Goal: Task Accomplishment & Management: Complete application form

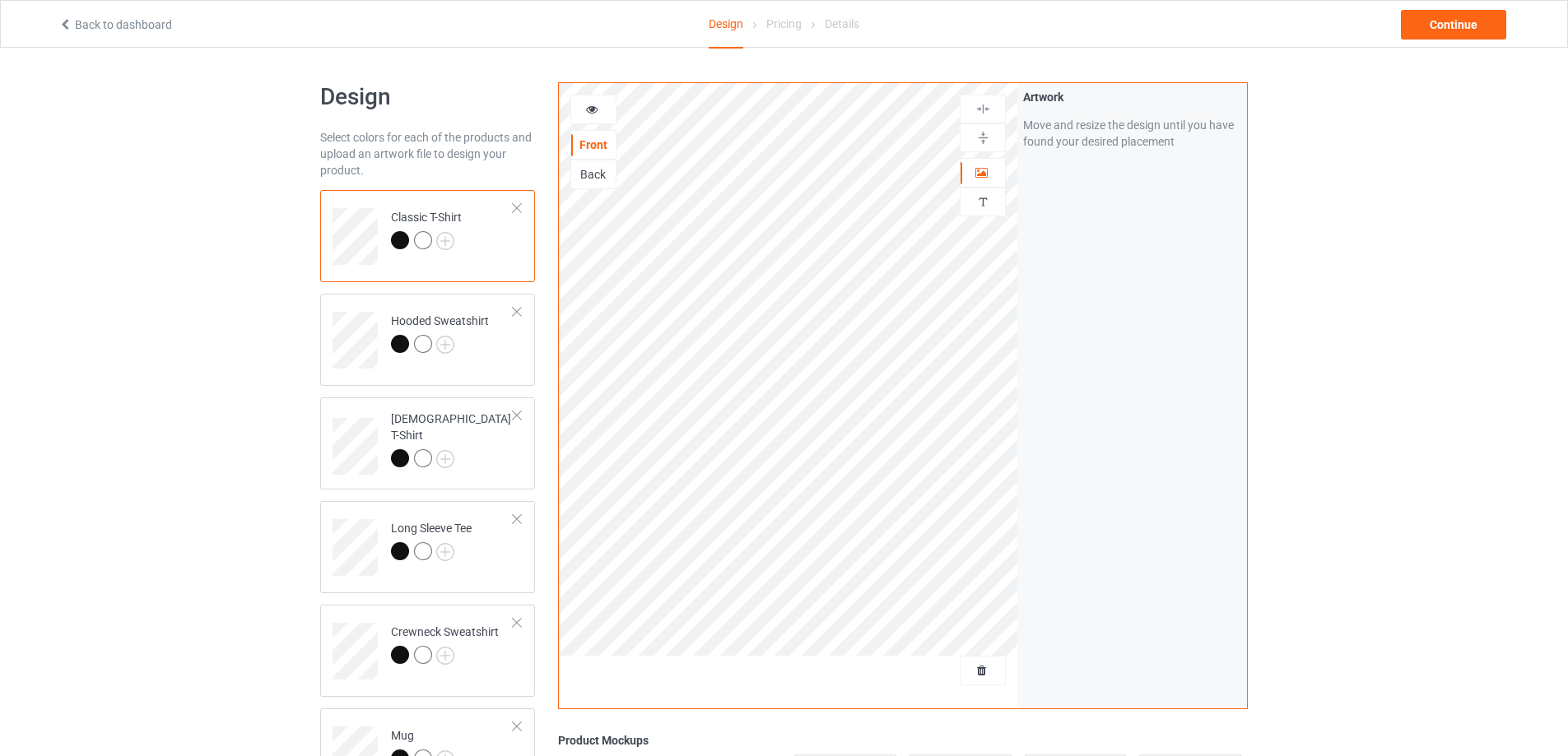
click at [518, 207] on div at bounding box center [518, 208] width 12 height 12
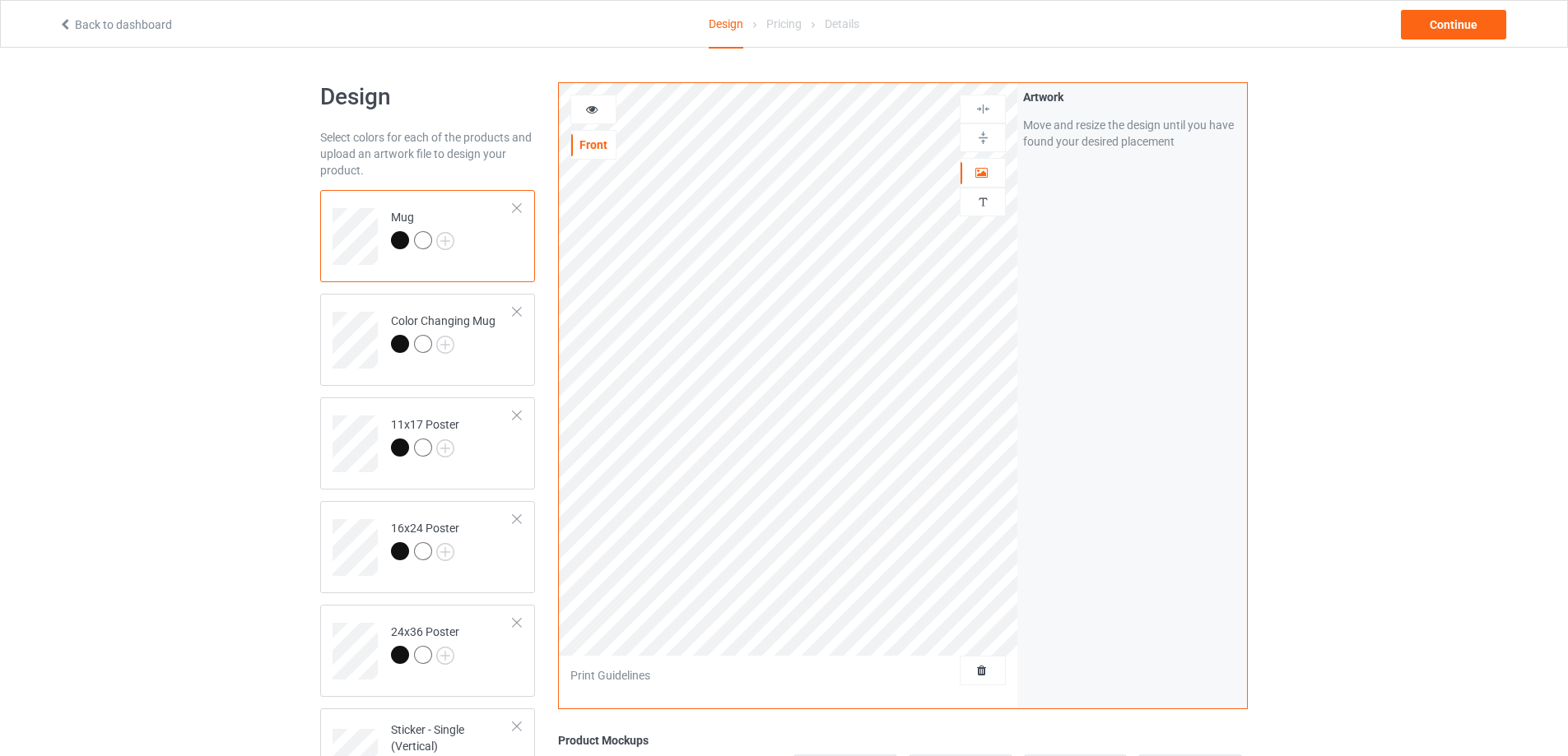
click at [518, 207] on div at bounding box center [518, 208] width 12 height 12
click at [448, 245] on img at bounding box center [444, 240] width 18 height 18
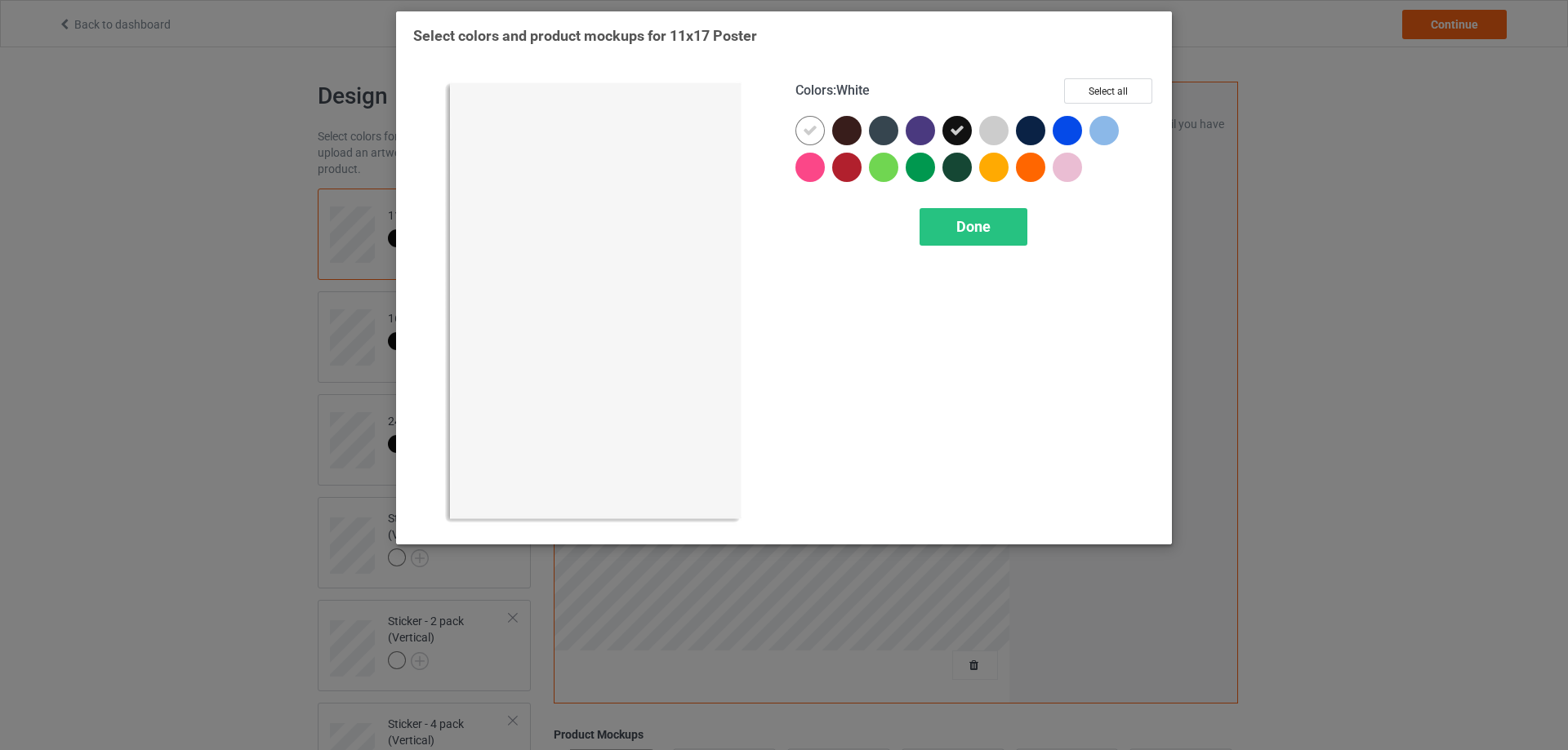
click at [814, 135] on icon at bounding box center [809, 130] width 14 height 14
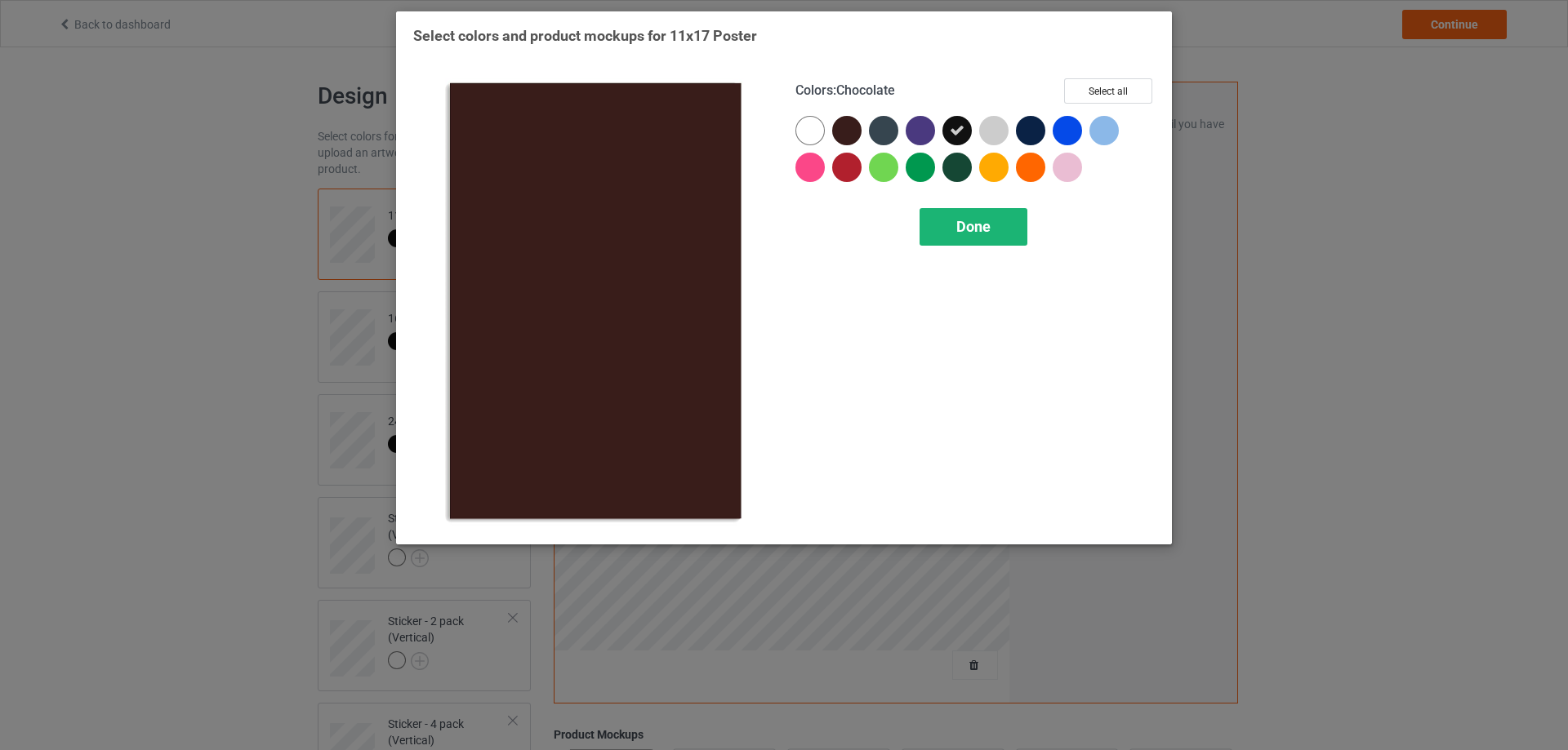
click at [980, 231] on span "Done" at bounding box center [973, 227] width 35 height 17
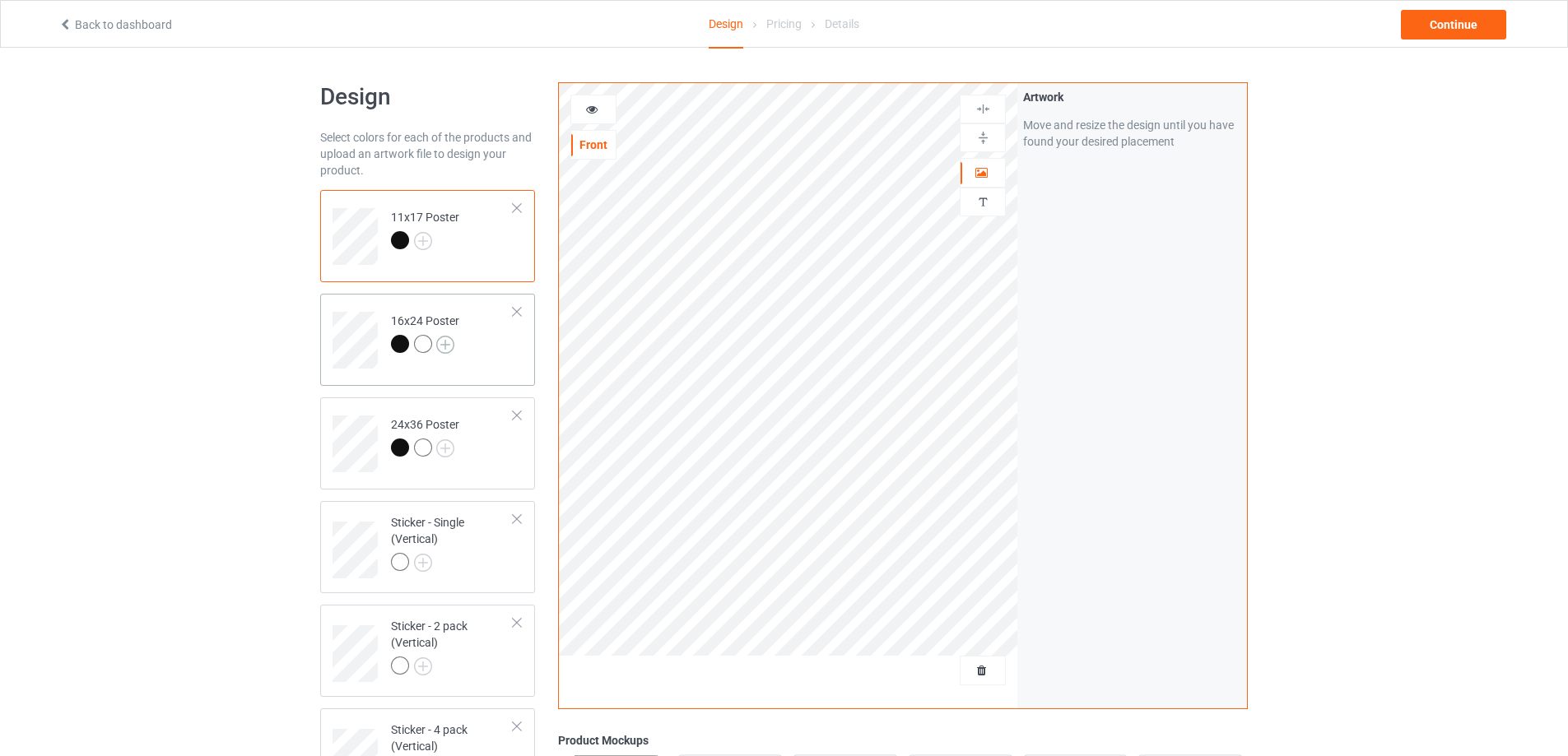
click at [447, 341] on img at bounding box center [444, 344] width 18 height 18
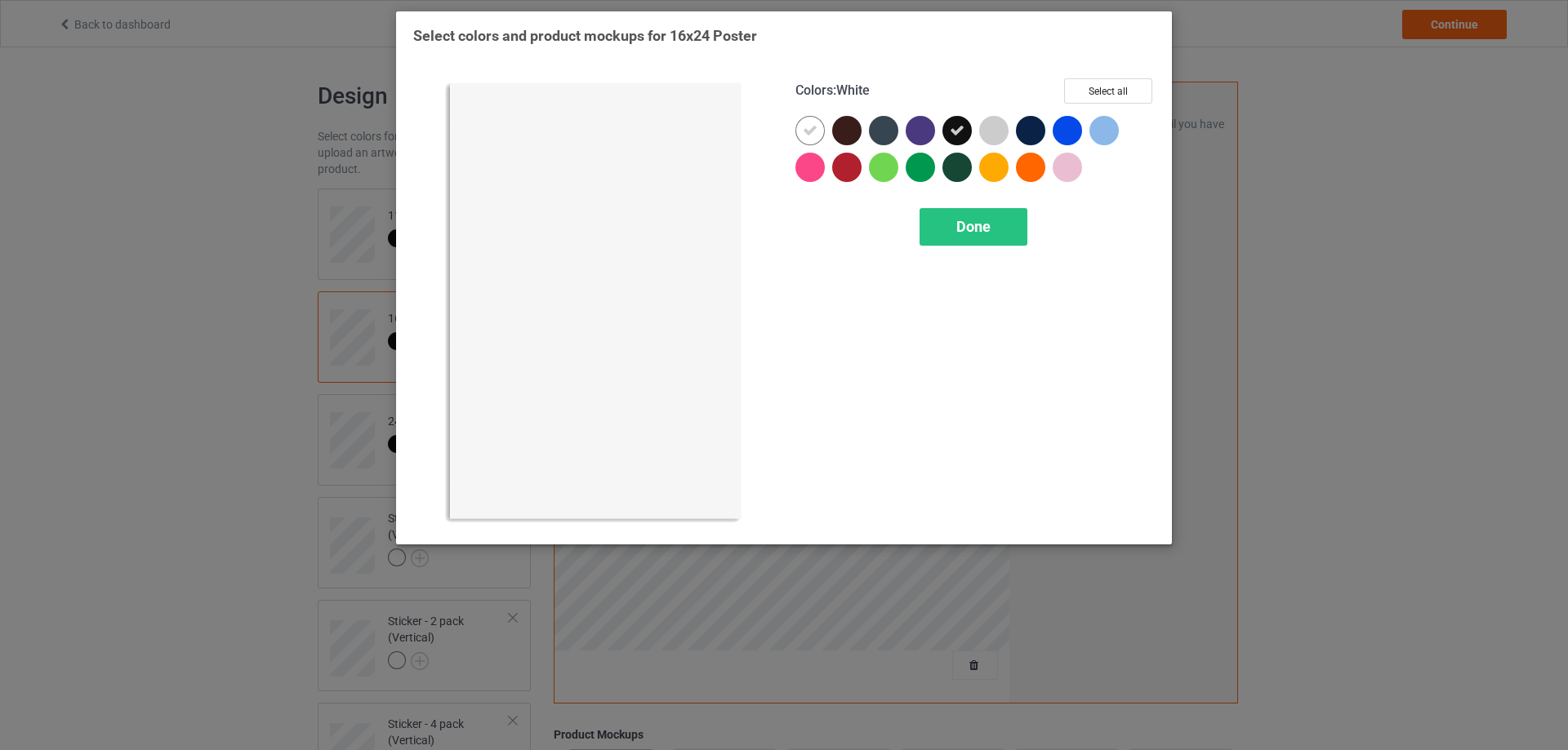
click at [816, 133] on icon at bounding box center [809, 130] width 14 height 14
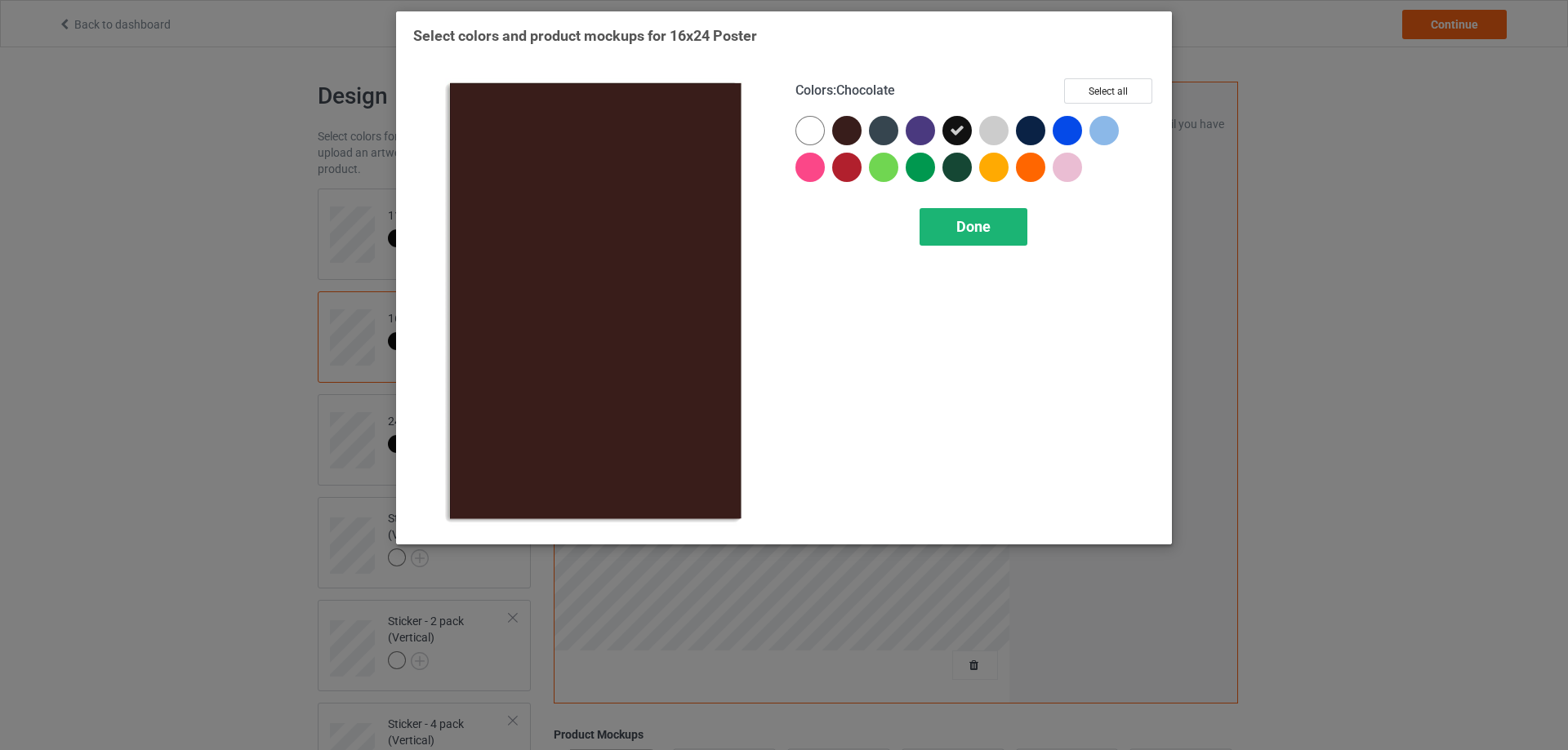
click at [963, 229] on span "Done" at bounding box center [973, 227] width 35 height 17
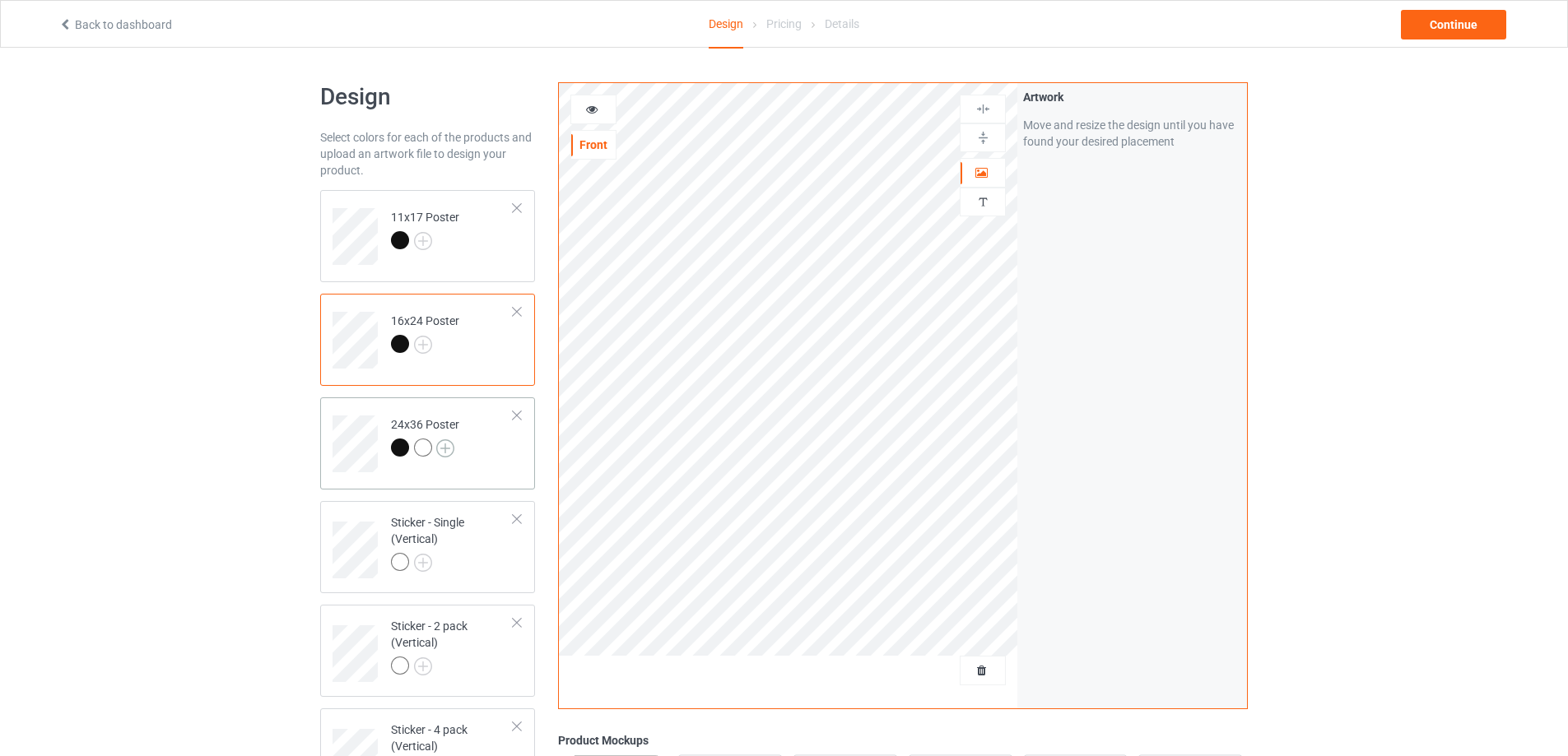
click at [446, 449] on img at bounding box center [444, 448] width 18 height 18
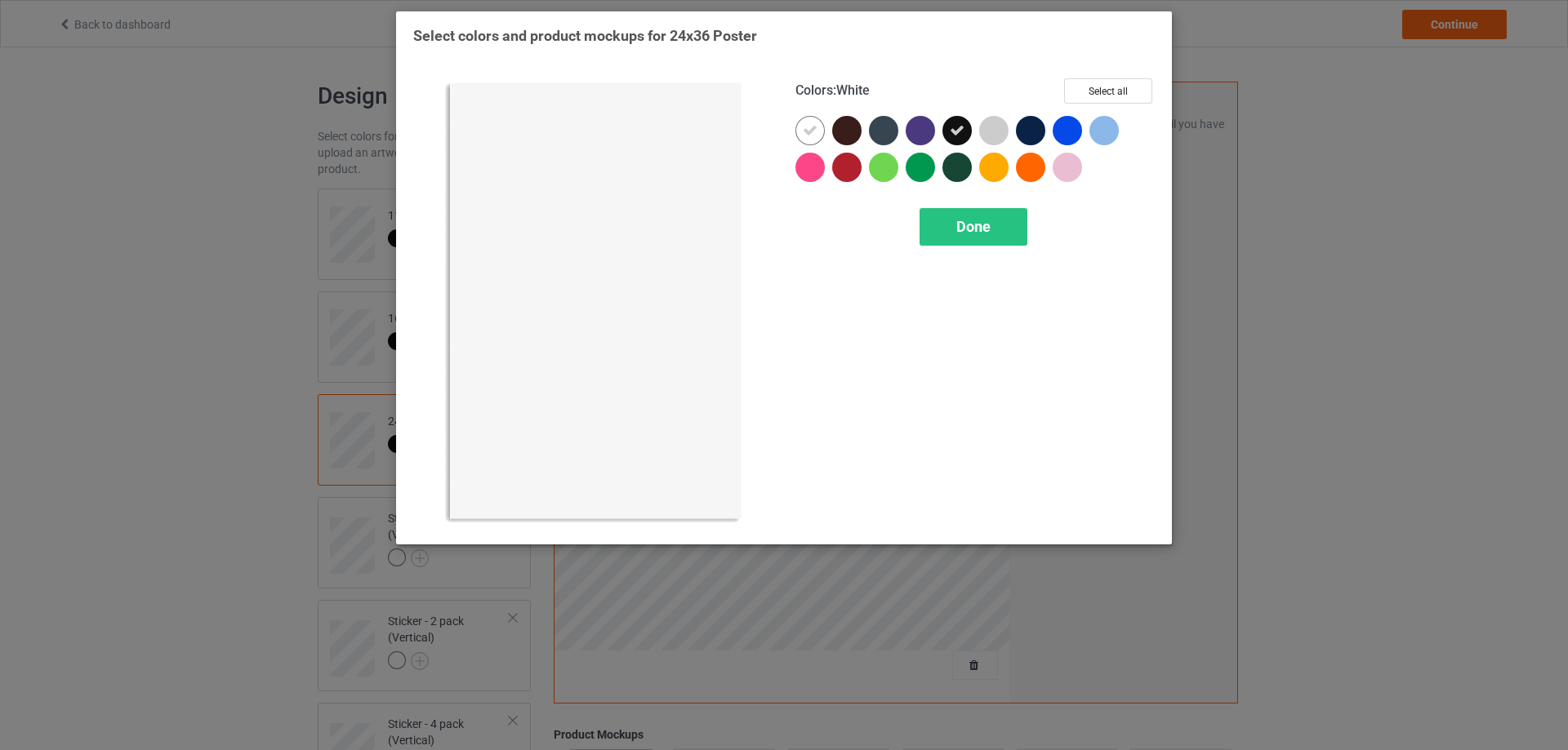
click at [808, 130] on icon at bounding box center [809, 130] width 14 height 14
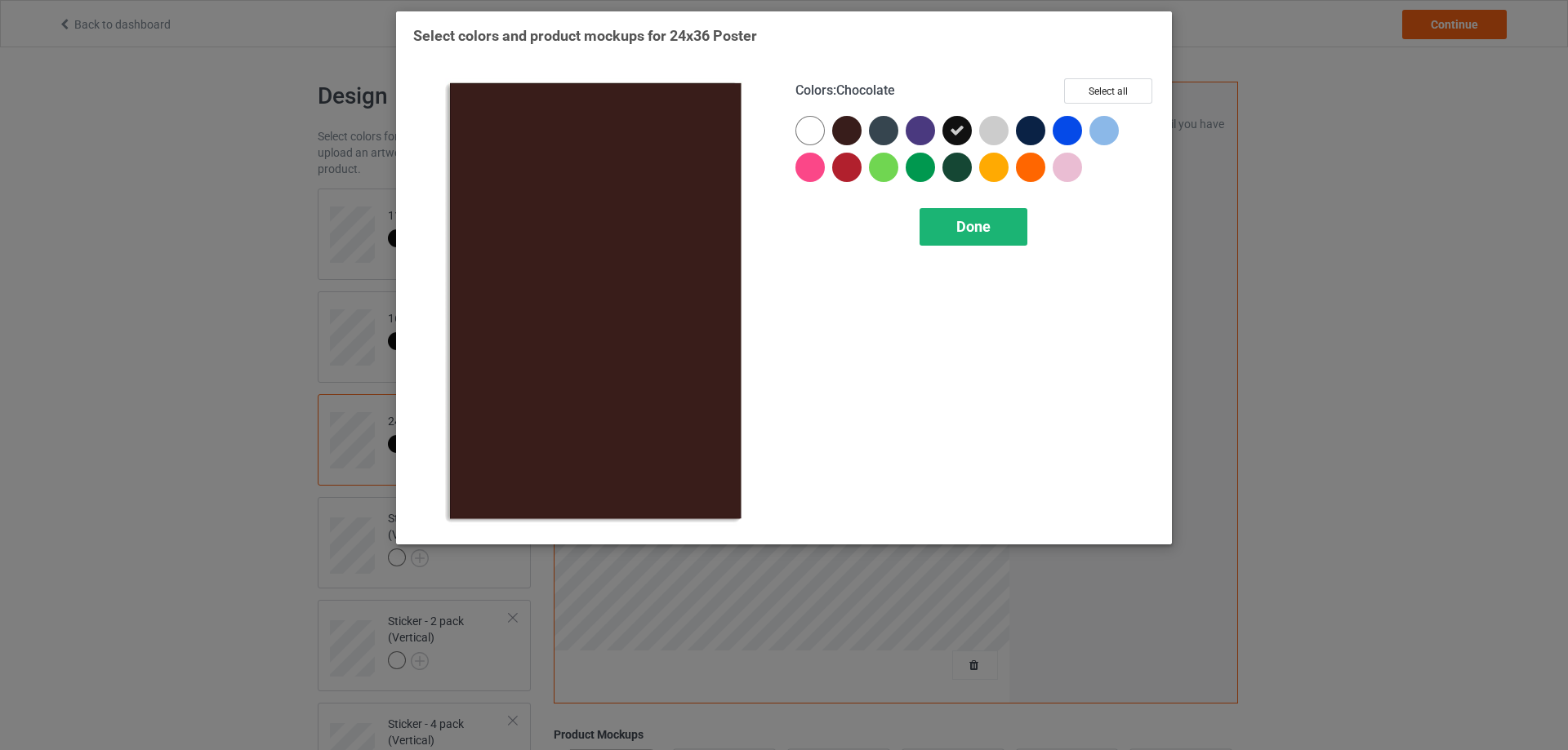
click at [971, 233] on span "Done" at bounding box center [973, 227] width 35 height 17
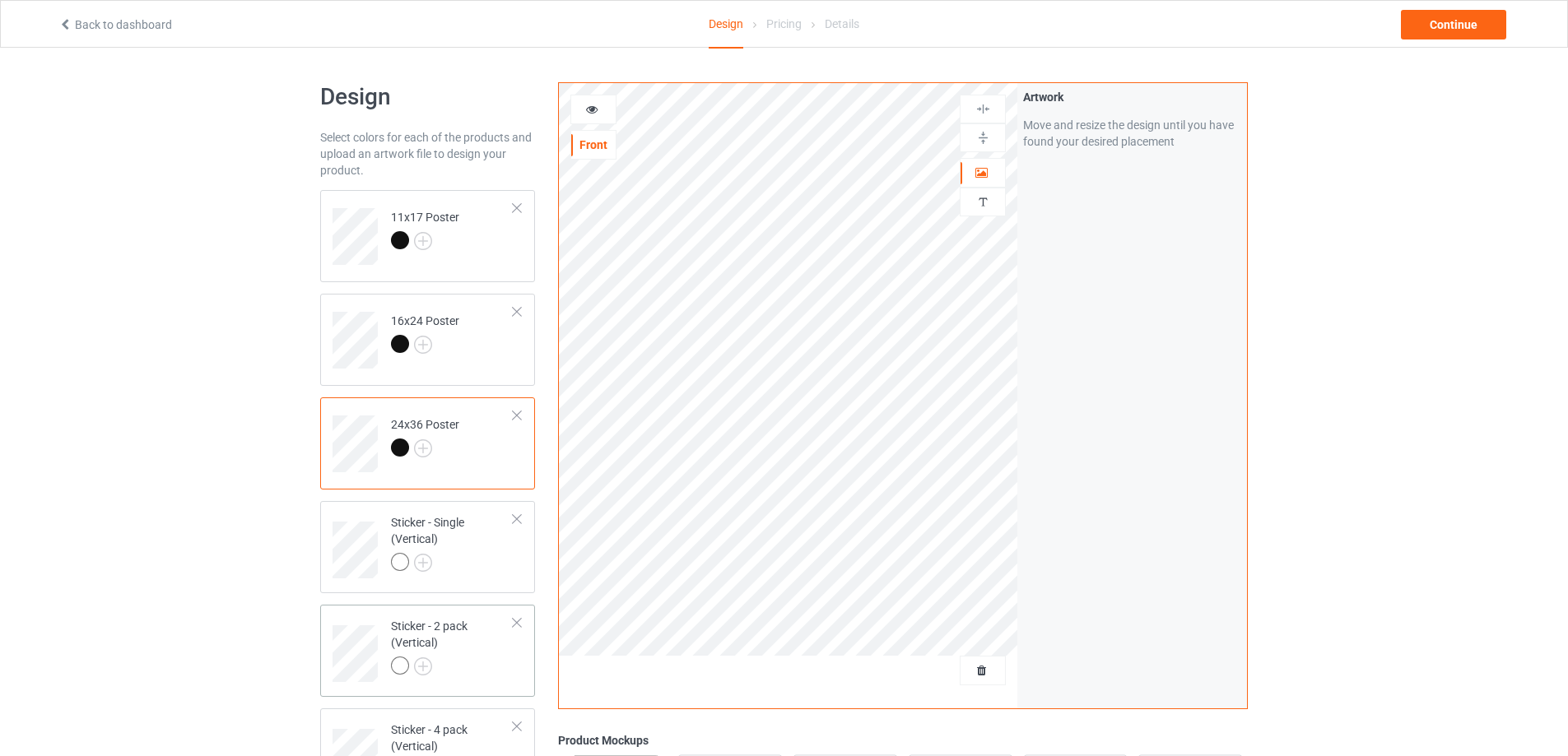
click at [513, 521] on div at bounding box center [518, 519] width 12 height 12
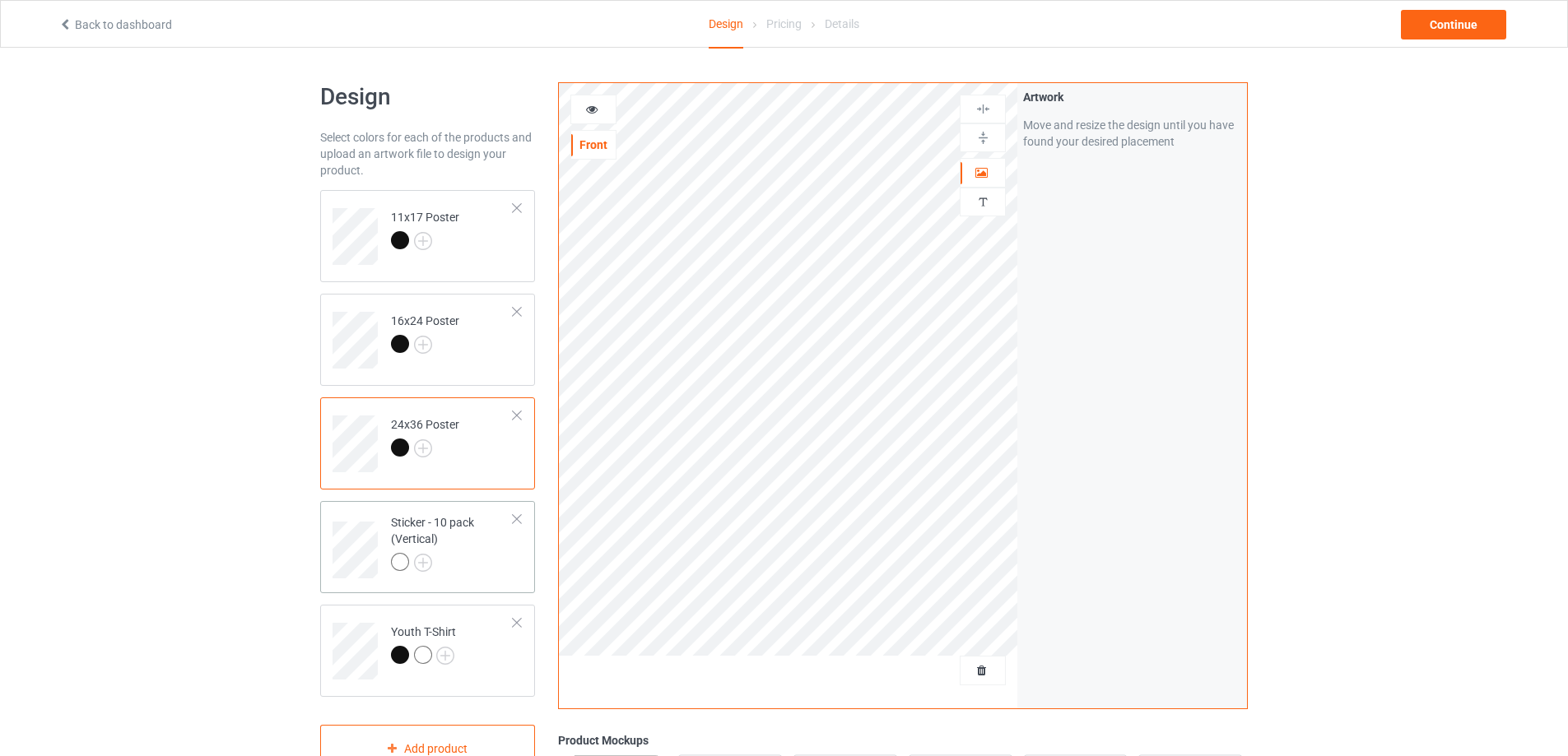
click at [513, 521] on div at bounding box center [518, 519] width 12 height 12
click at [514, 521] on div at bounding box center [518, 519] width 12 height 12
click at [459, 551] on div "Add product" at bounding box center [427, 541] width 215 height 48
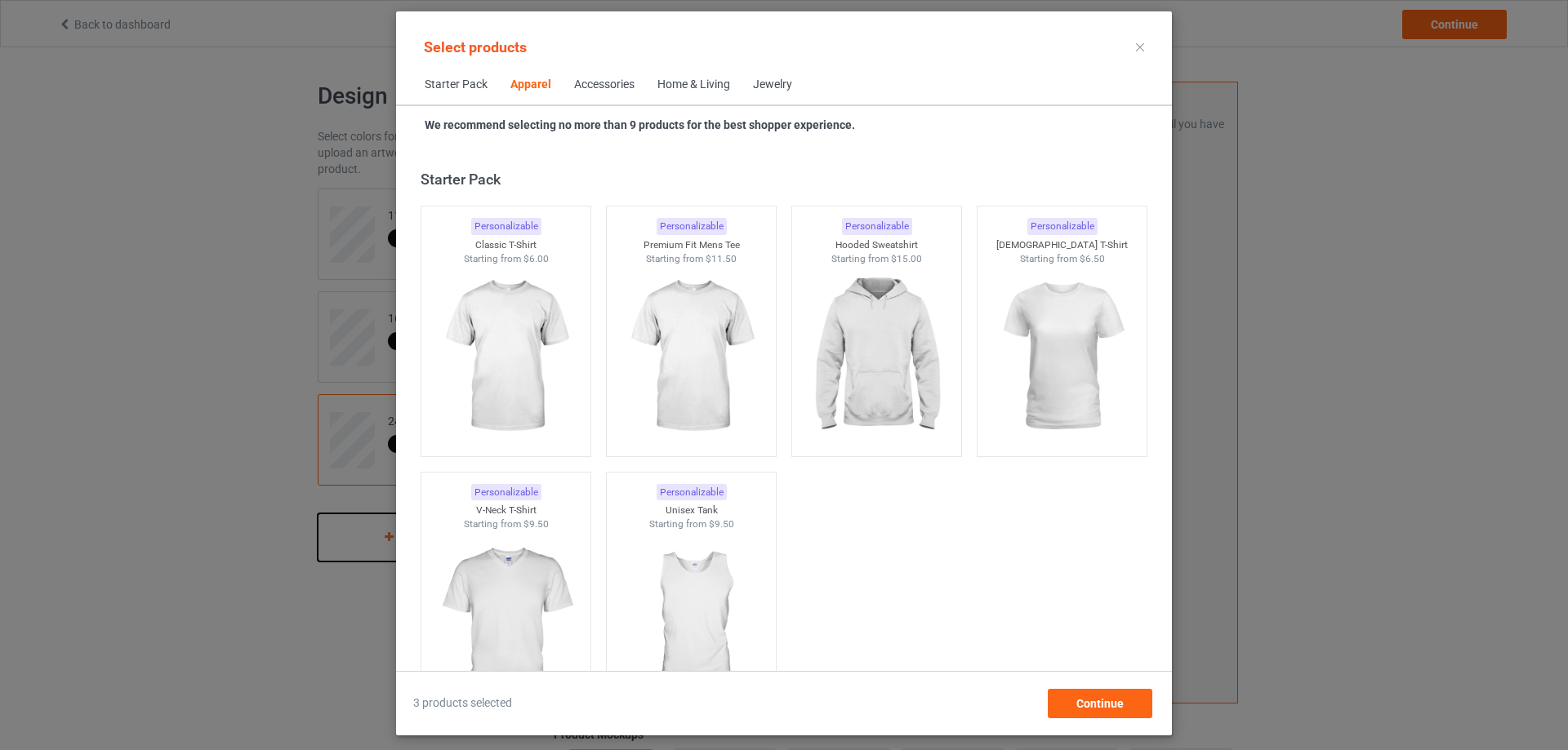
scroll to position [608, 0]
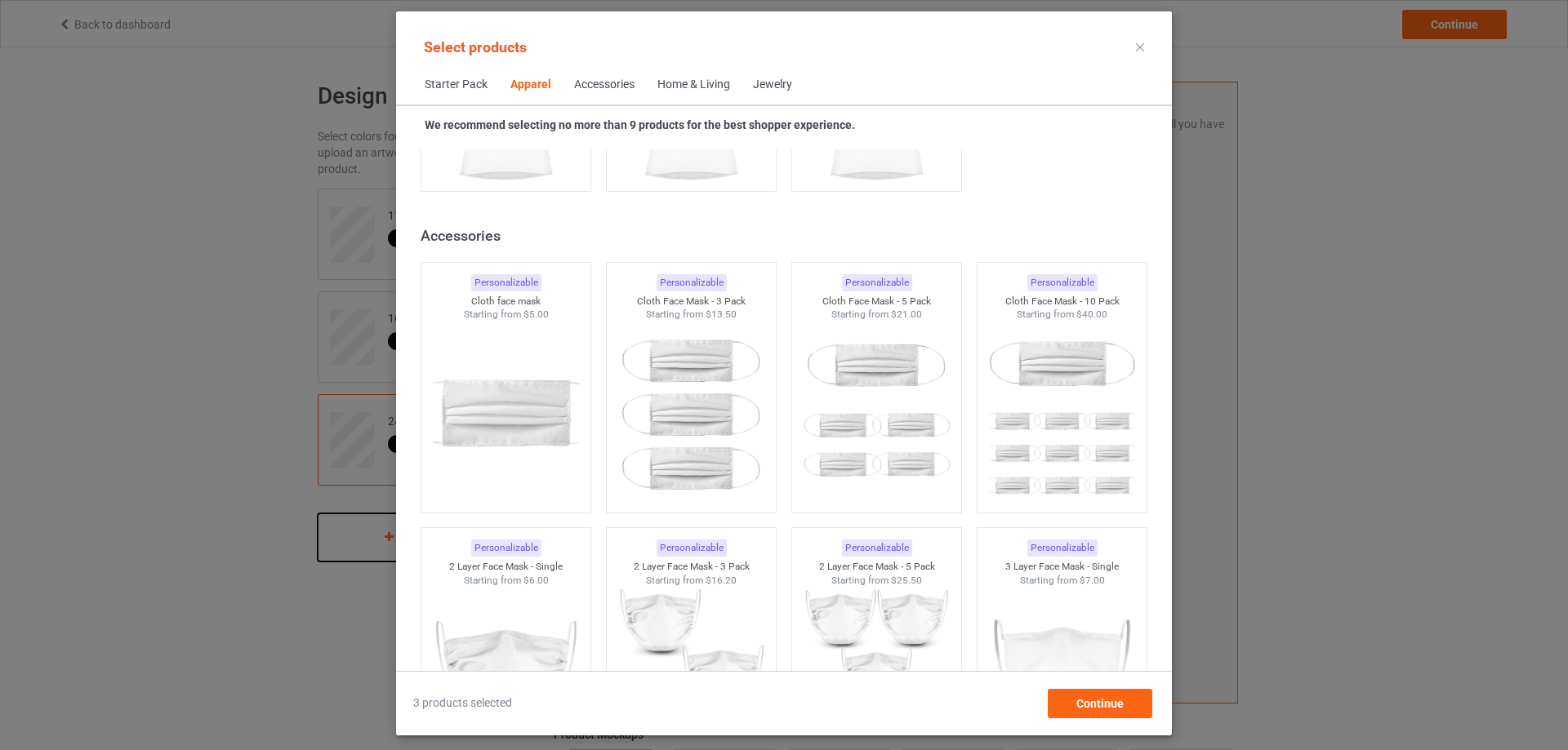
scroll to position [3673, 0]
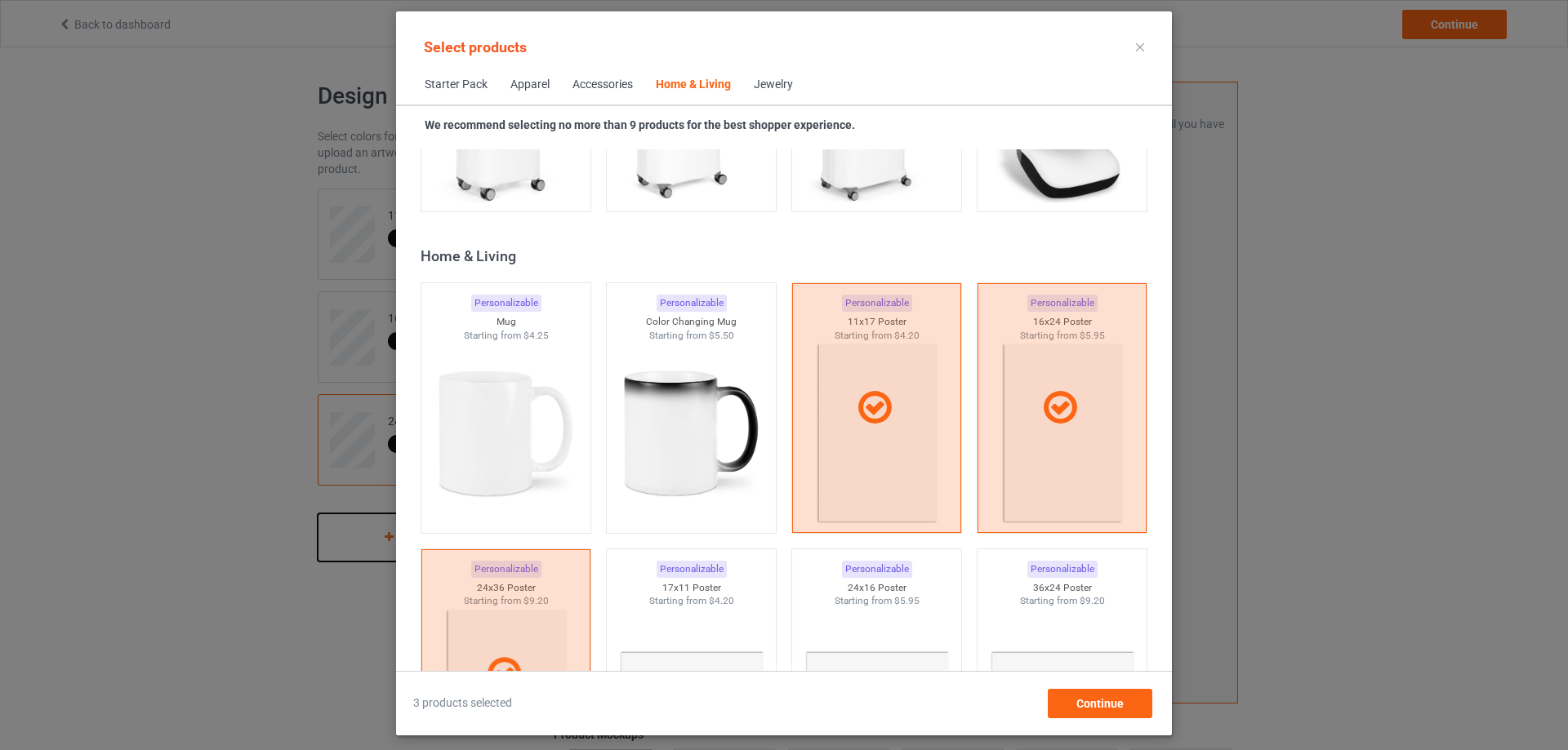
scroll to position [7673, 0]
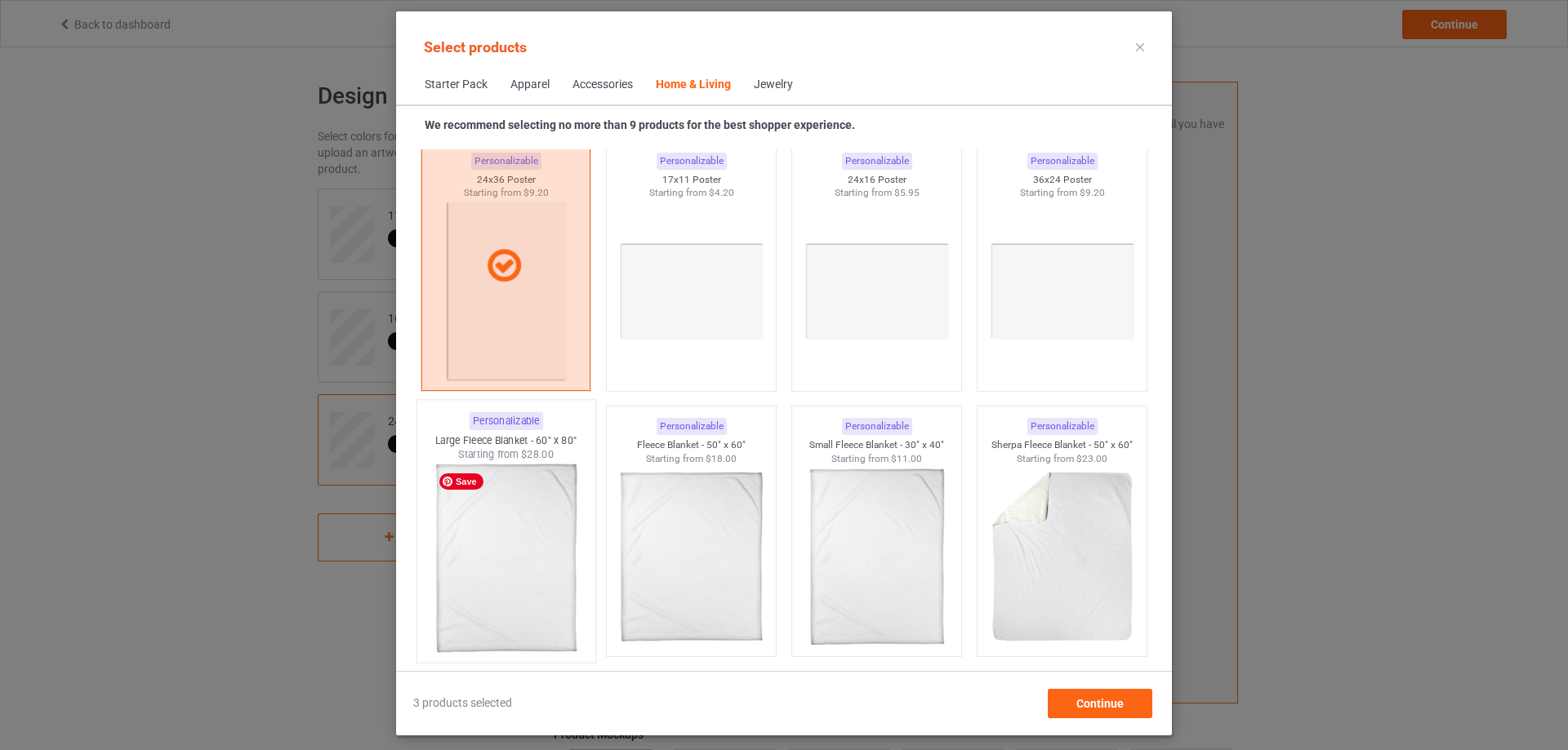
click at [505, 557] on img at bounding box center [506, 558] width 153 height 192
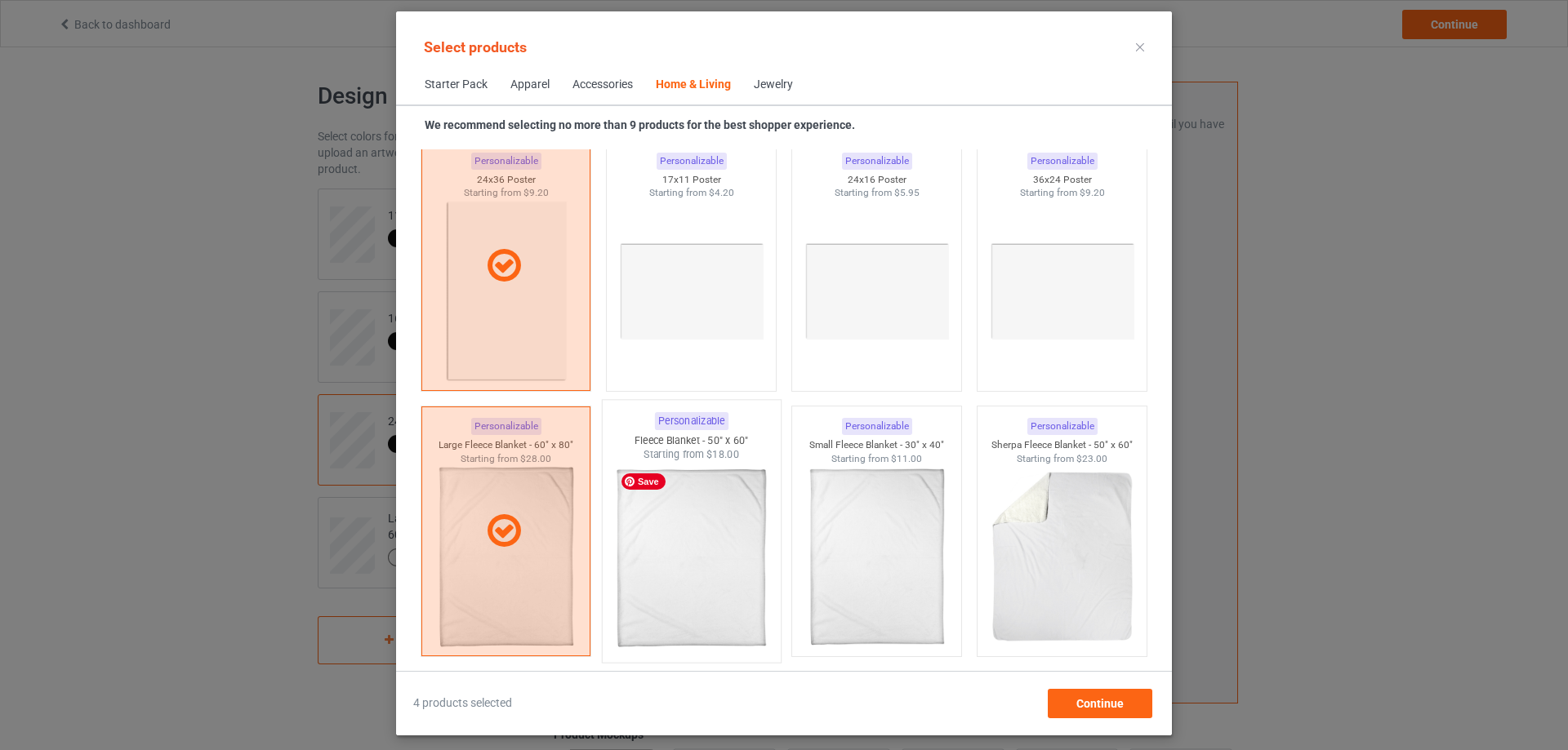
click at [674, 571] on img at bounding box center [690, 558] width 153 height 192
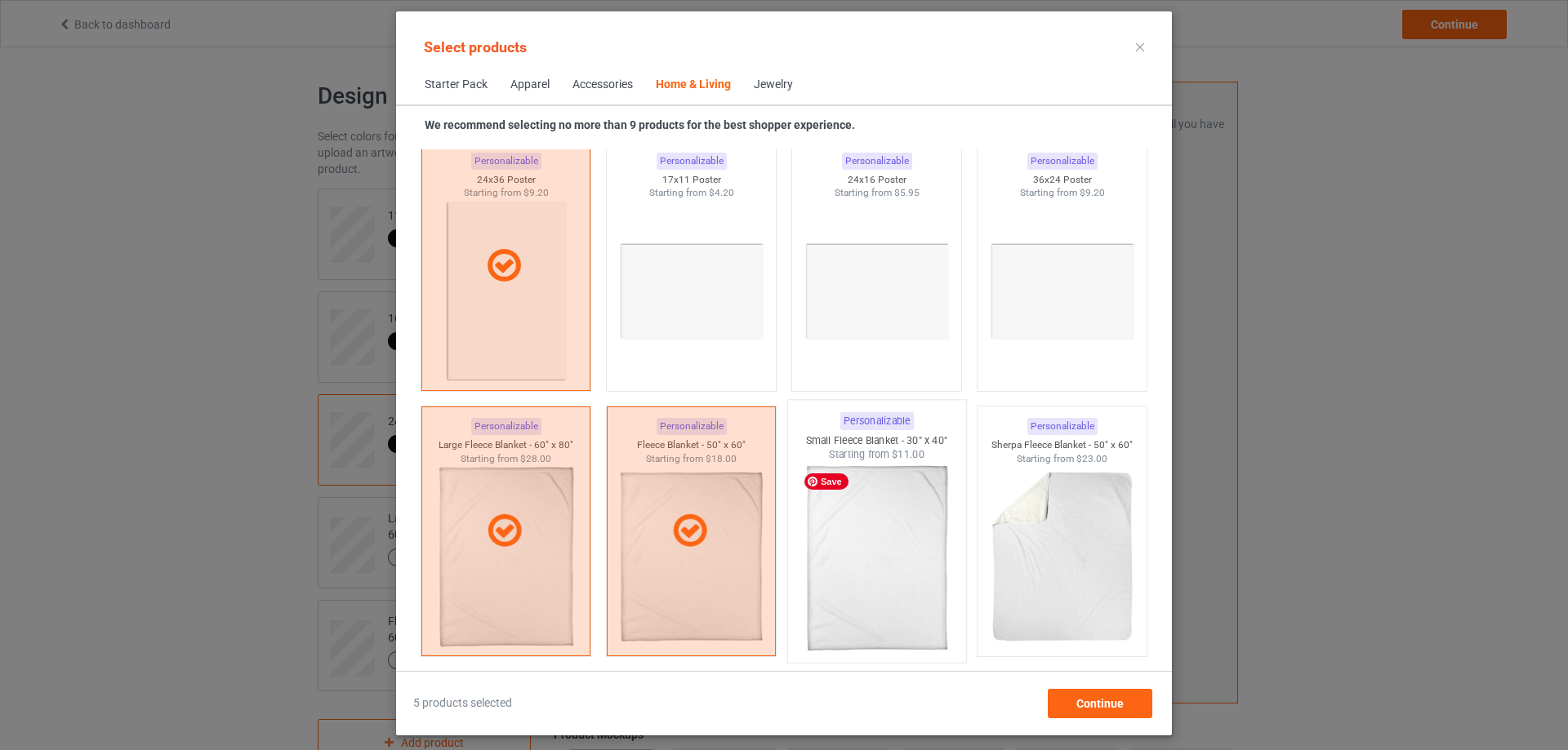
click at [852, 576] on img at bounding box center [876, 558] width 153 height 192
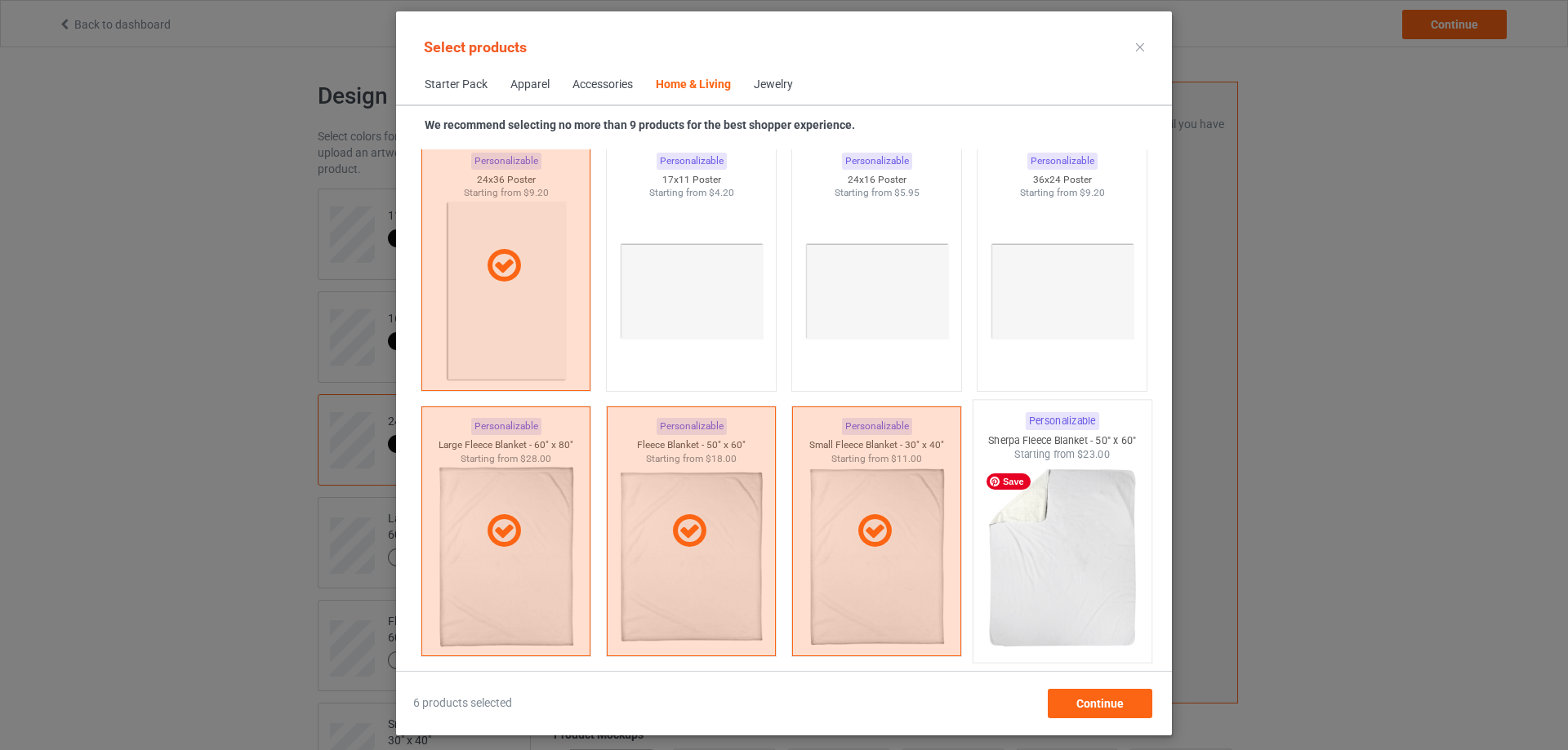
click at [1081, 574] on img at bounding box center [1061, 558] width 153 height 192
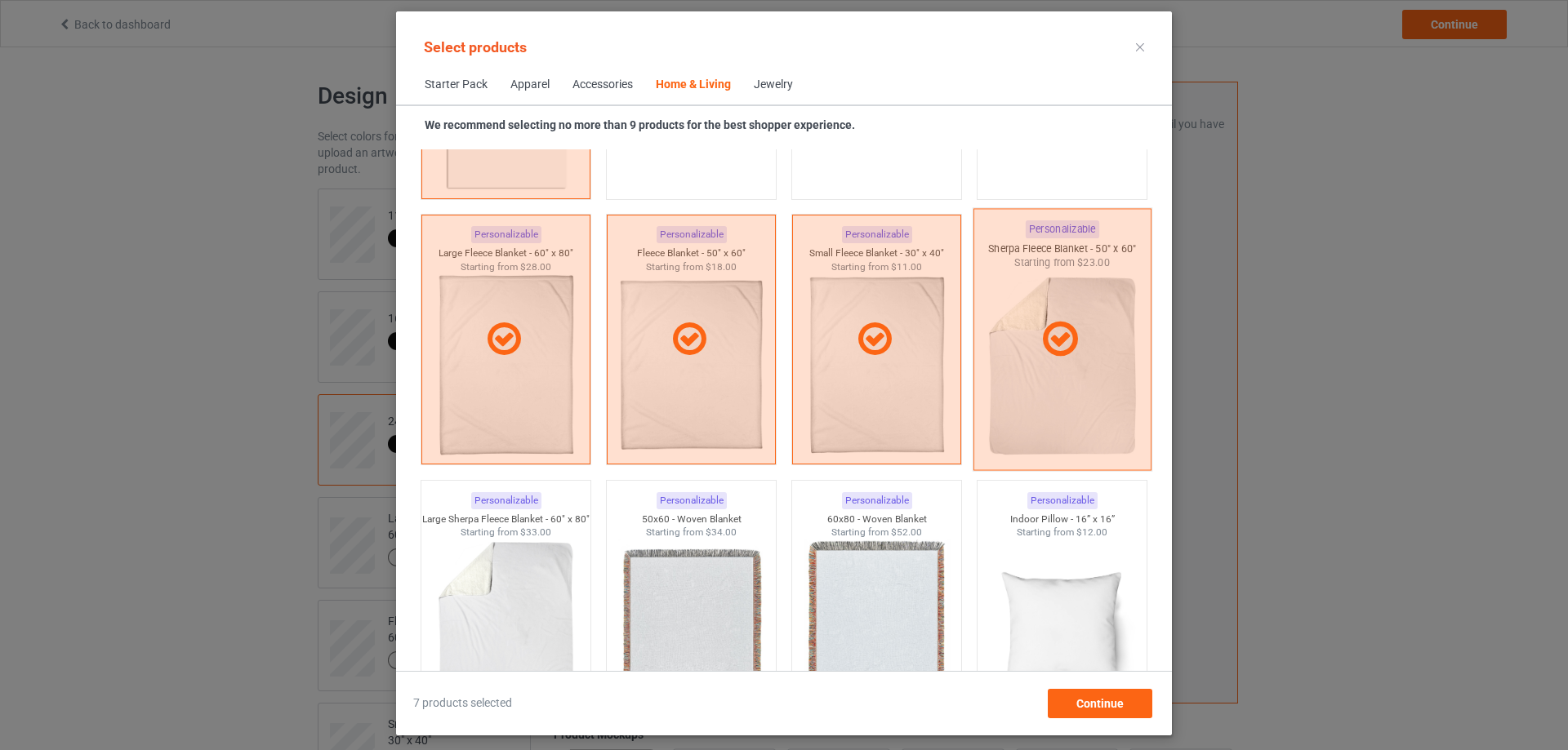
scroll to position [7918, 0]
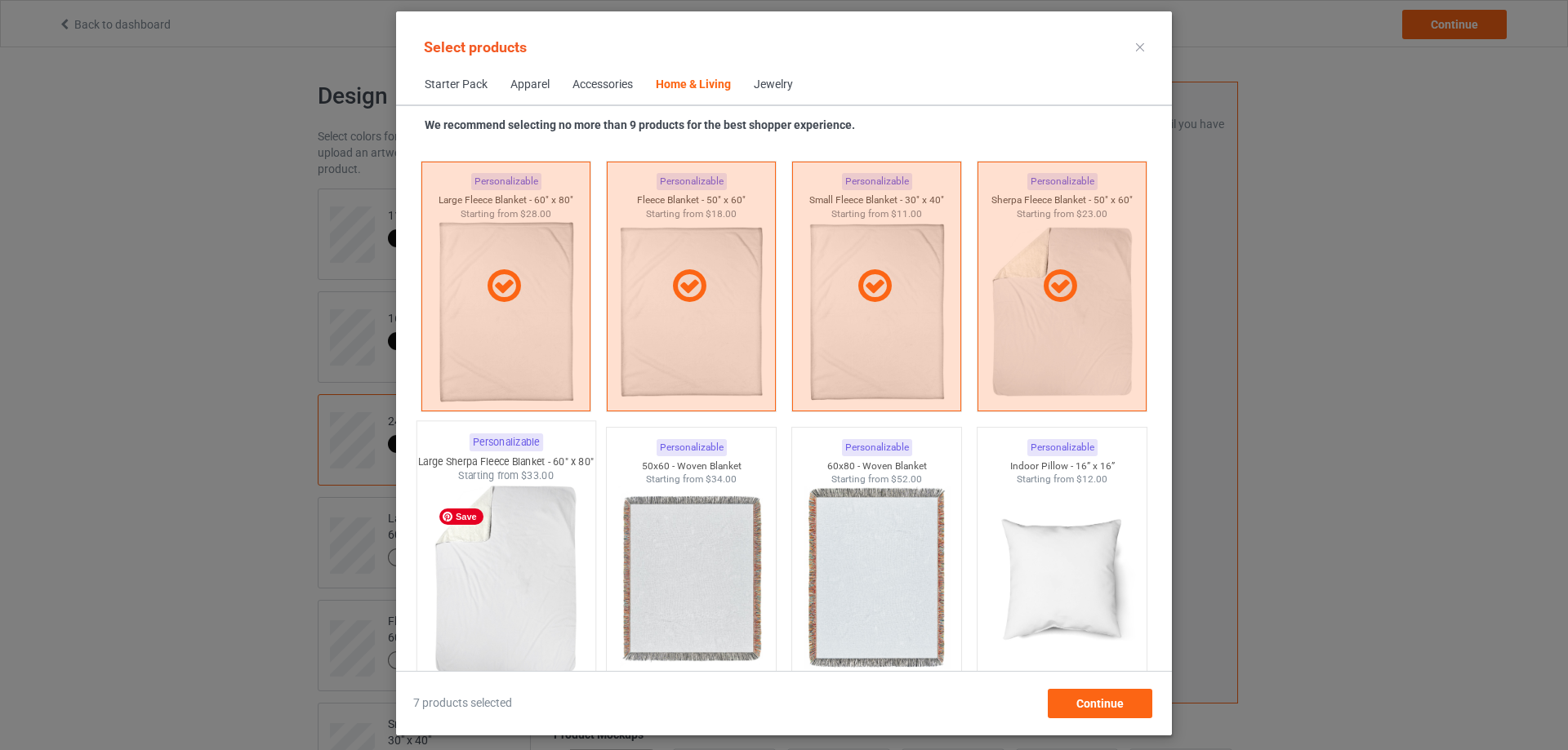
click at [554, 556] on img at bounding box center [506, 579] width 153 height 192
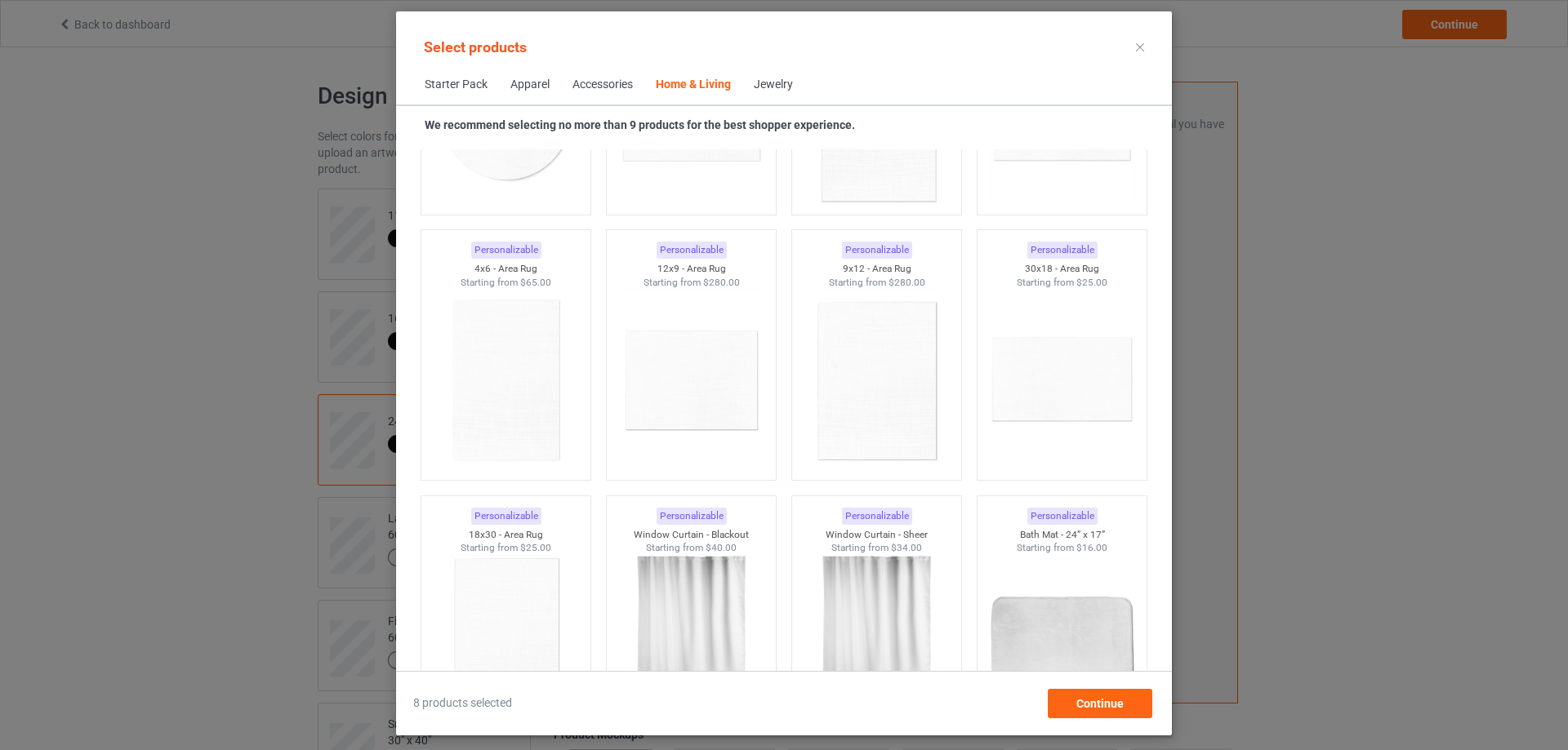
scroll to position [9205, 0]
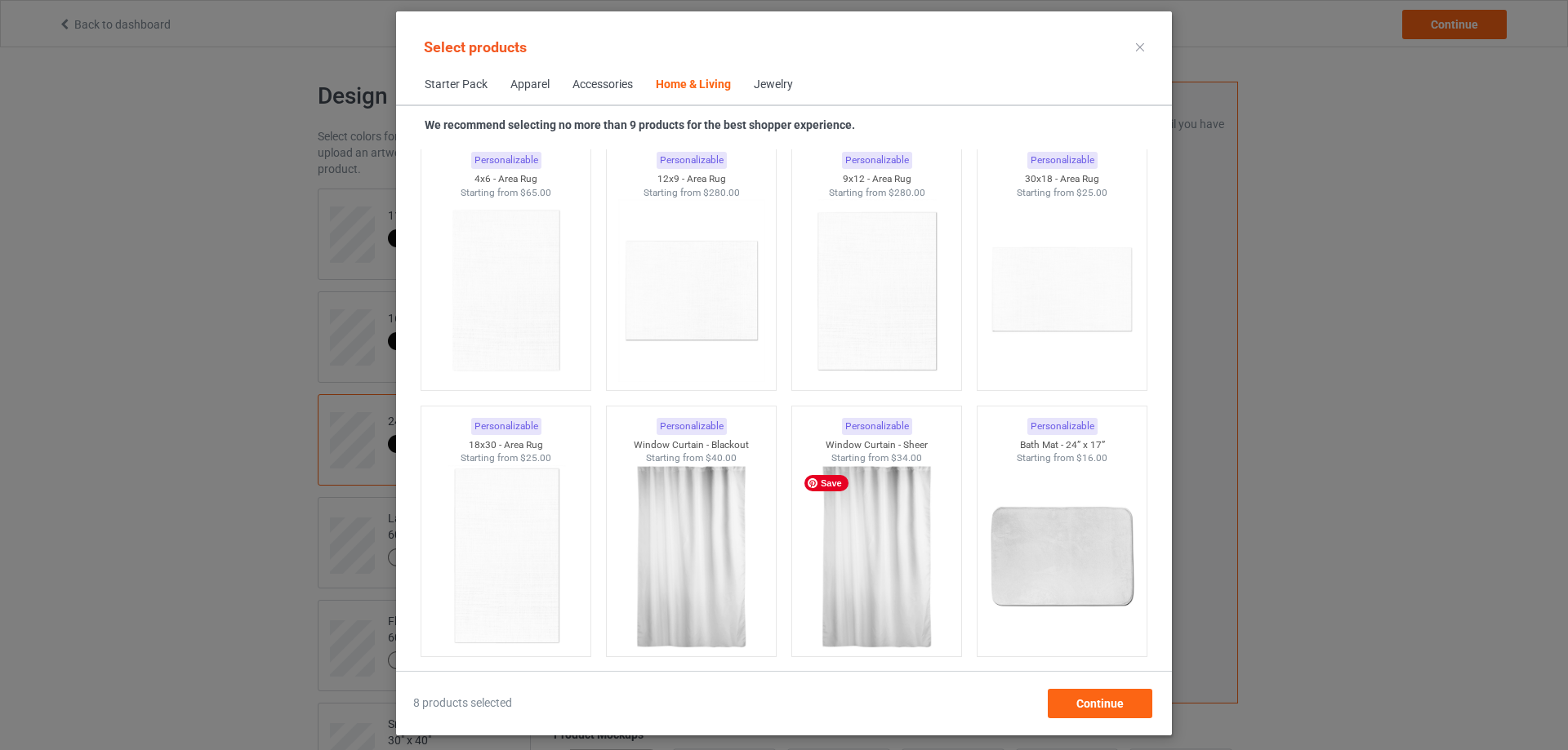
scroll to position [9532, 0]
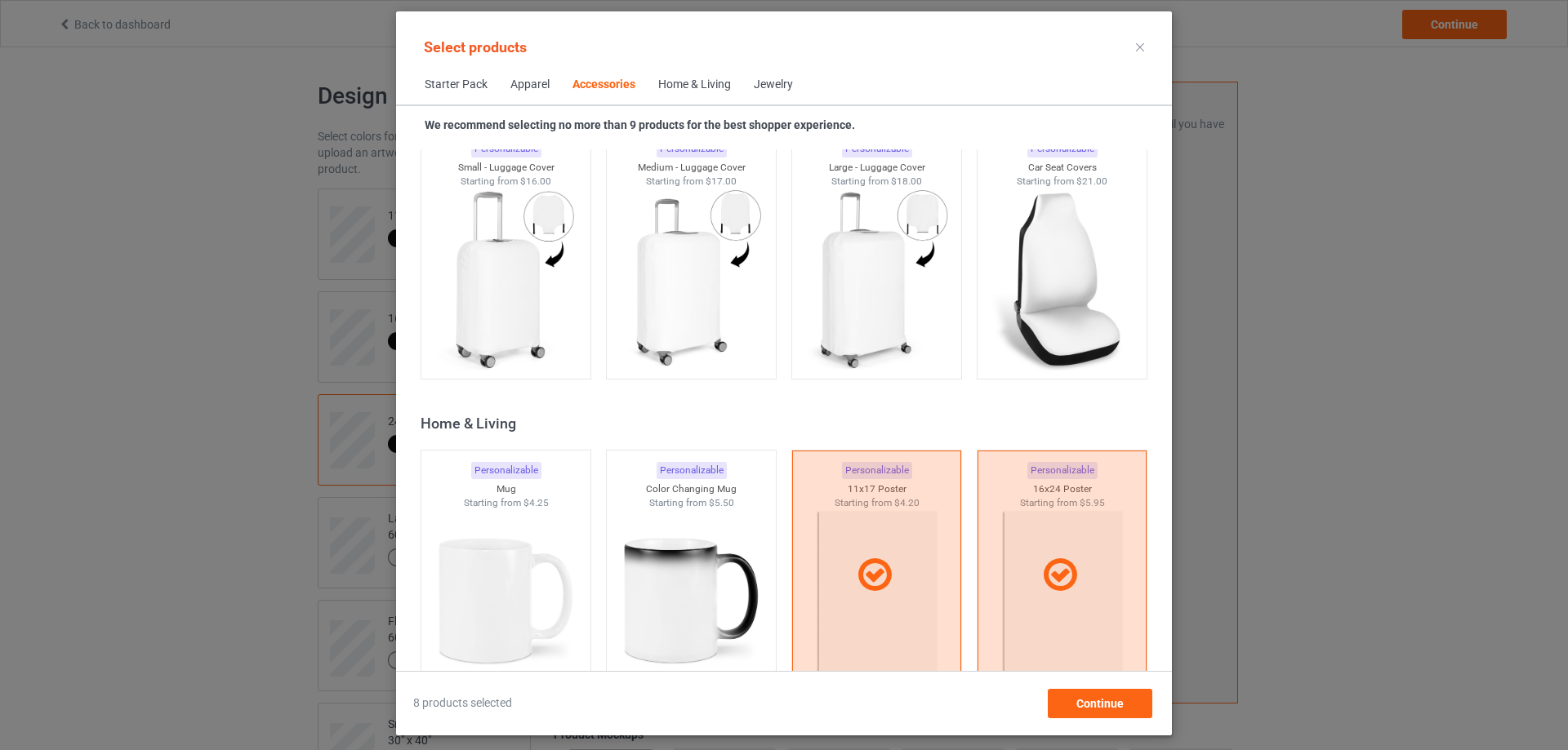
scroll to position [7083, 0]
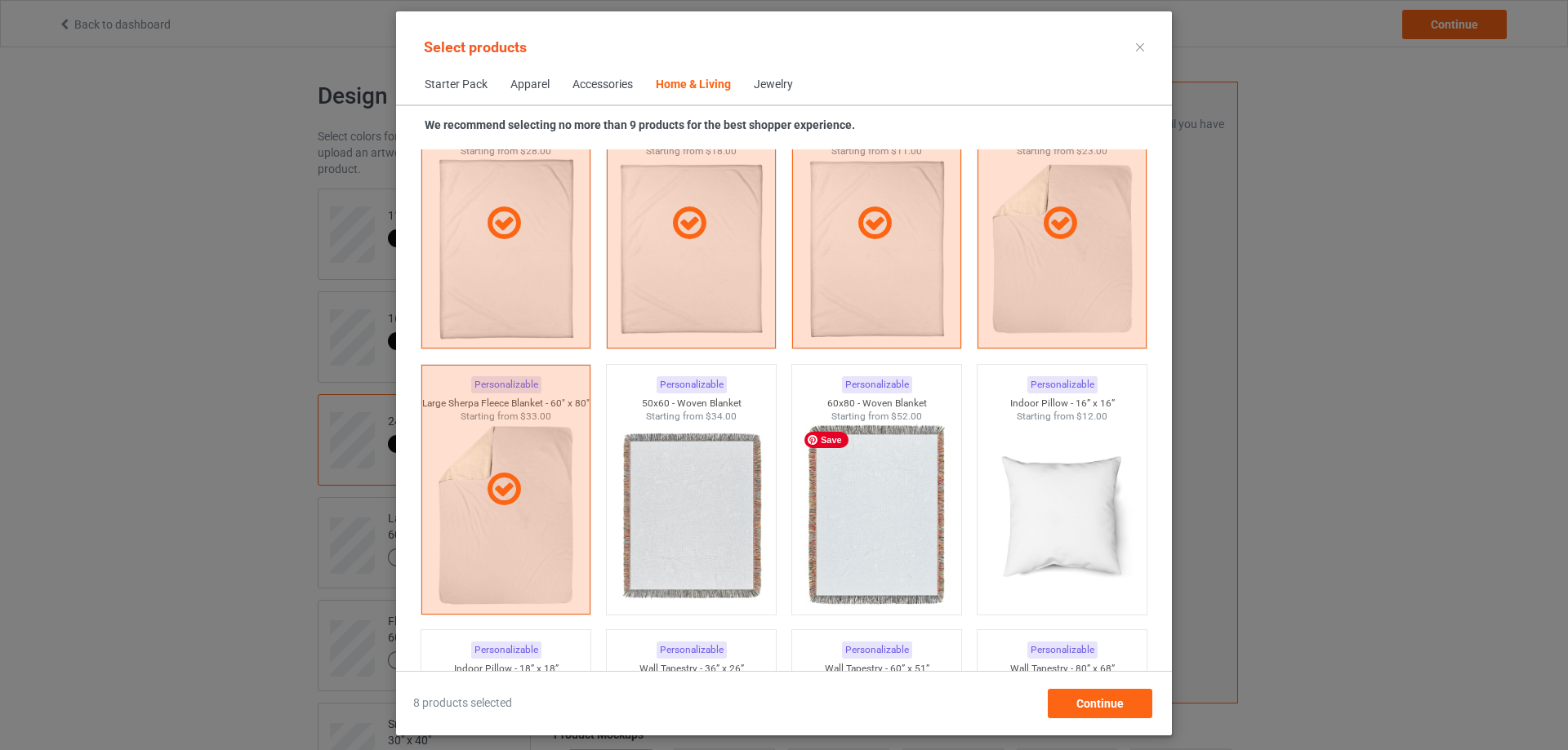
scroll to position [8307, 0]
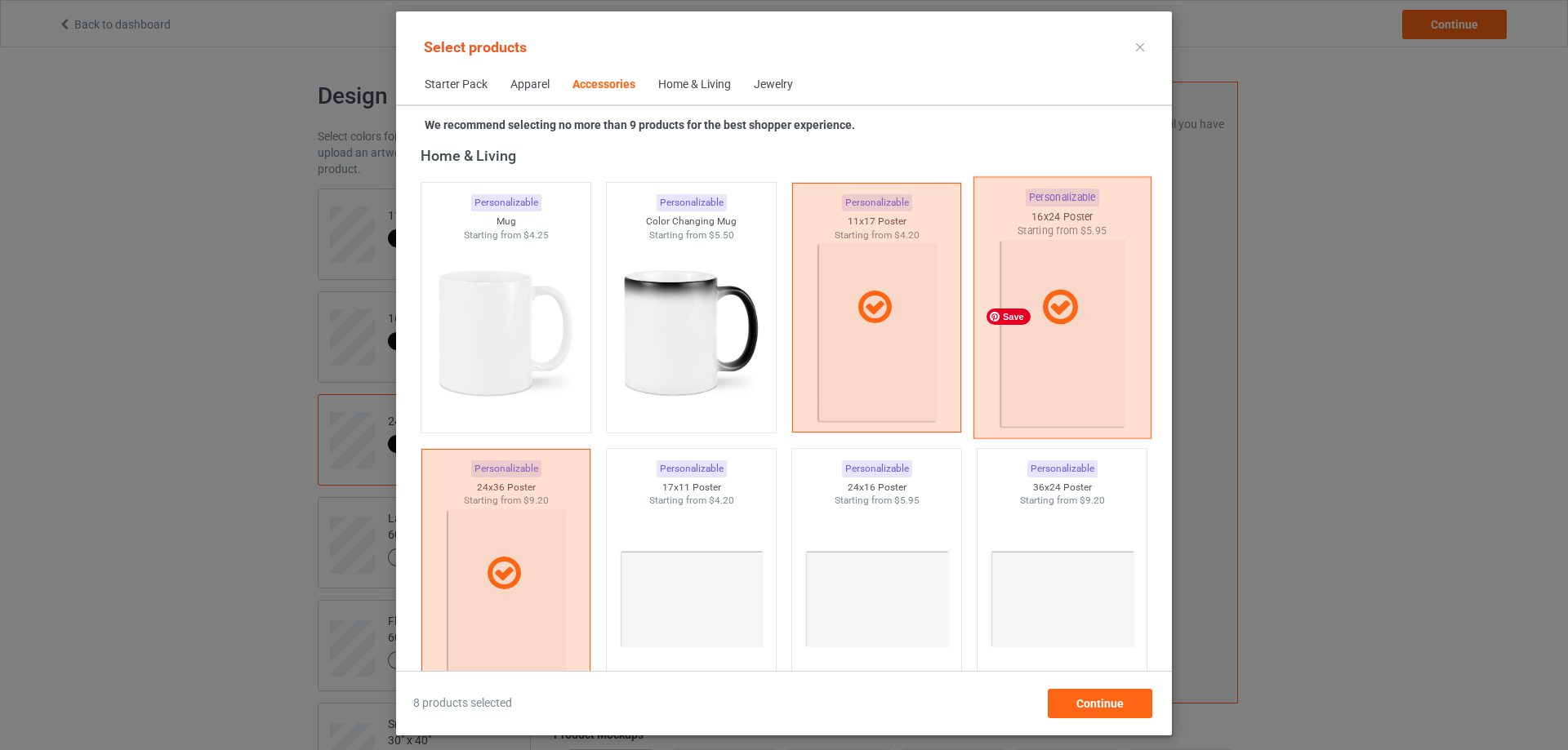
scroll to position [7246, 0]
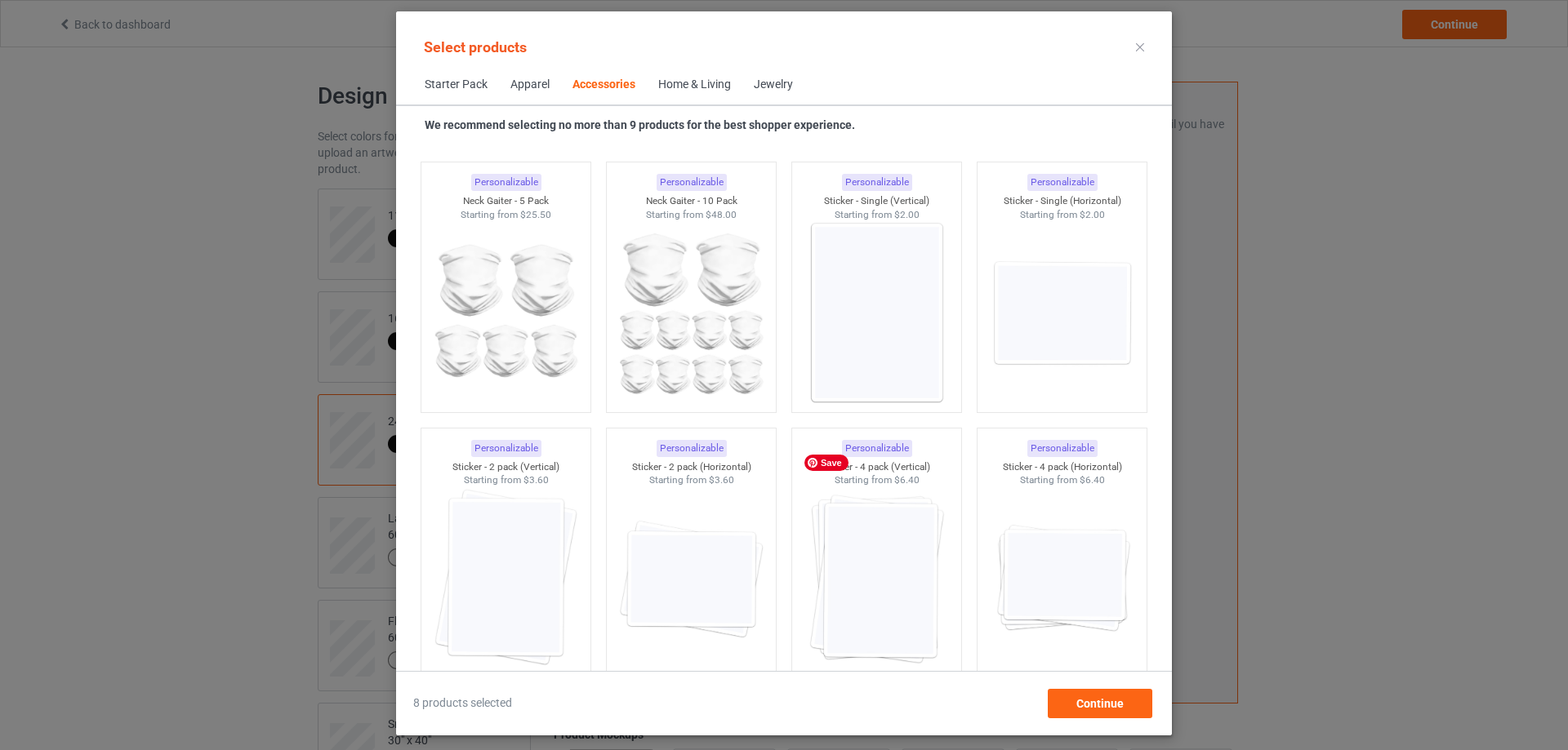
scroll to position [5469, 0]
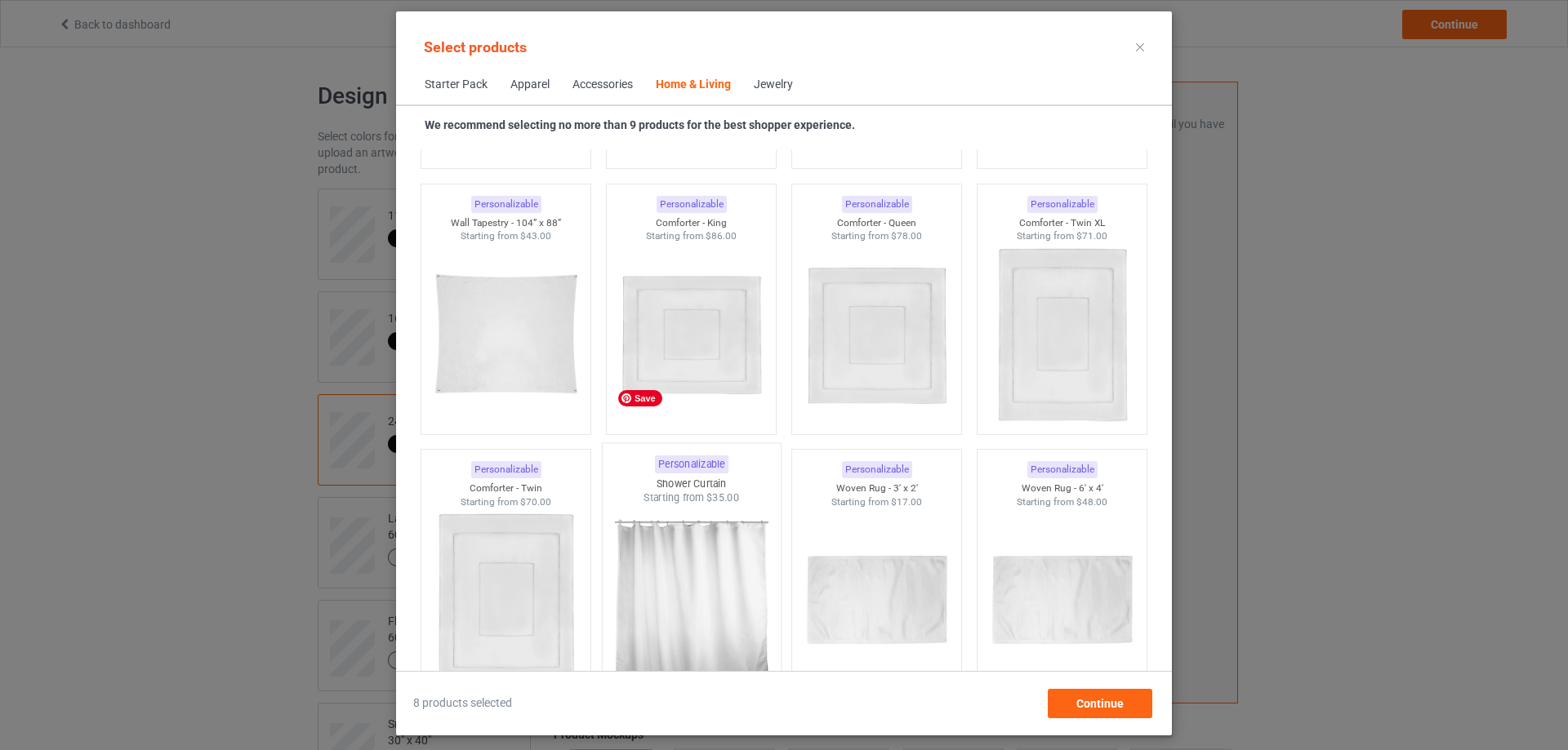
scroll to position [8652, 0]
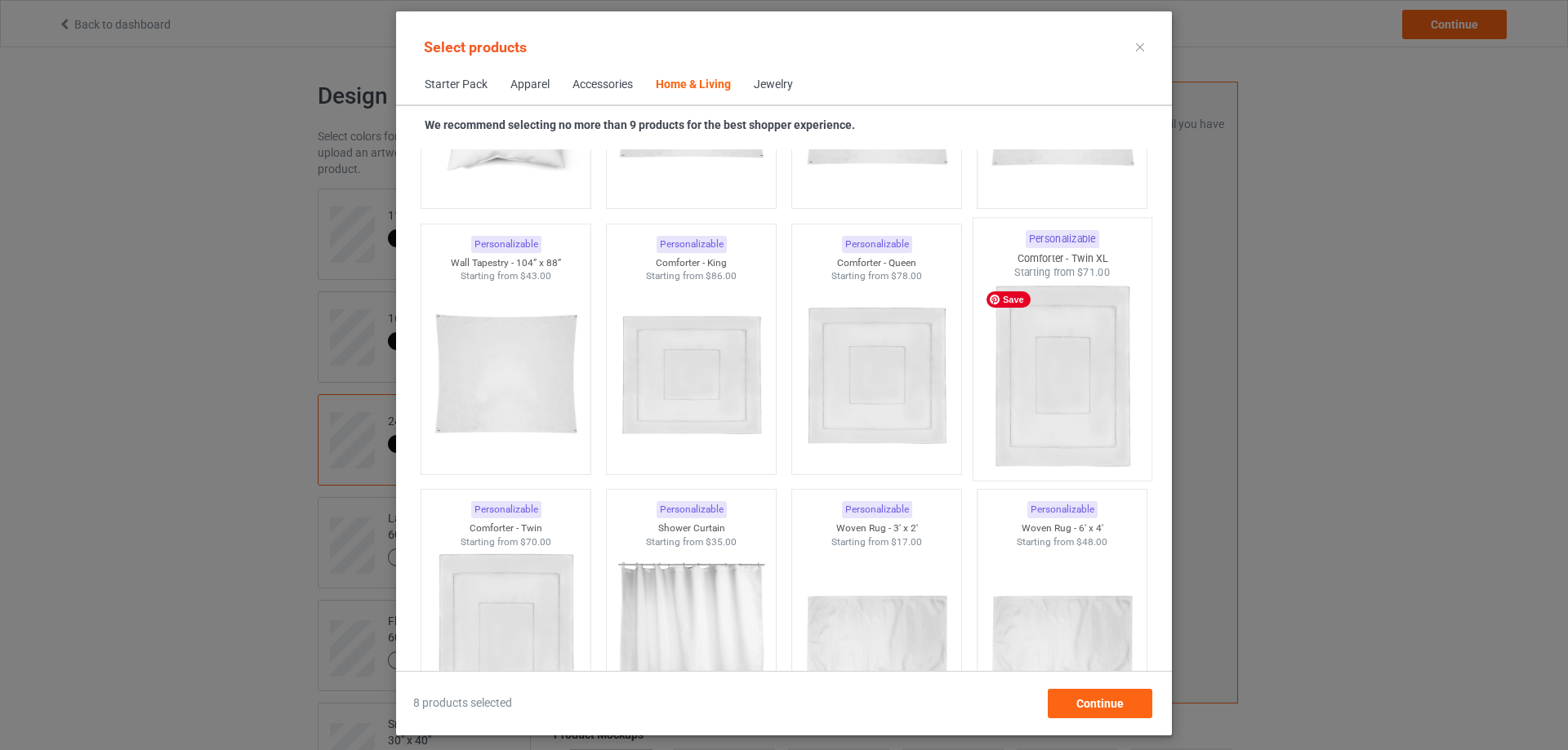
click at [1018, 406] on img at bounding box center [1061, 376] width 153 height 192
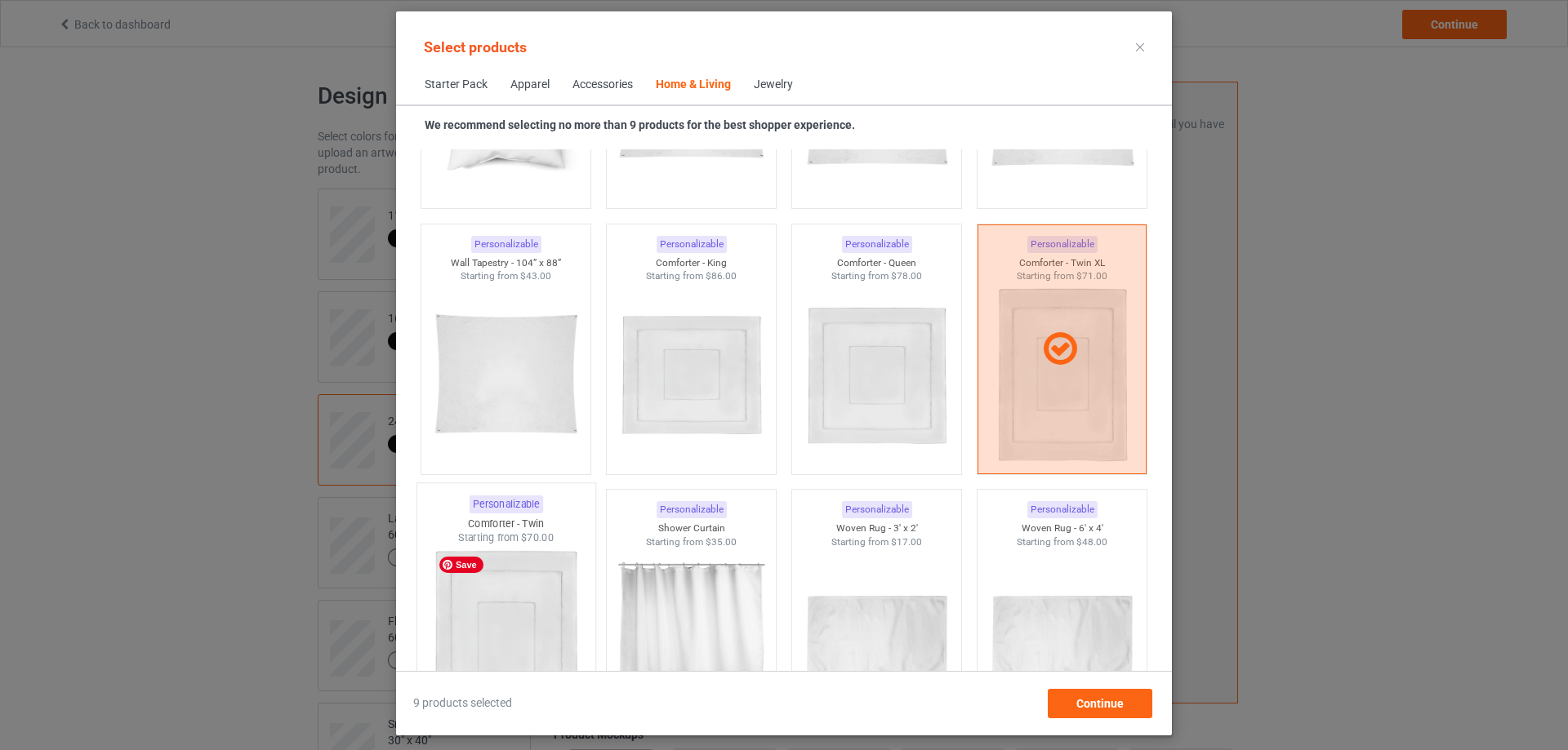
click at [533, 593] on img at bounding box center [506, 641] width 153 height 192
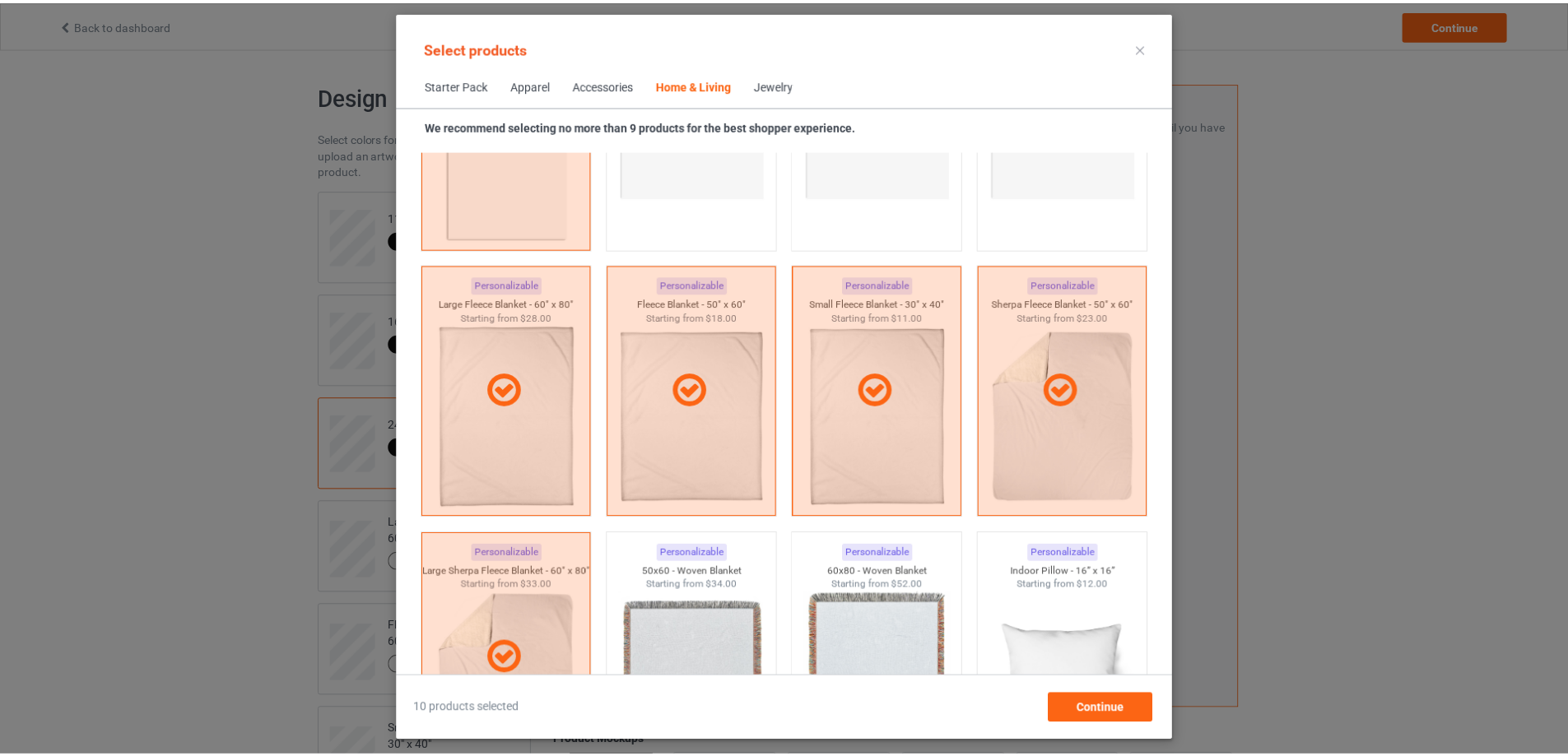
scroll to position [7879, 0]
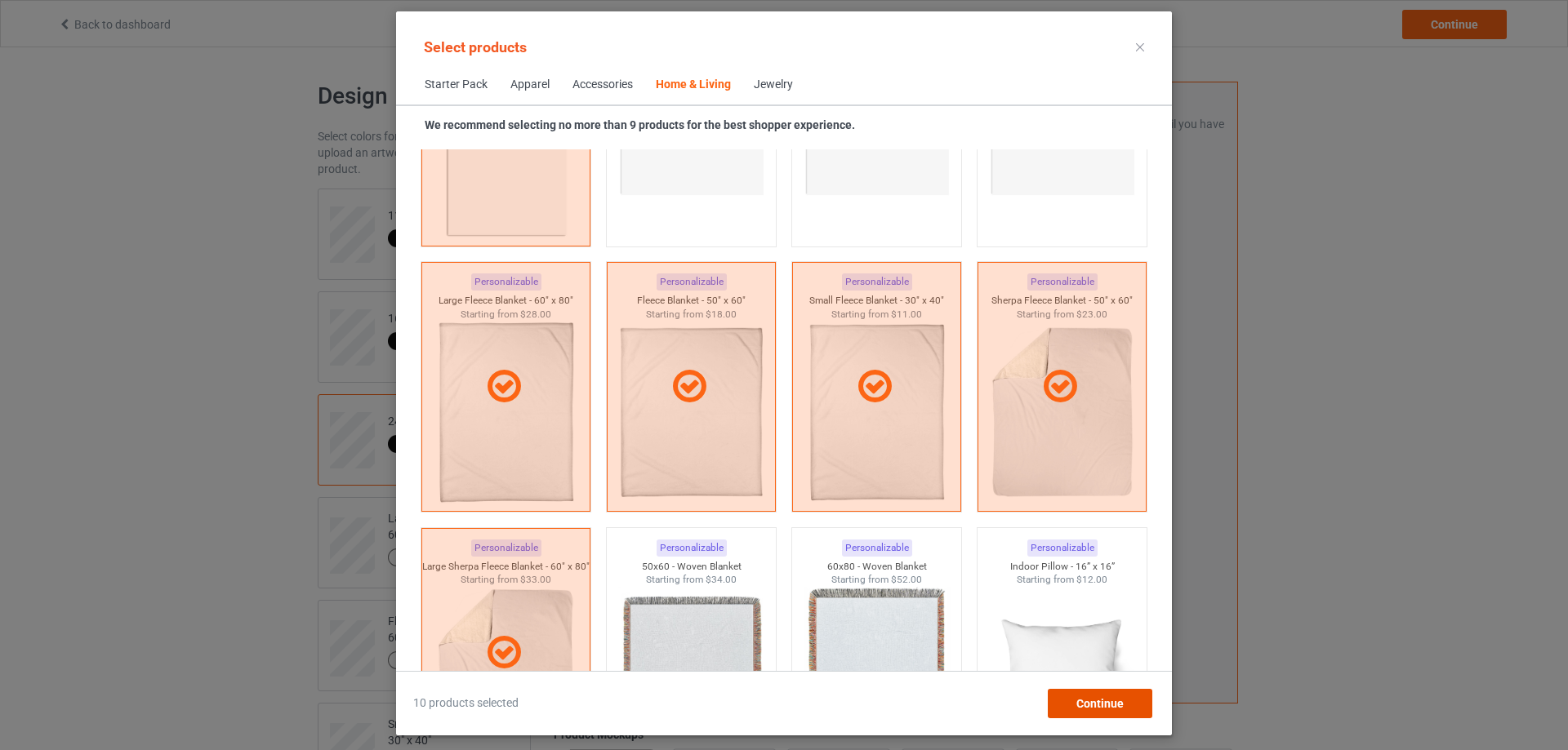
click at [1109, 710] on span "Continue" at bounding box center [1100, 703] width 47 height 13
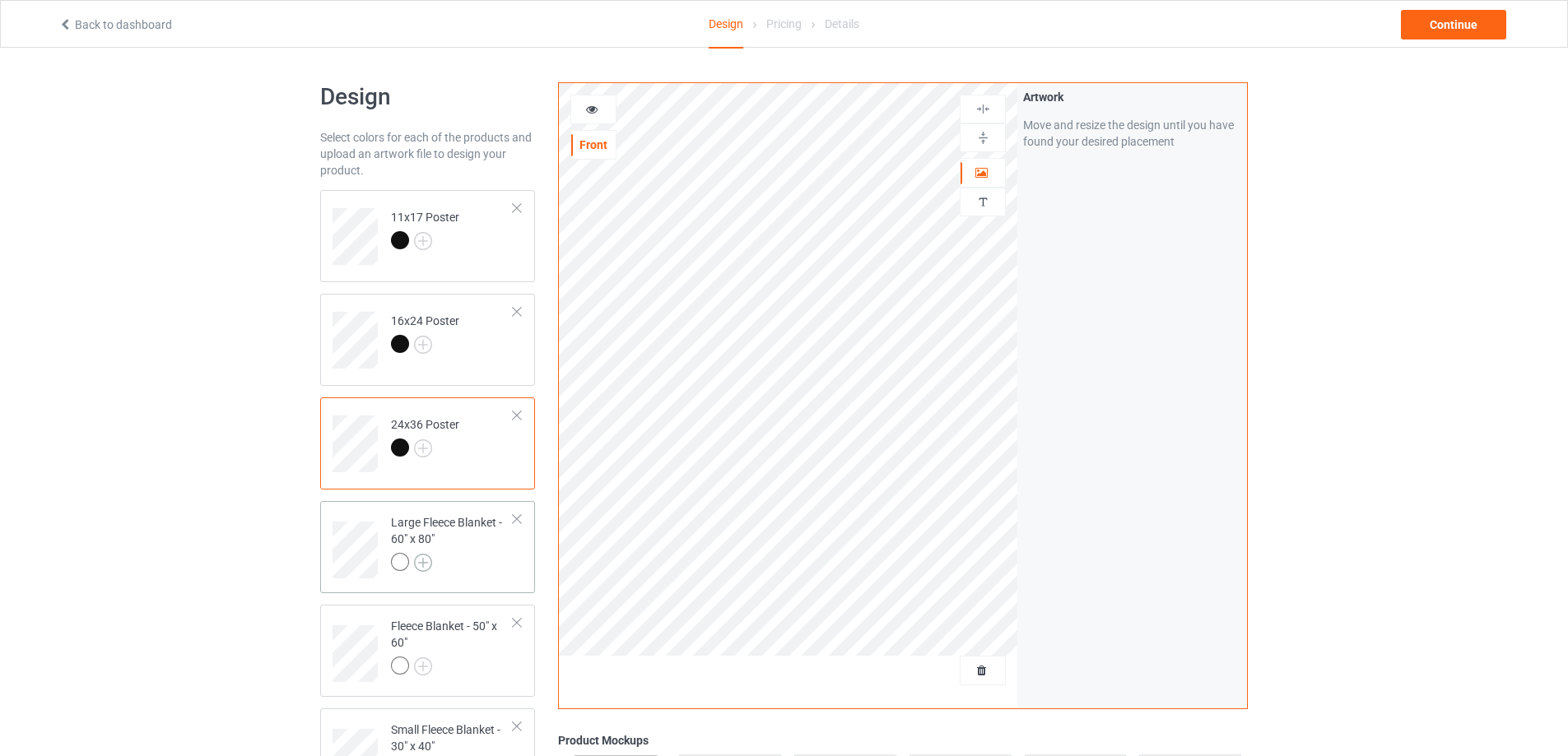
click at [423, 570] on img at bounding box center [422, 562] width 18 height 18
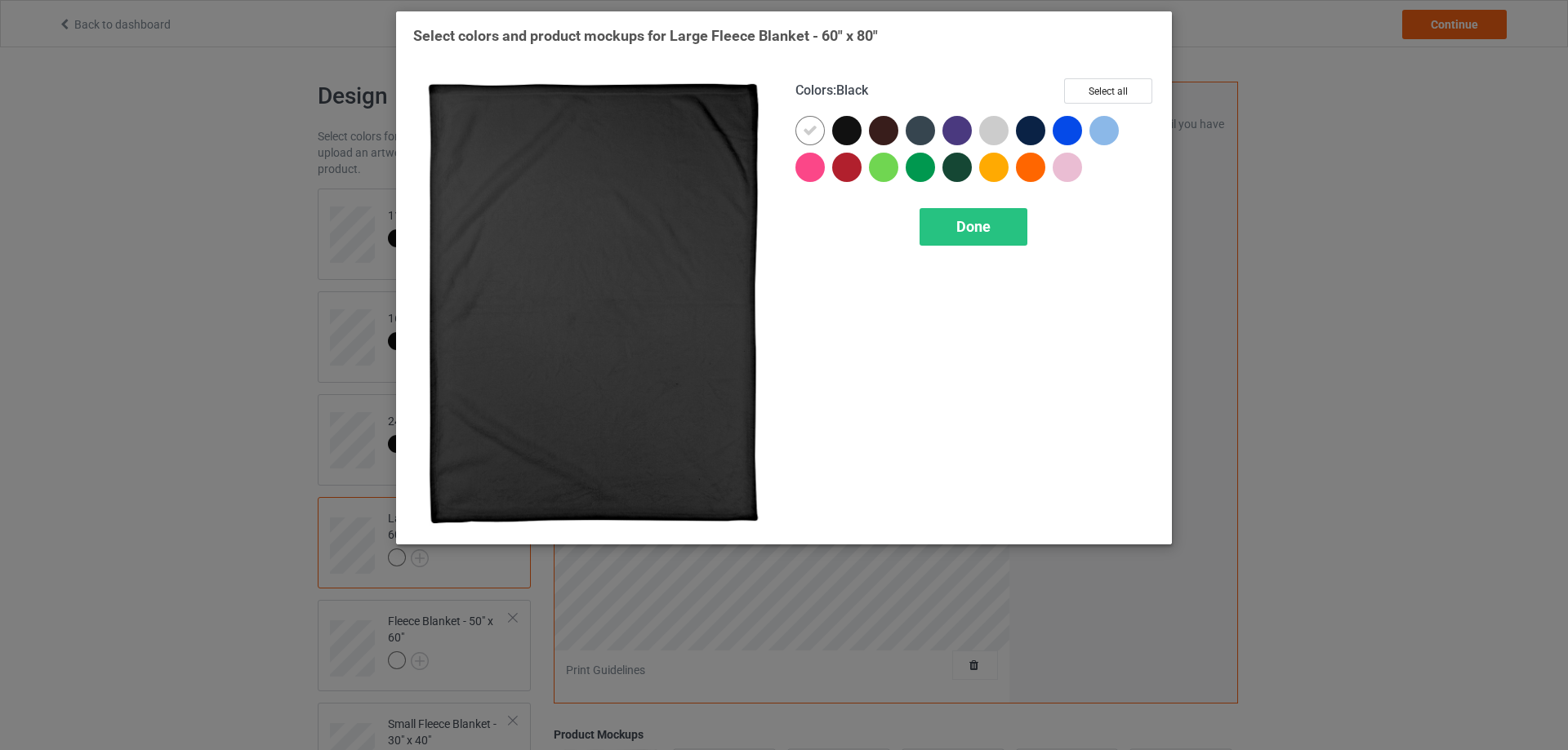
click at [845, 132] on div at bounding box center [846, 131] width 30 height 29
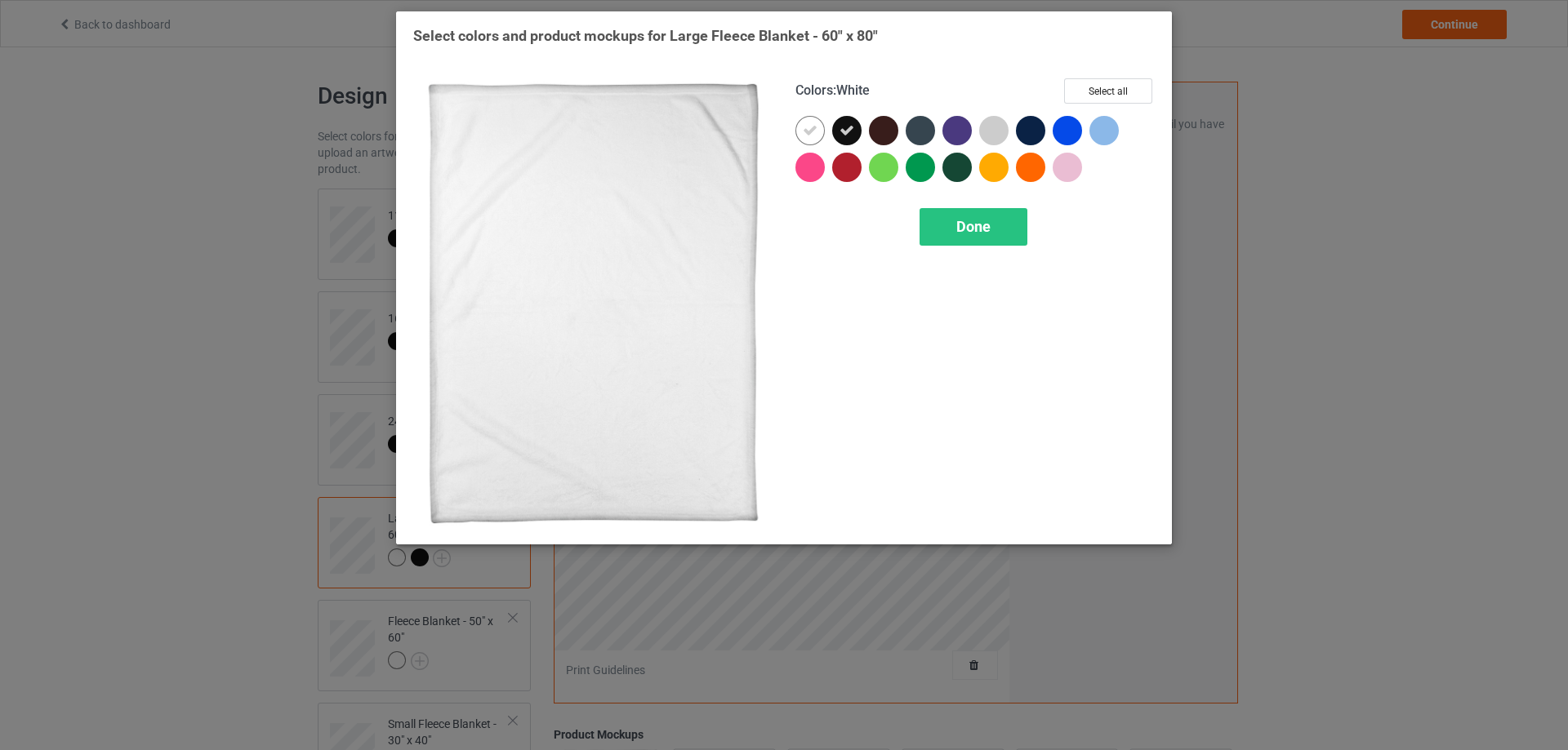
click at [807, 134] on icon at bounding box center [809, 130] width 14 height 14
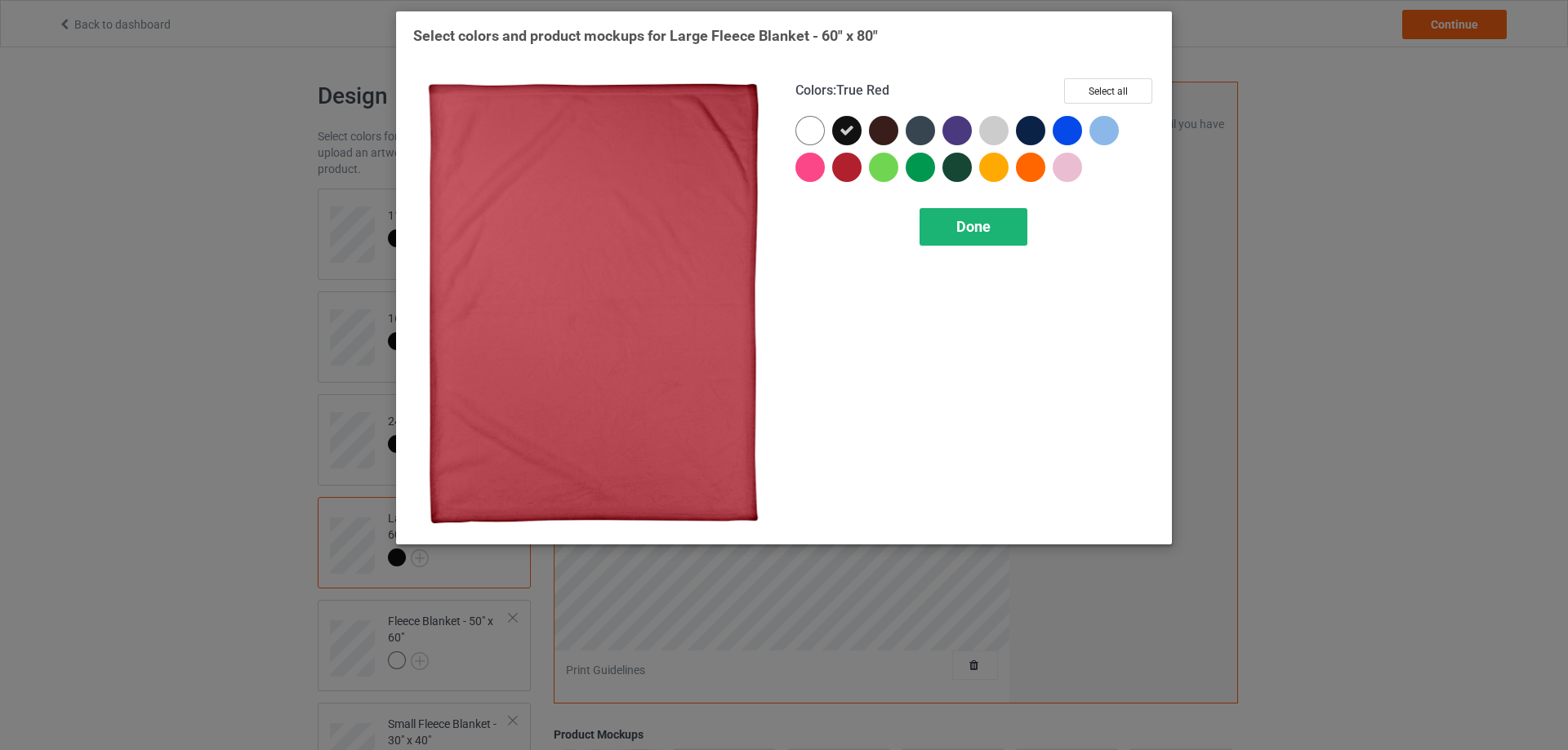
click at [950, 227] on div "Done" at bounding box center [974, 227] width 108 height 38
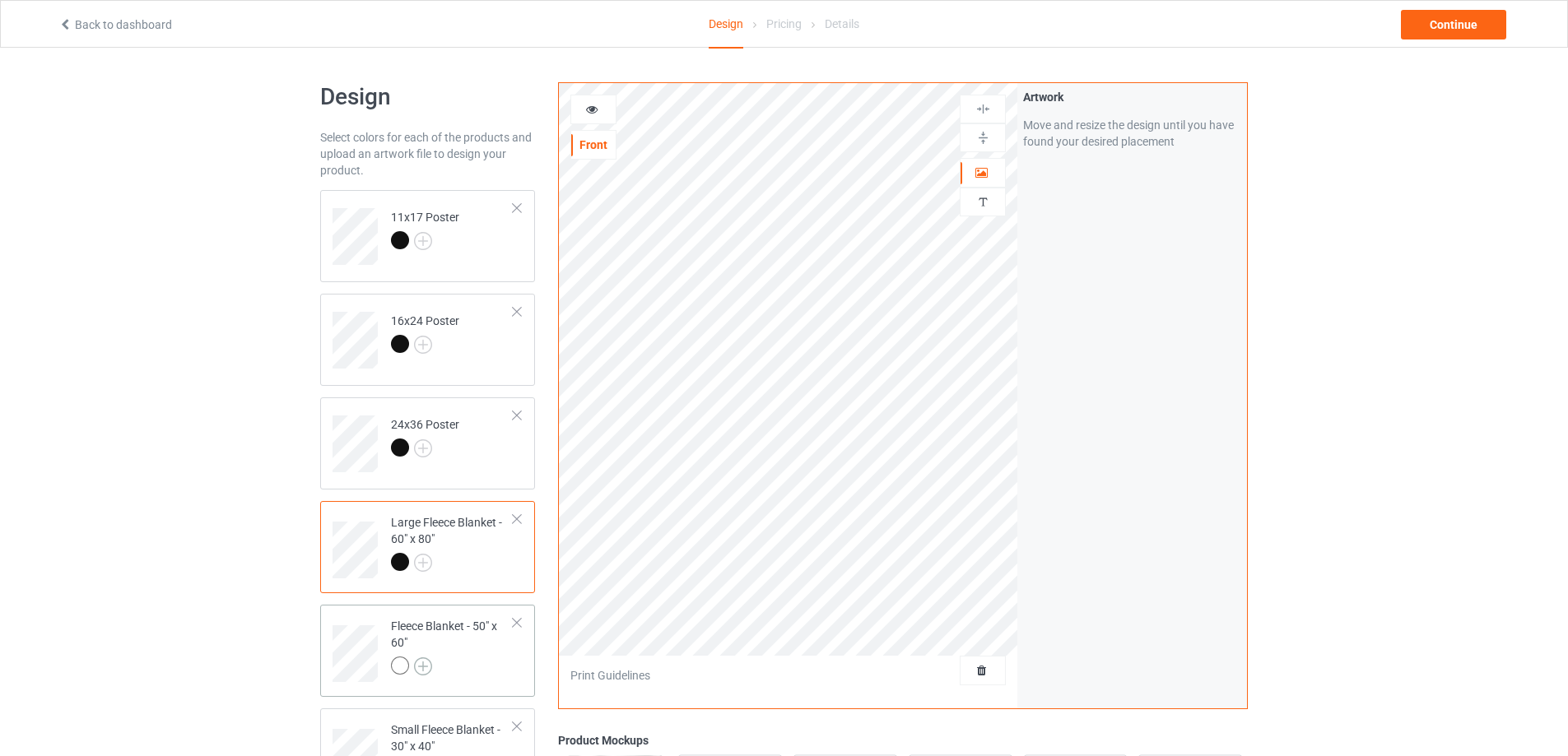
click at [427, 666] on img at bounding box center [422, 666] width 18 height 18
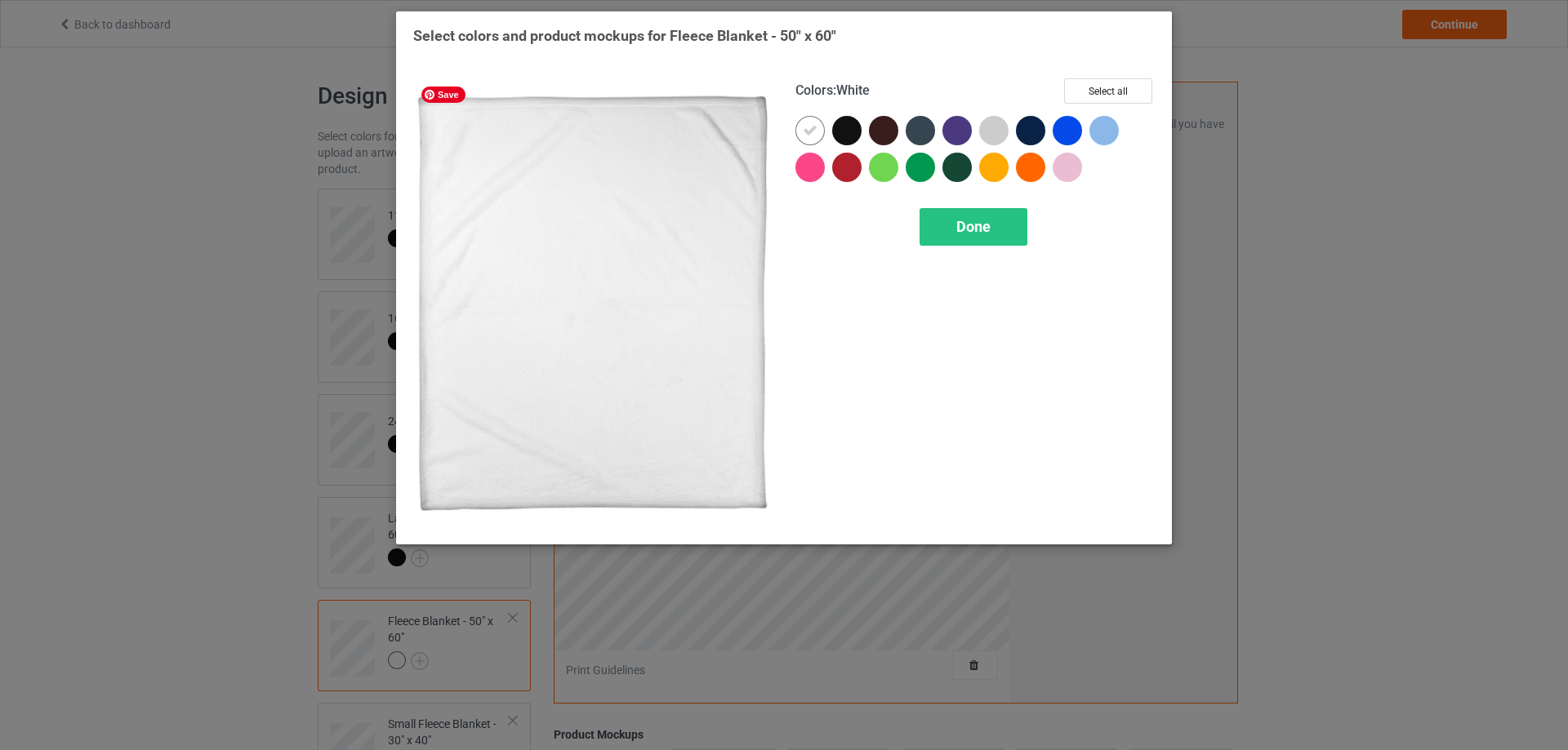
click at [820, 124] on div at bounding box center [809, 131] width 30 height 29
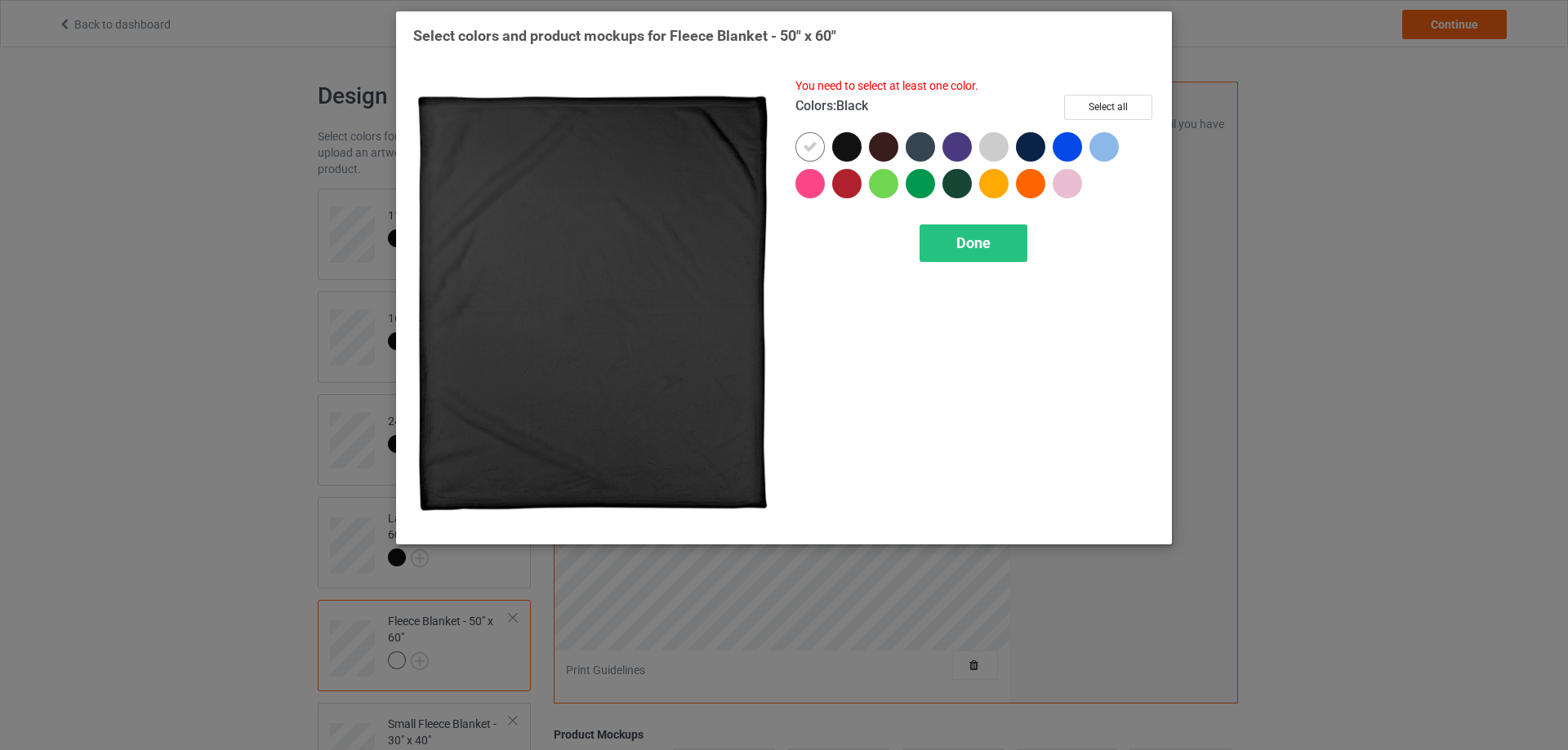
click at [854, 139] on div at bounding box center [846, 147] width 30 height 29
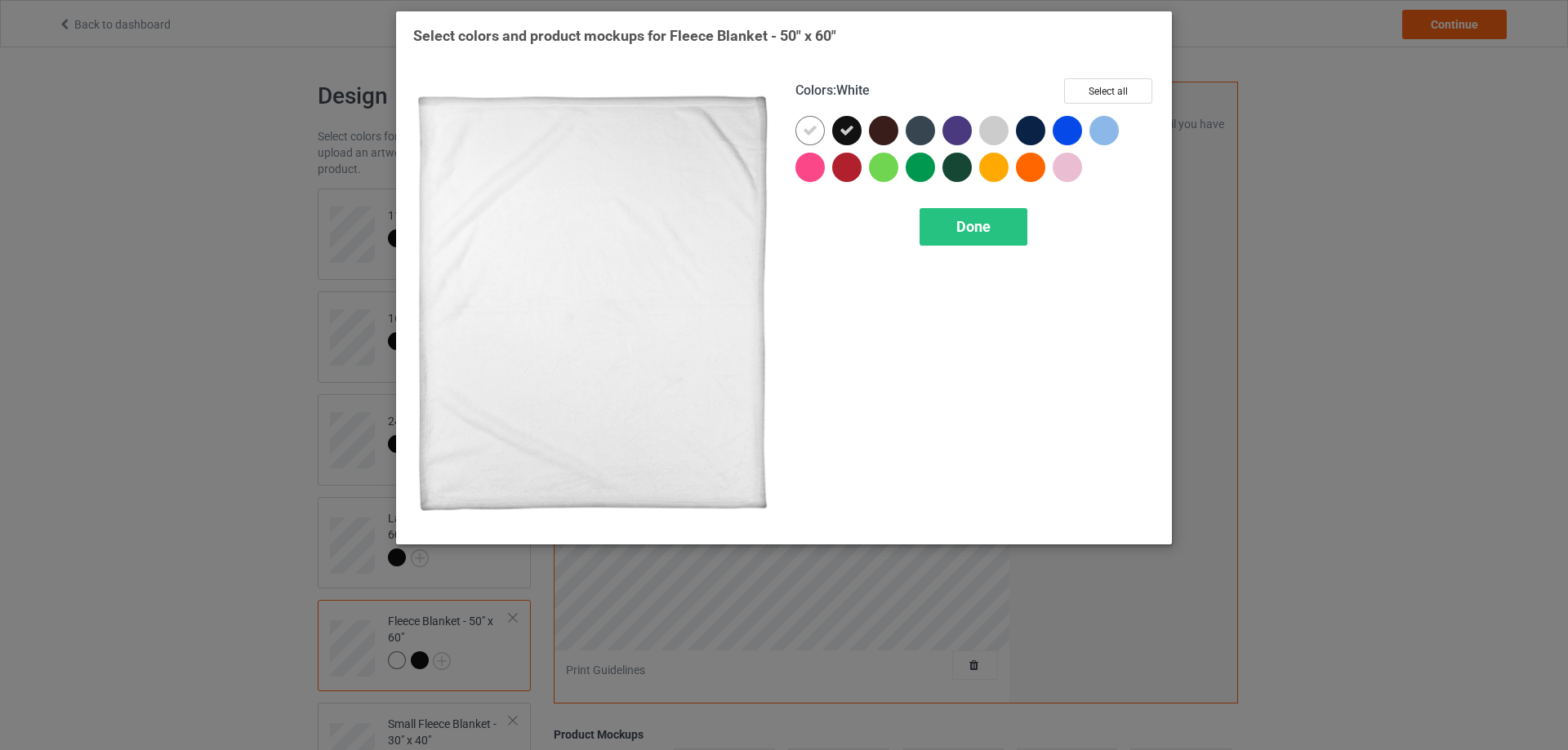
click at [807, 136] on icon at bounding box center [809, 130] width 14 height 14
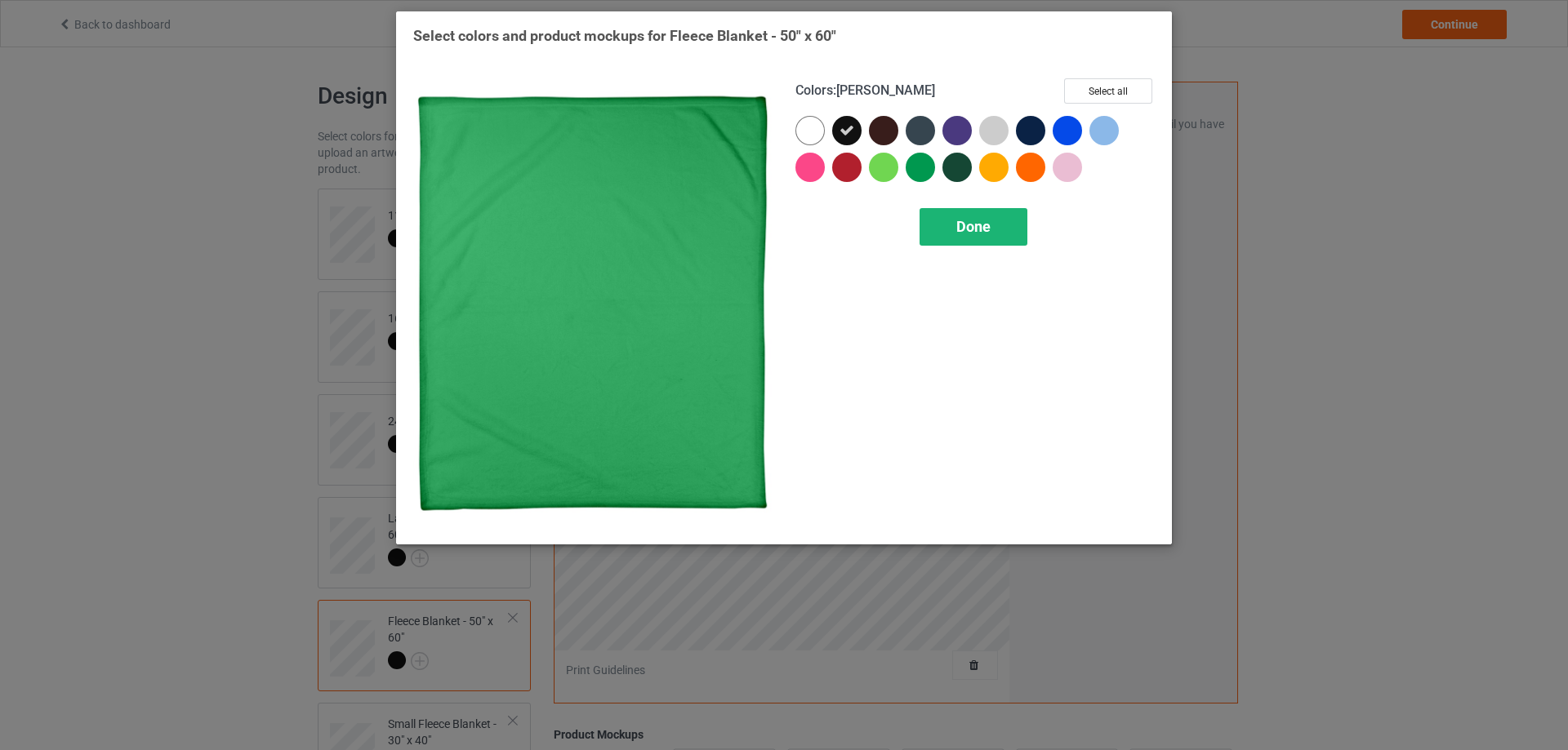
click at [959, 226] on span "Done" at bounding box center [973, 227] width 35 height 17
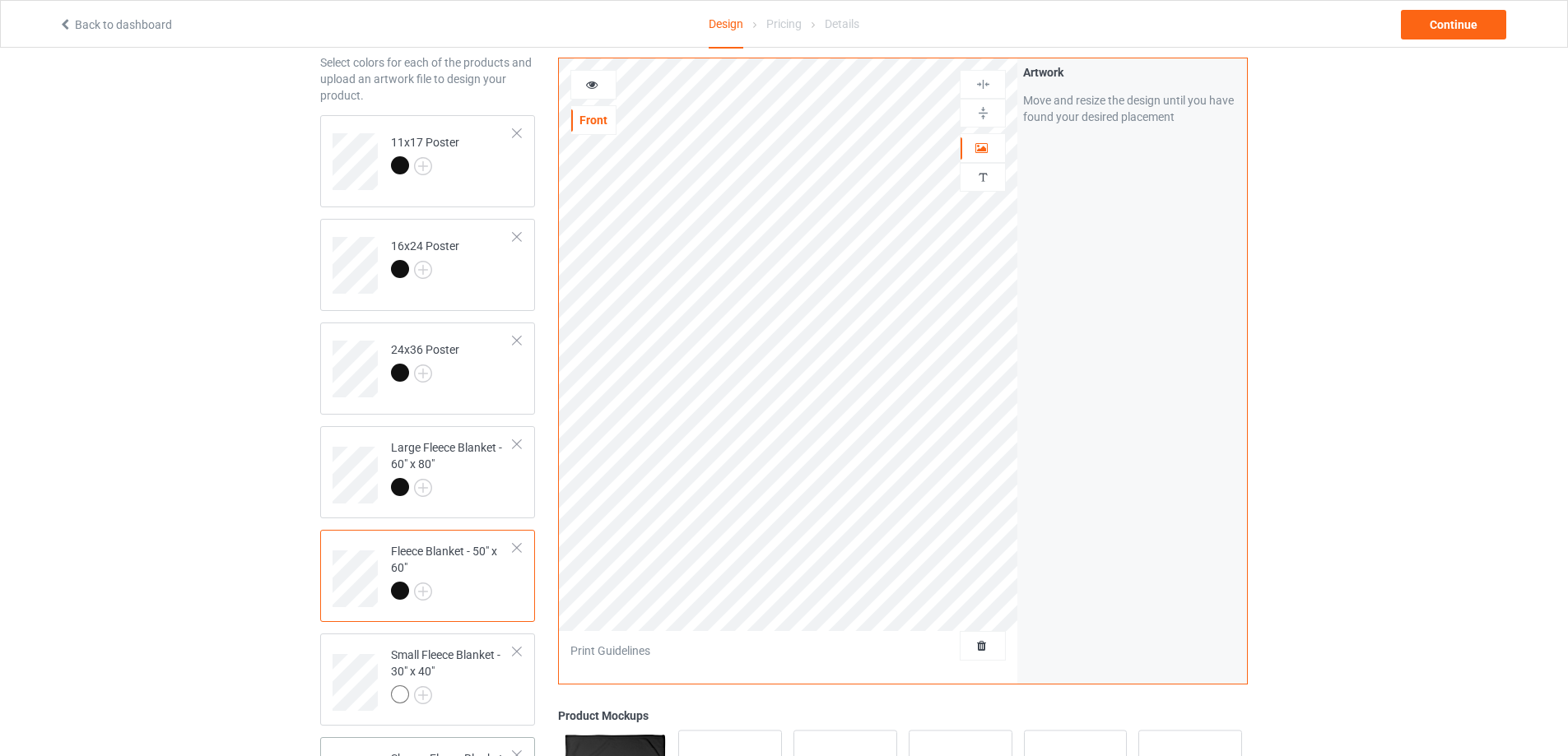
scroll to position [247, 0]
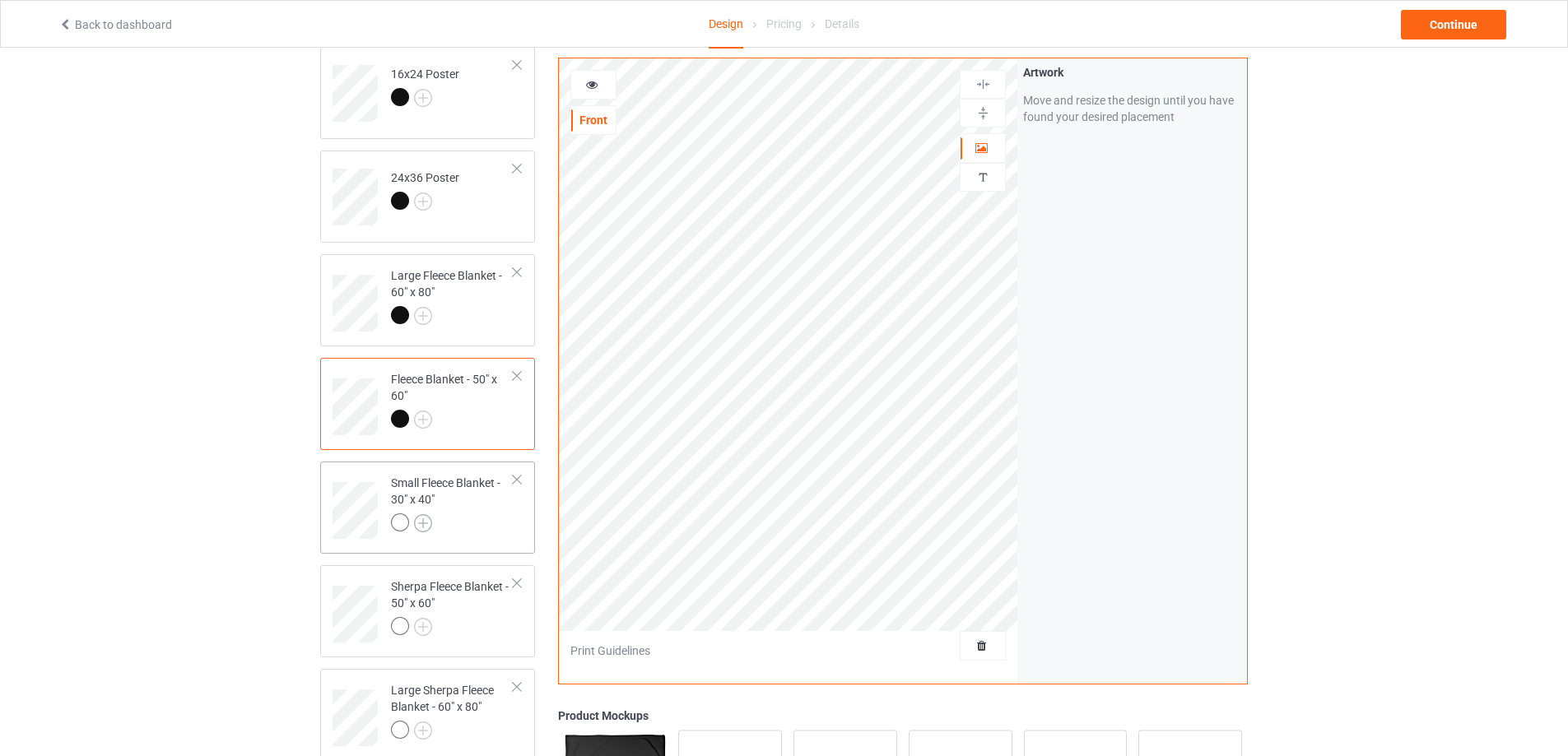
click at [424, 528] on img at bounding box center [422, 522] width 18 height 18
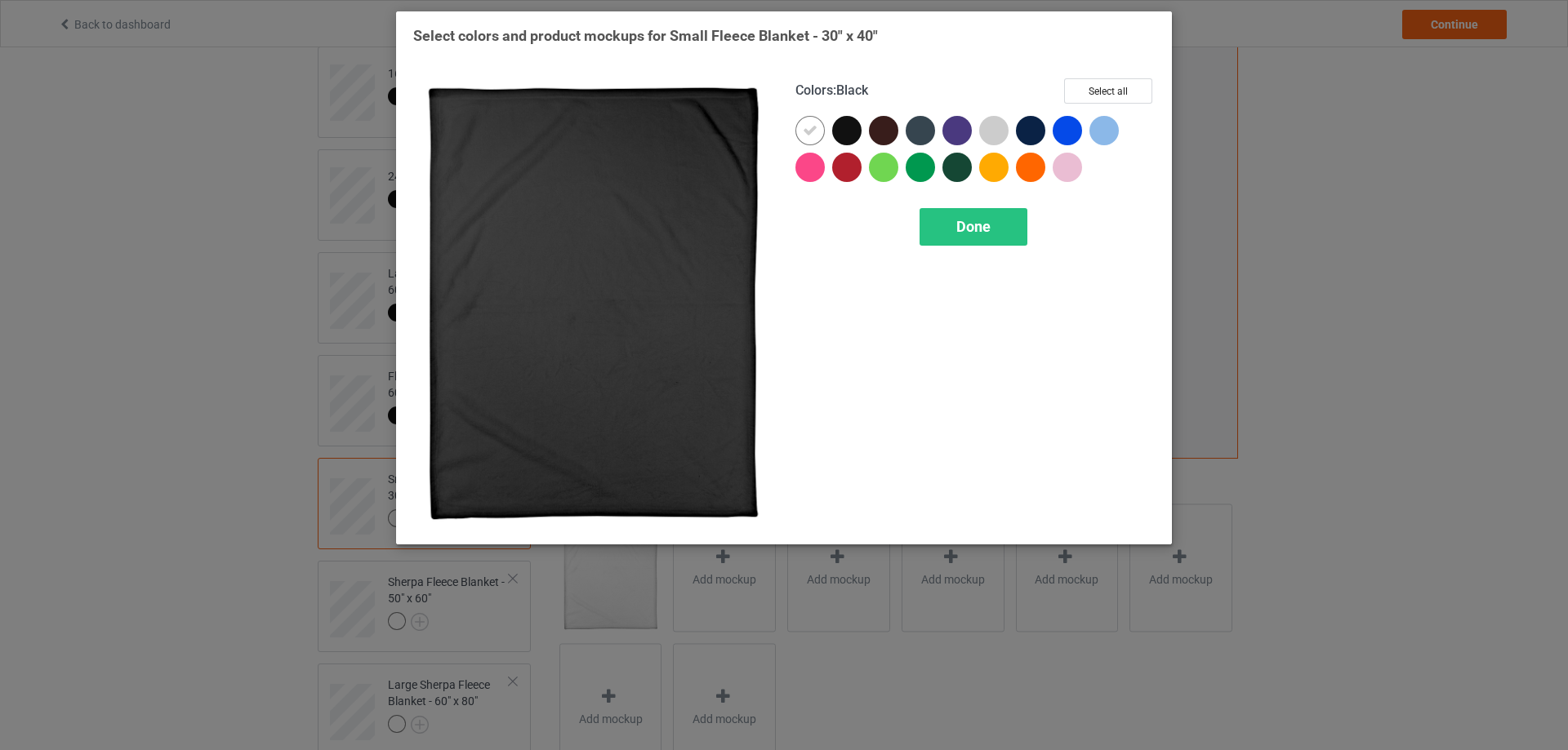
click at [845, 124] on div at bounding box center [846, 131] width 30 height 29
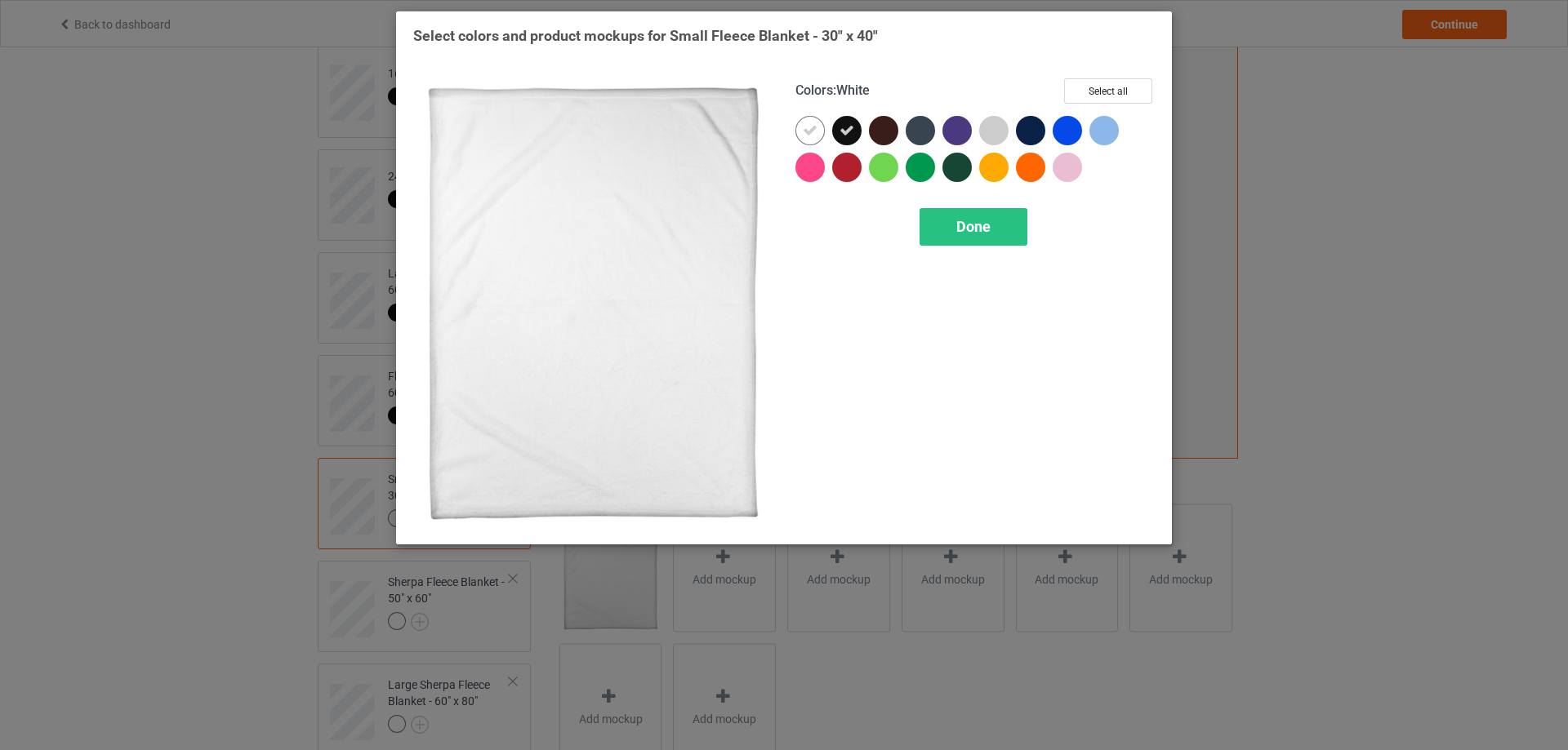
click at [803, 134] on icon at bounding box center [809, 130] width 14 height 14
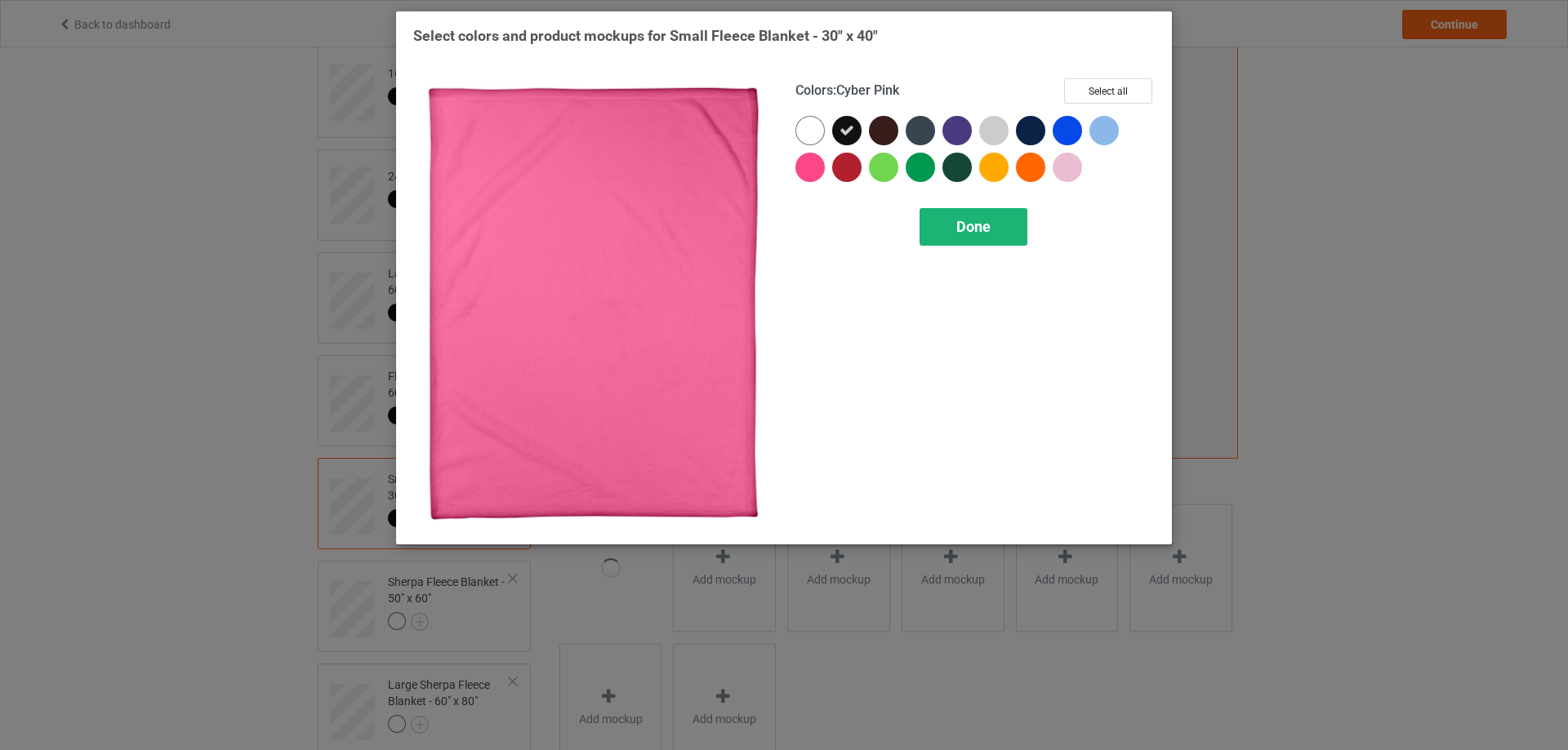
click at [963, 230] on span "Done" at bounding box center [973, 227] width 35 height 17
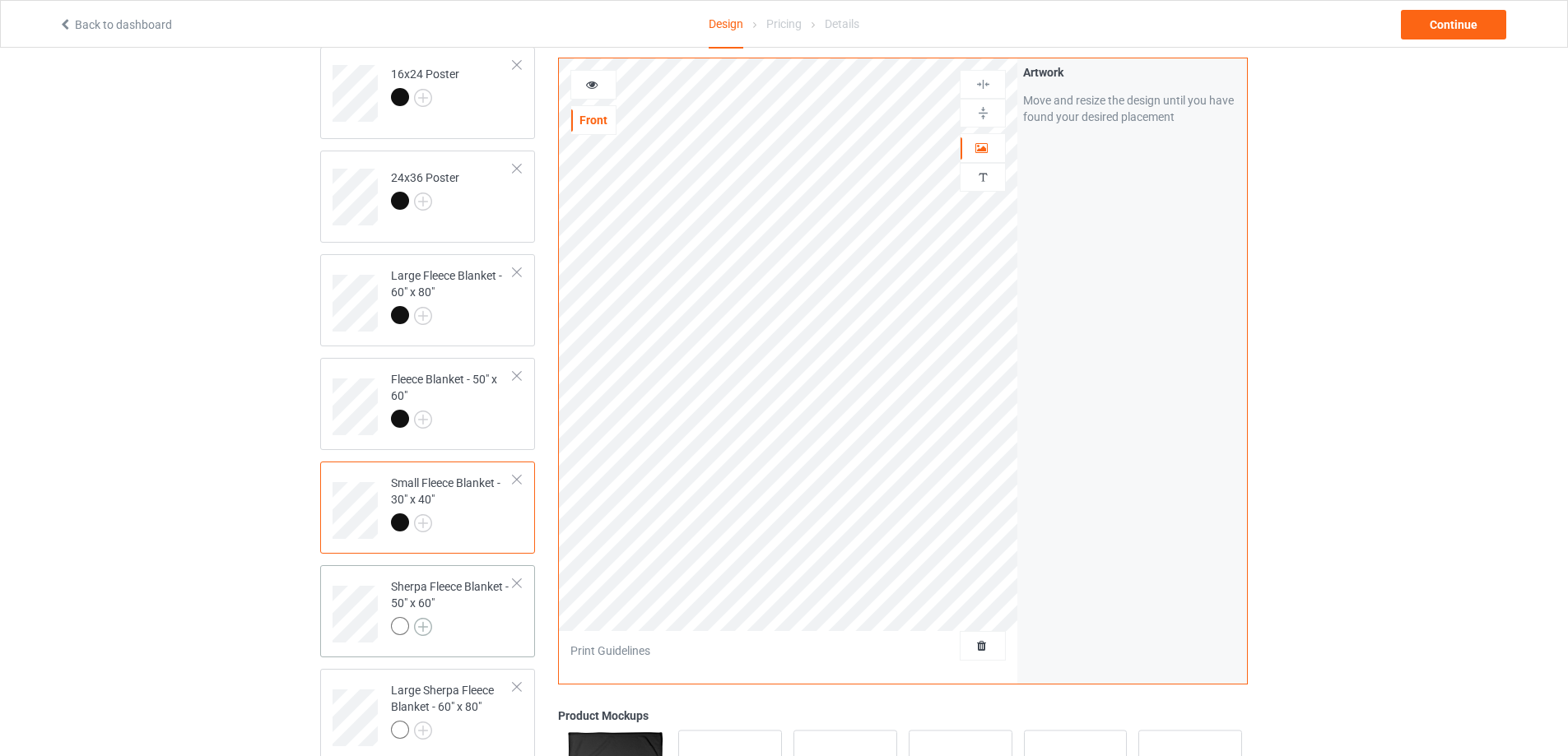
click at [422, 625] on img at bounding box center [422, 626] width 18 height 18
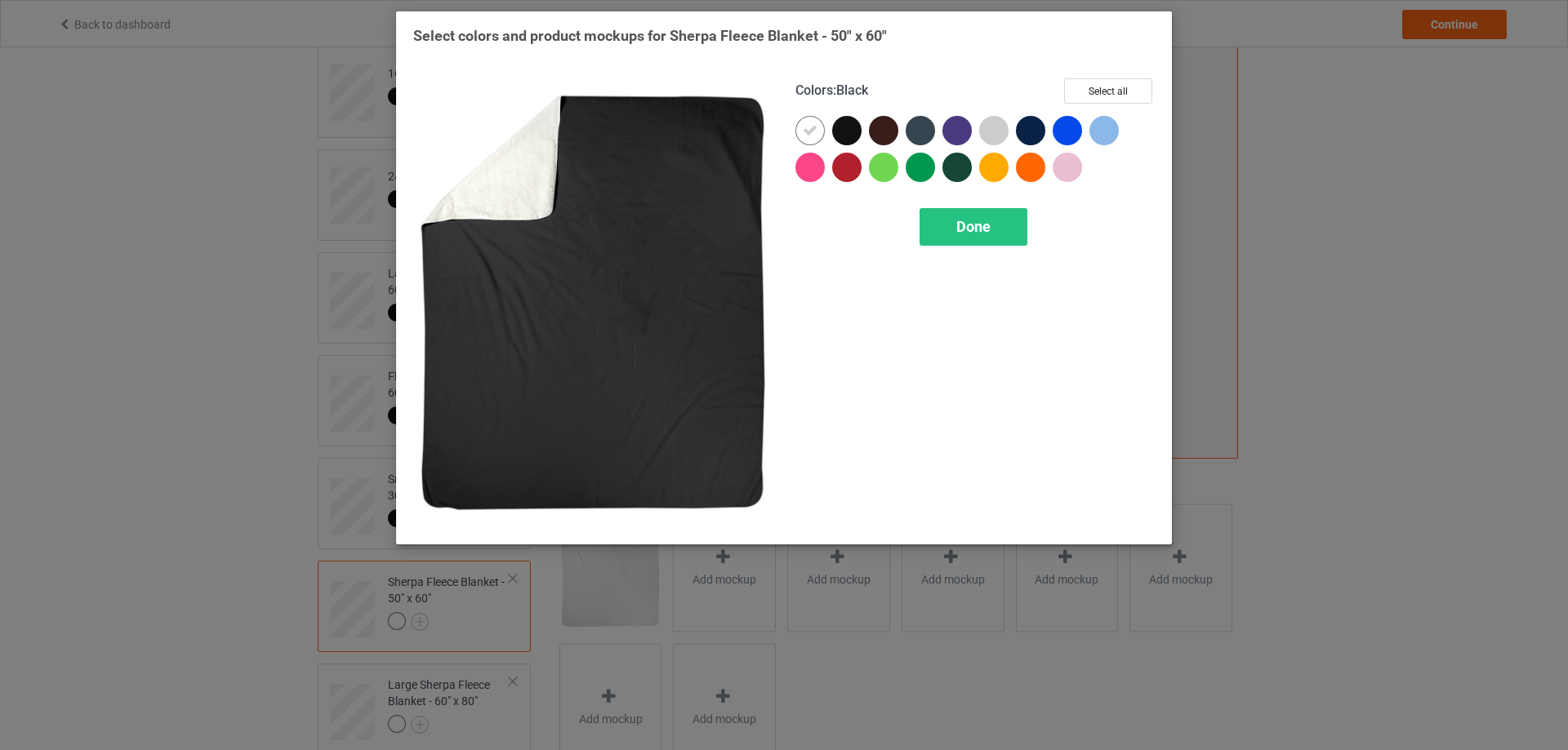
click at [850, 121] on div at bounding box center [846, 131] width 30 height 29
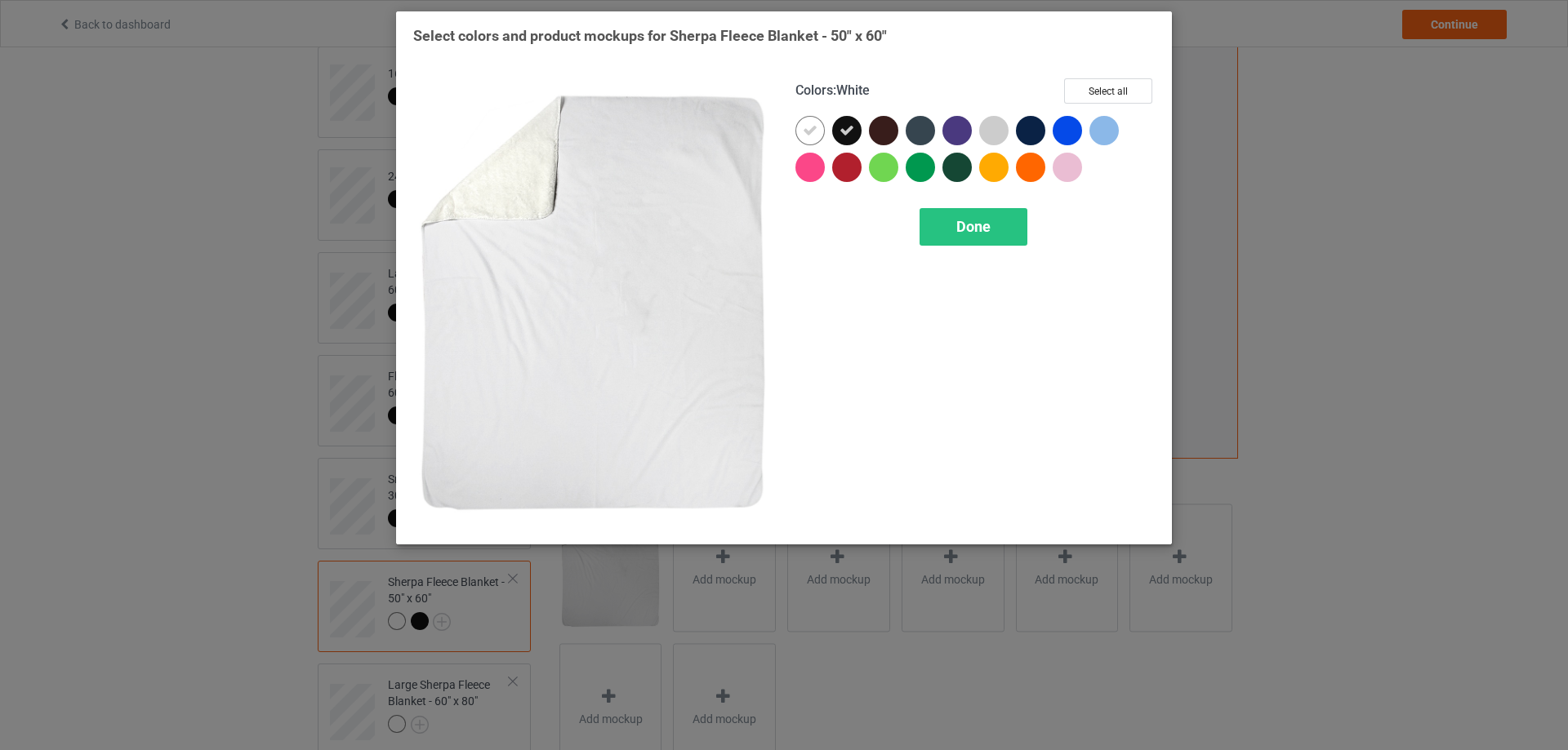
click at [811, 129] on icon at bounding box center [809, 130] width 14 height 14
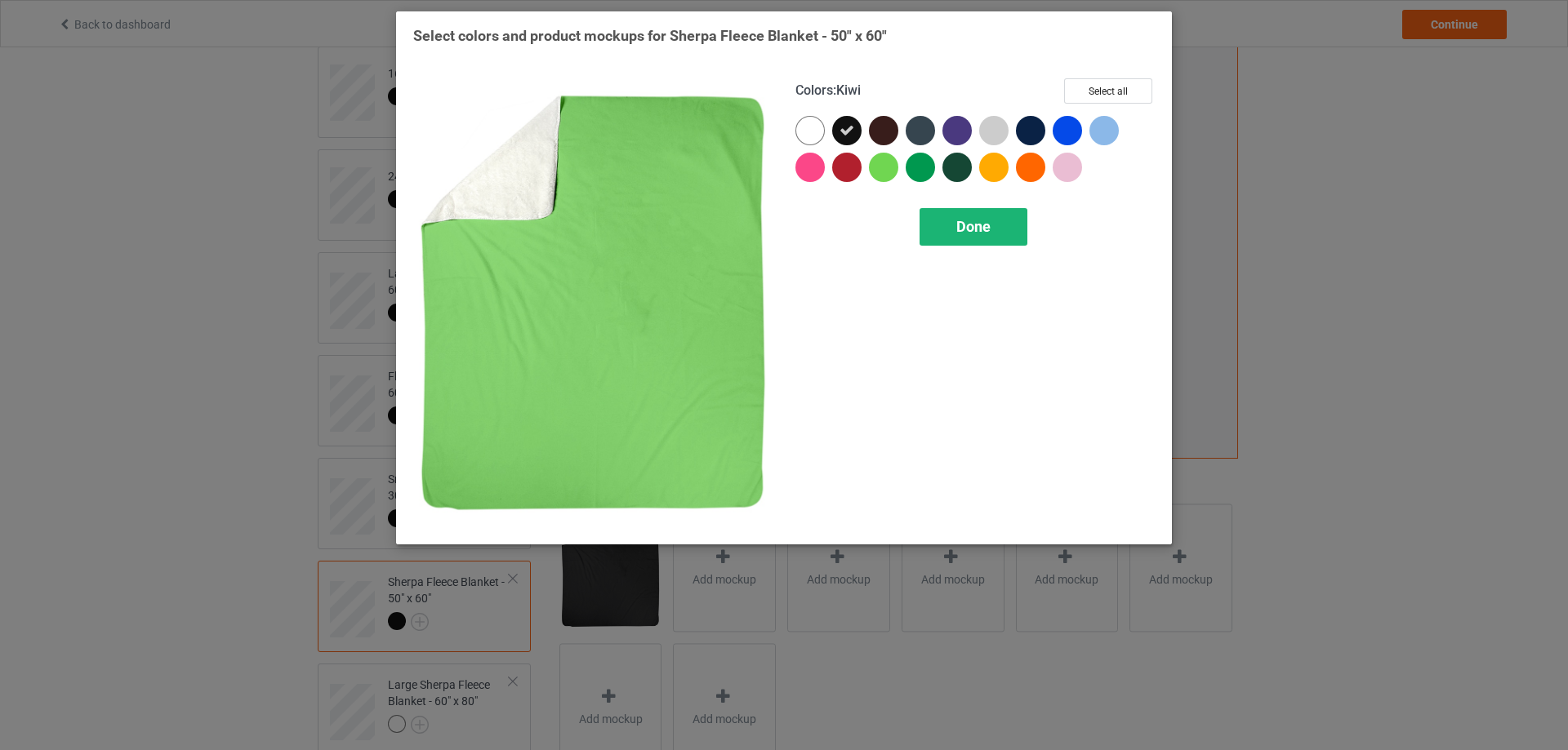
click at [948, 219] on div "Done" at bounding box center [974, 227] width 108 height 38
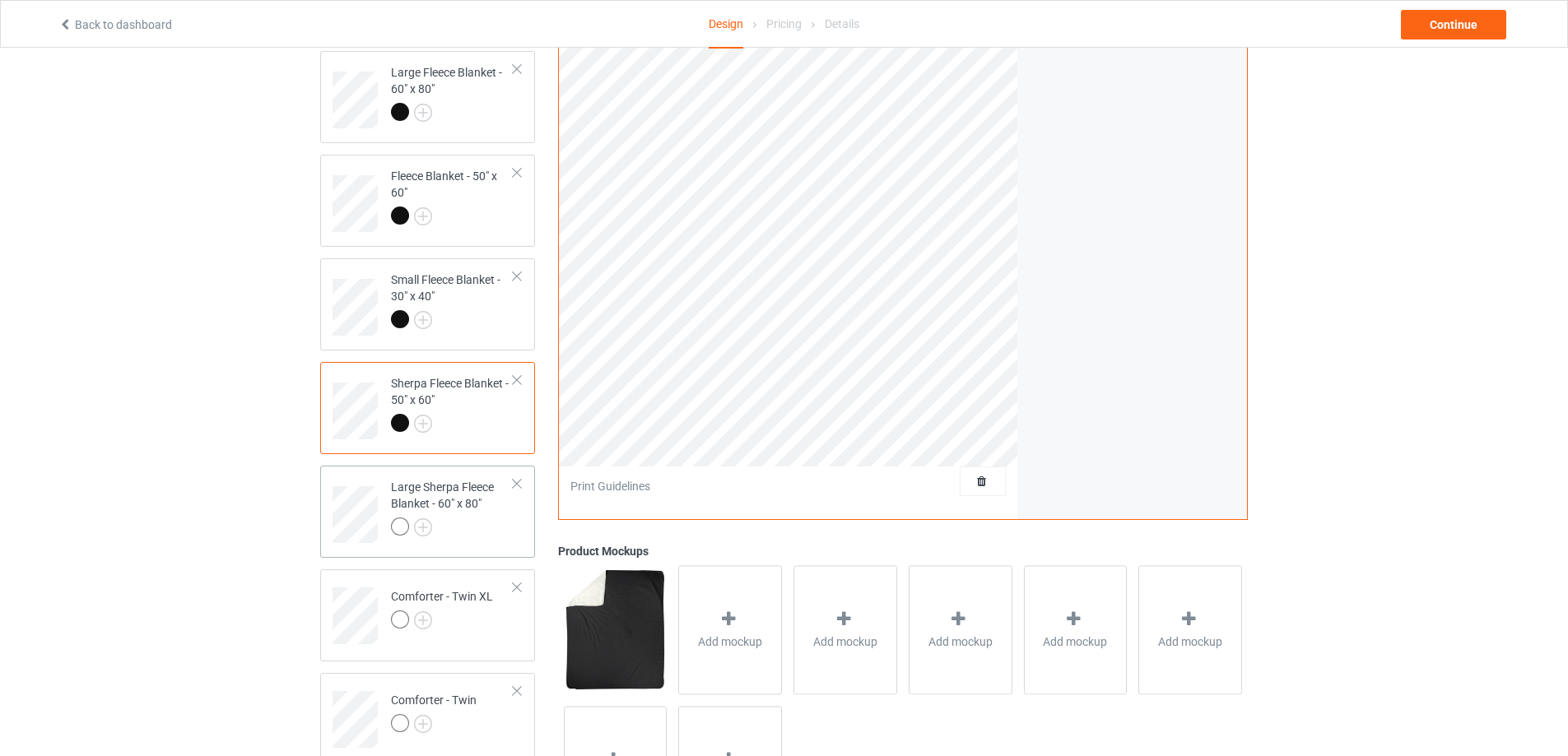
scroll to position [571, 0]
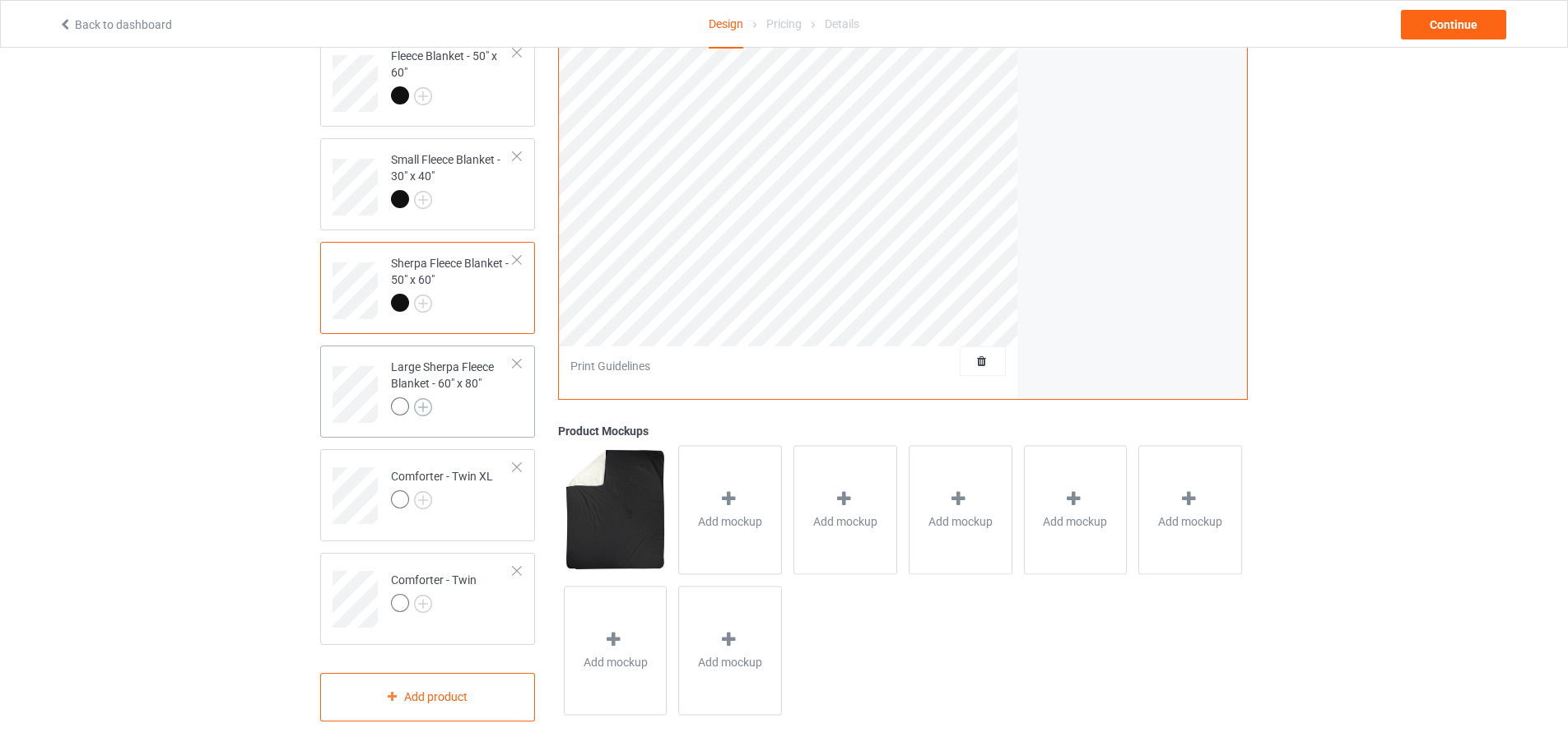
click at [426, 398] on img at bounding box center [422, 407] width 18 height 18
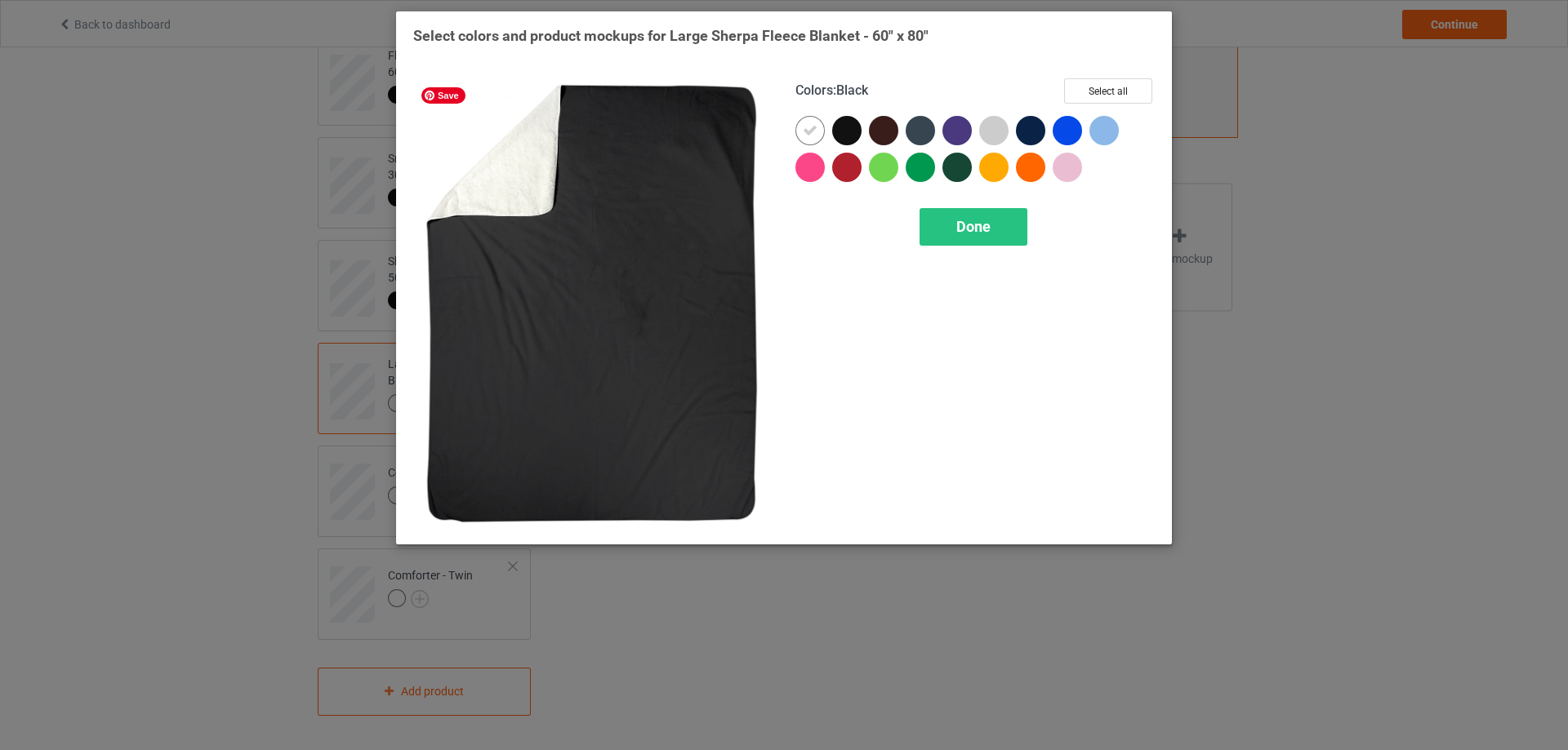
click at [846, 126] on div at bounding box center [846, 131] width 30 height 29
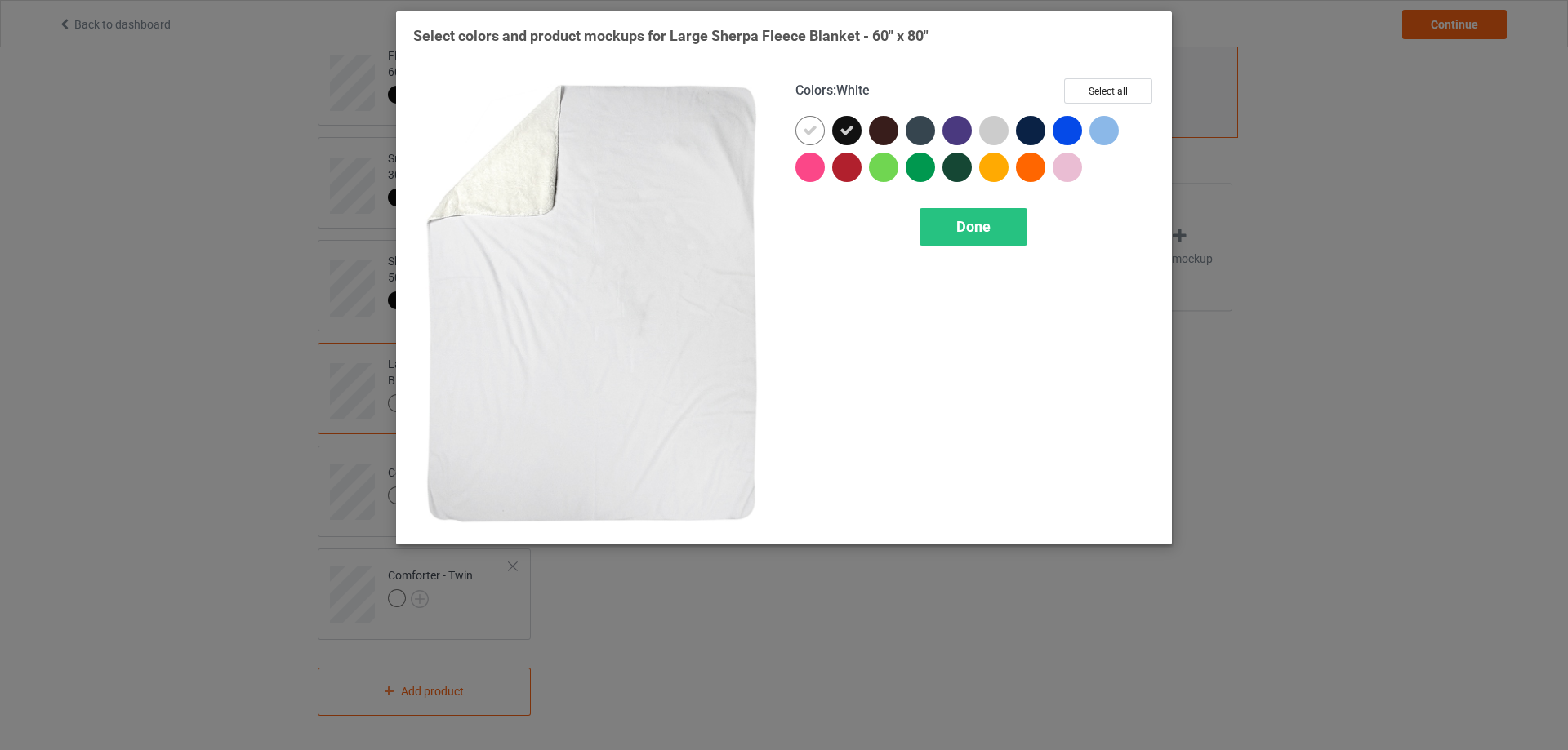
click at [803, 136] on icon at bounding box center [809, 130] width 14 height 14
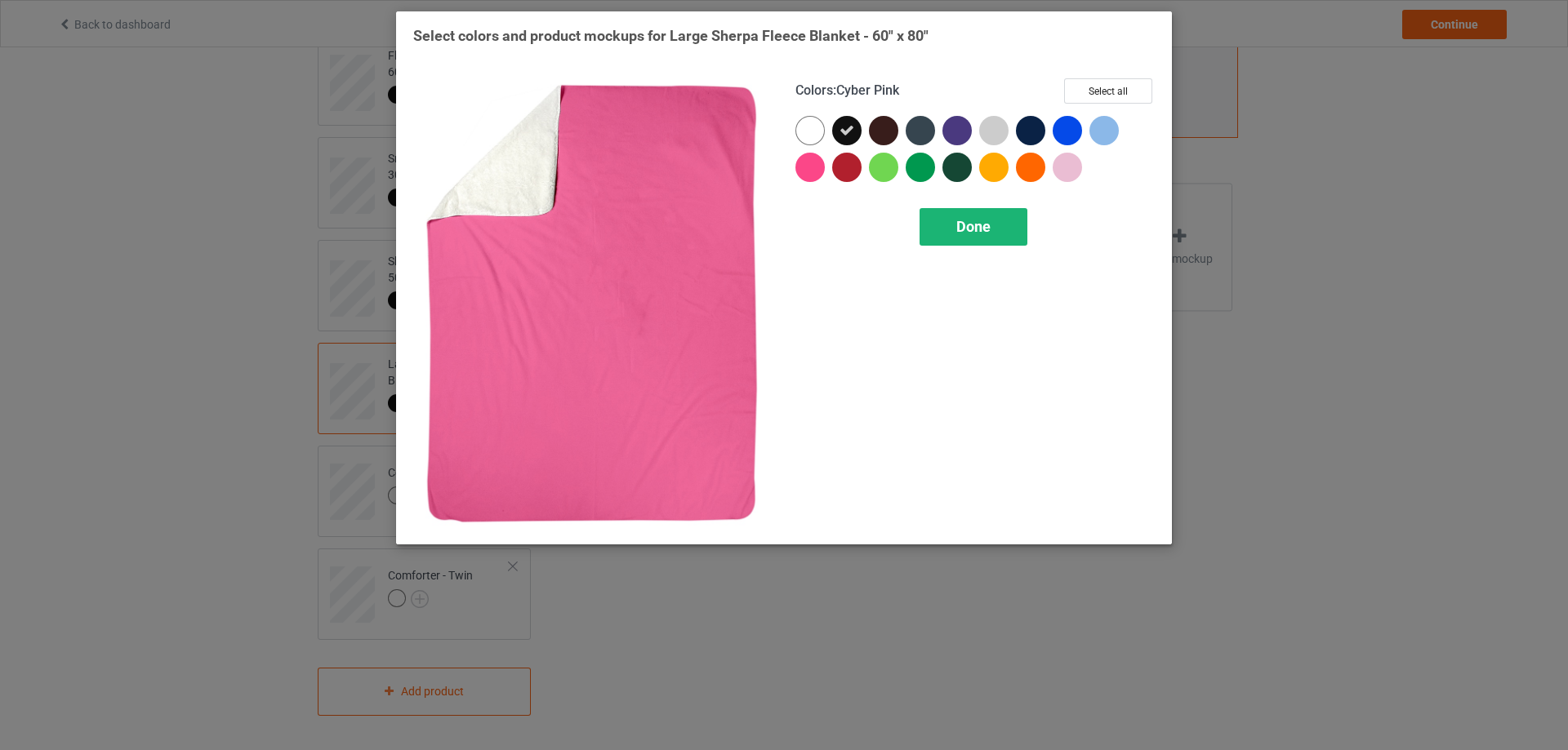
click at [967, 218] on span "Done" at bounding box center [973, 227] width 35 height 17
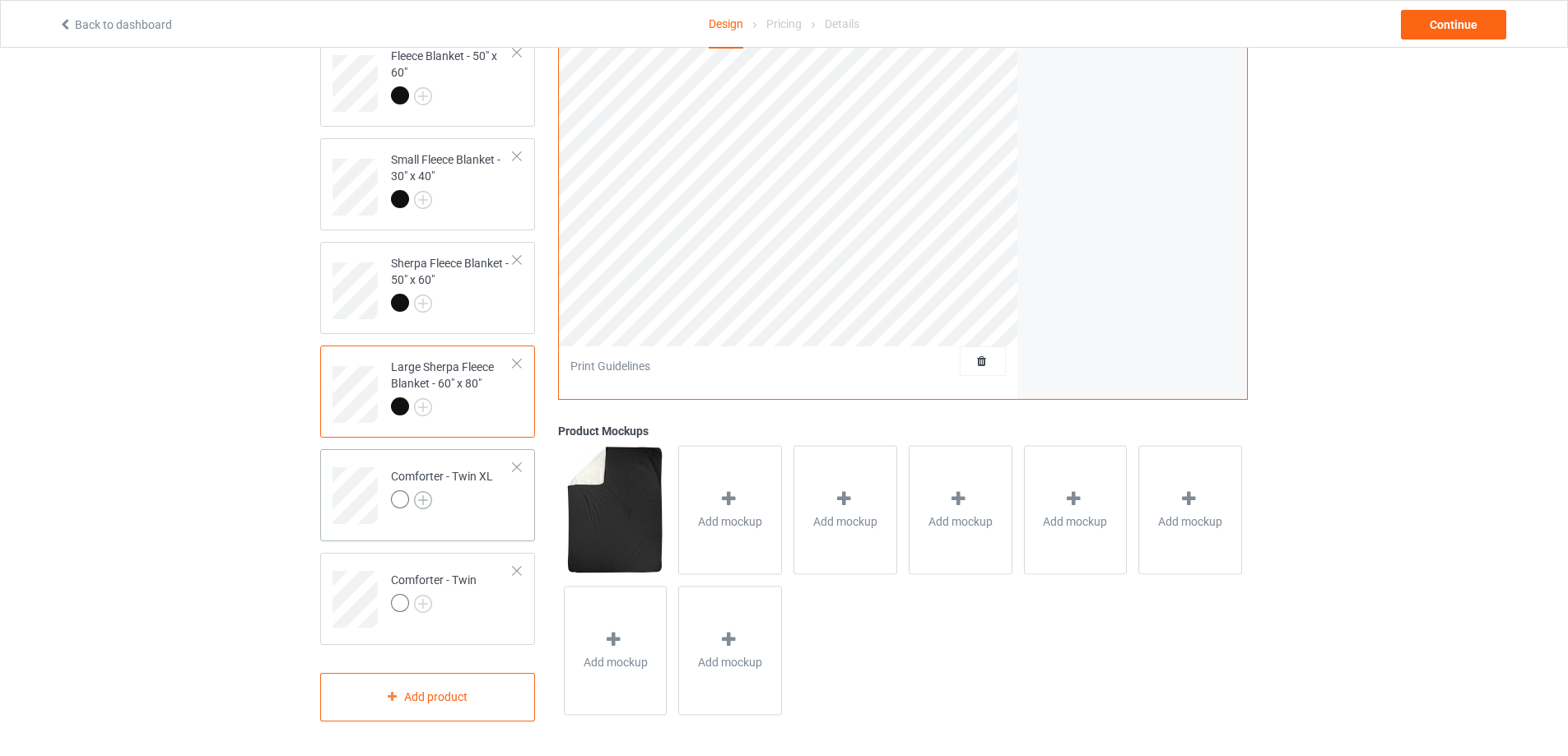
click at [417, 499] on img at bounding box center [422, 499] width 18 height 18
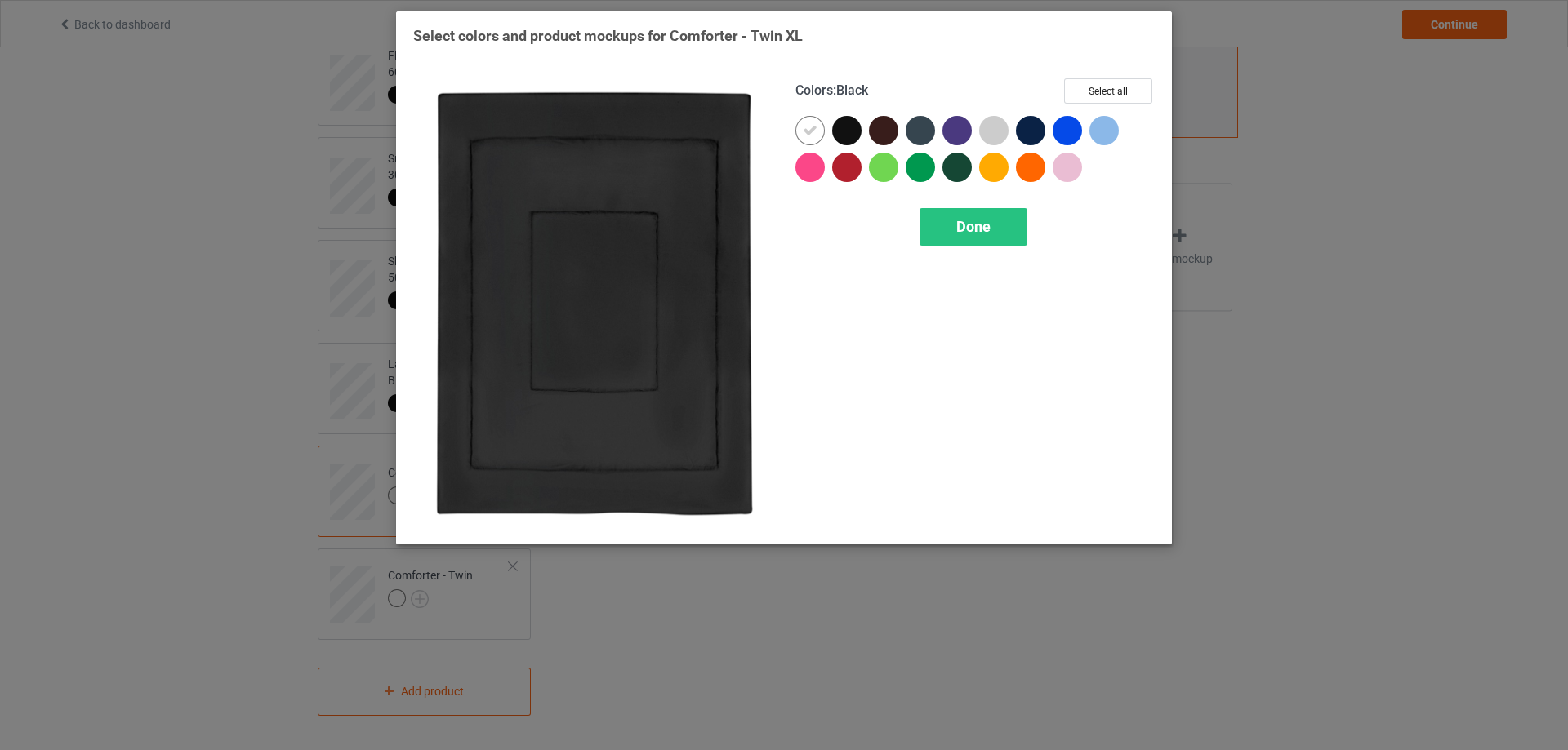
click at [847, 128] on div at bounding box center [846, 131] width 30 height 29
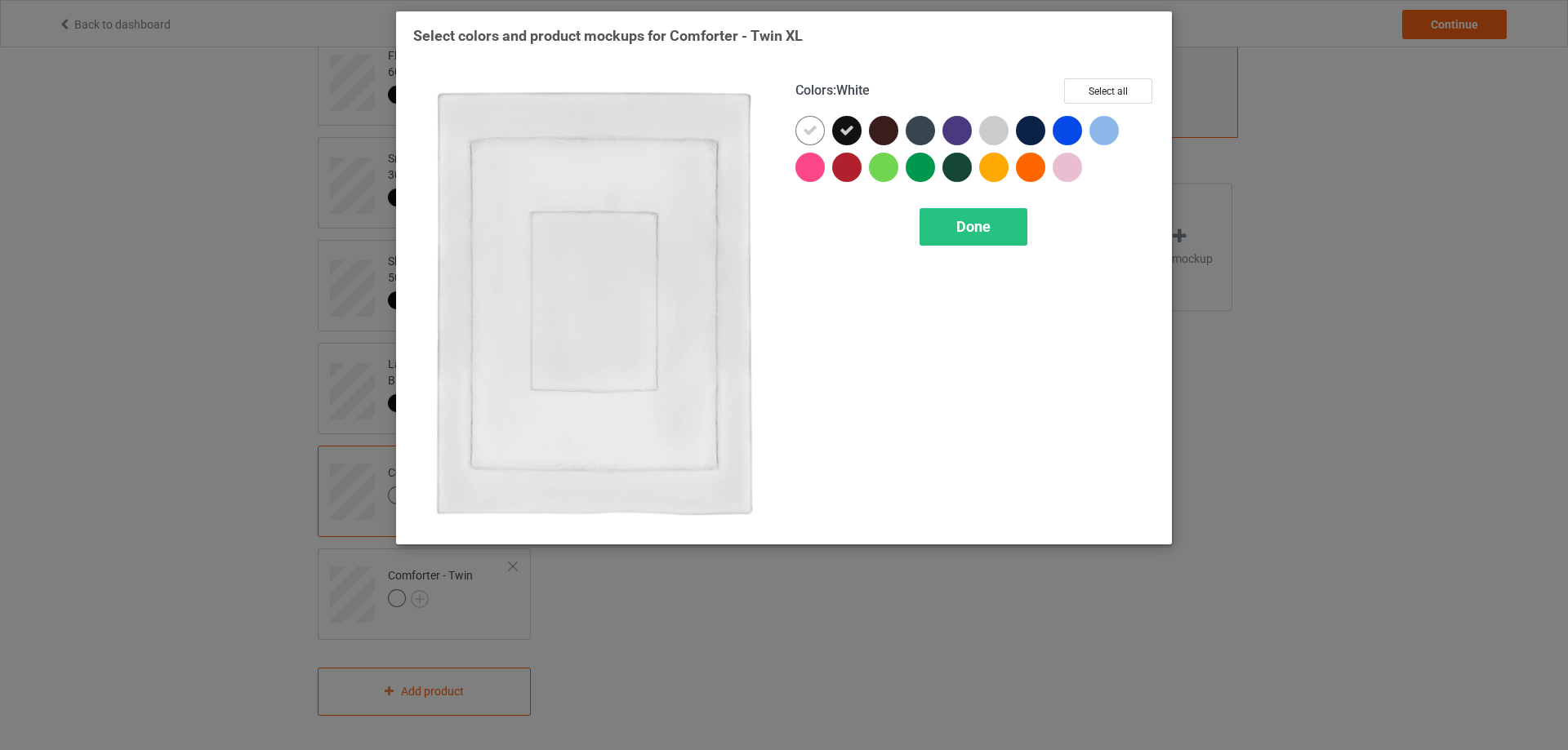
click at [809, 133] on icon at bounding box center [809, 130] width 14 height 14
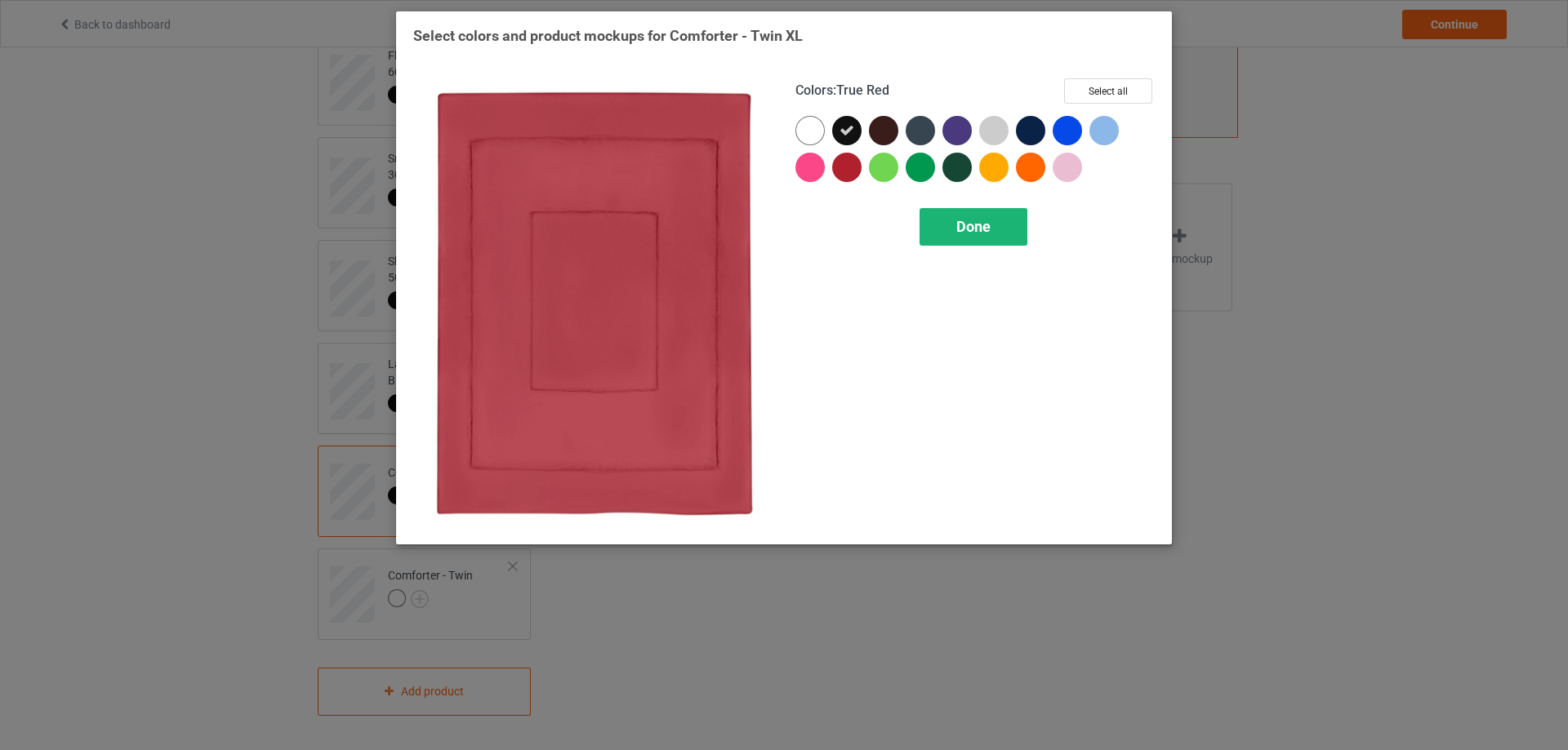
click at [956, 229] on span "Done" at bounding box center [973, 227] width 35 height 17
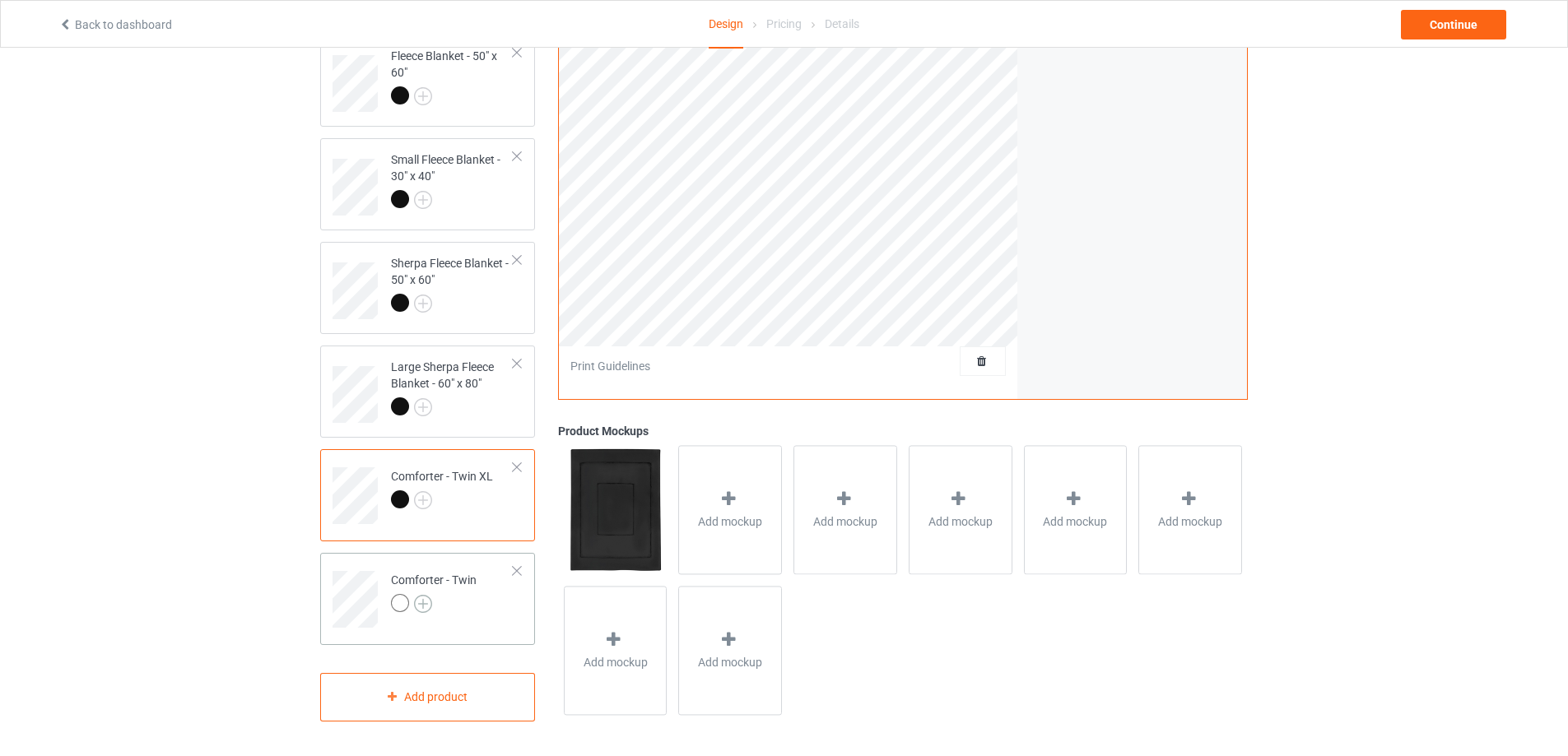
click at [422, 604] on img at bounding box center [422, 603] width 18 height 18
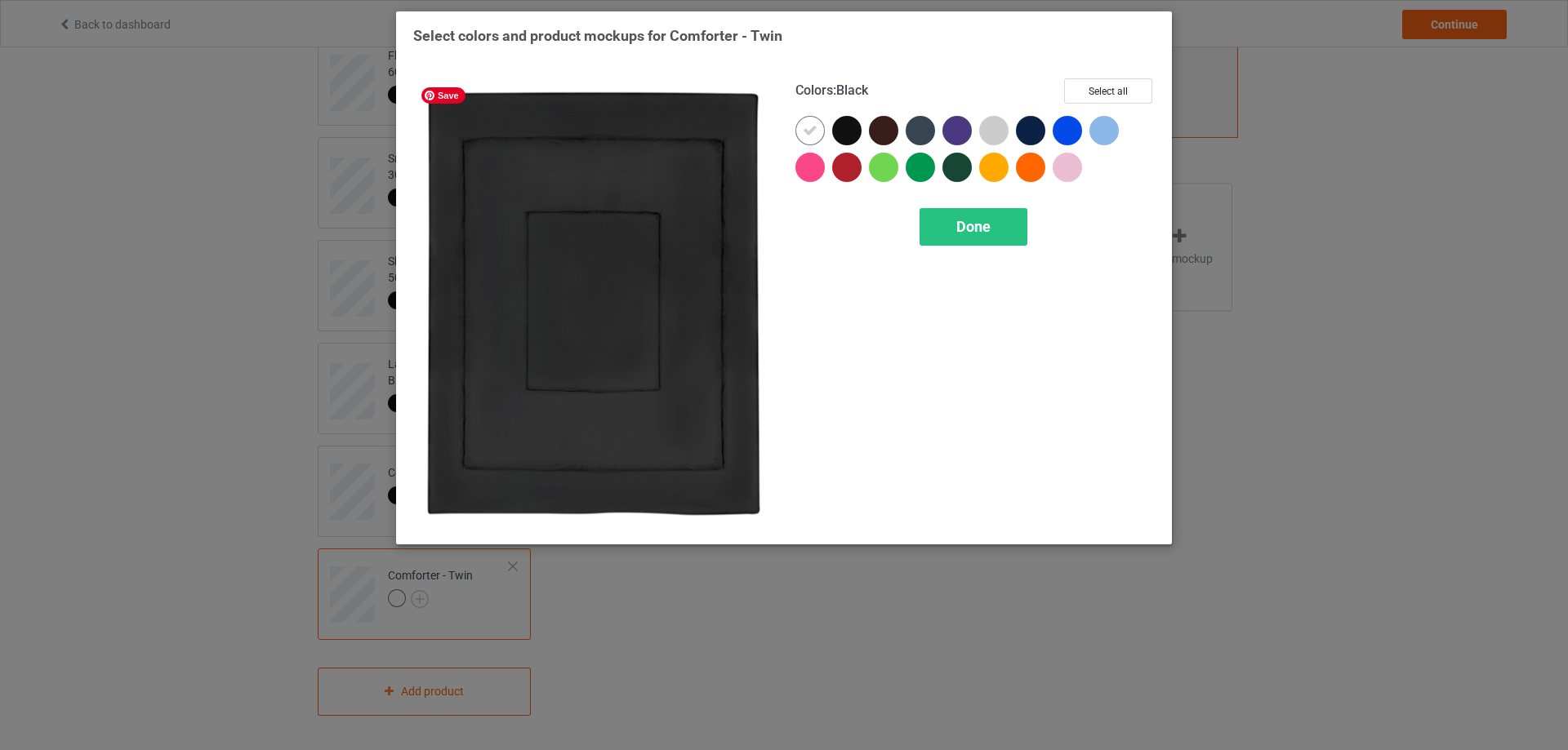
click at [851, 125] on div at bounding box center [846, 131] width 30 height 29
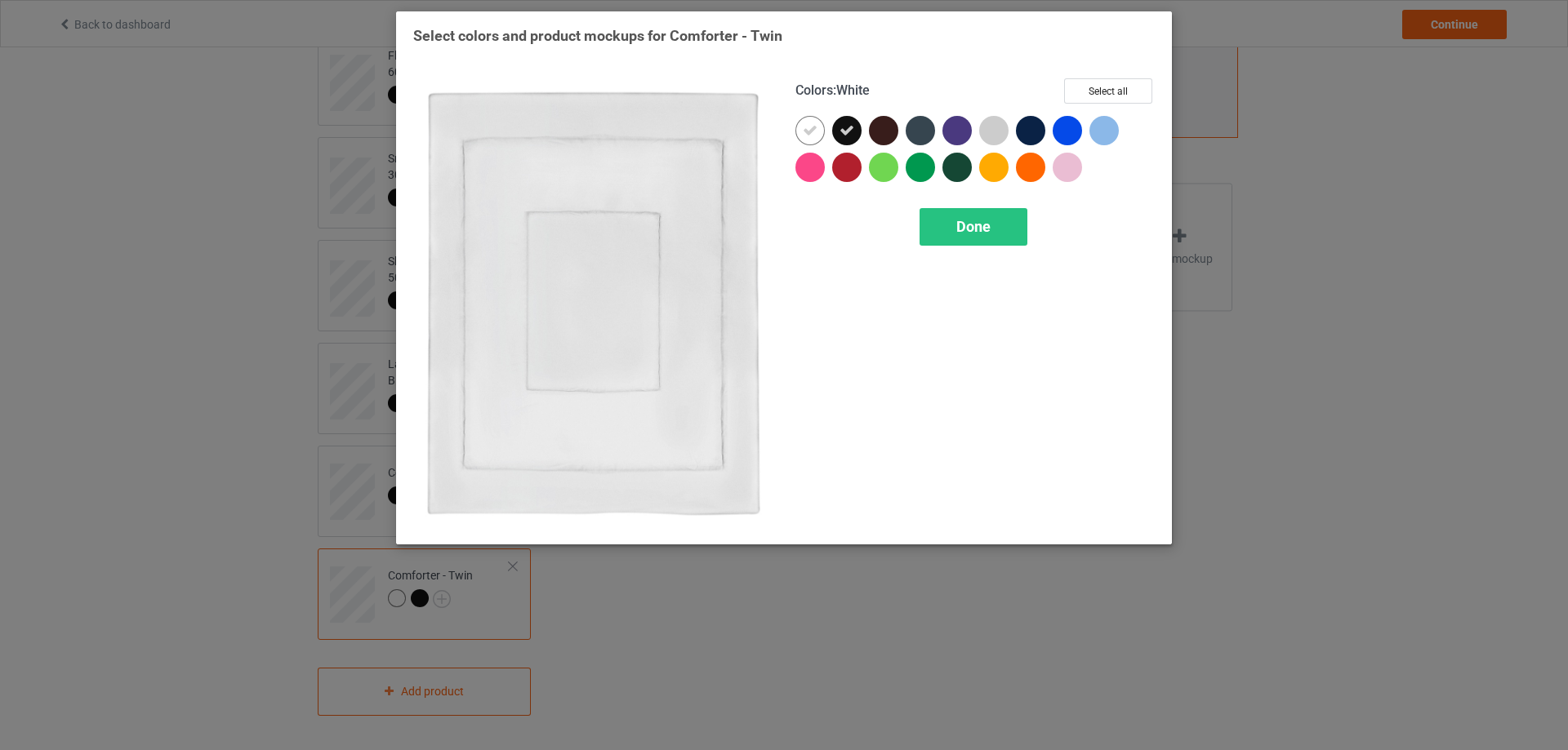
click at [802, 135] on div at bounding box center [809, 131] width 30 height 29
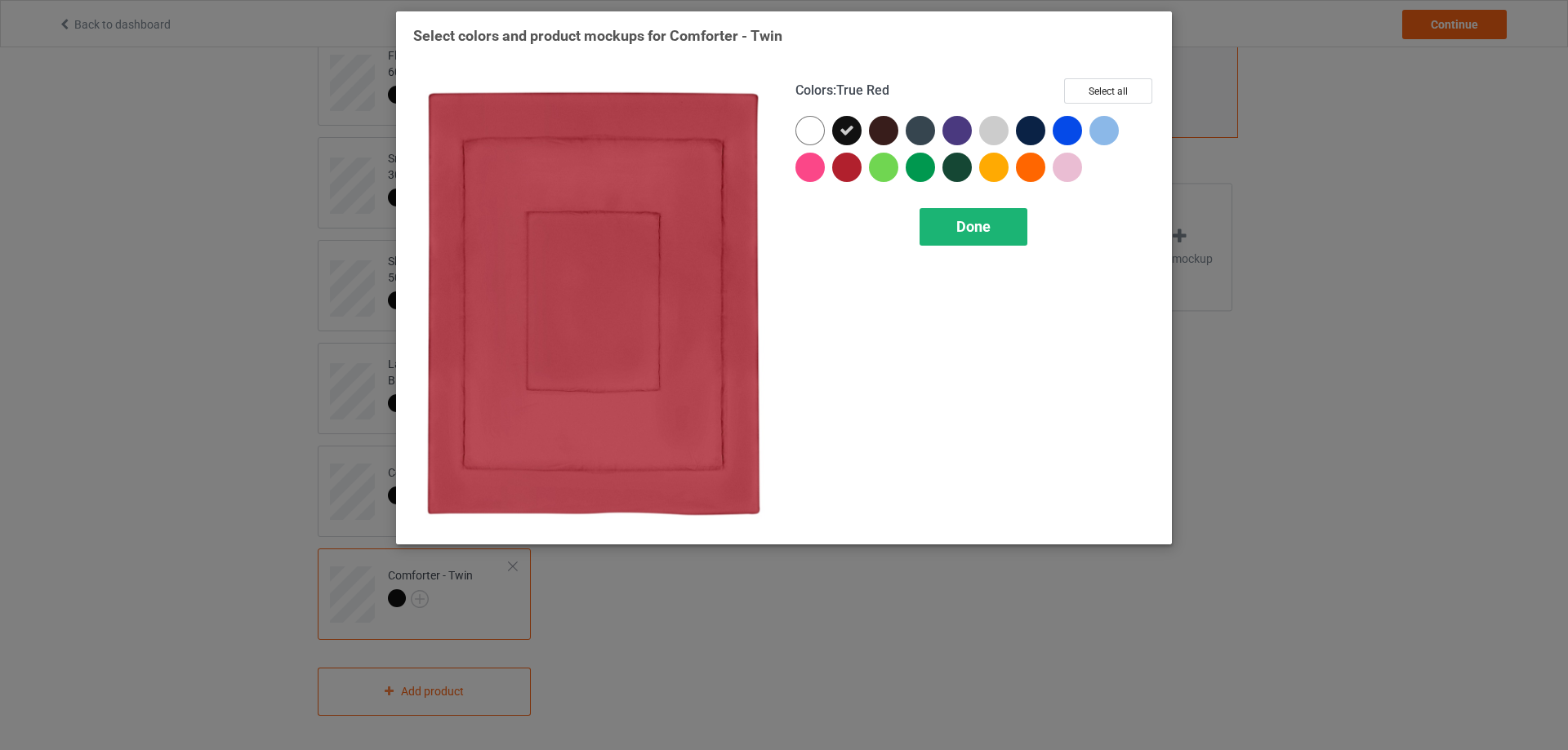
click at [928, 221] on div "Done" at bounding box center [974, 227] width 108 height 38
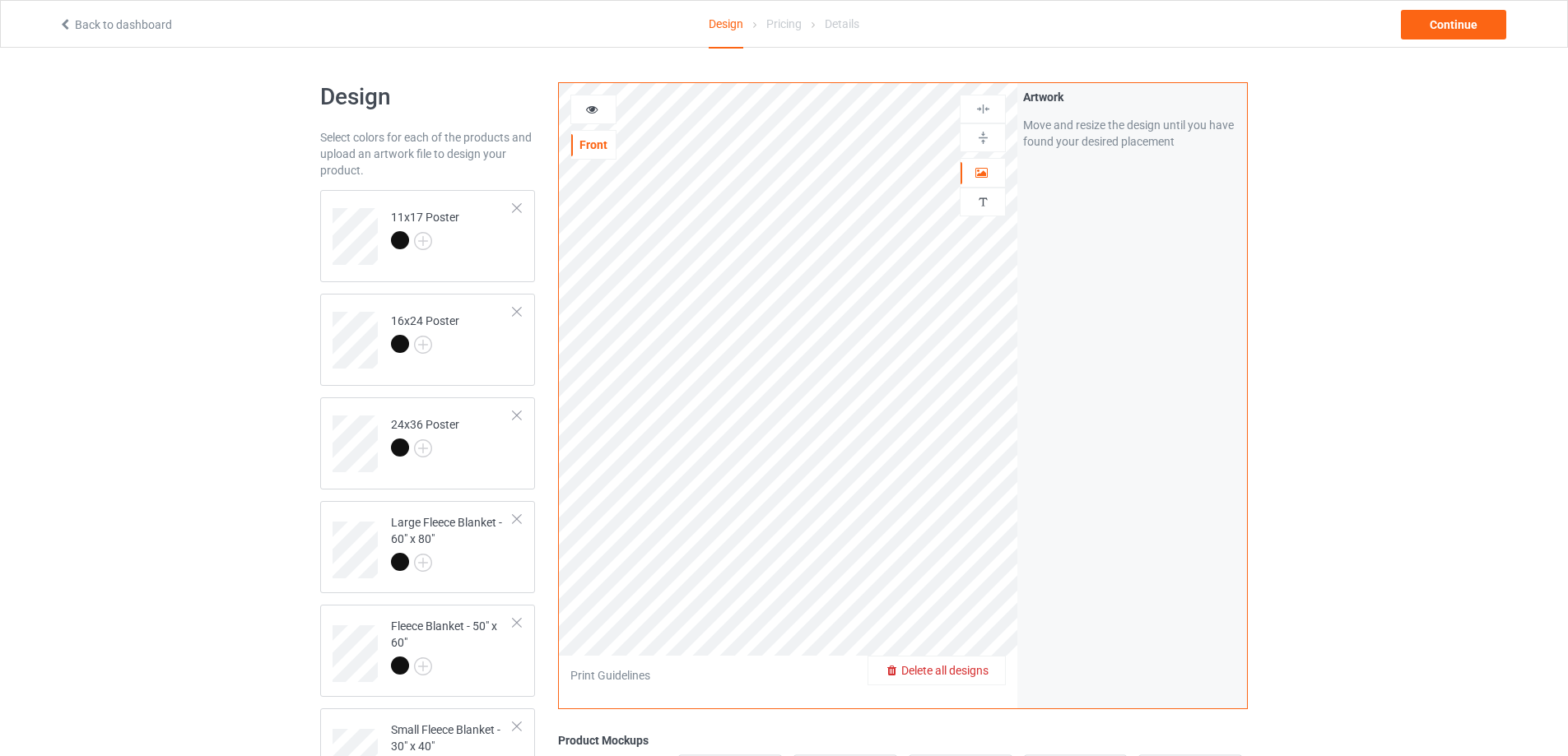
click at [978, 674] on span "Delete all designs" at bounding box center [945, 670] width 88 height 13
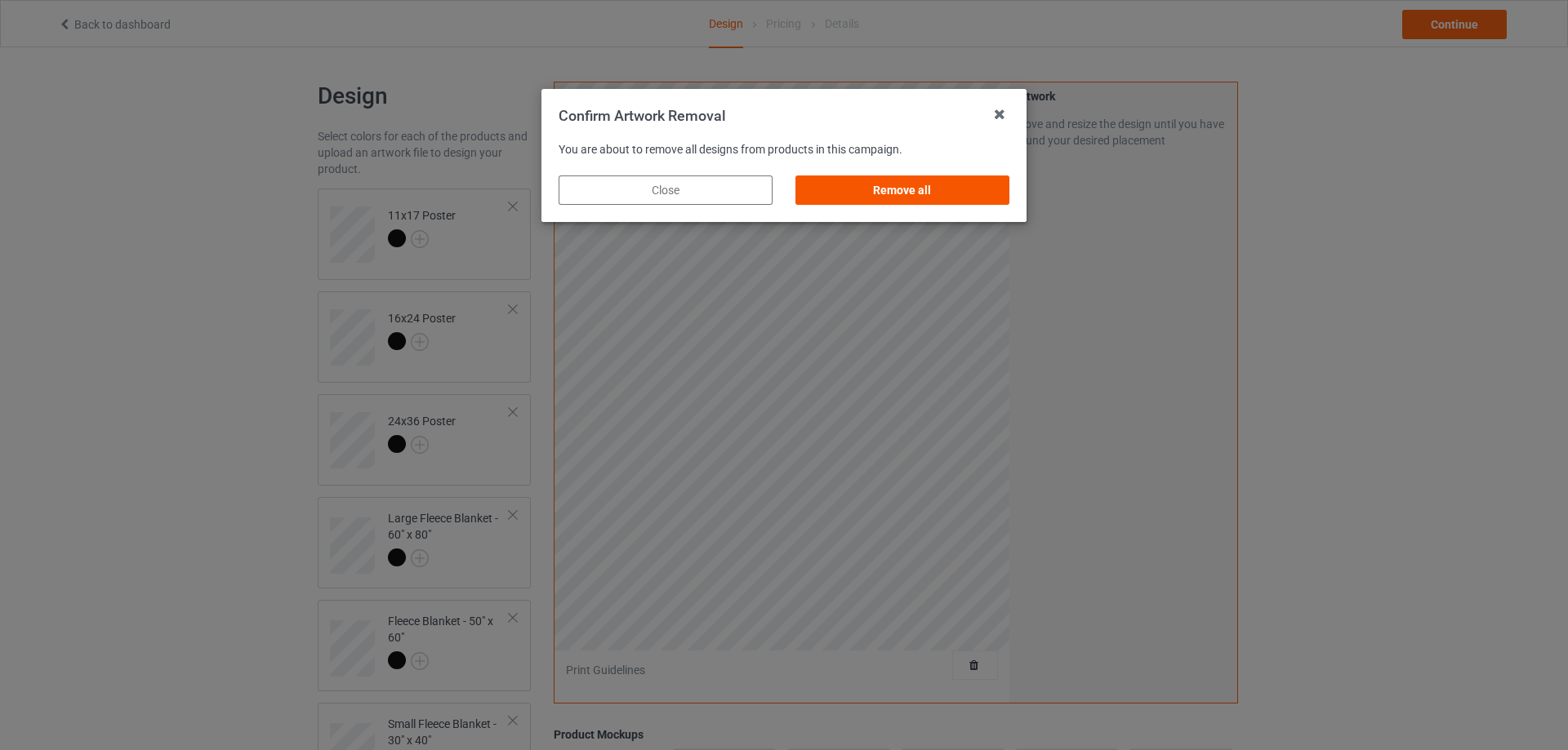
click at [936, 179] on div "Remove all" at bounding box center [902, 190] width 214 height 29
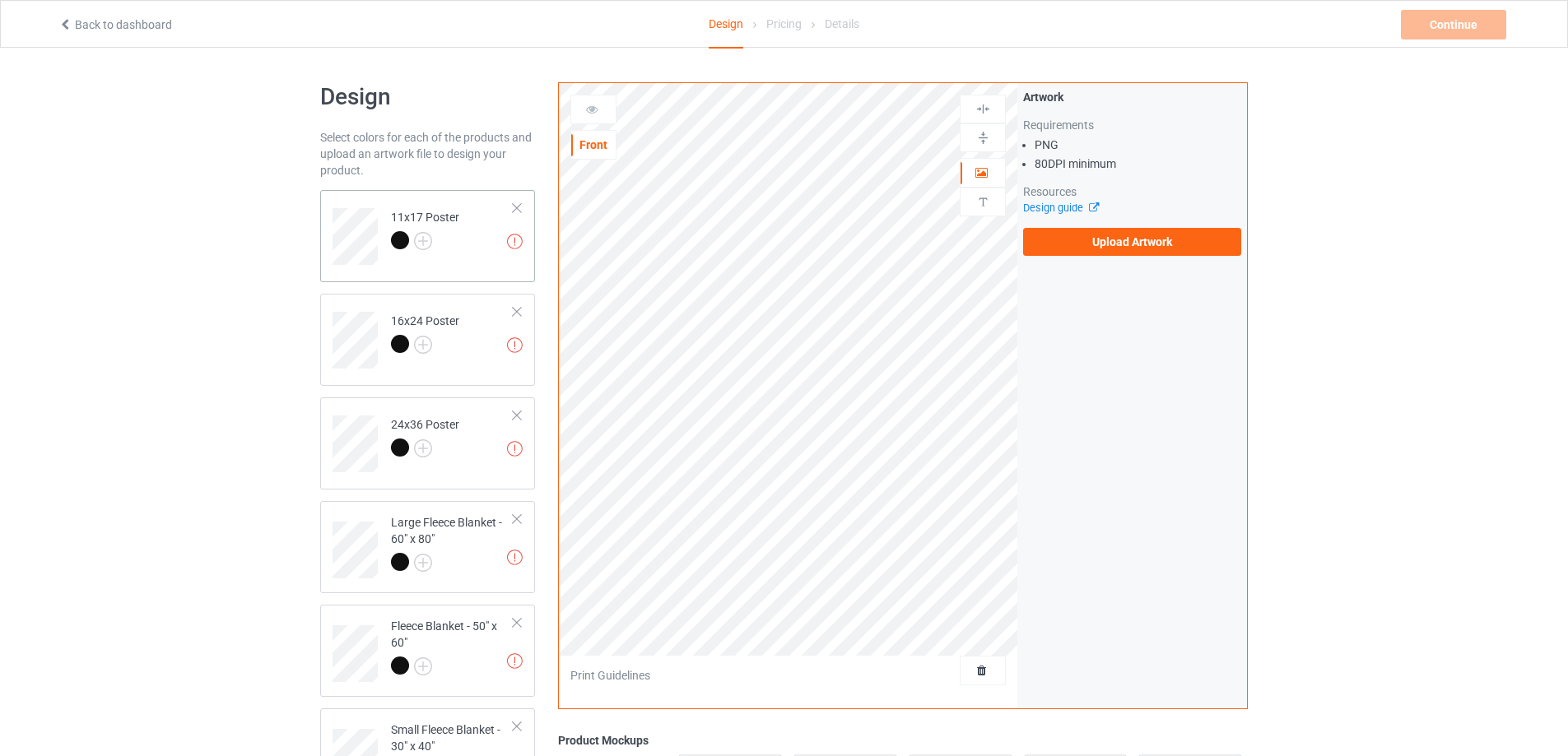
click at [478, 253] on td "Missing artworks 11x17 Poster" at bounding box center [452, 231] width 141 height 68
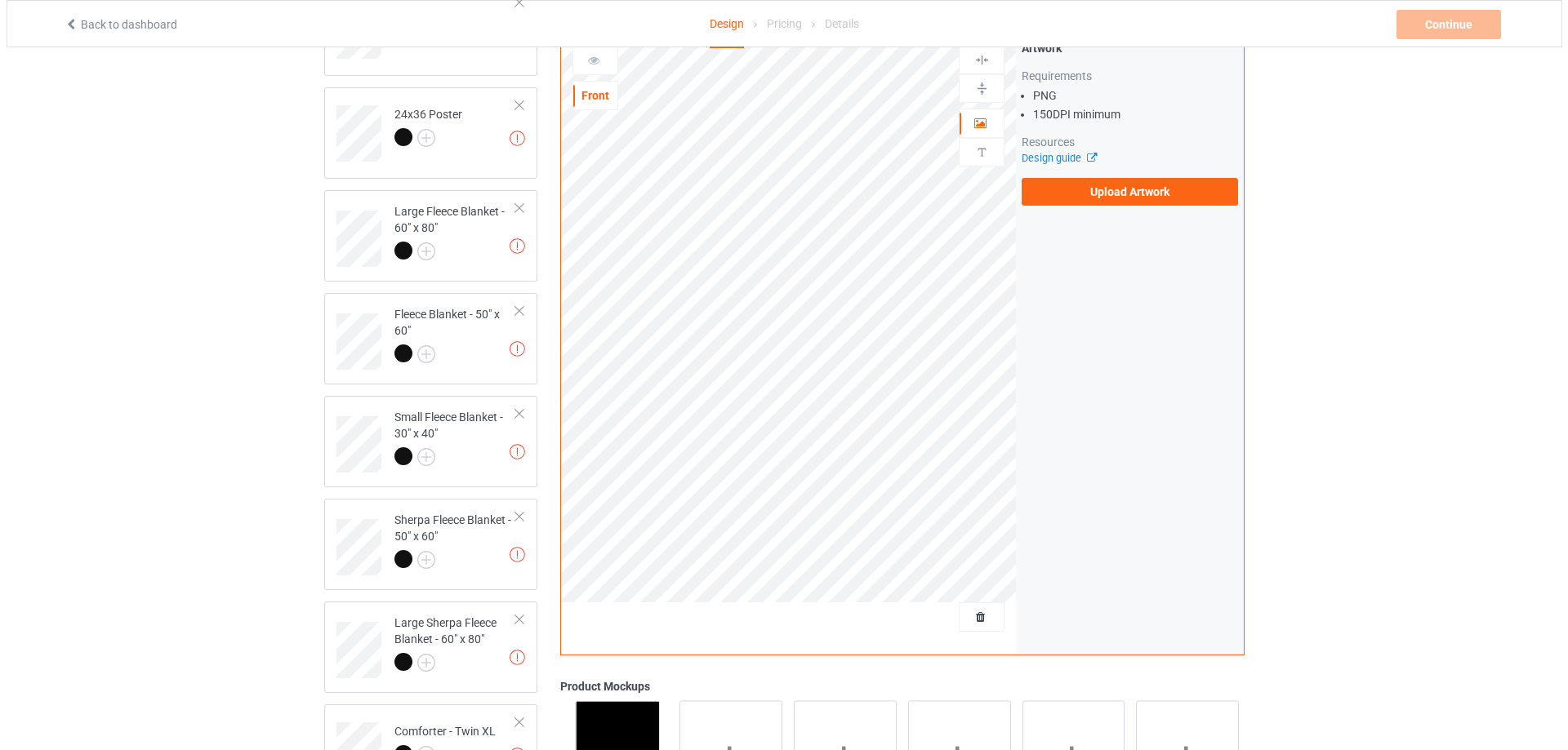
scroll to position [326, 0]
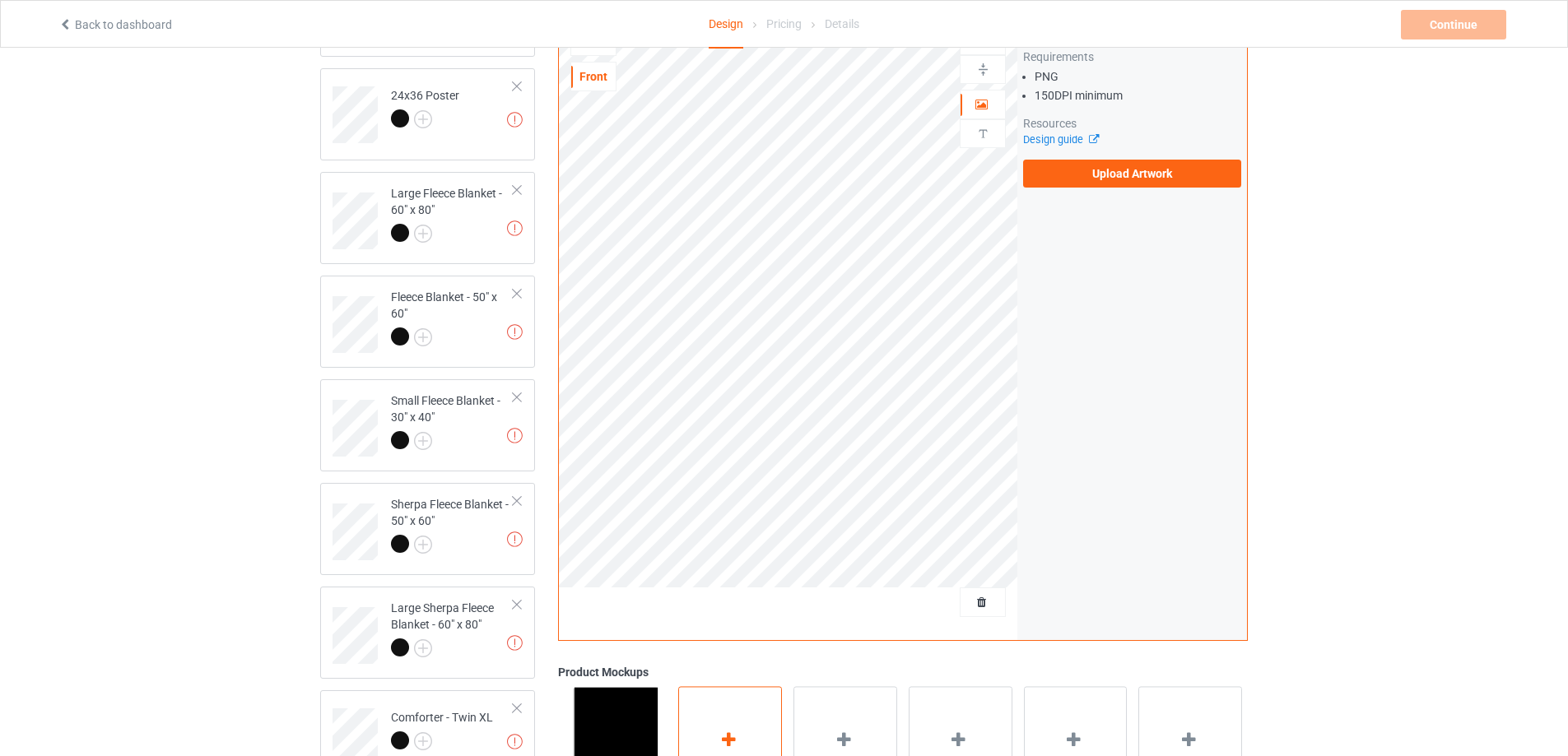
click at [711, 719] on div "Add mockup" at bounding box center [730, 752] width 104 height 129
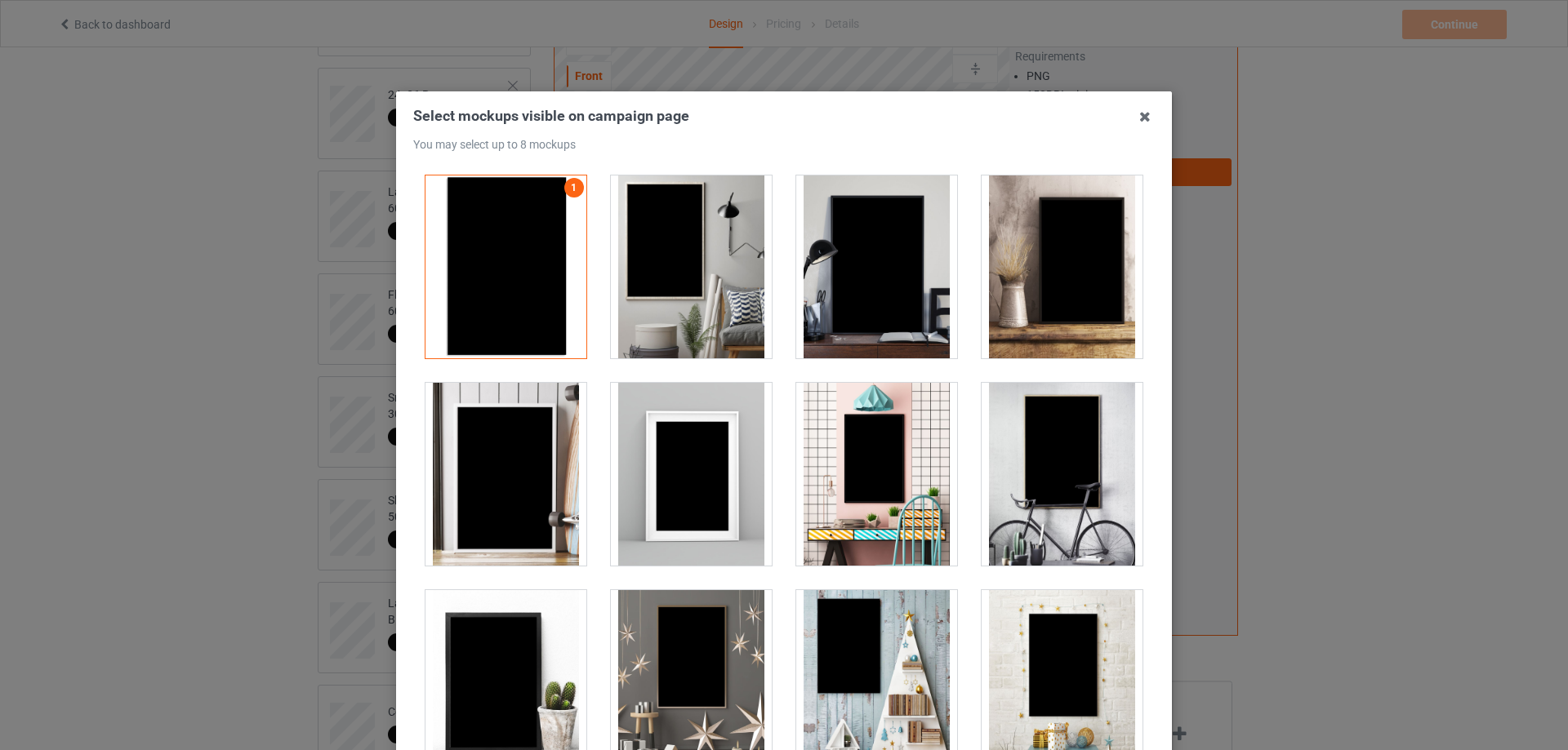
click at [854, 255] on div at bounding box center [876, 266] width 161 height 183
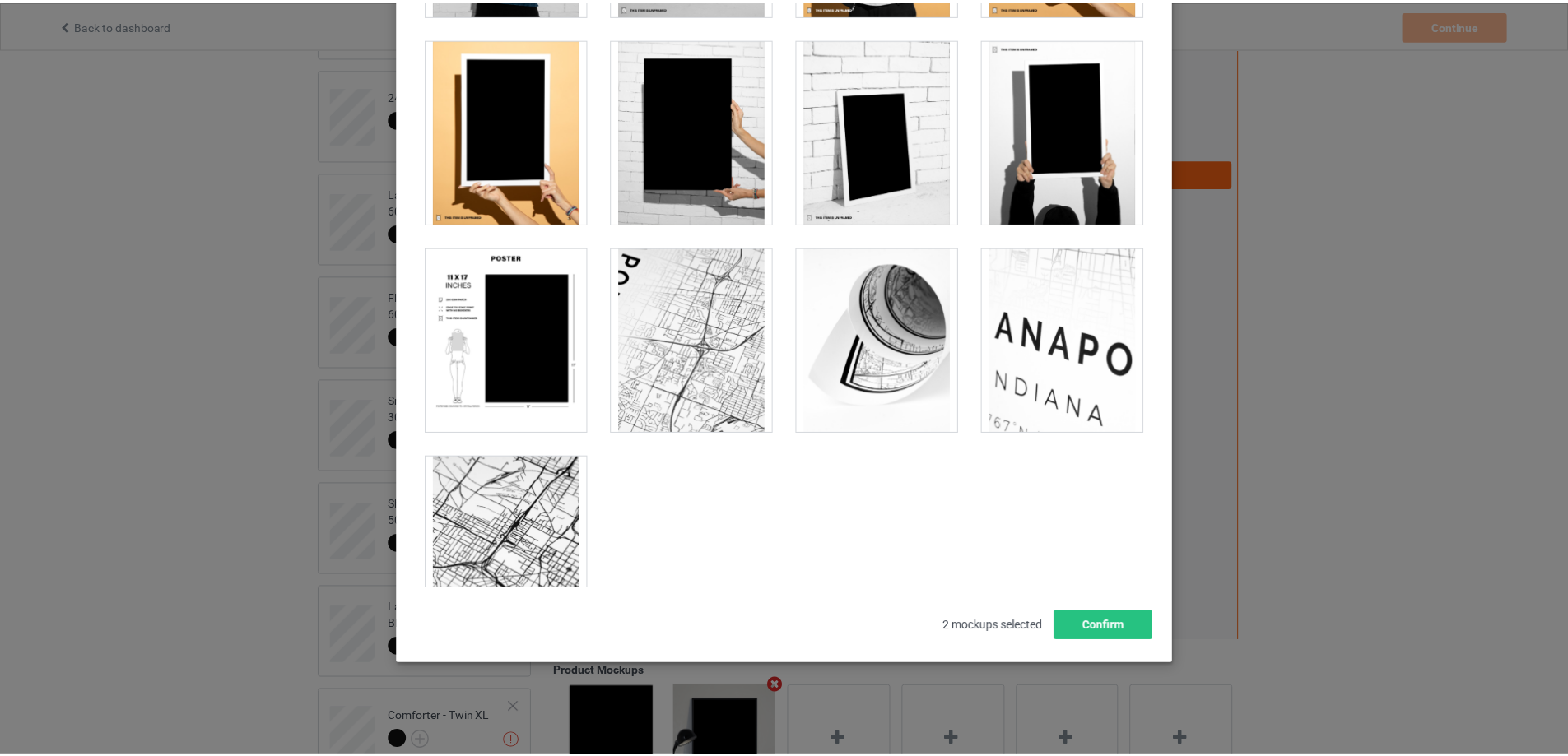
scroll to position [1694, 0]
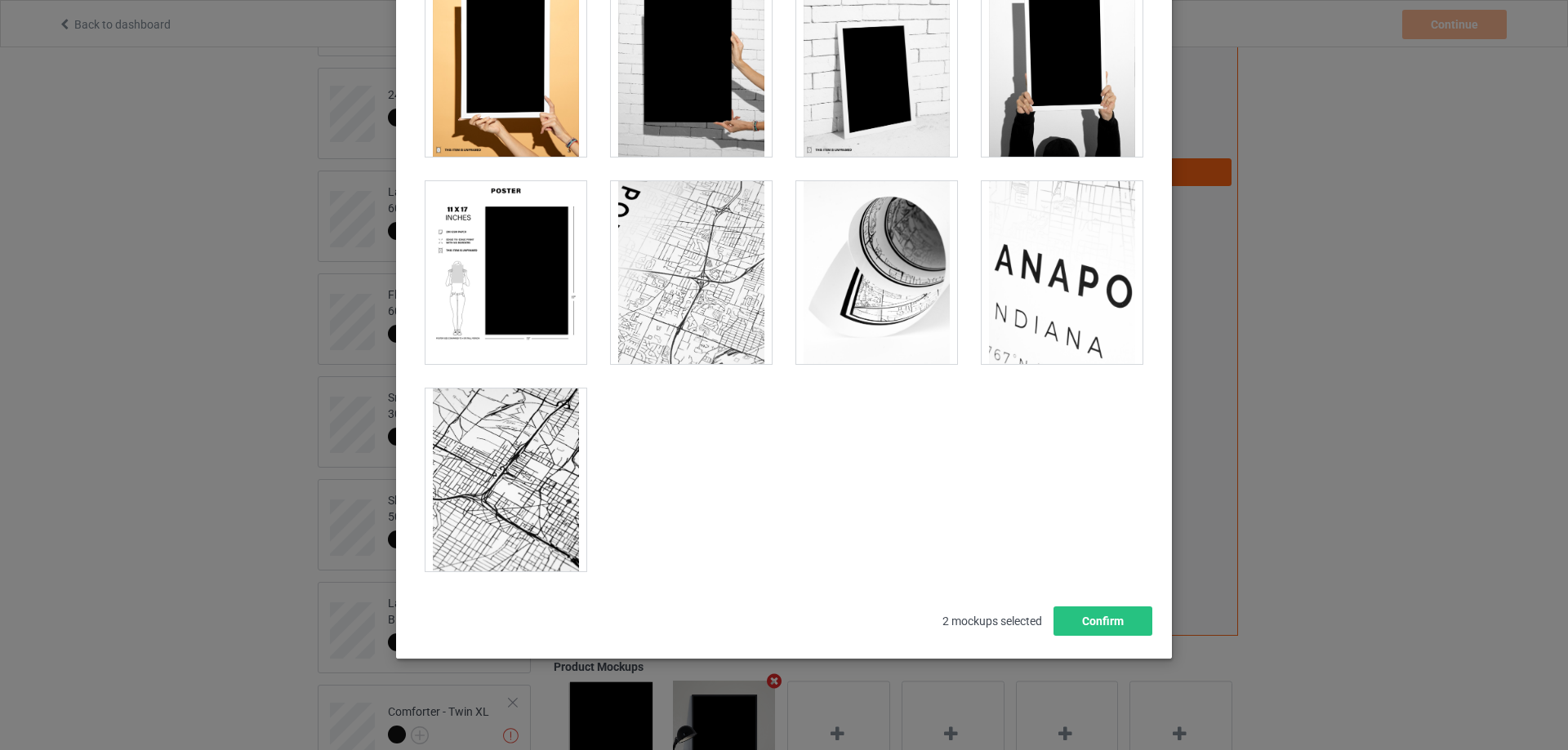
click at [520, 302] on div at bounding box center [506, 272] width 161 height 183
click at [1116, 629] on button "Confirm" at bounding box center [1103, 621] width 99 height 29
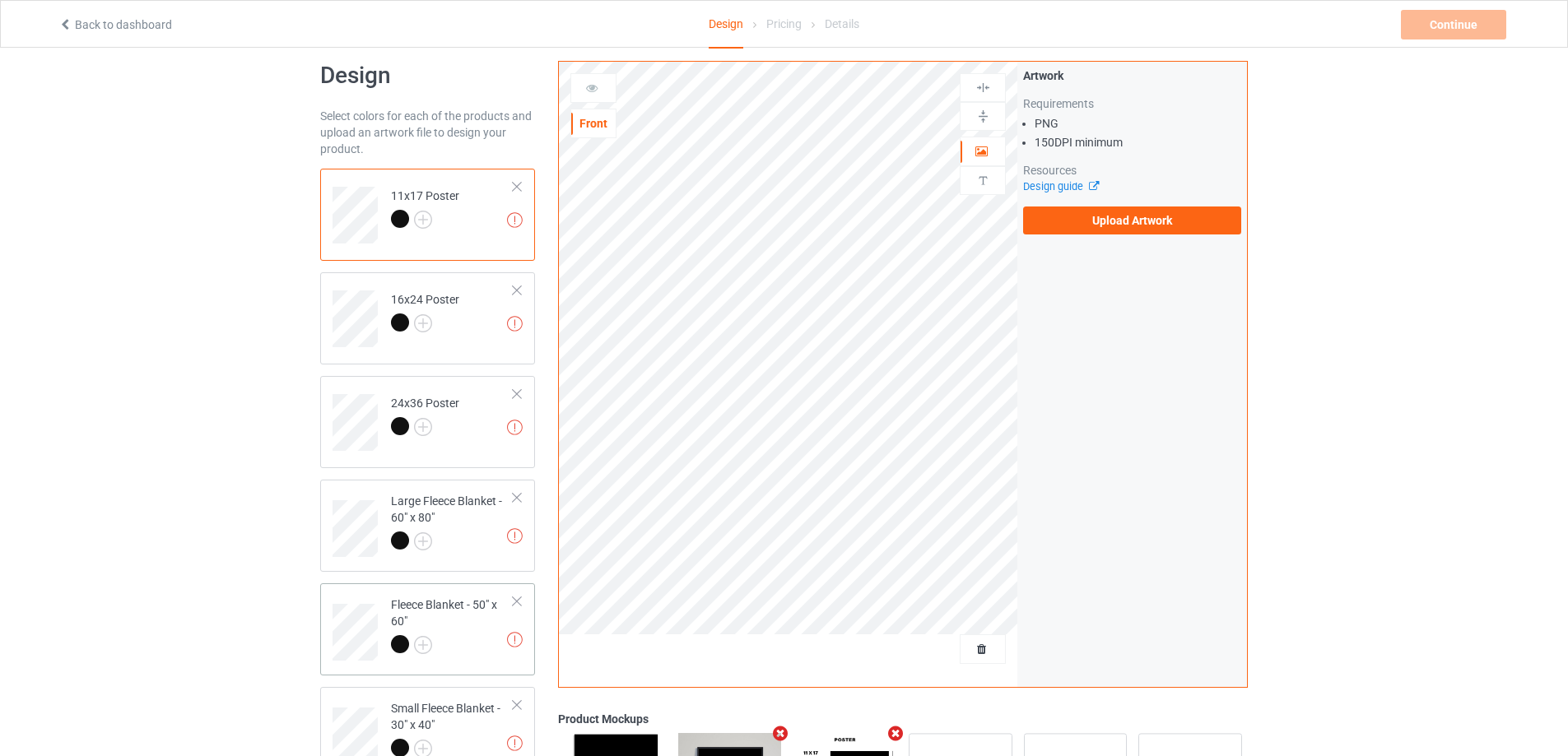
scroll to position [0, 0]
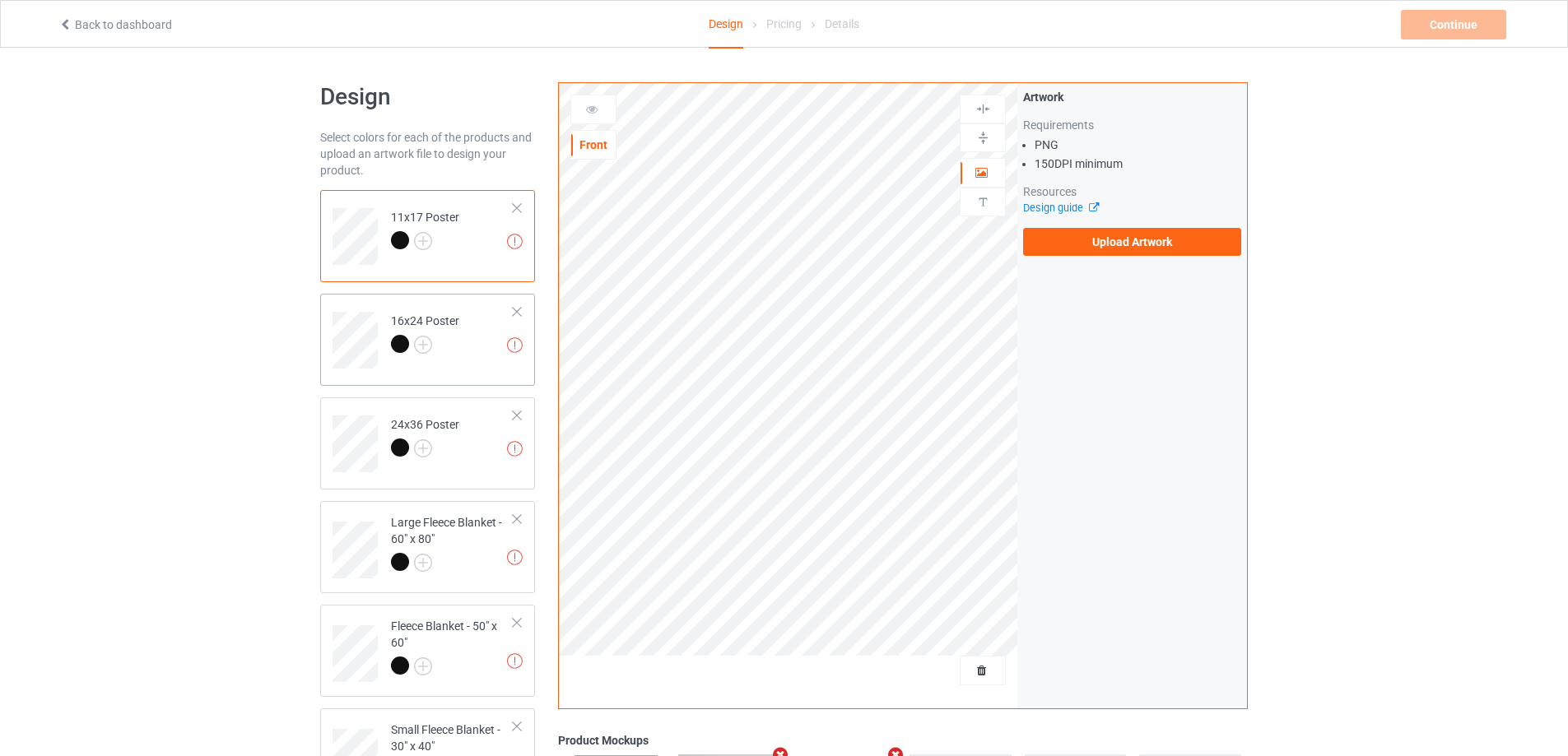
click at [494, 349] on td "Missing artworks 16x24 Poster" at bounding box center [452, 335] width 141 height 68
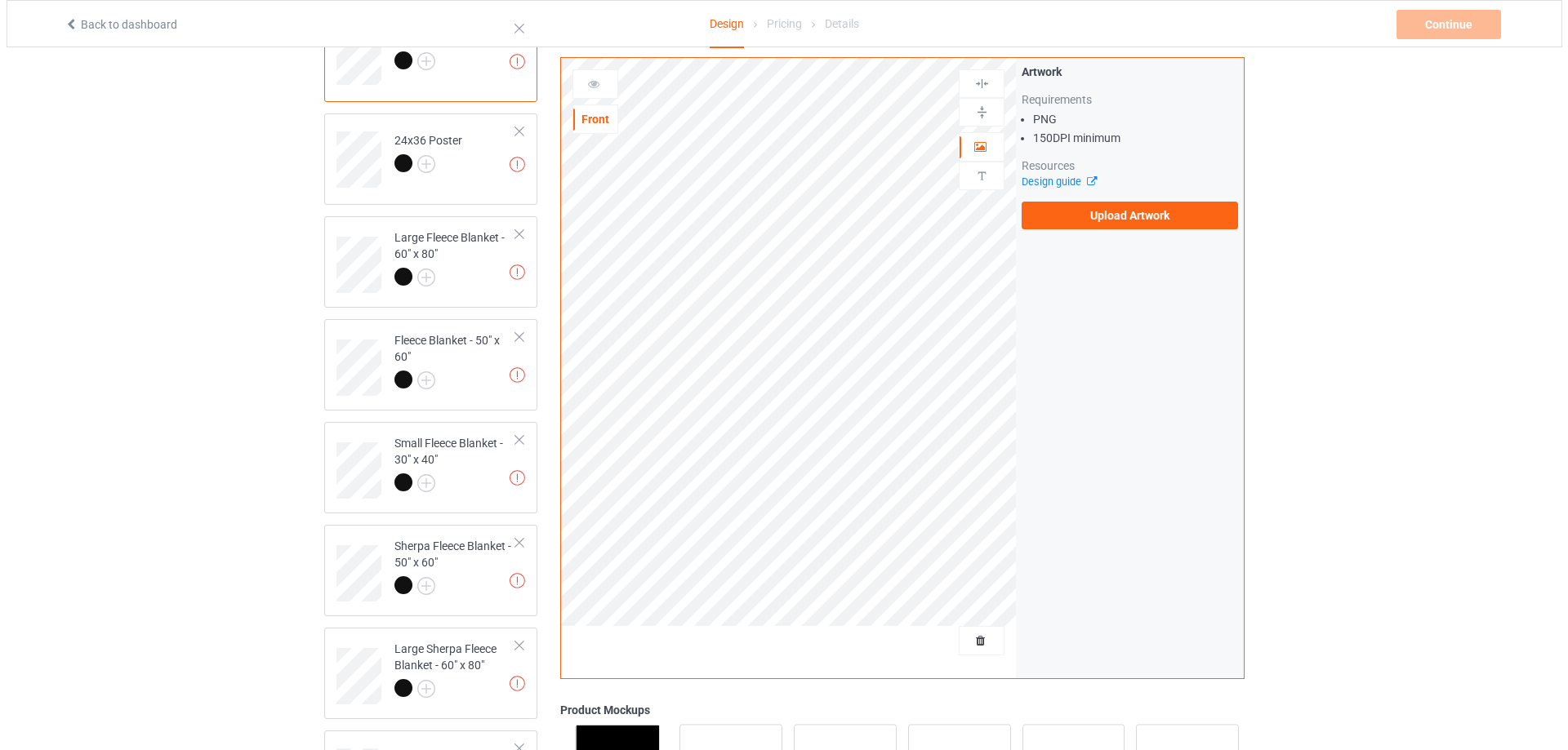
scroll to position [326, 0]
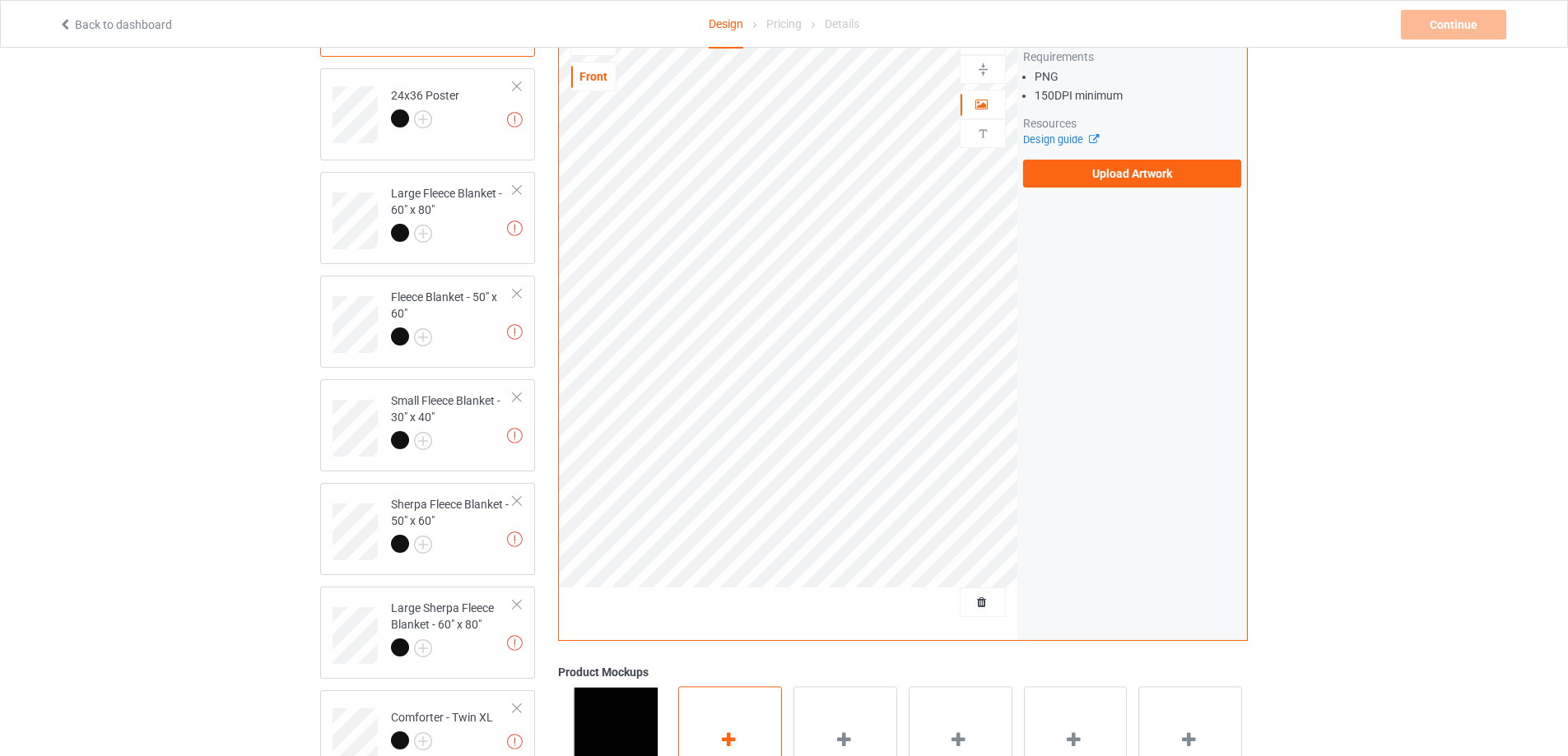
click at [733, 718] on div "Add mockup" at bounding box center [730, 752] width 104 height 129
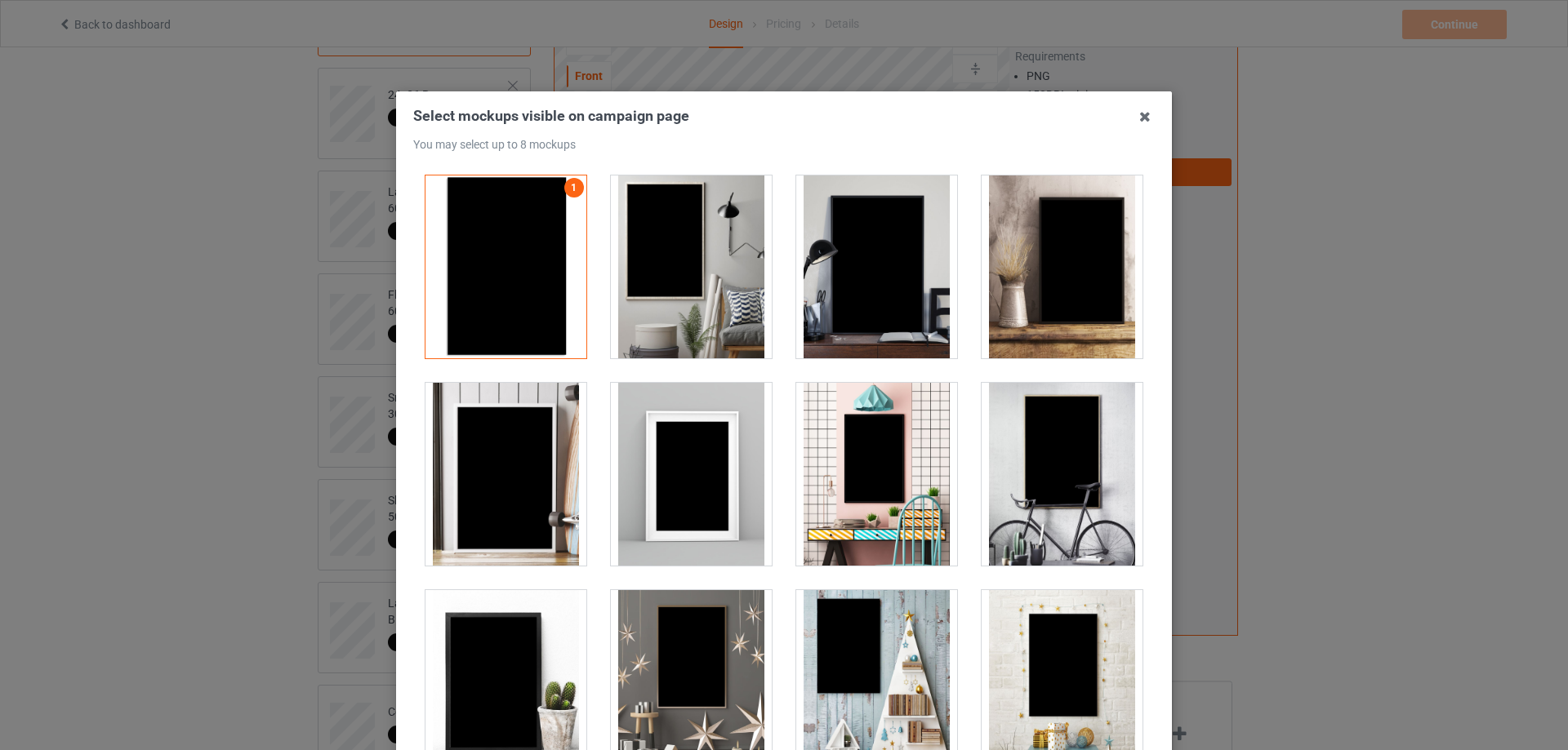
click at [851, 301] on div at bounding box center [876, 266] width 161 height 183
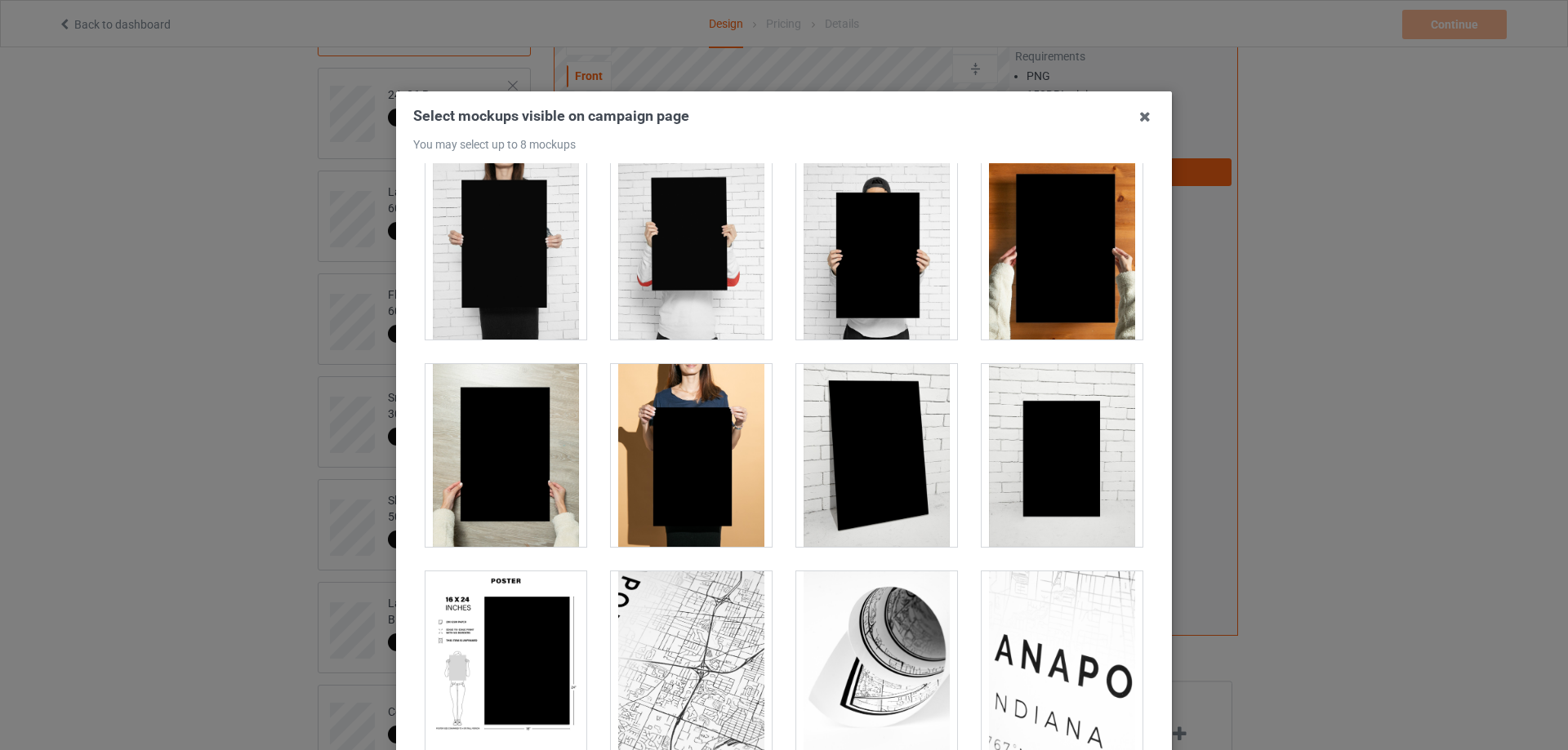
scroll to position [1680, 0]
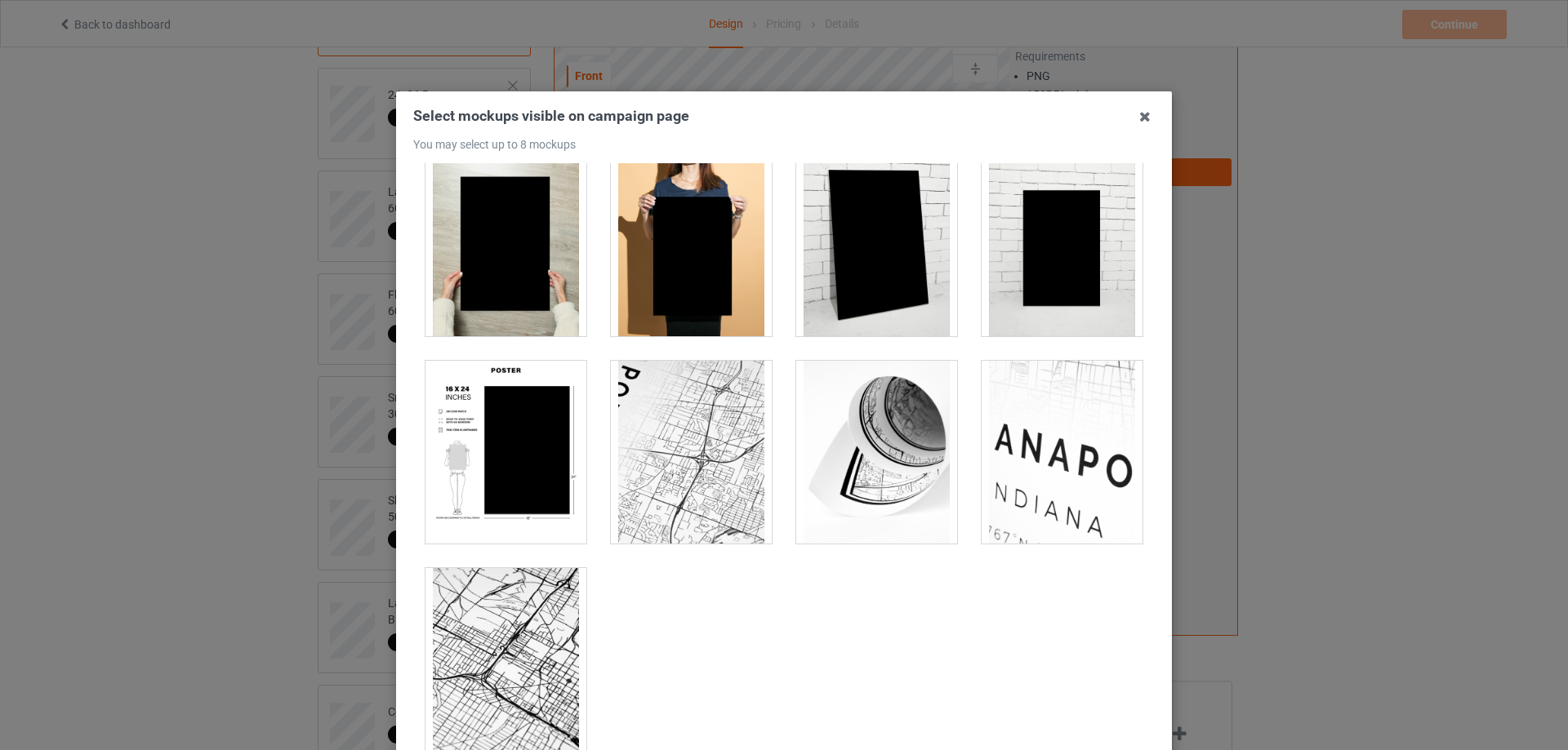
click at [507, 486] on div at bounding box center [506, 452] width 161 height 183
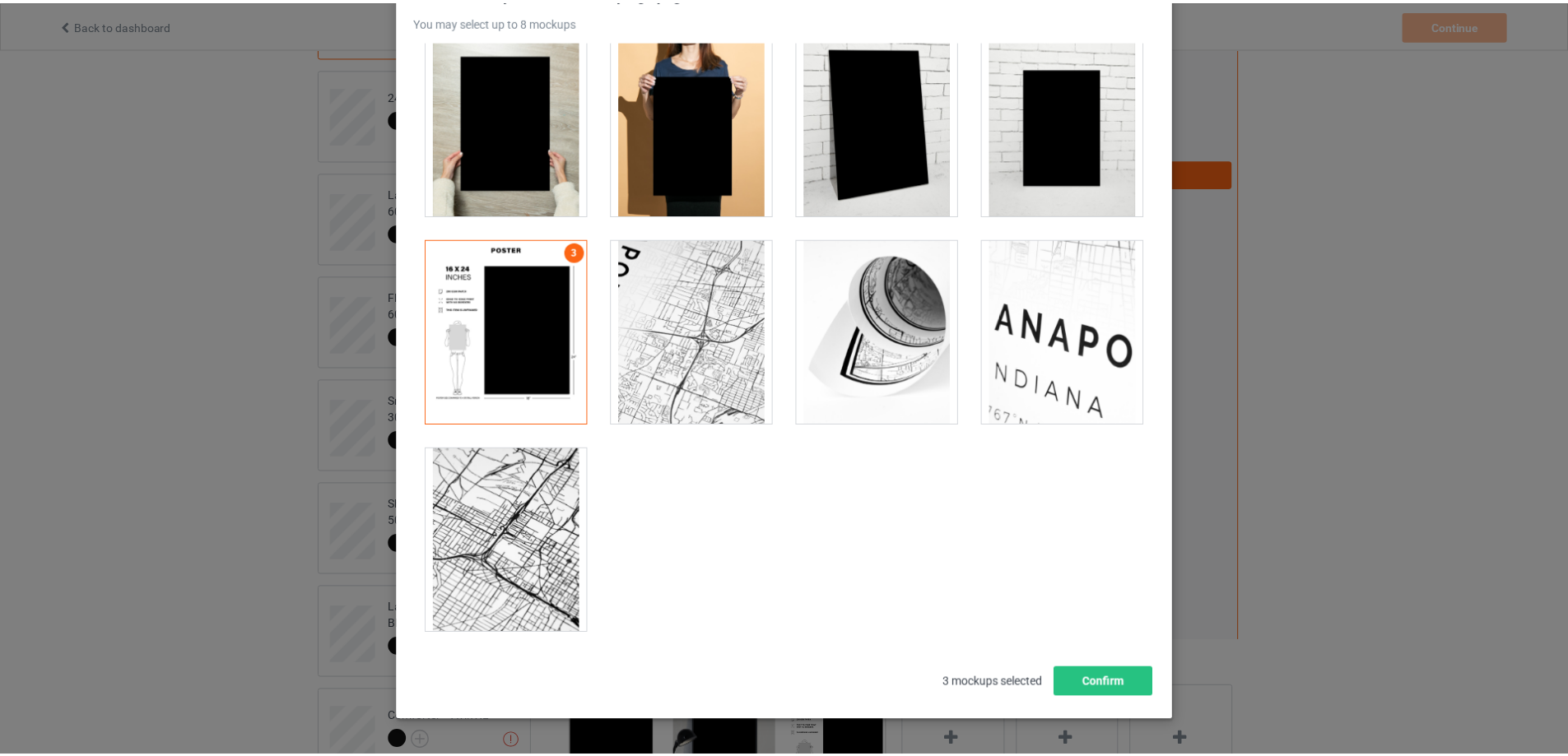
scroll to position [181, 0]
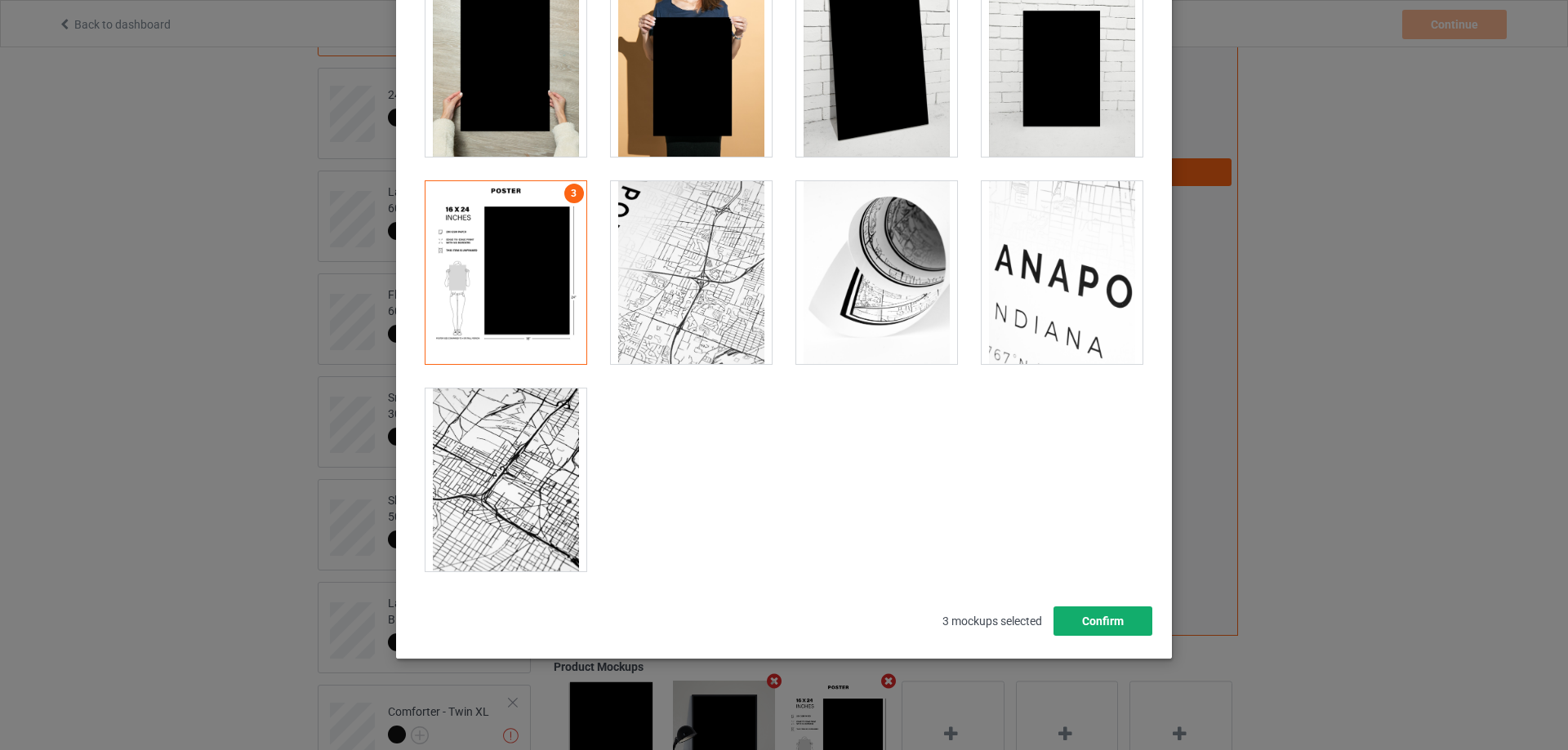
click at [1094, 626] on button "Confirm" at bounding box center [1103, 621] width 99 height 29
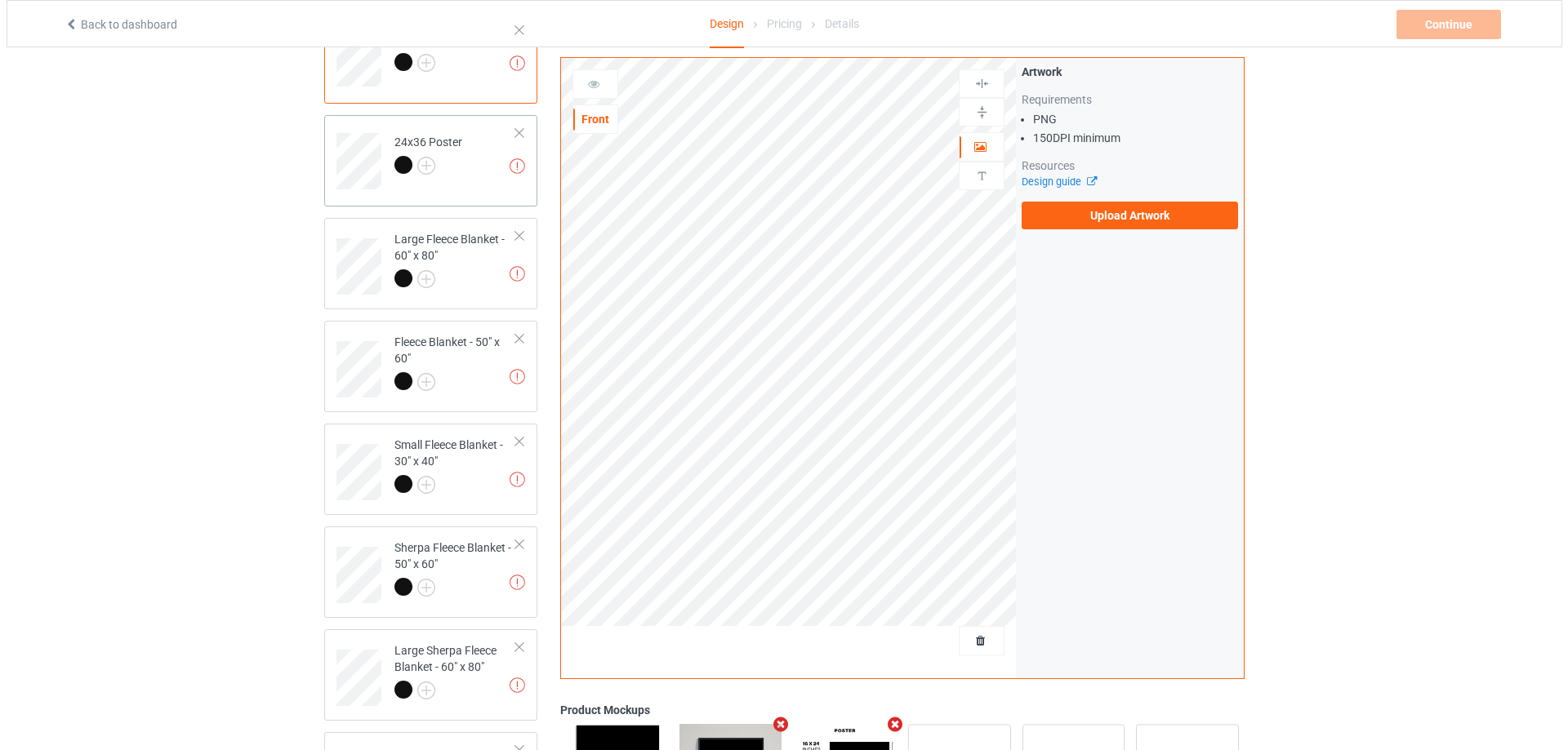
scroll to position [245, 0]
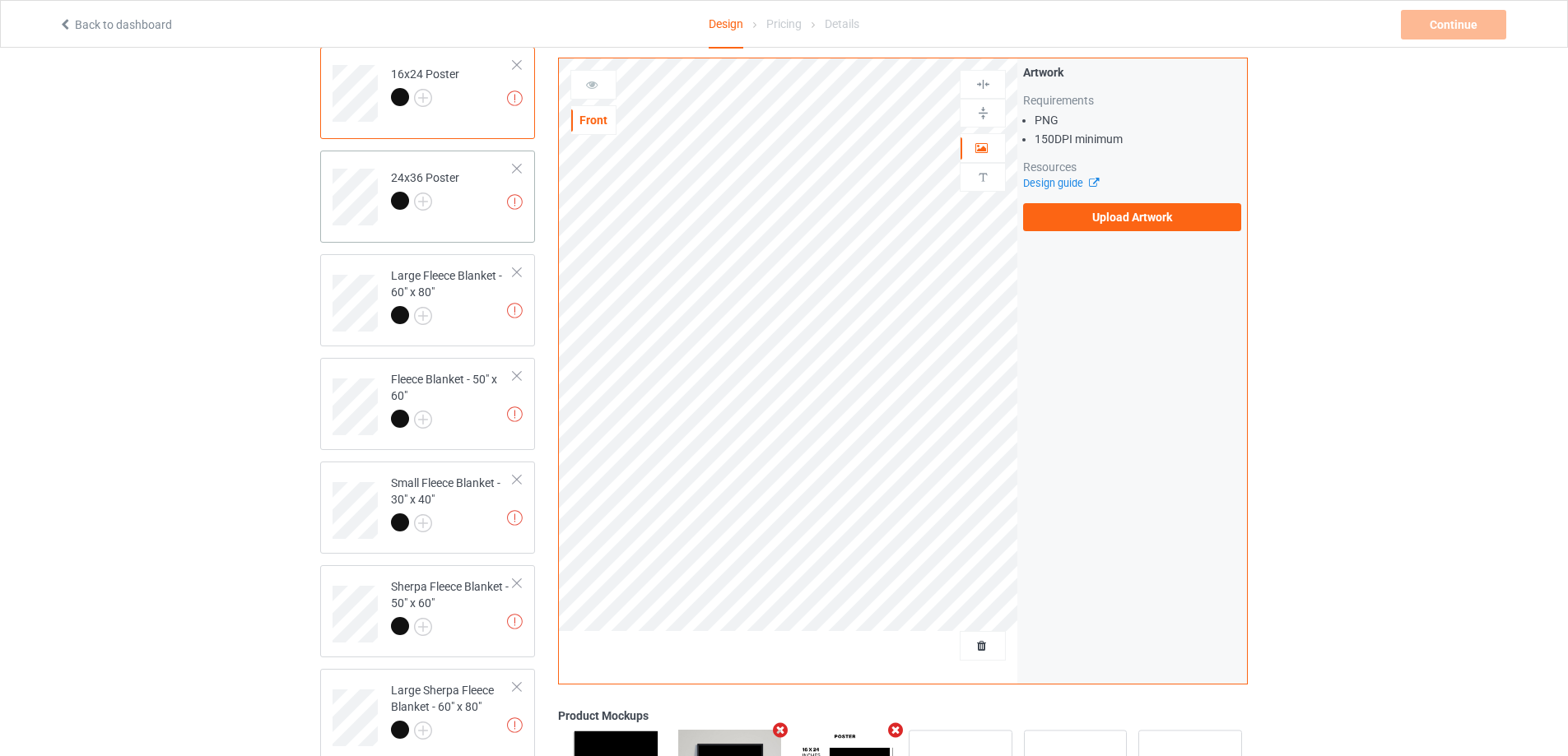
click at [479, 225] on div "Missing artworks 24x36 Poster" at bounding box center [427, 196] width 215 height 92
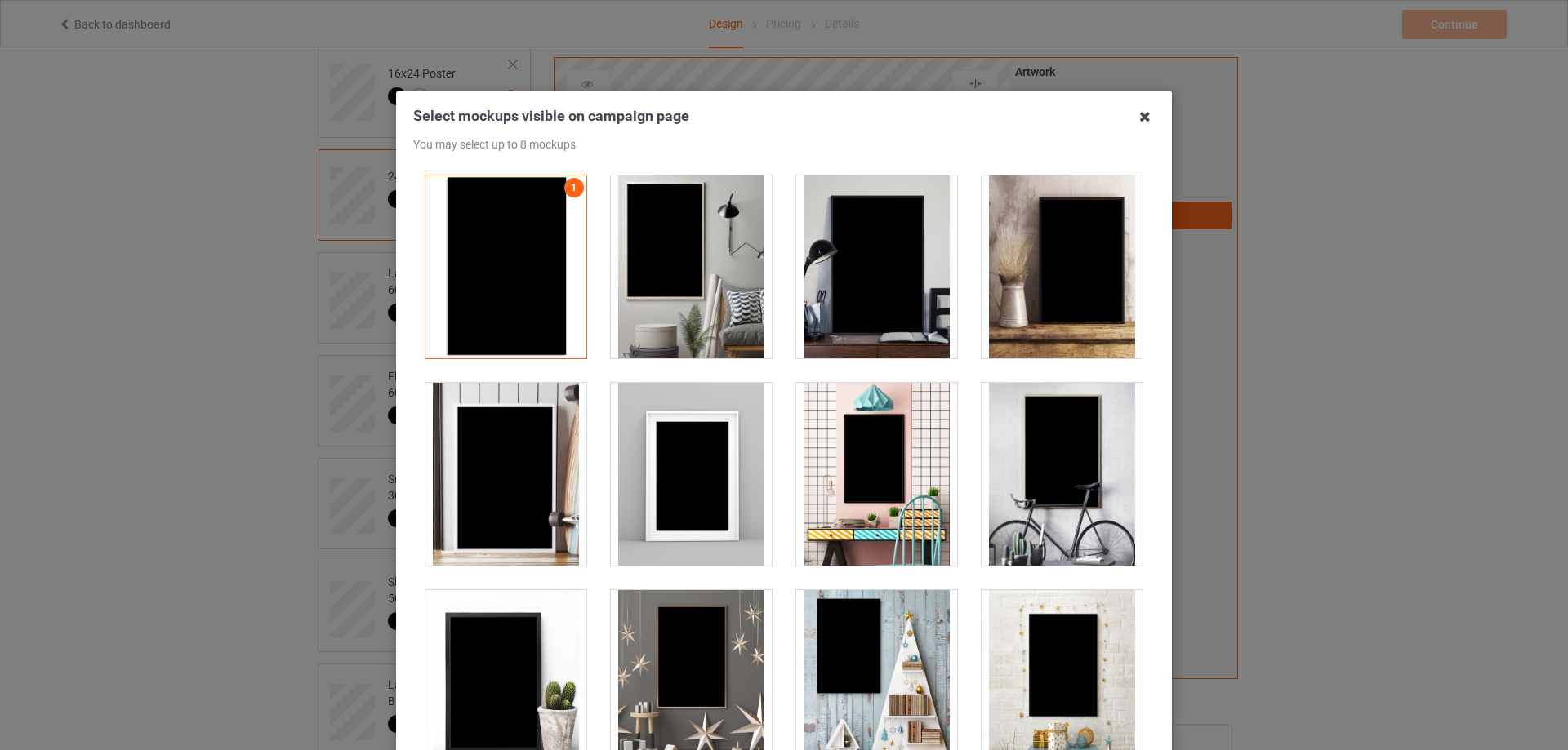
click at [1132, 113] on icon at bounding box center [1145, 116] width 26 height 26
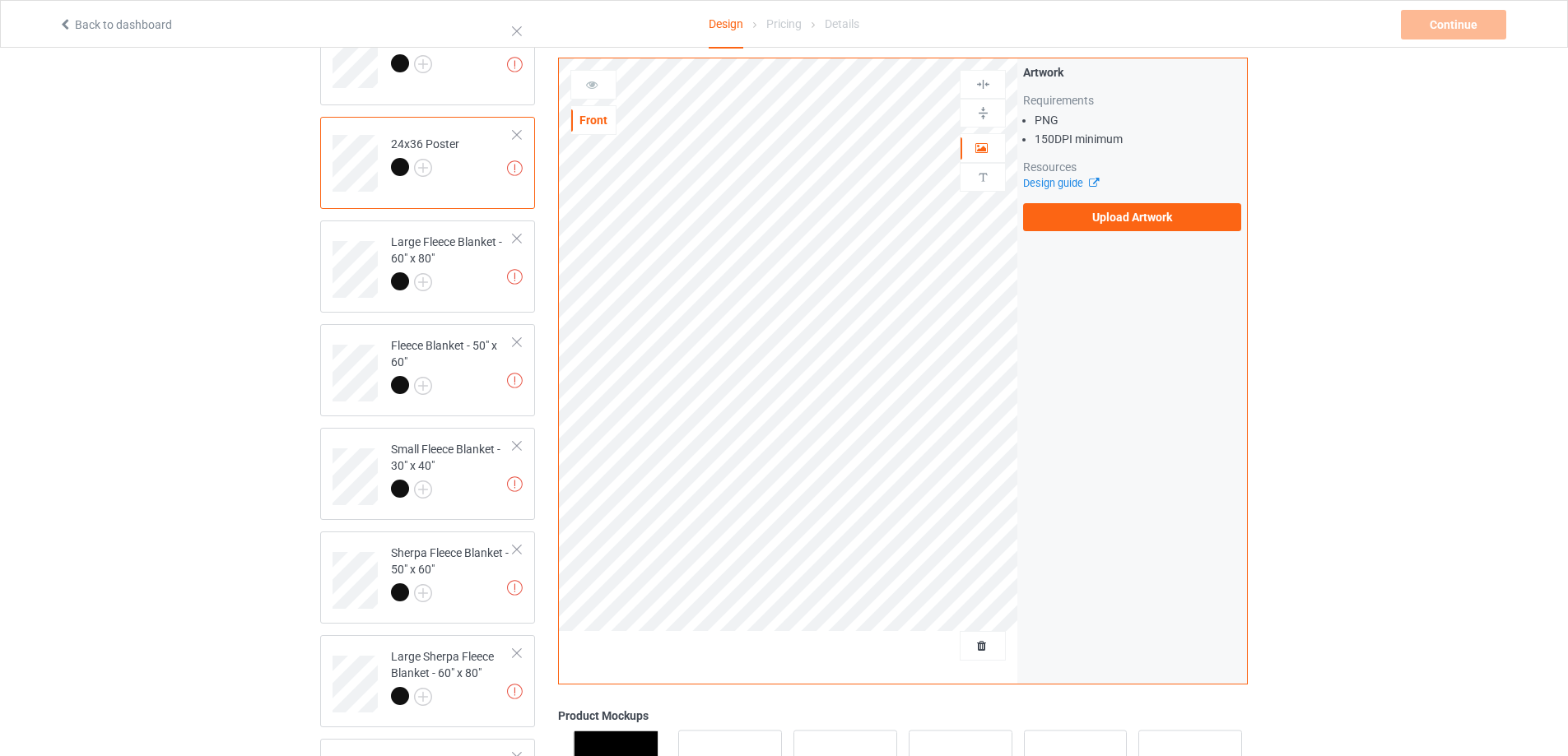
scroll to position [329, 0]
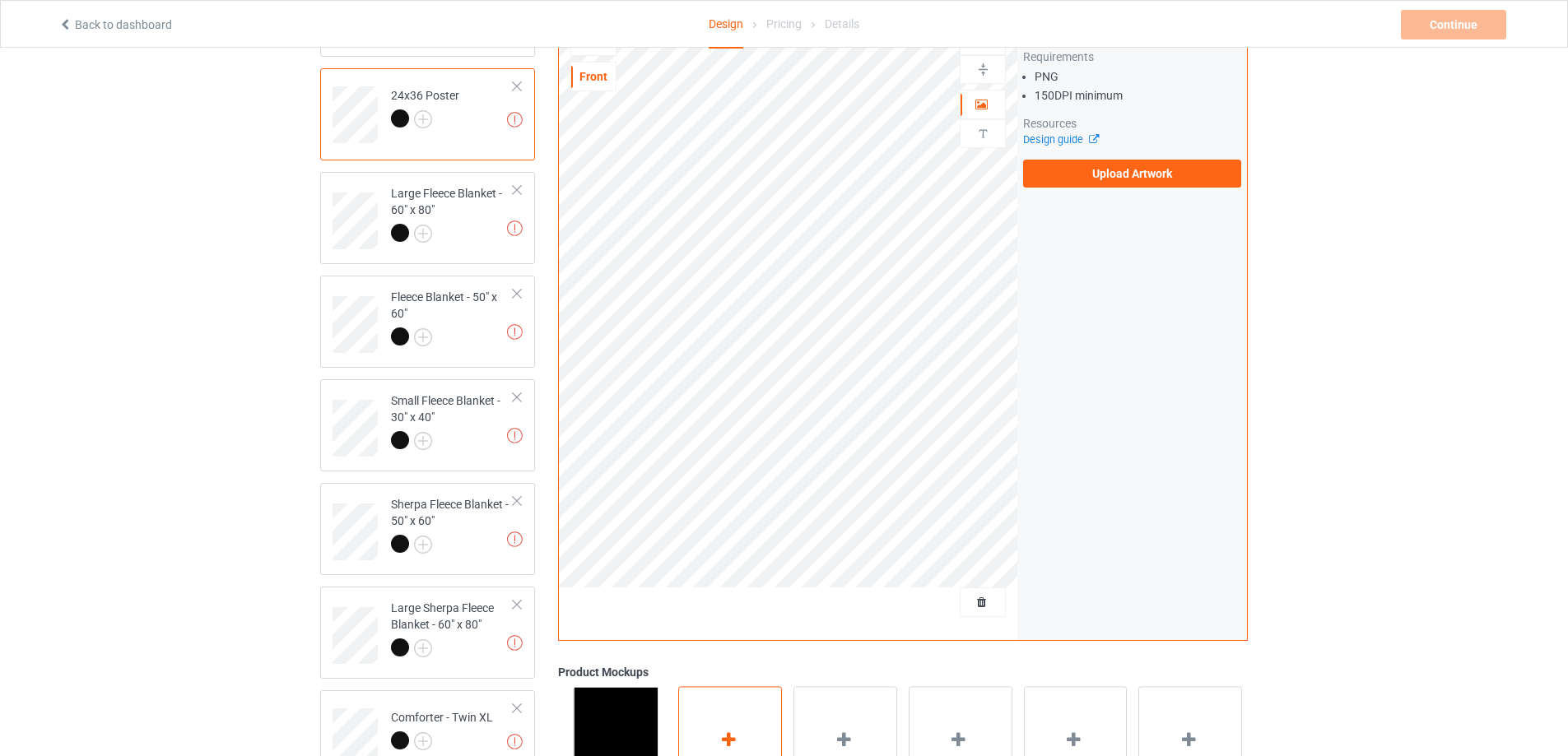
click at [729, 725] on div "Add mockup" at bounding box center [730, 752] width 104 height 129
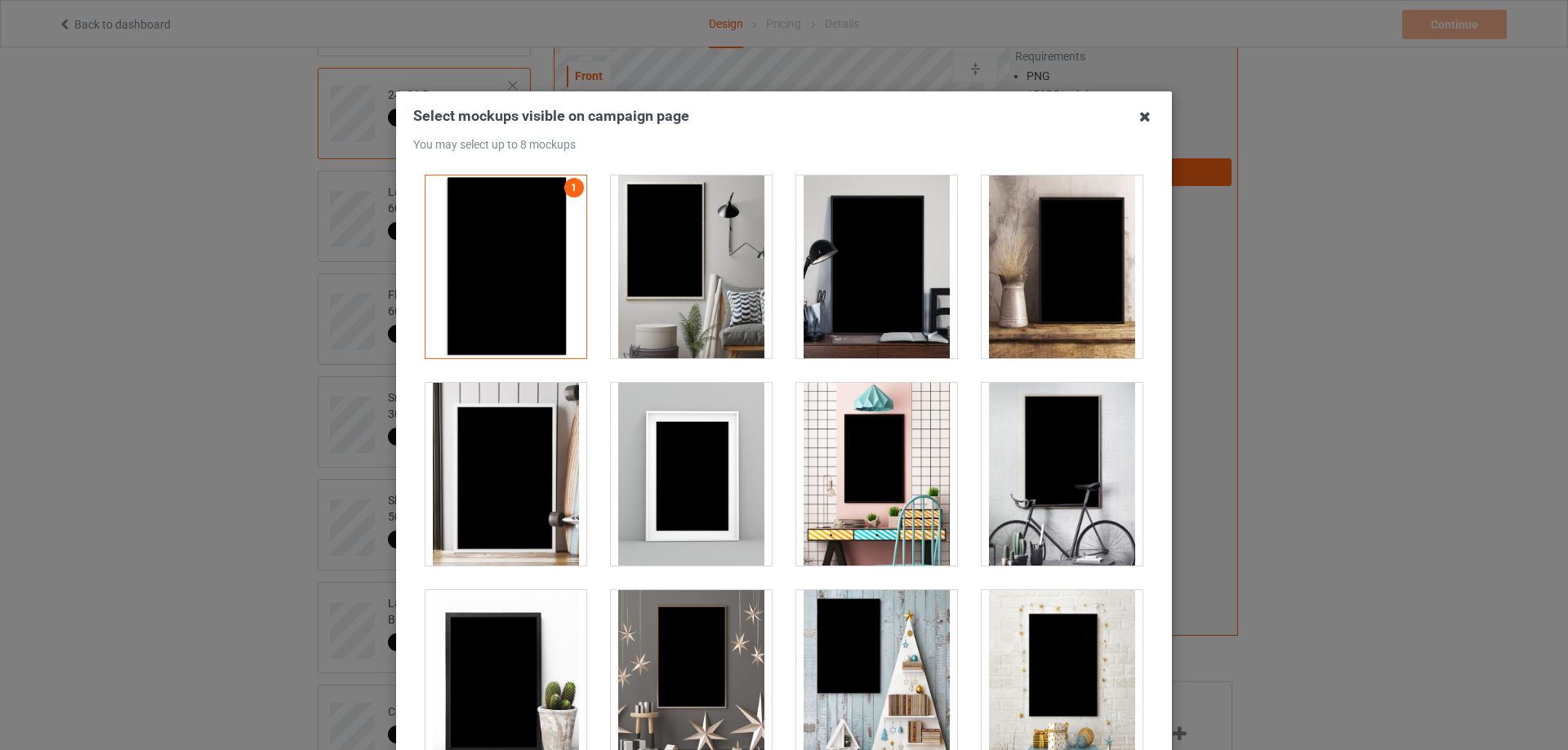
click at [1135, 115] on icon at bounding box center [1145, 116] width 26 height 26
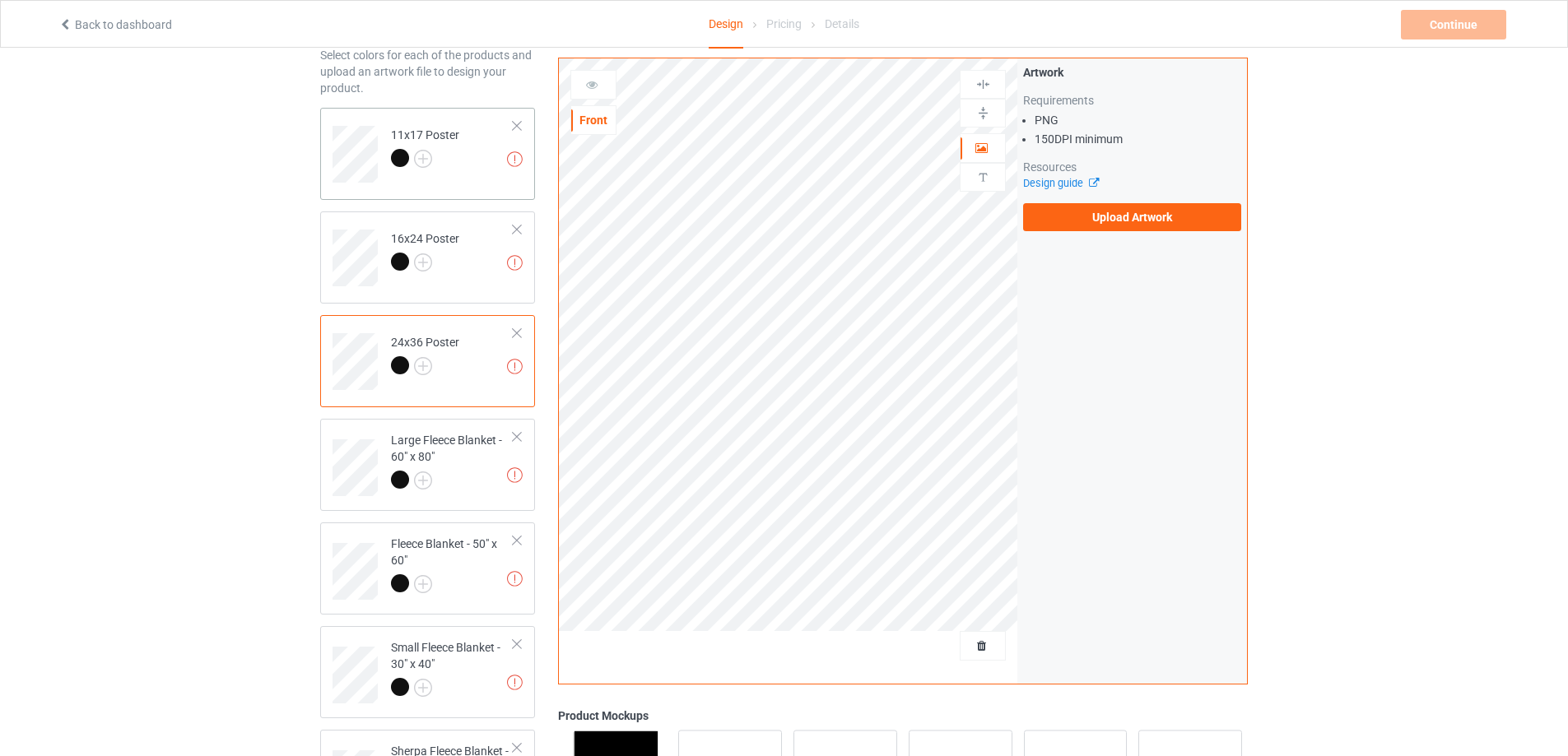
click at [479, 168] on td "Missing artworks 11x17 Poster" at bounding box center [452, 149] width 141 height 68
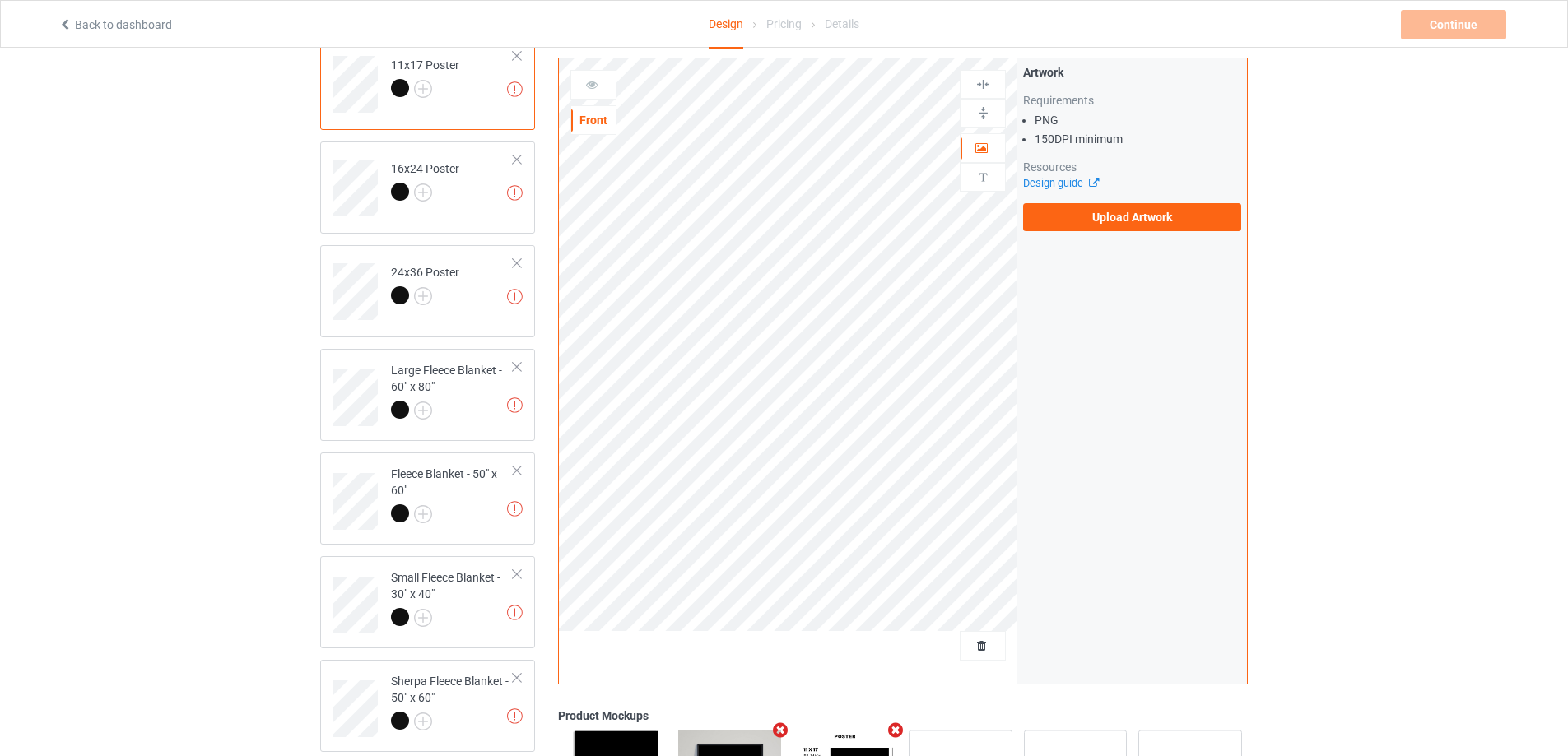
scroll to position [329, 0]
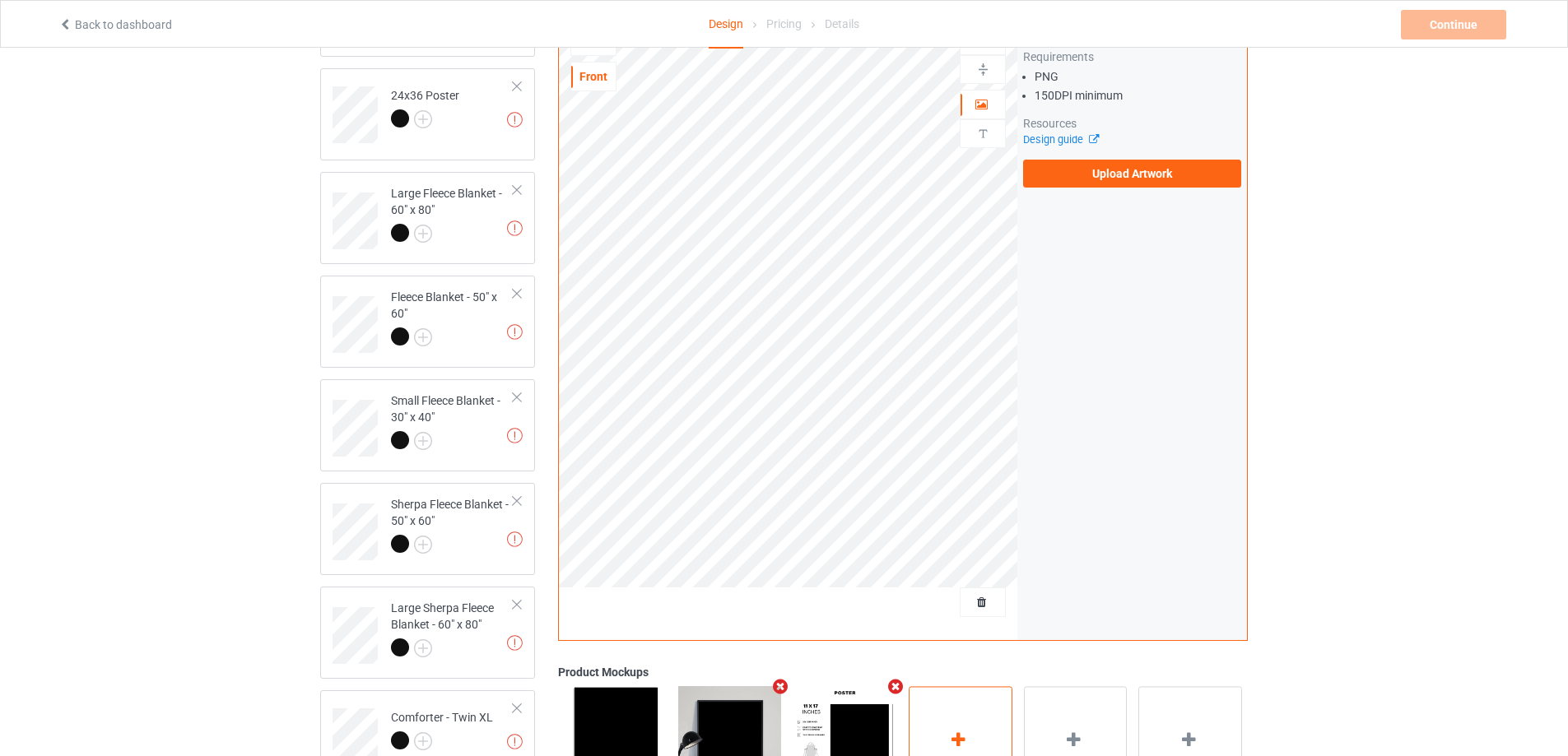
click at [954, 736] on icon at bounding box center [959, 740] width 20 height 17
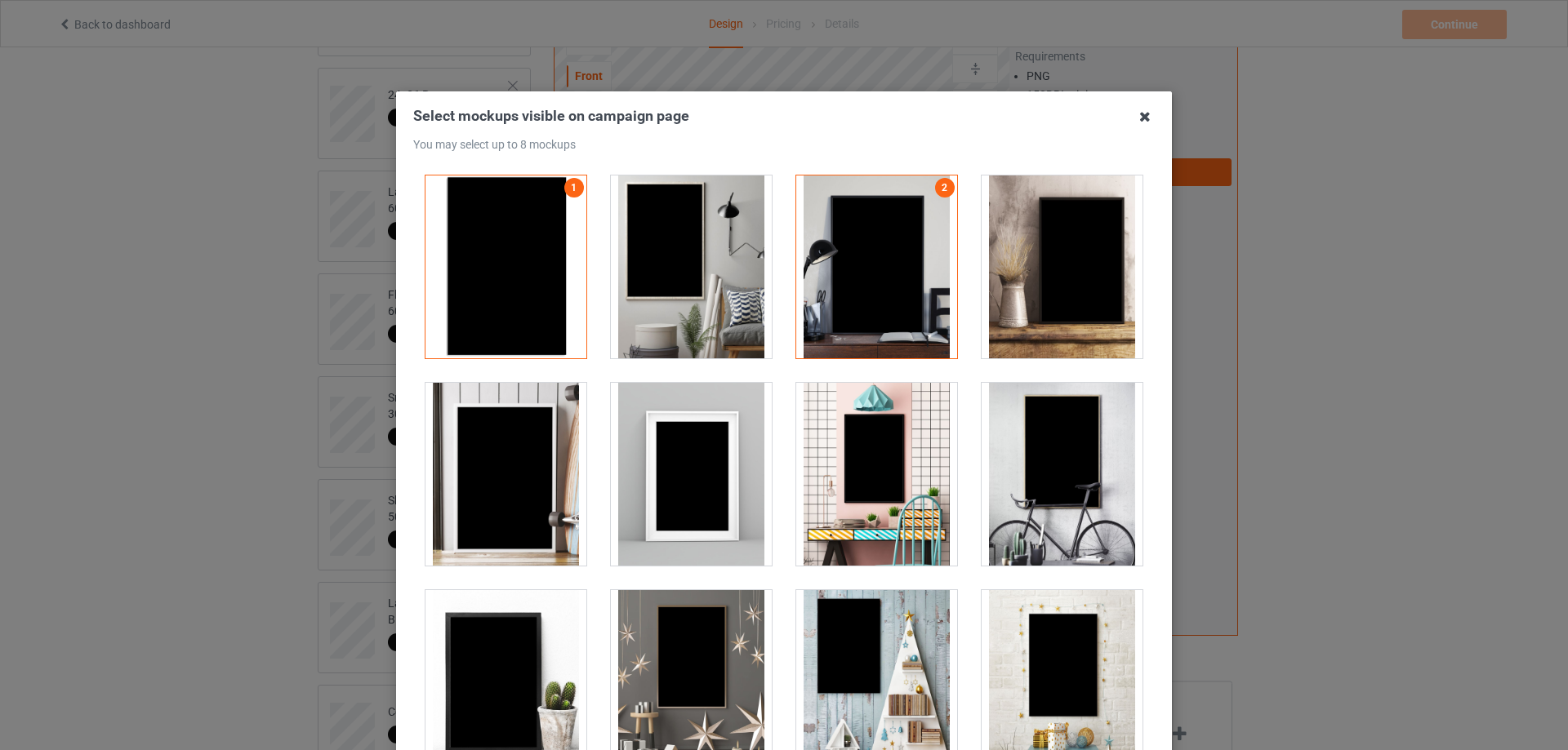
click at [1141, 114] on icon at bounding box center [1145, 116] width 26 height 26
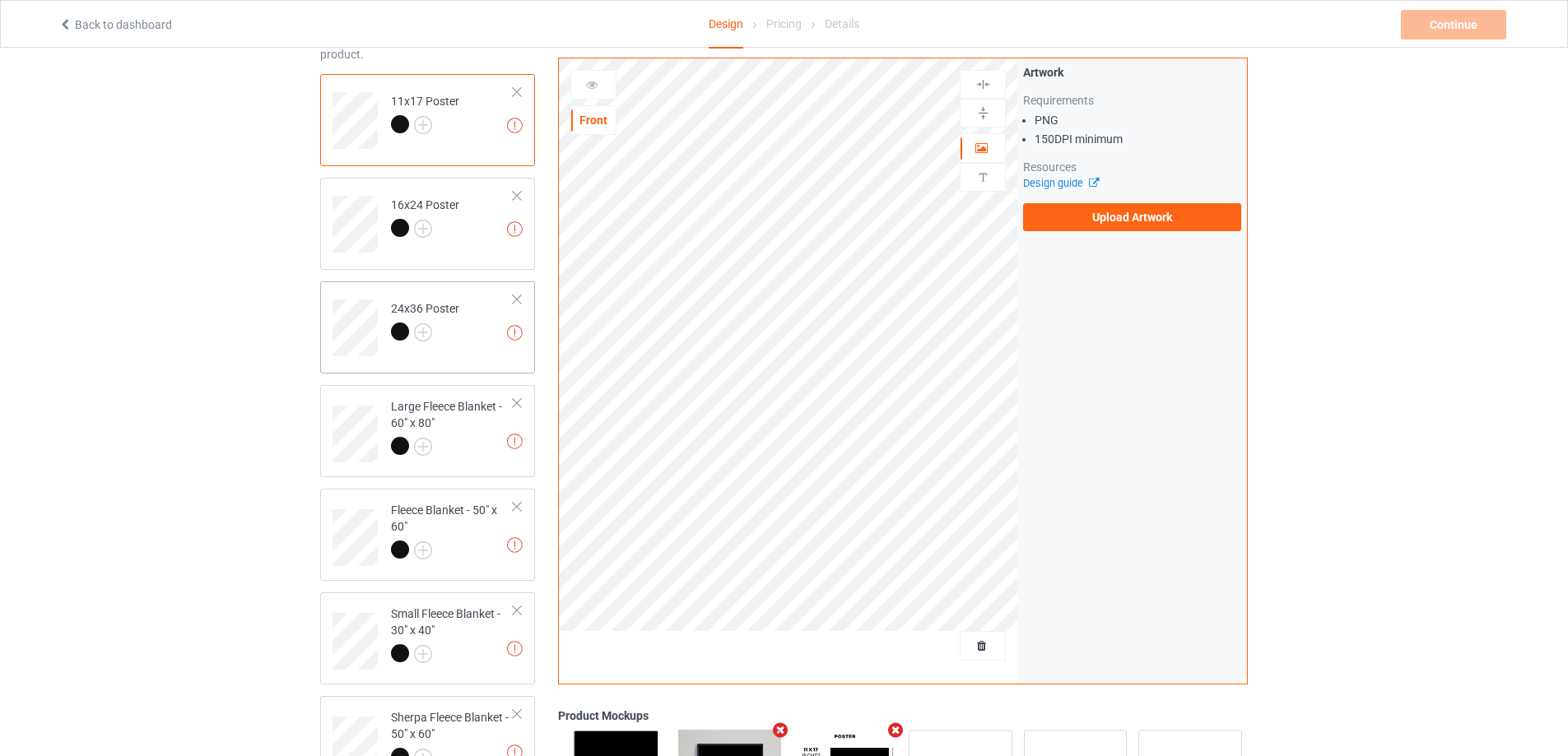
scroll to position [82, 0]
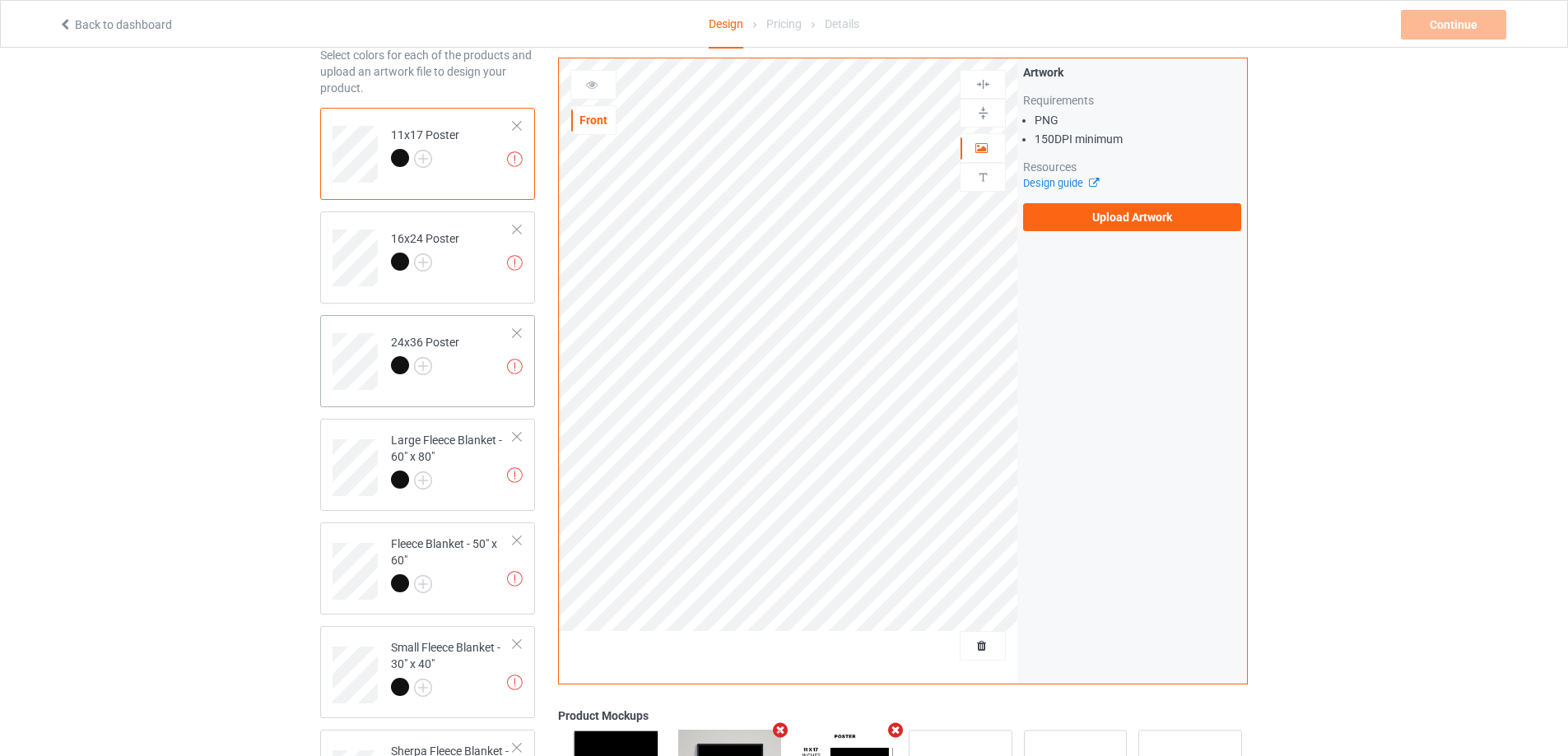
click at [481, 377] on td "Missing artworks 24x36 Poster" at bounding box center [452, 356] width 141 height 68
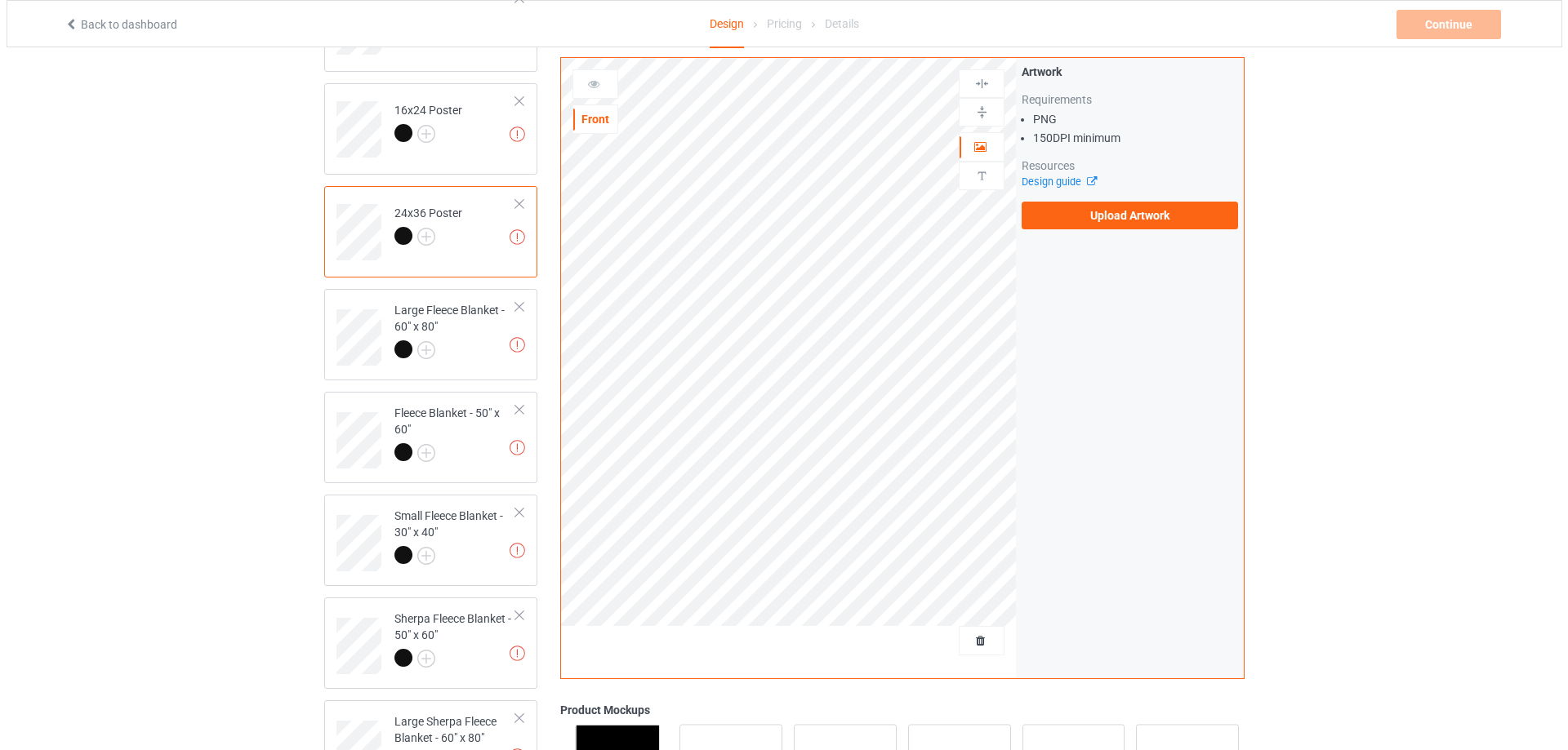
scroll to position [245, 0]
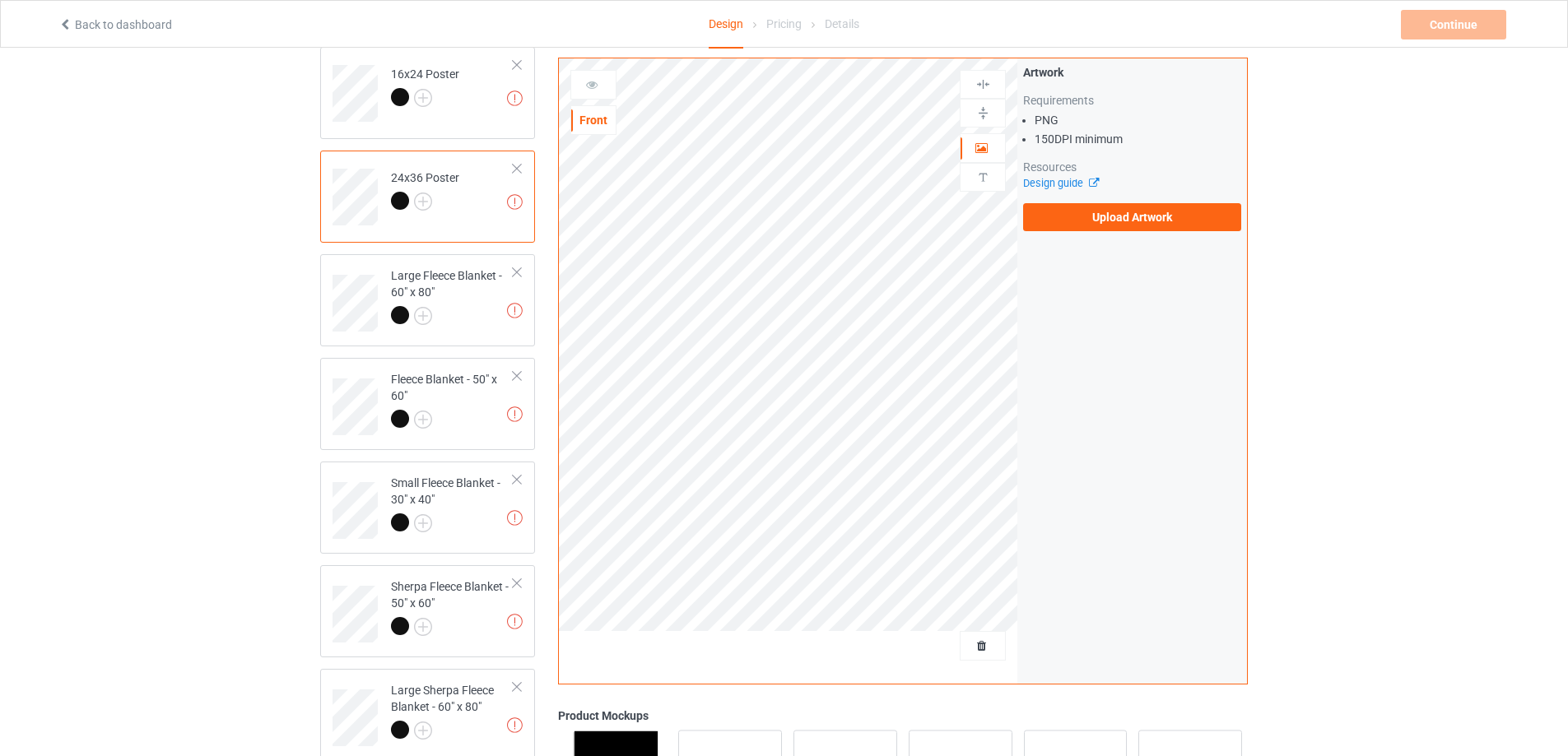
click at [740, 724] on div "Product Mockups" at bounding box center [903, 715] width 690 height 16
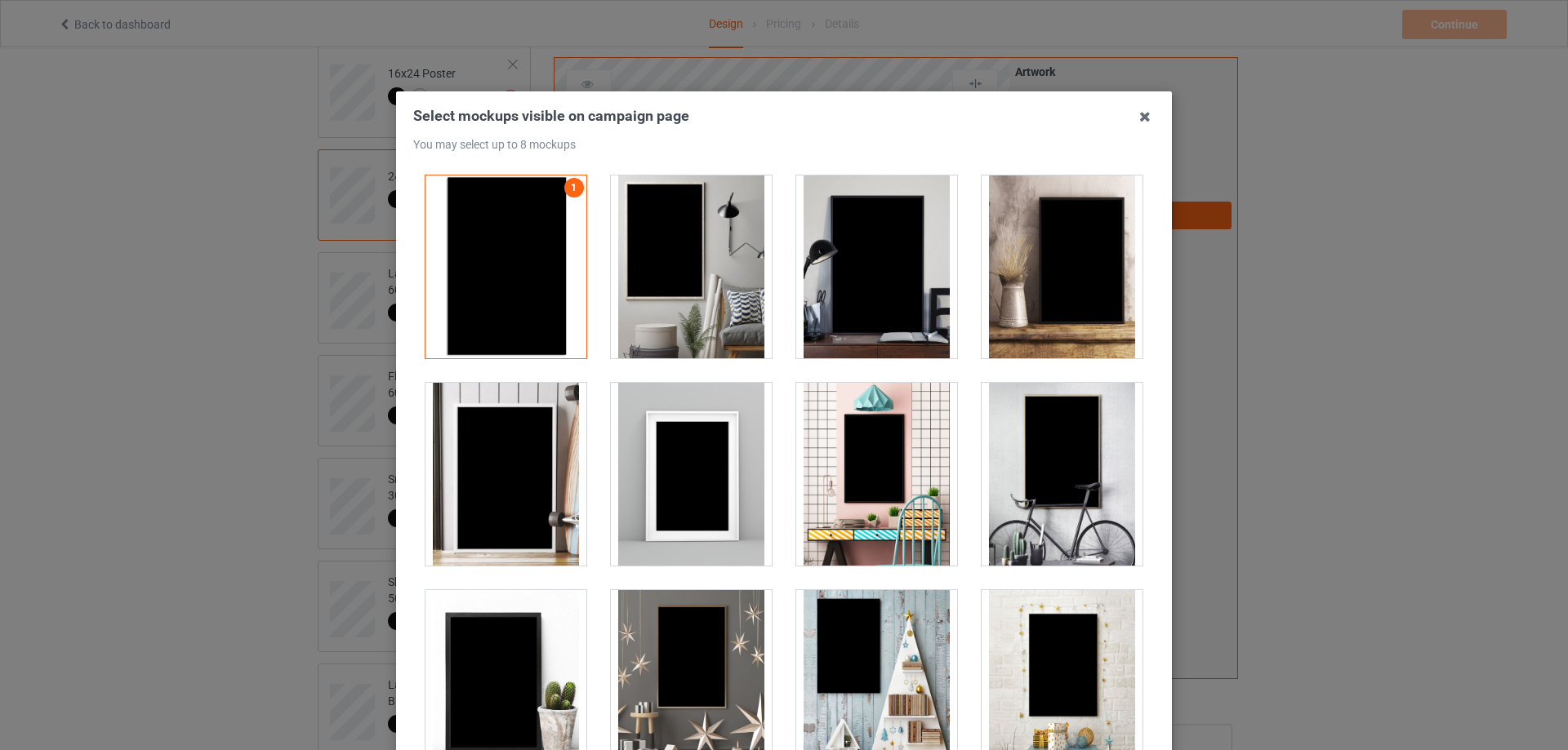
click at [885, 297] on div at bounding box center [876, 266] width 161 height 183
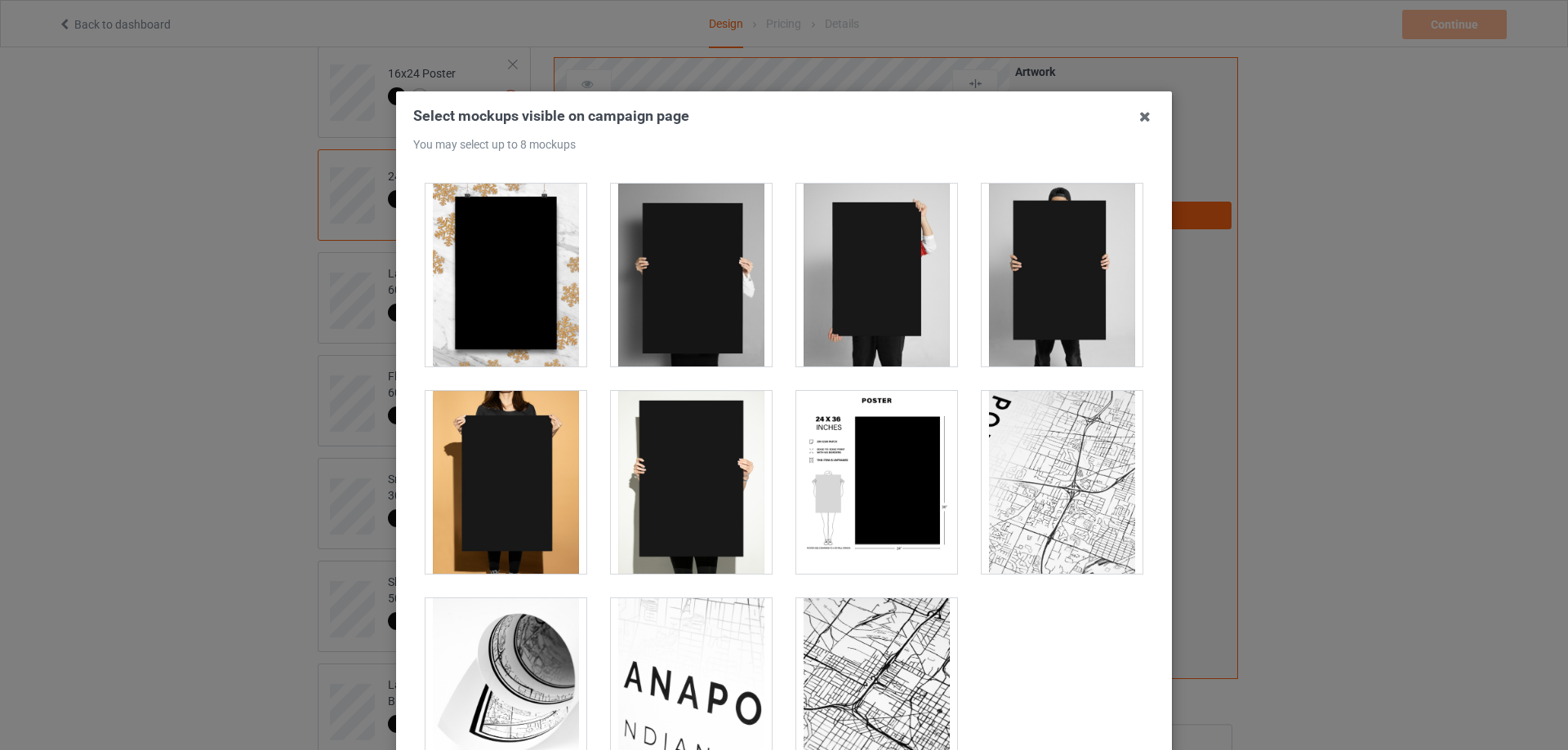
scroll to position [1266, 0]
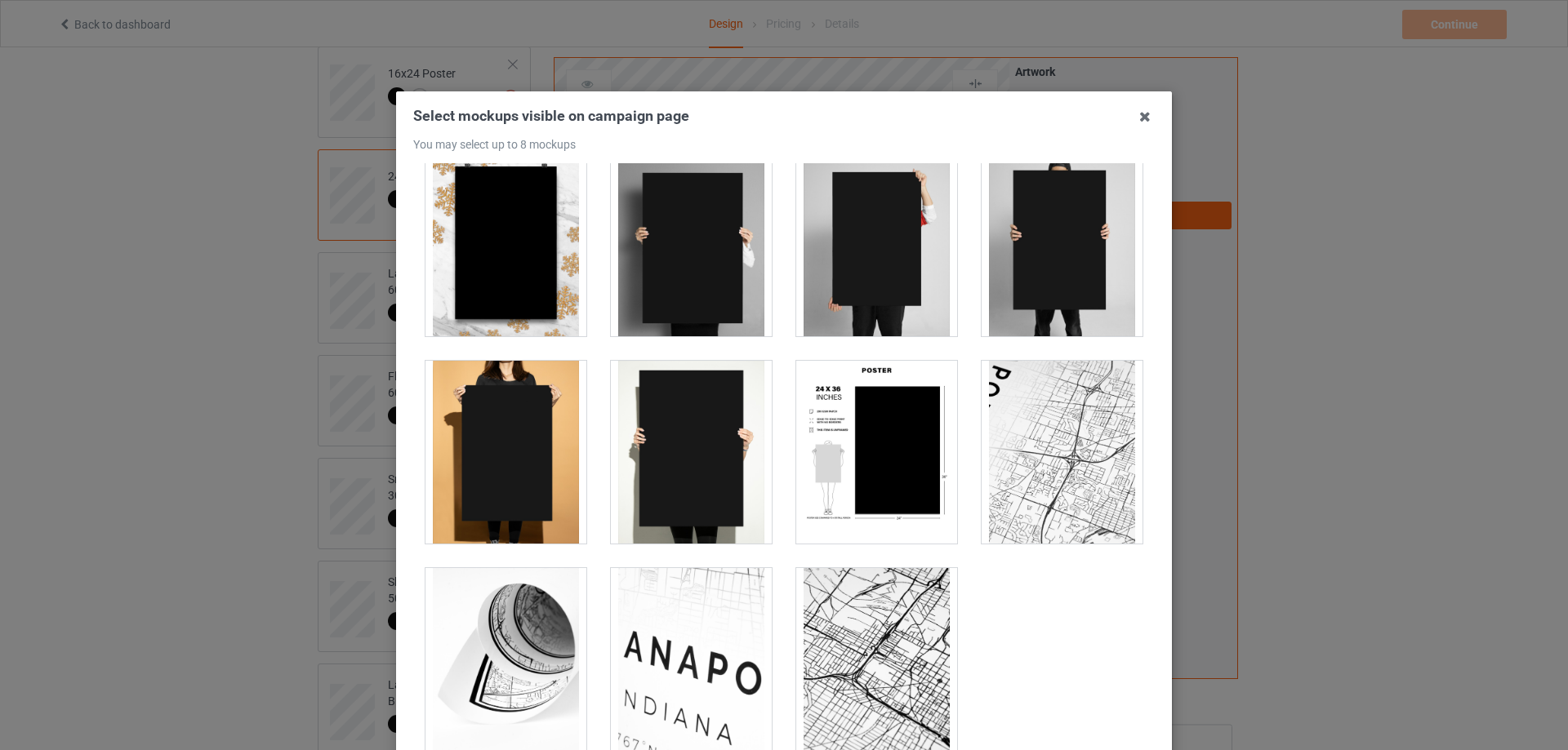
click at [868, 444] on div at bounding box center [876, 452] width 161 height 183
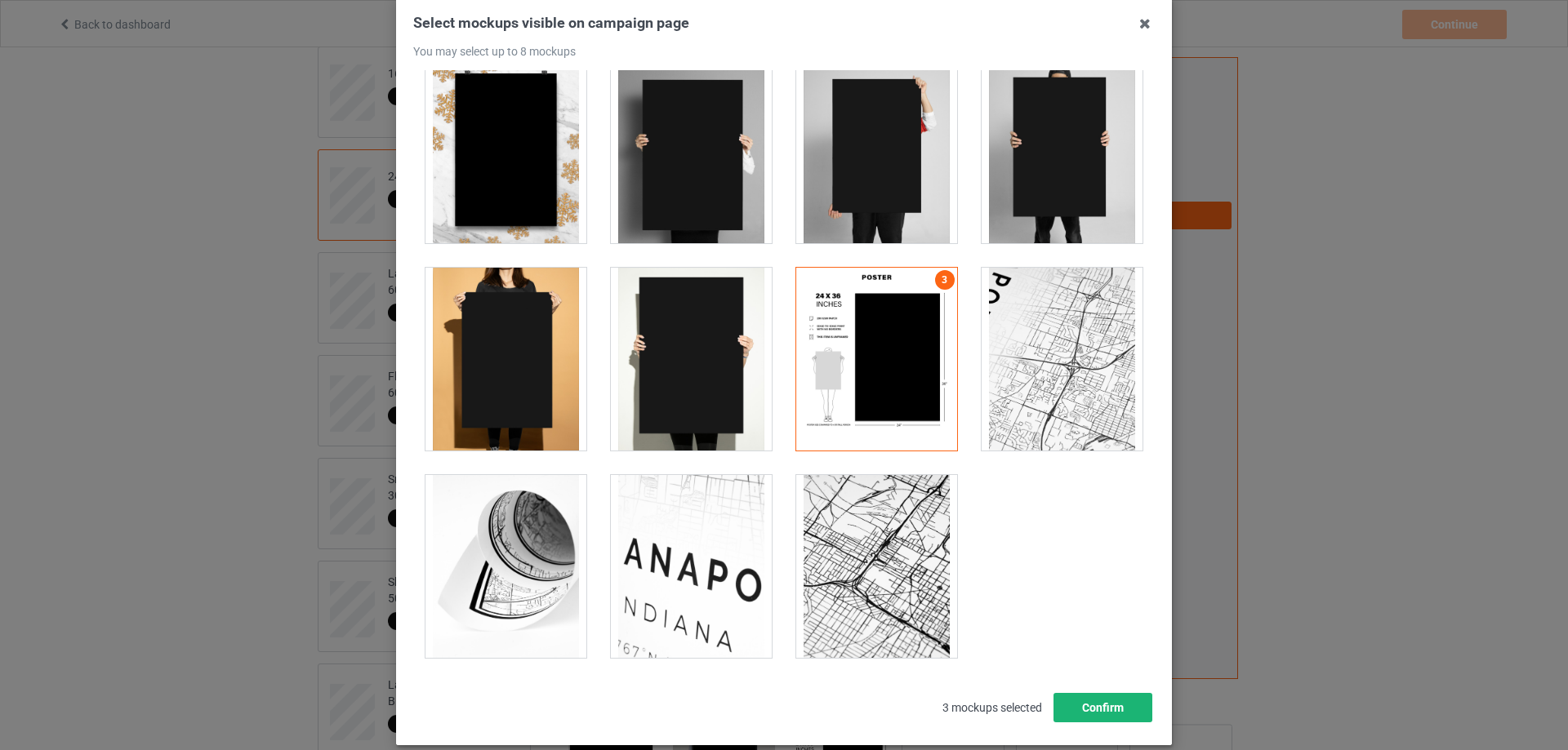
scroll to position [179, 0]
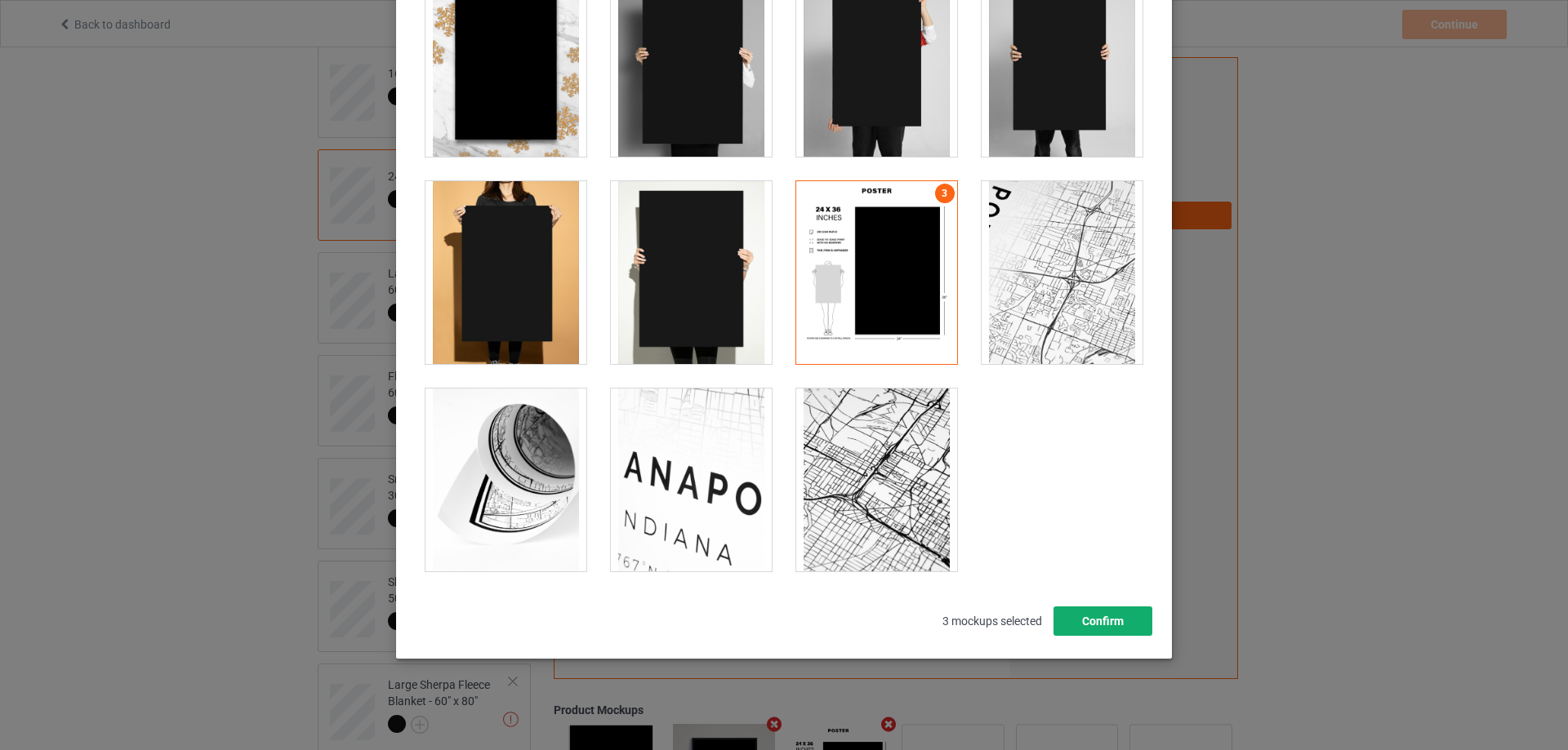
click at [1084, 619] on button "Confirm" at bounding box center [1103, 621] width 99 height 29
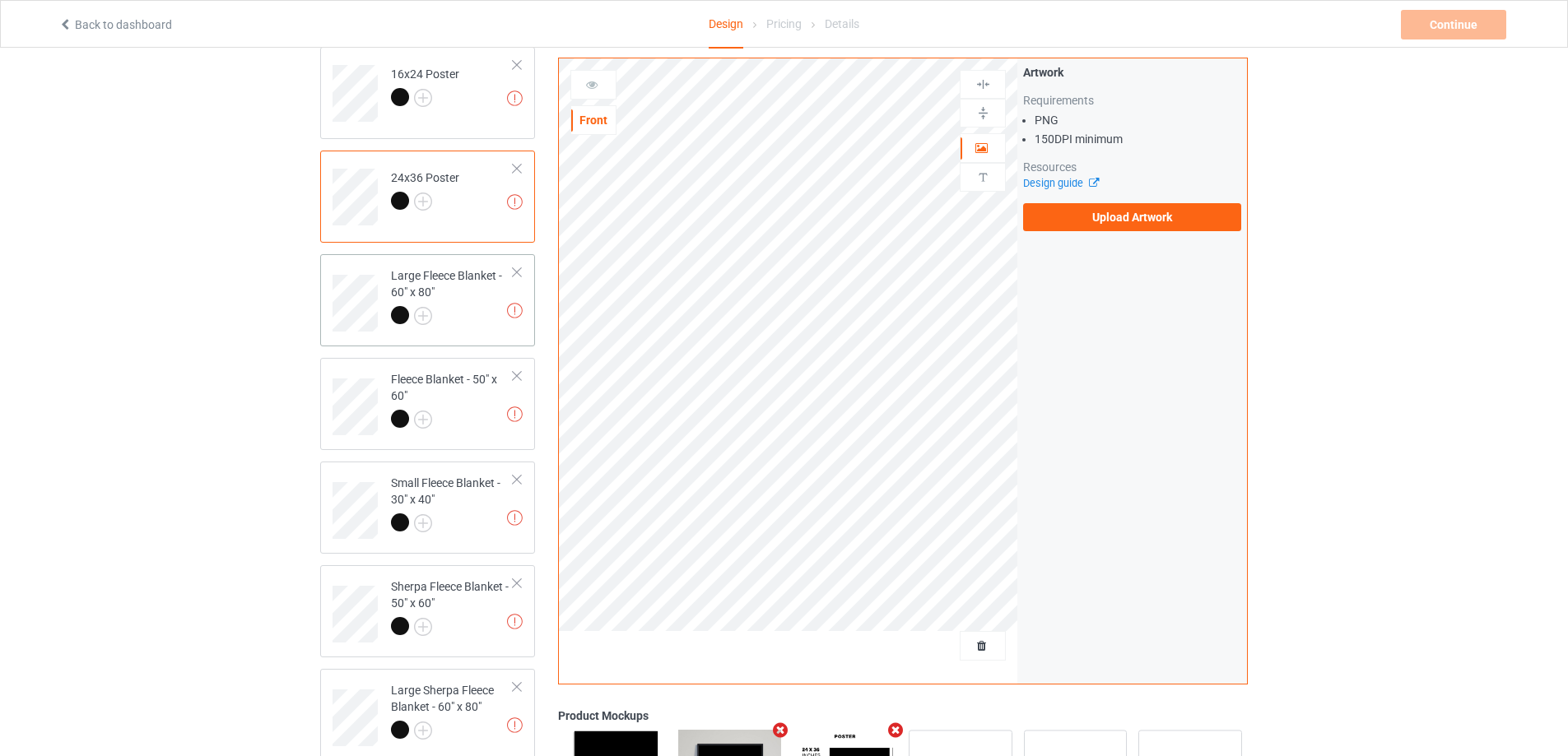
click at [479, 311] on div at bounding box center [452, 317] width 122 height 23
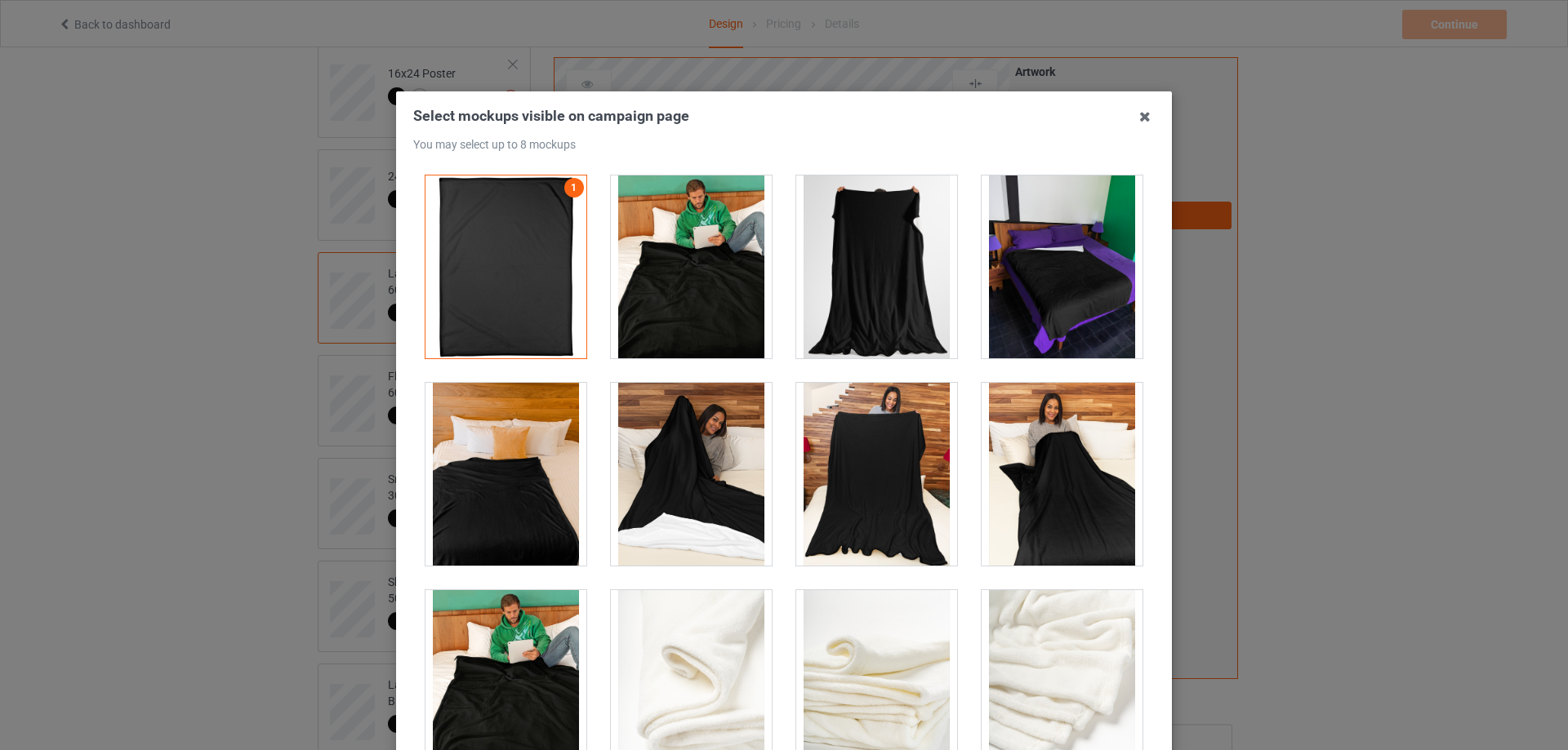
click at [1039, 299] on div at bounding box center [1061, 266] width 161 height 183
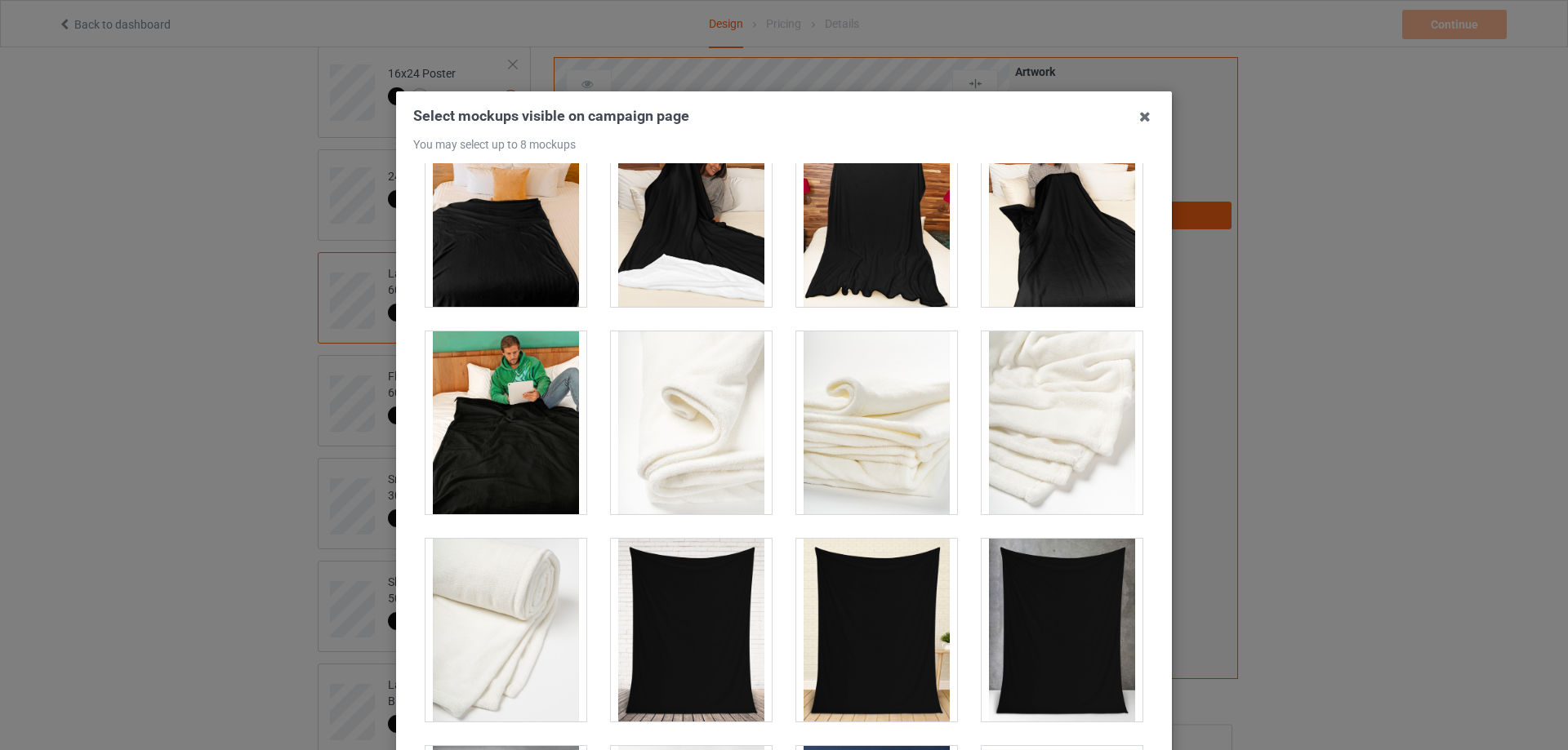
scroll to position [236, 0]
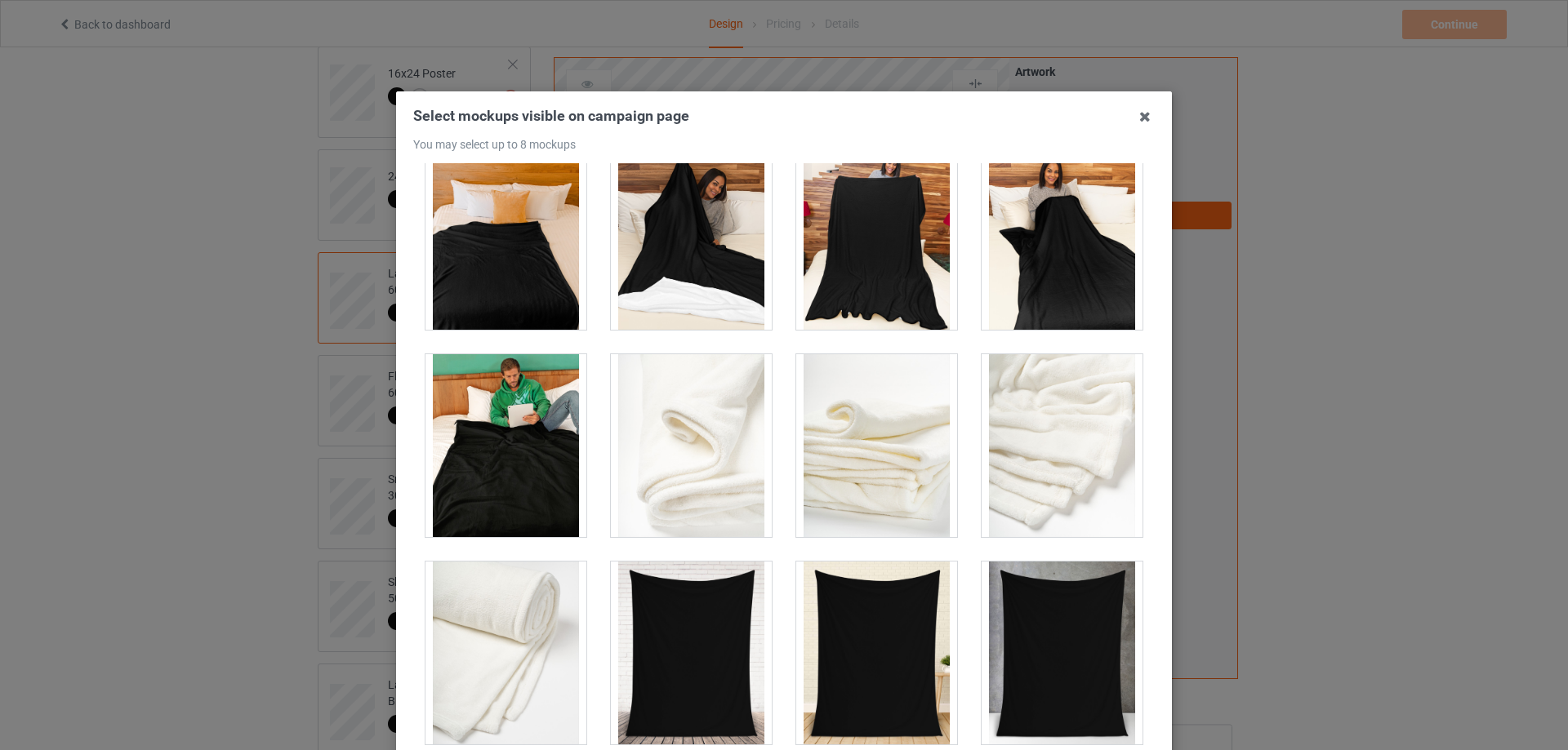
click at [1057, 474] on div at bounding box center [1061, 445] width 161 height 183
click at [463, 650] on div at bounding box center [506, 652] width 161 height 183
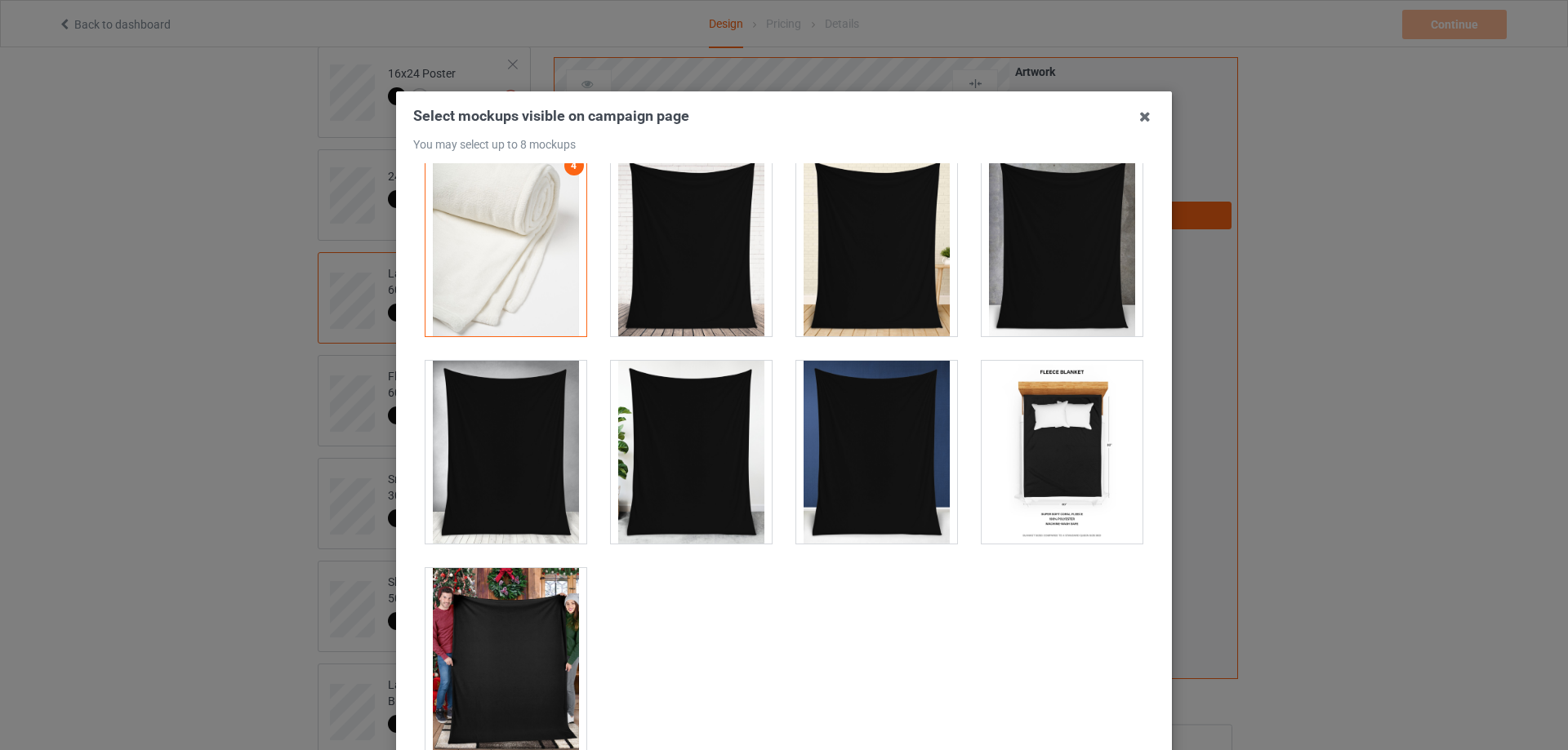
click at [1039, 477] on div at bounding box center [1061, 452] width 161 height 183
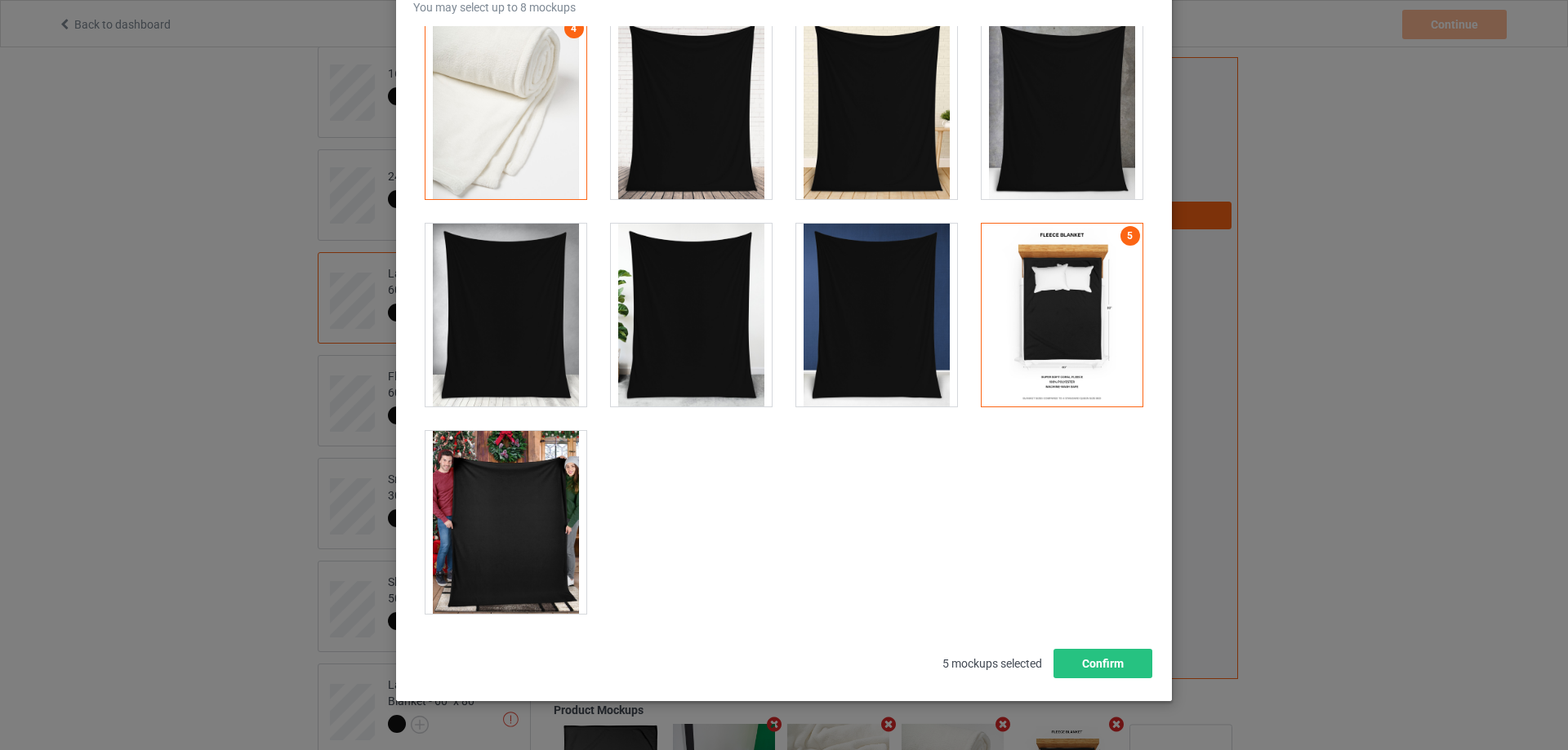
scroll to position [179, 0]
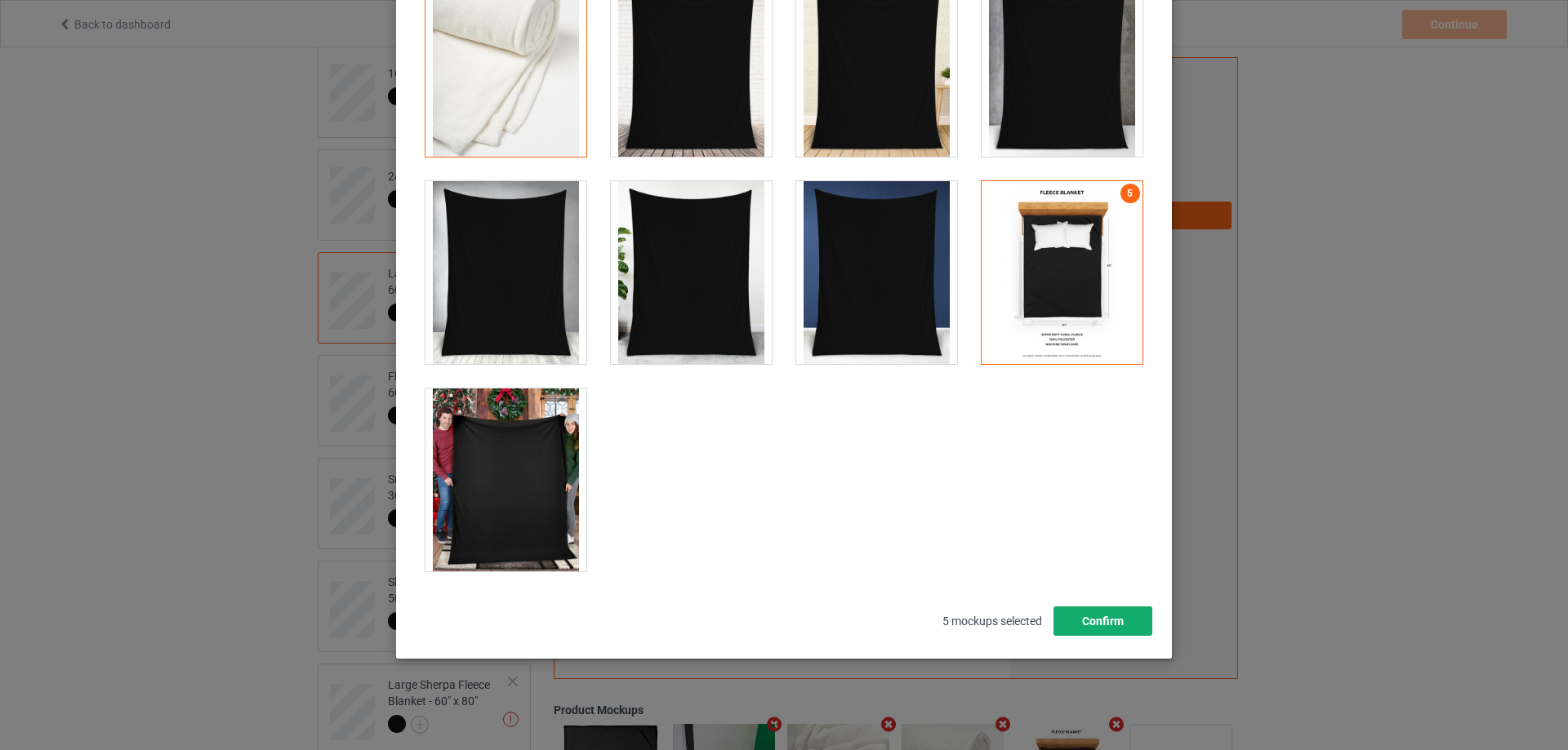
click at [1076, 627] on button "Confirm" at bounding box center [1103, 621] width 99 height 29
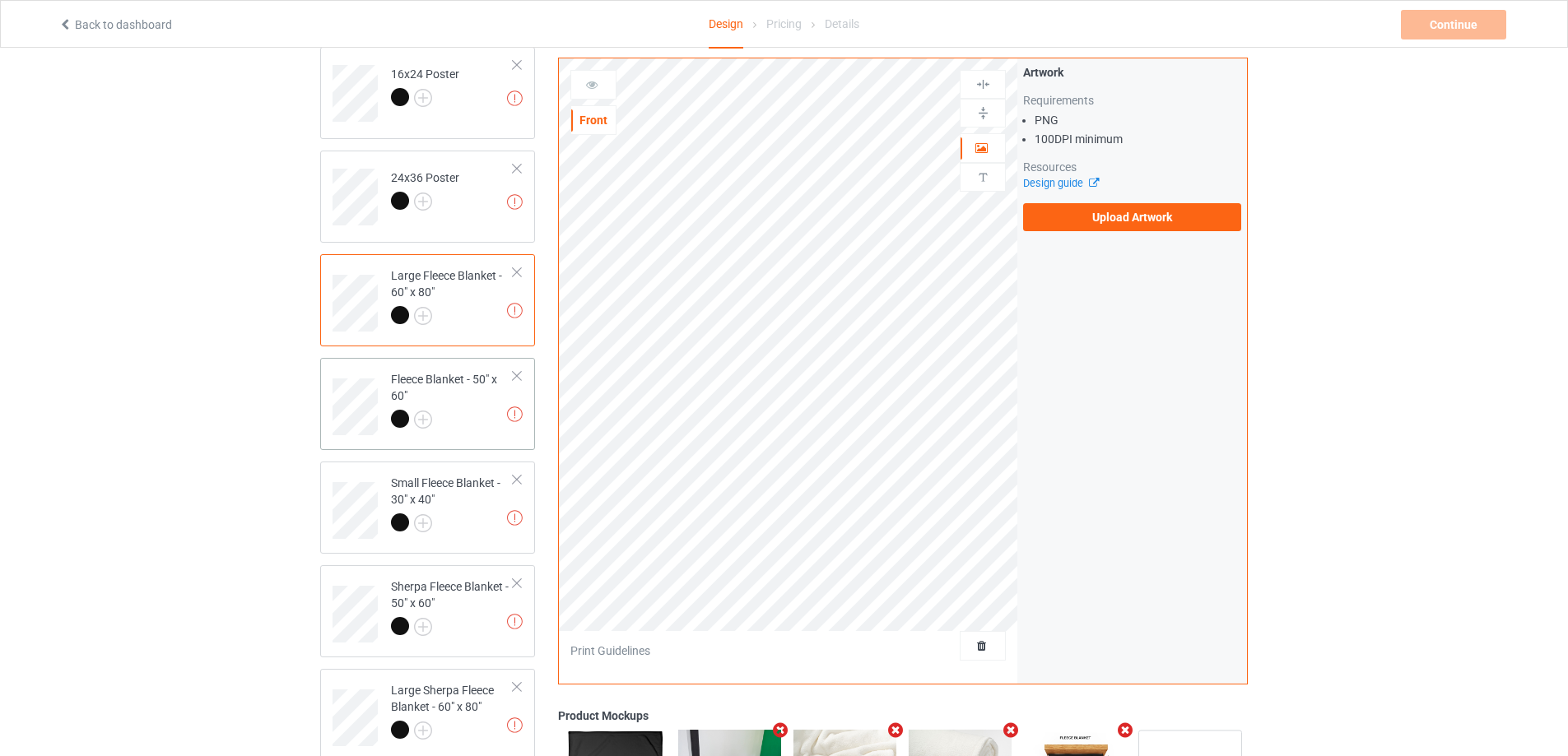
click at [474, 432] on td "Missing artworks Fleece Blanket - 50" x 60"" at bounding box center [452, 401] width 141 height 73
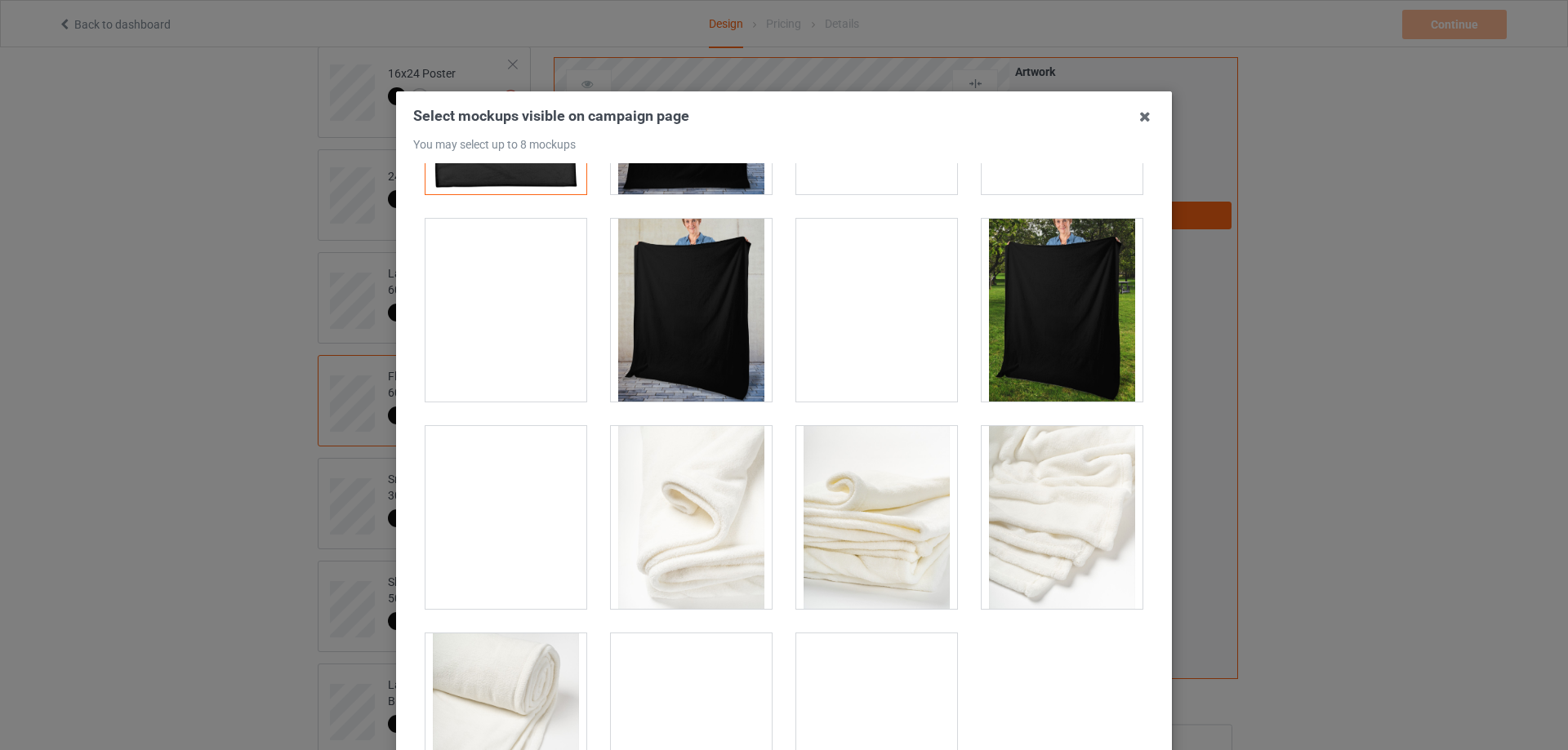
scroll to position [229, 0]
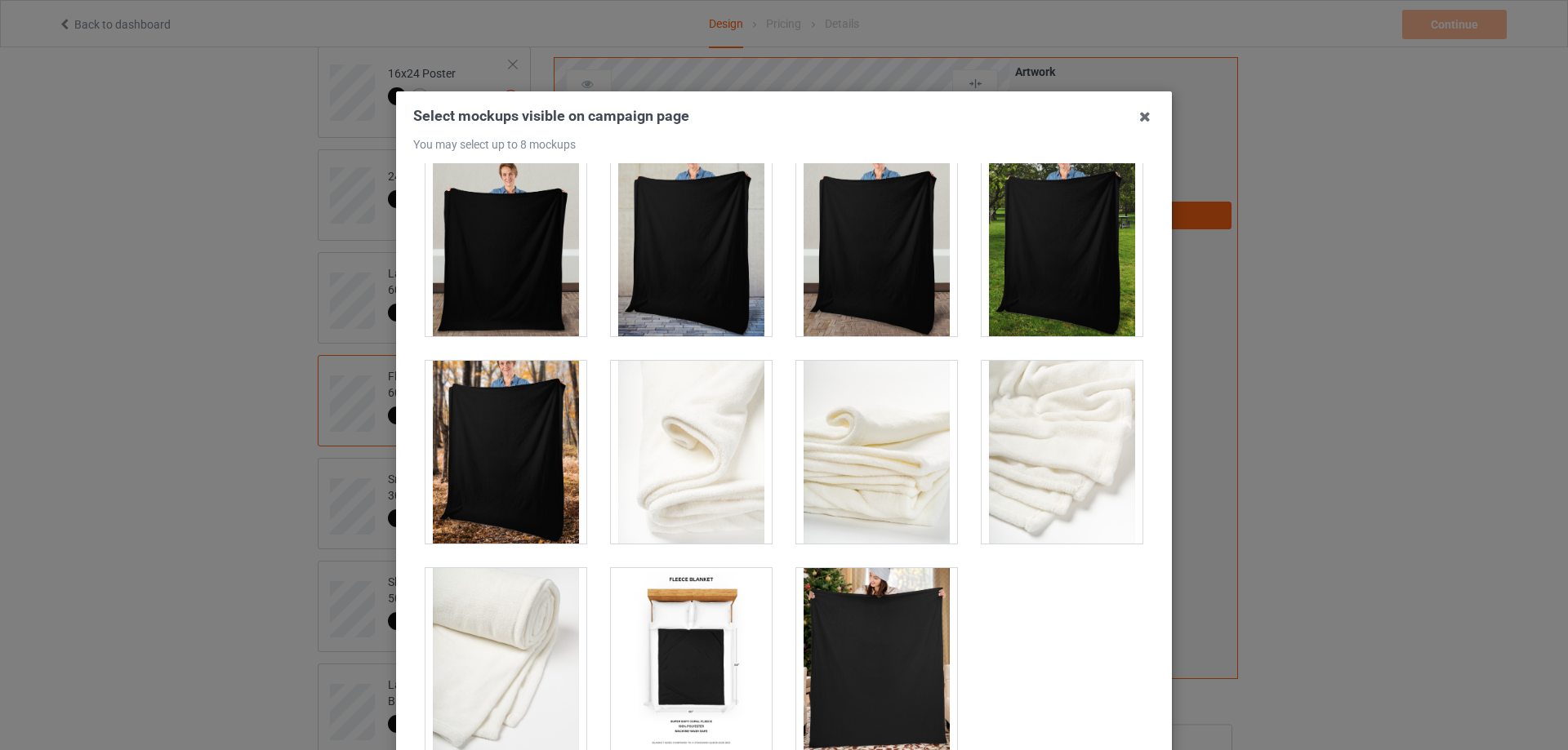
click at [717, 480] on div at bounding box center [691, 452] width 161 height 183
click at [545, 636] on div at bounding box center [506, 659] width 161 height 183
click at [685, 629] on div at bounding box center [691, 659] width 161 height 183
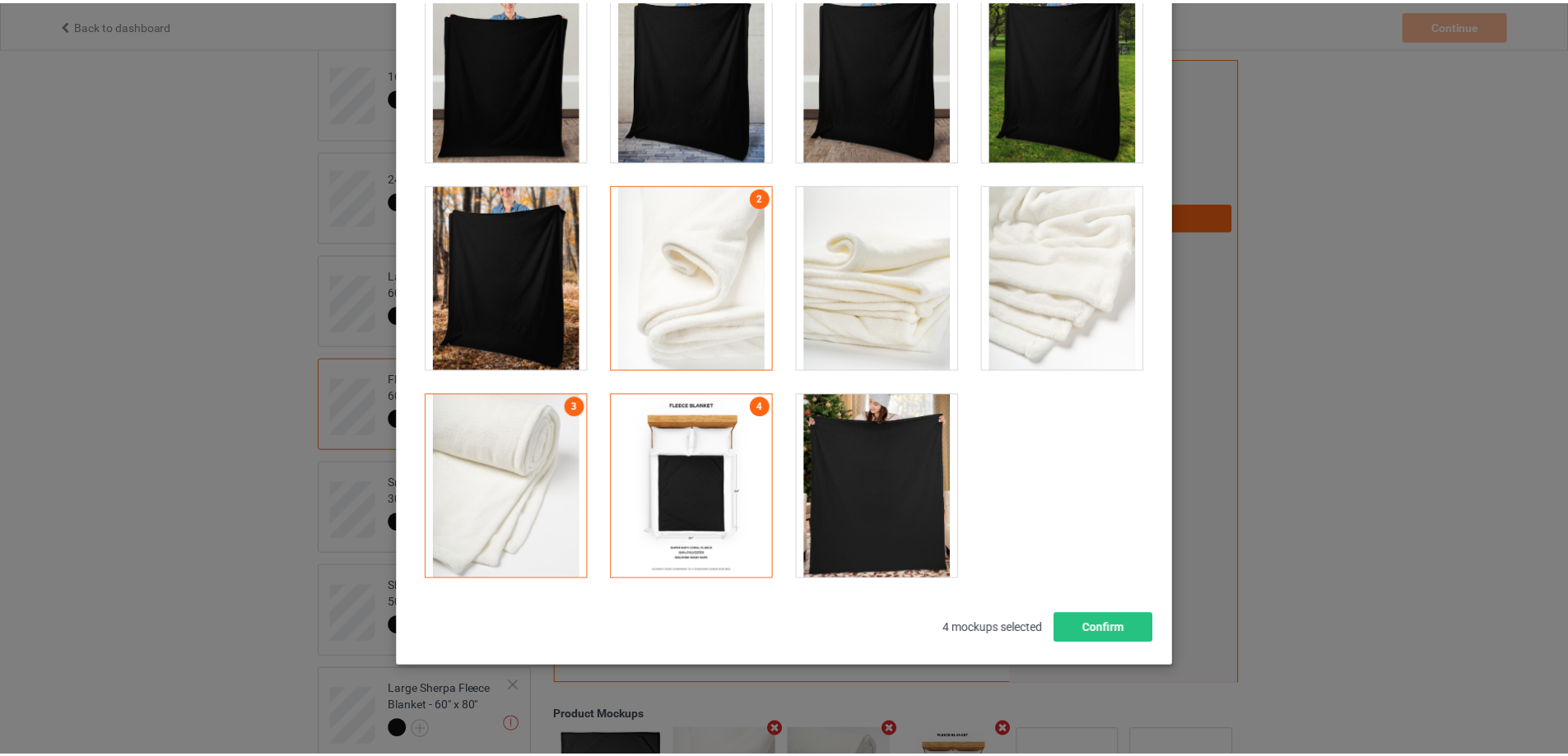
scroll to position [181, 0]
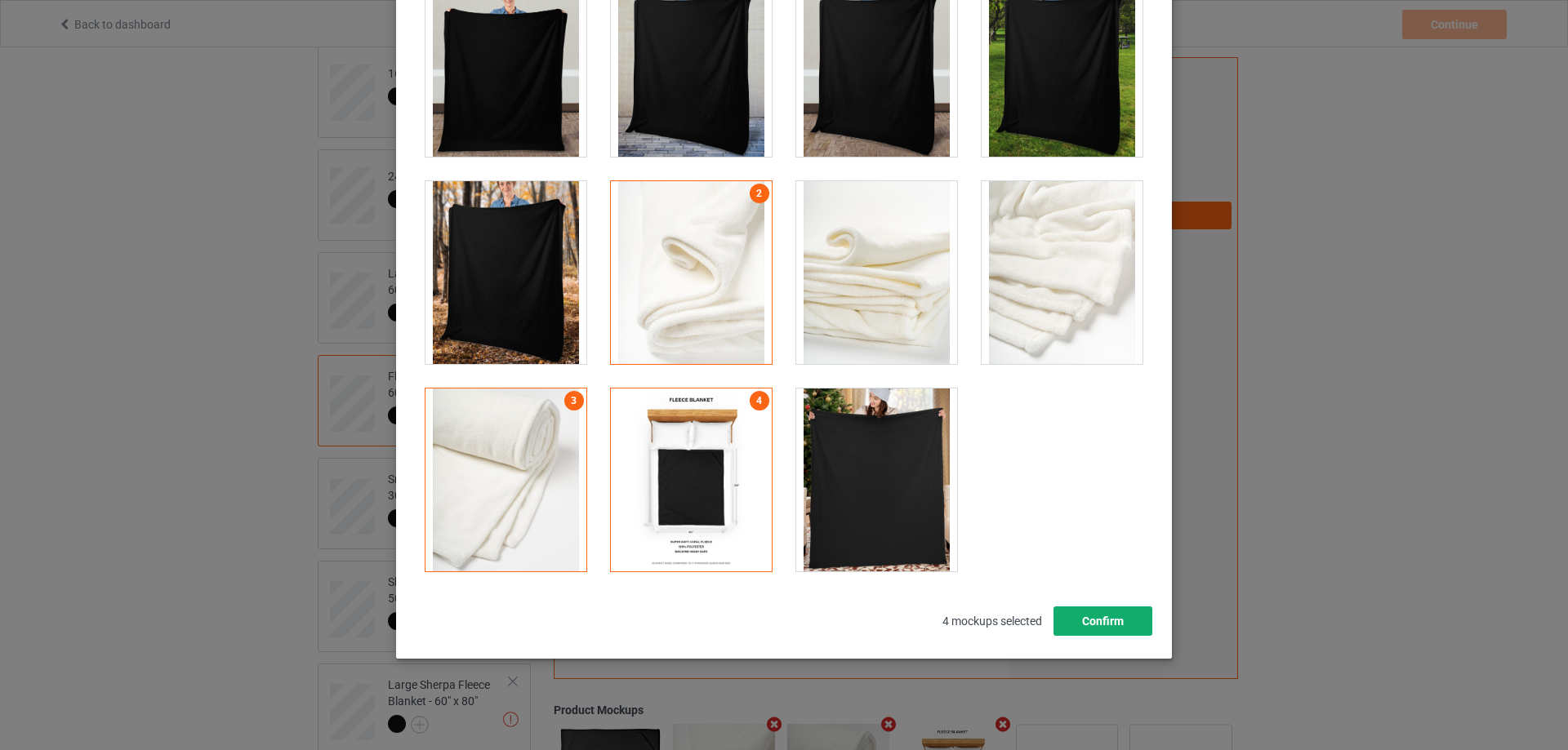
click at [1104, 622] on button "Confirm" at bounding box center [1103, 621] width 99 height 29
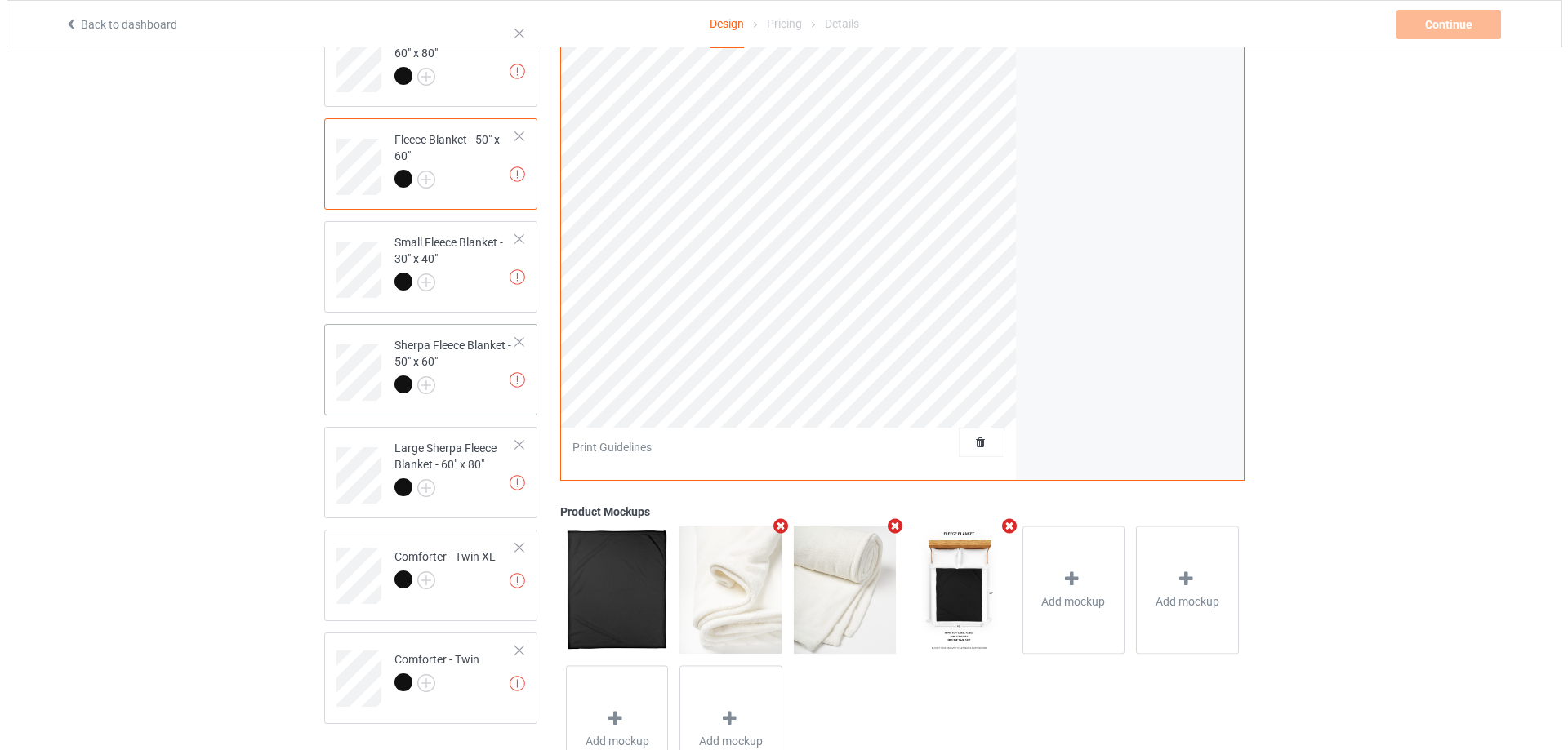
scroll to position [490, 0]
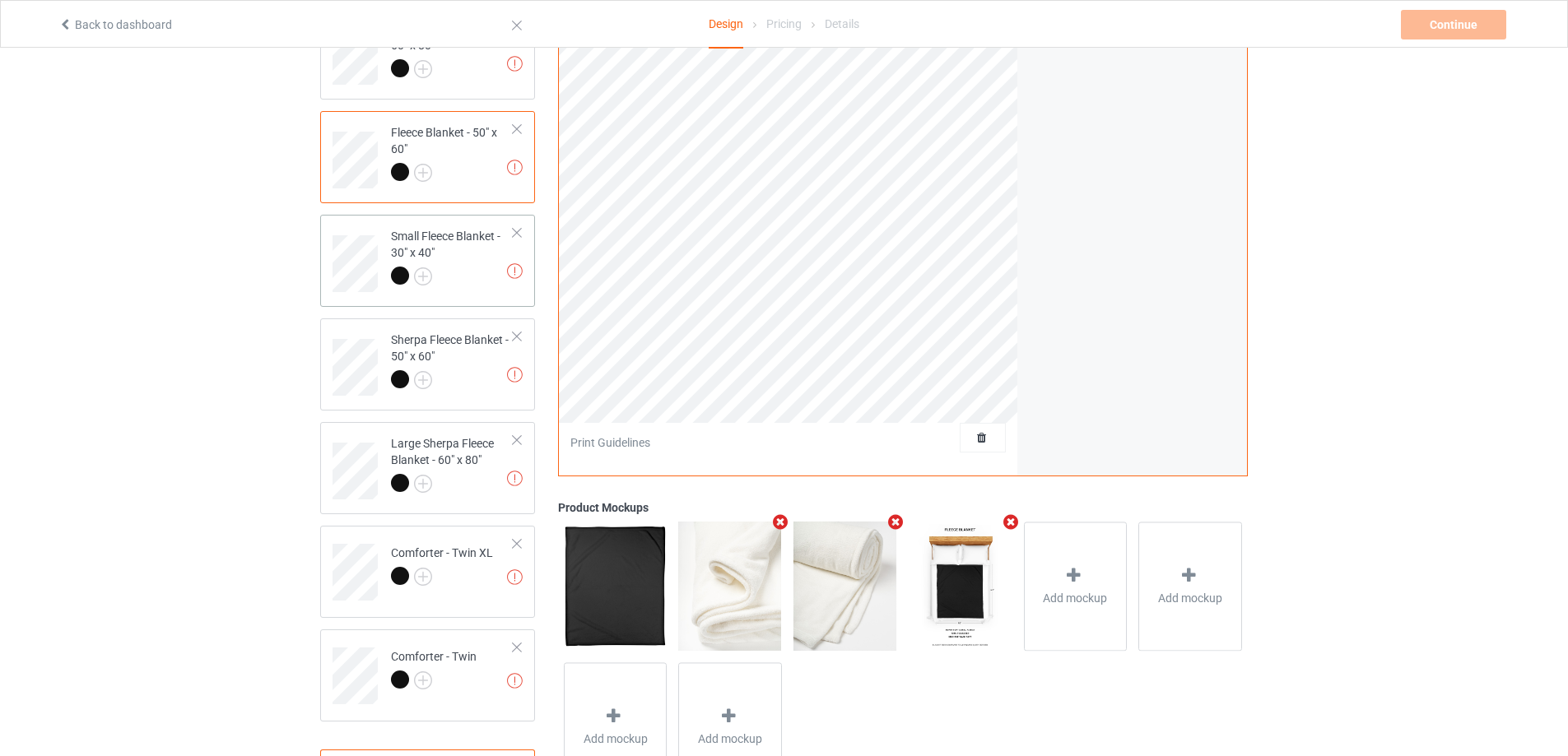
click at [484, 290] on td "Missing artworks Small Fleece Blanket - 30" x 40"" at bounding box center [452, 258] width 141 height 73
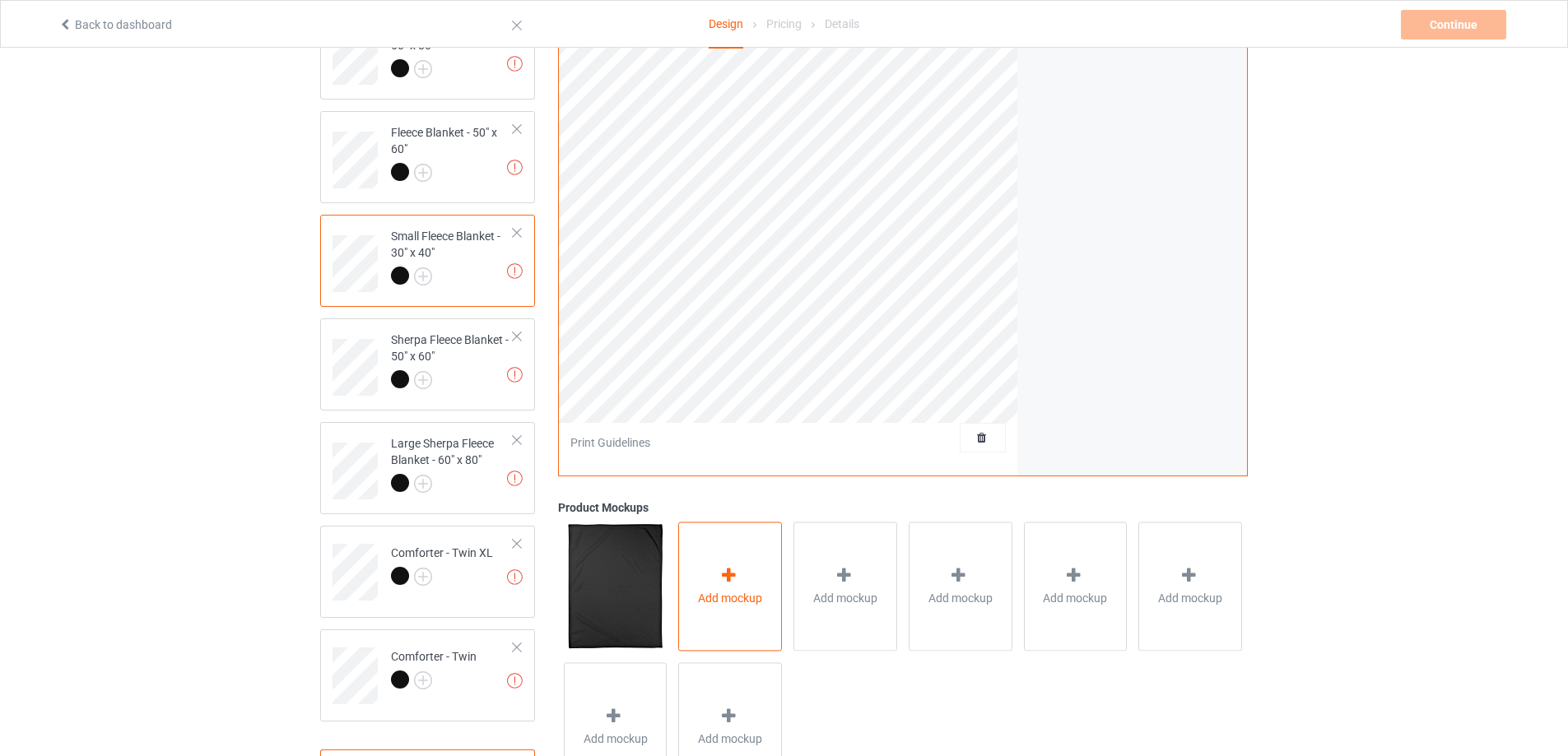
click at [733, 613] on div "Add mockup" at bounding box center [730, 587] width 104 height 129
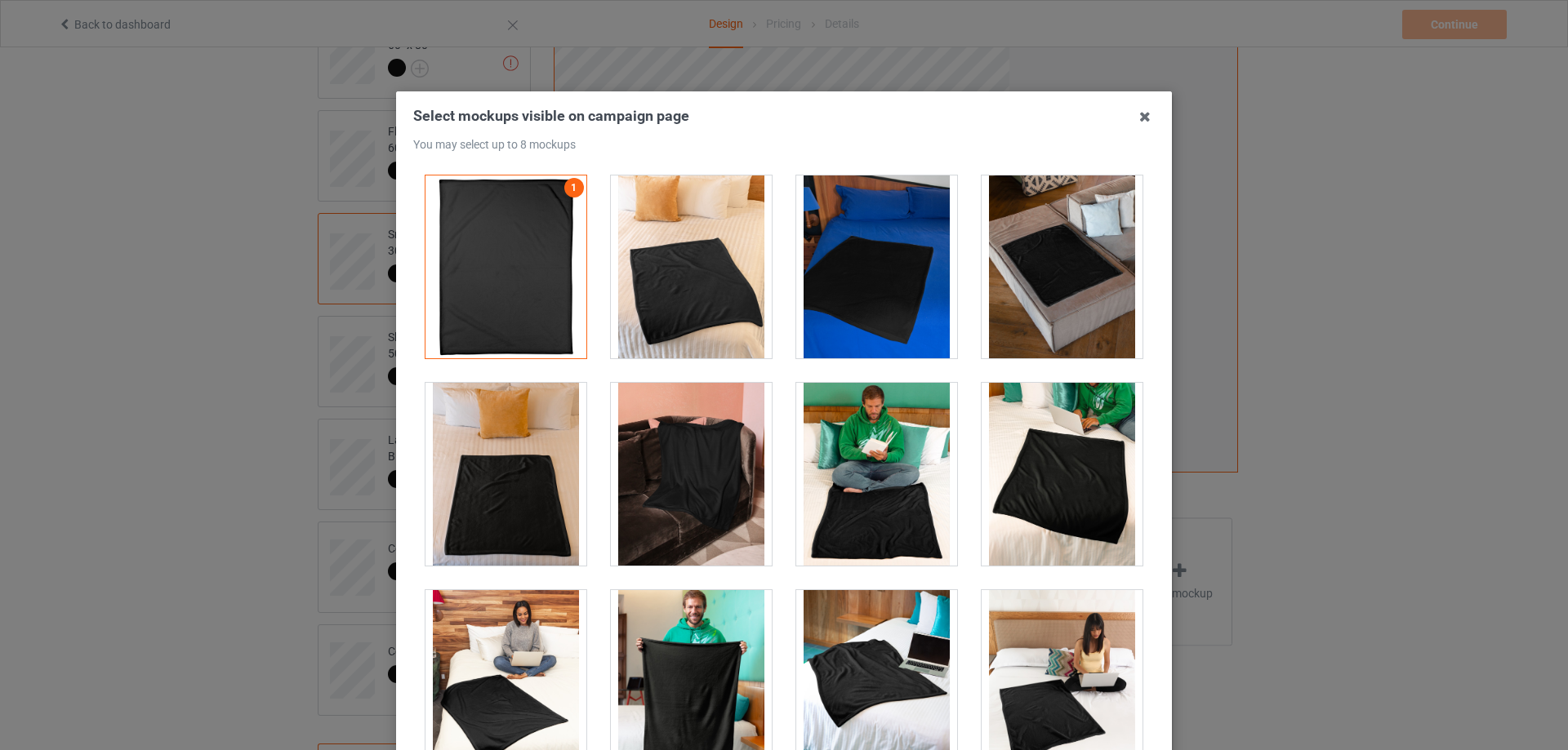
click at [716, 313] on div at bounding box center [691, 266] width 161 height 183
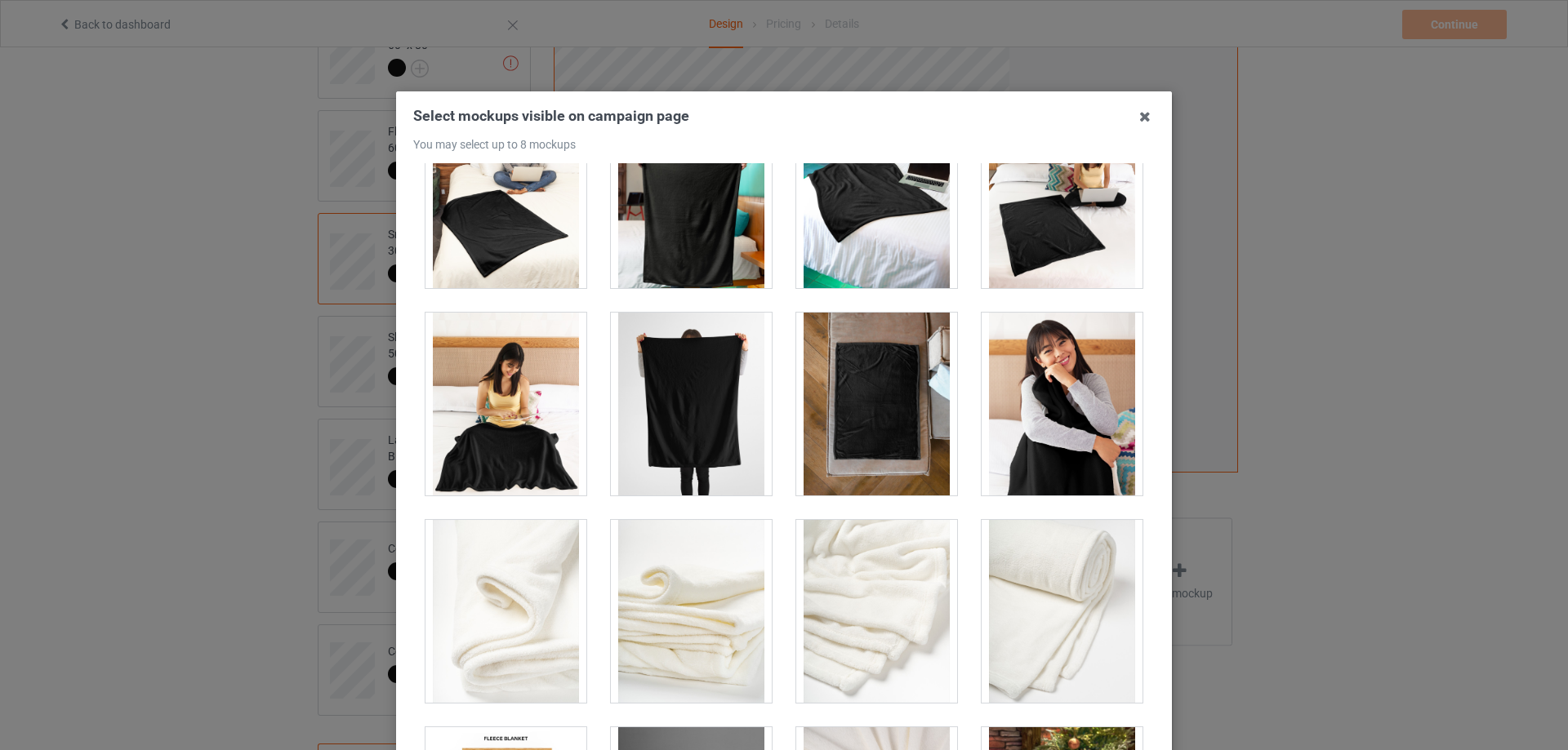
scroll to position [735, 0]
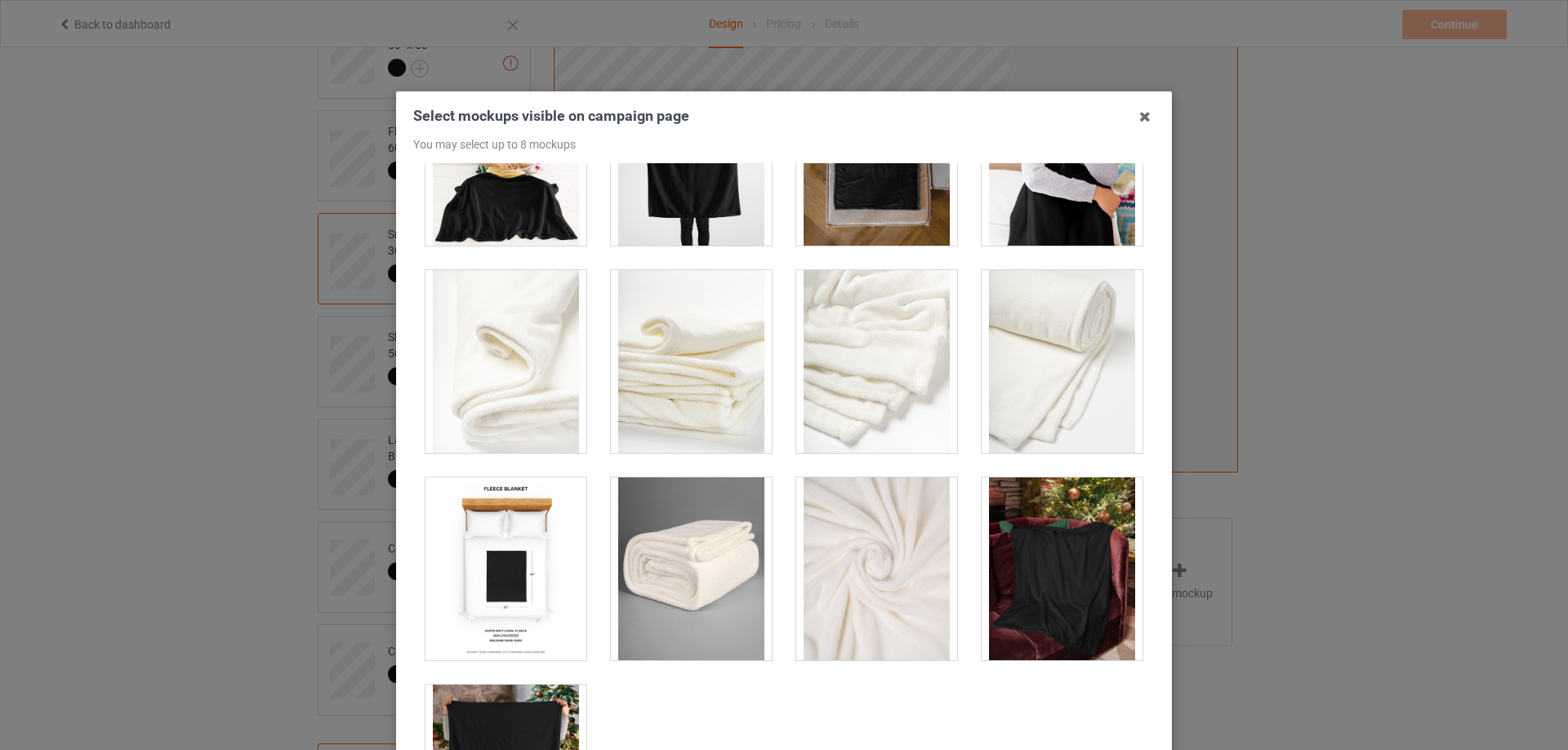
click at [873, 403] on div at bounding box center [876, 362] width 161 height 183
click at [1004, 403] on div at bounding box center [1061, 362] width 161 height 183
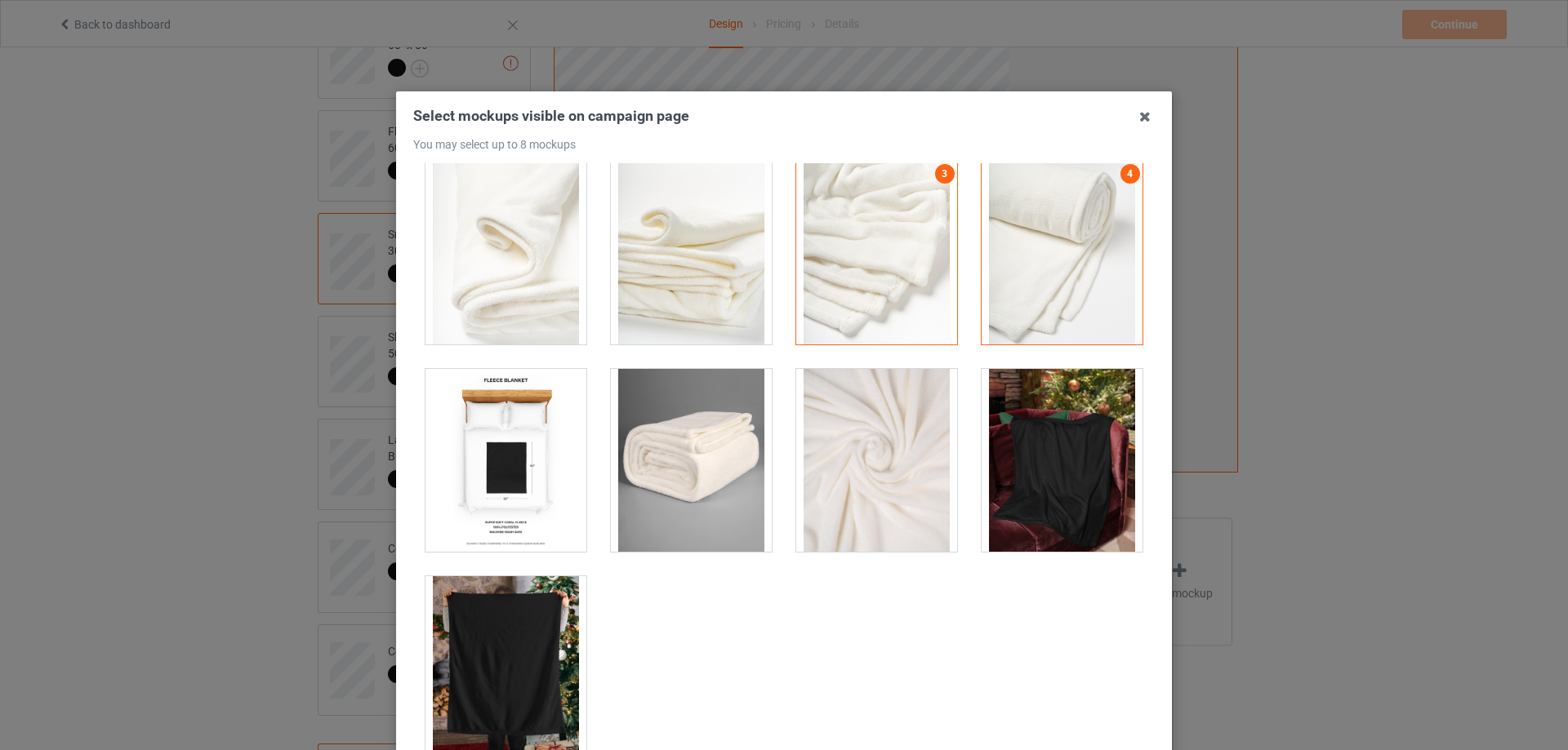
scroll to position [851, 0]
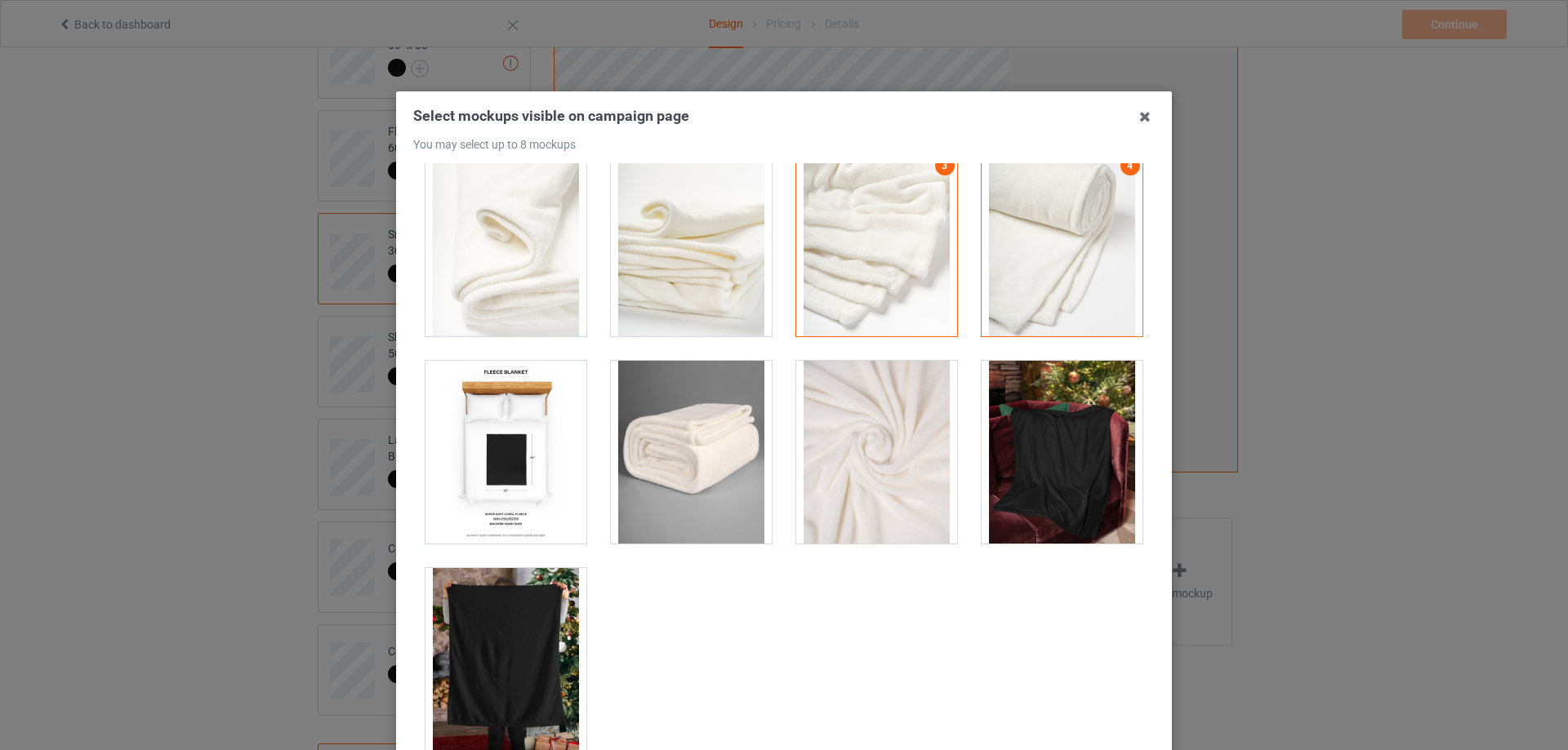
click at [432, 445] on div at bounding box center [506, 452] width 161 height 183
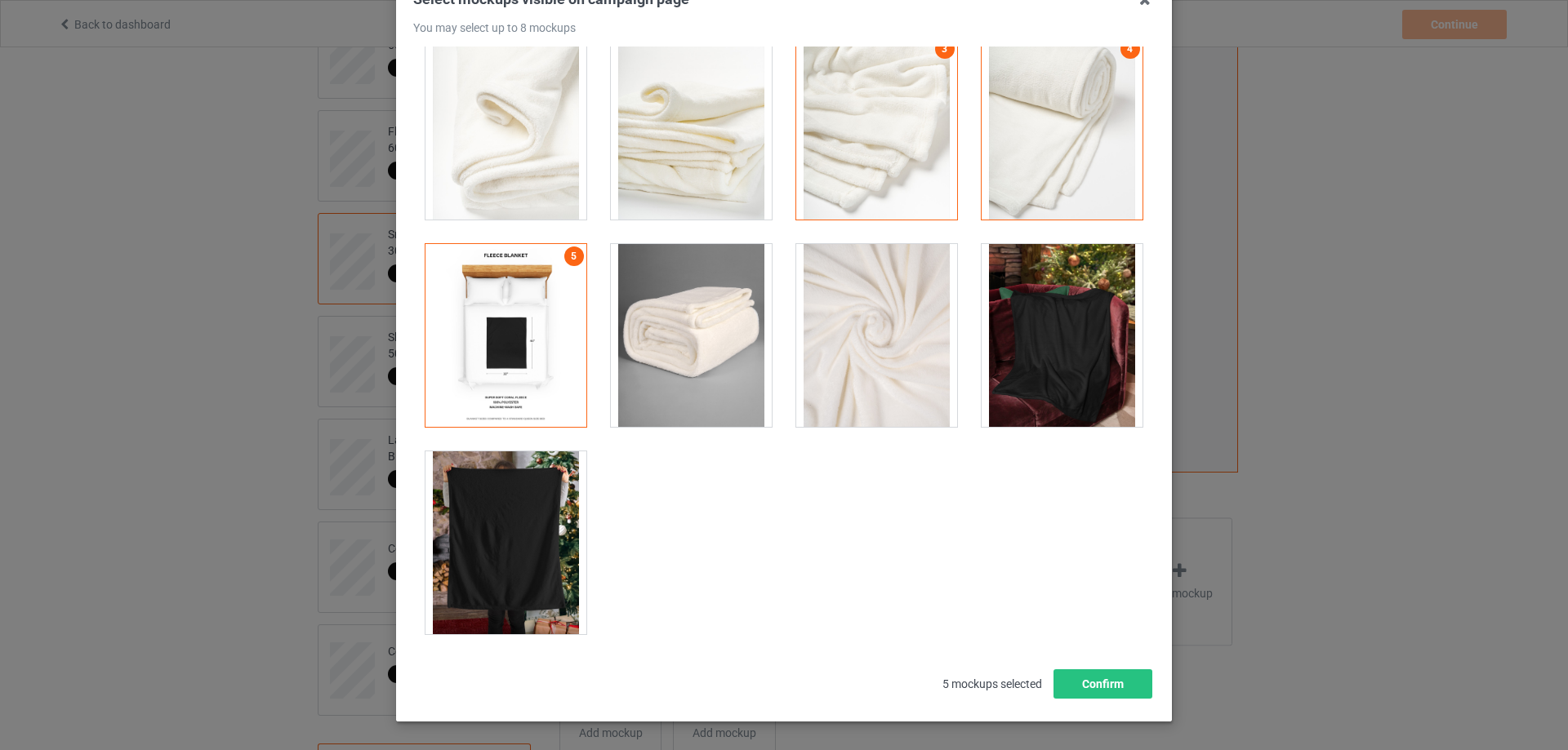
scroll to position [179, 0]
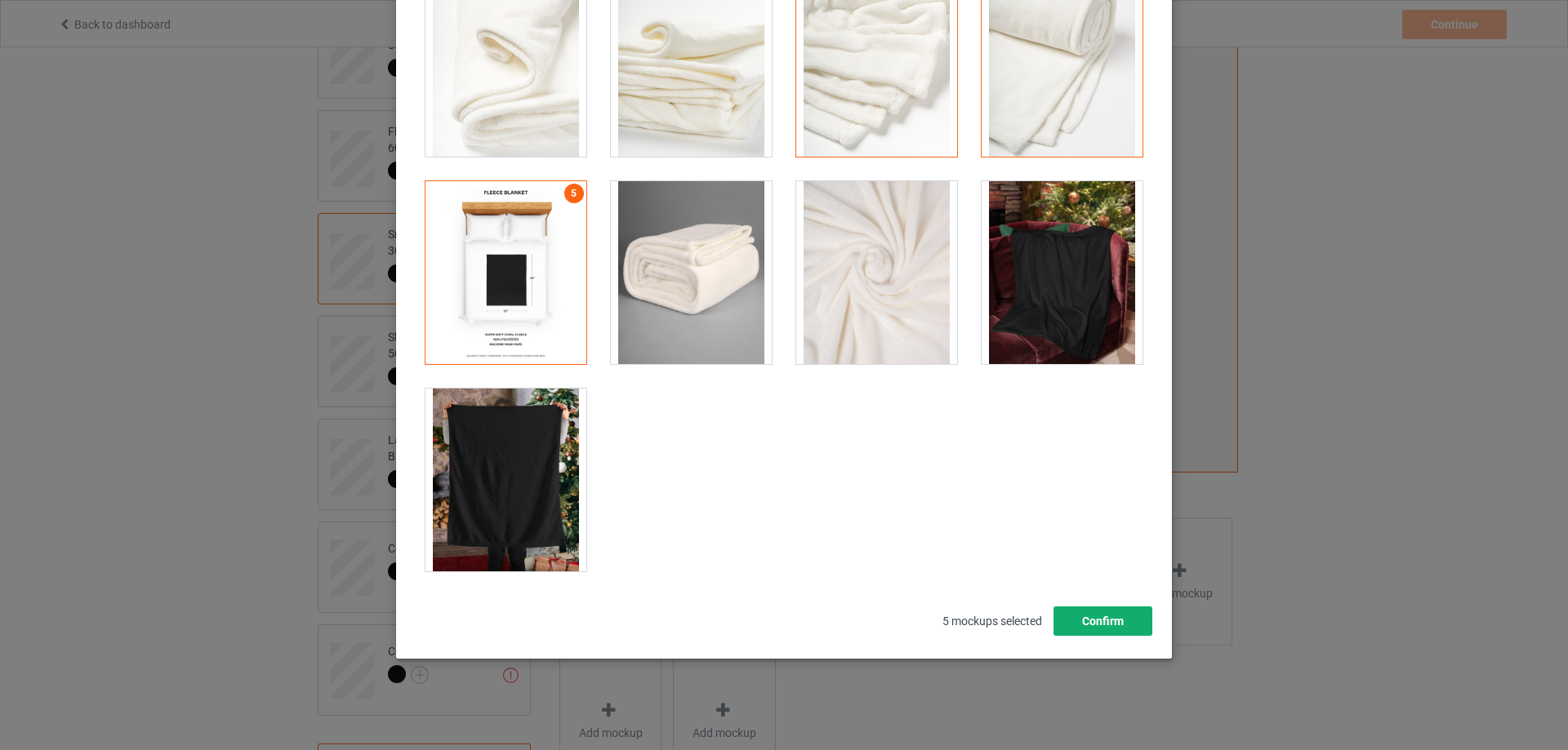
click at [1081, 634] on button "Confirm" at bounding box center [1103, 621] width 99 height 29
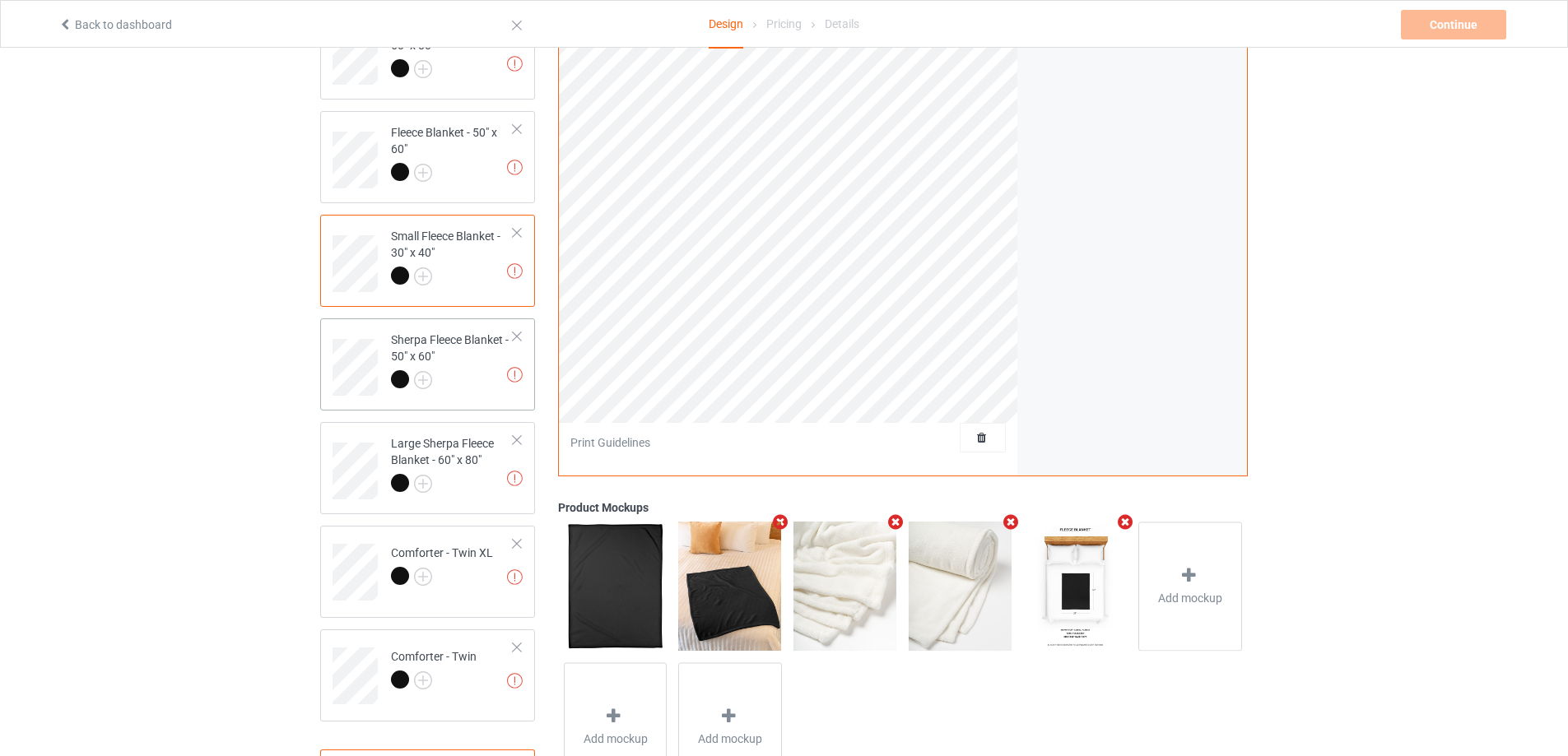
click at [487, 375] on div at bounding box center [452, 381] width 122 height 23
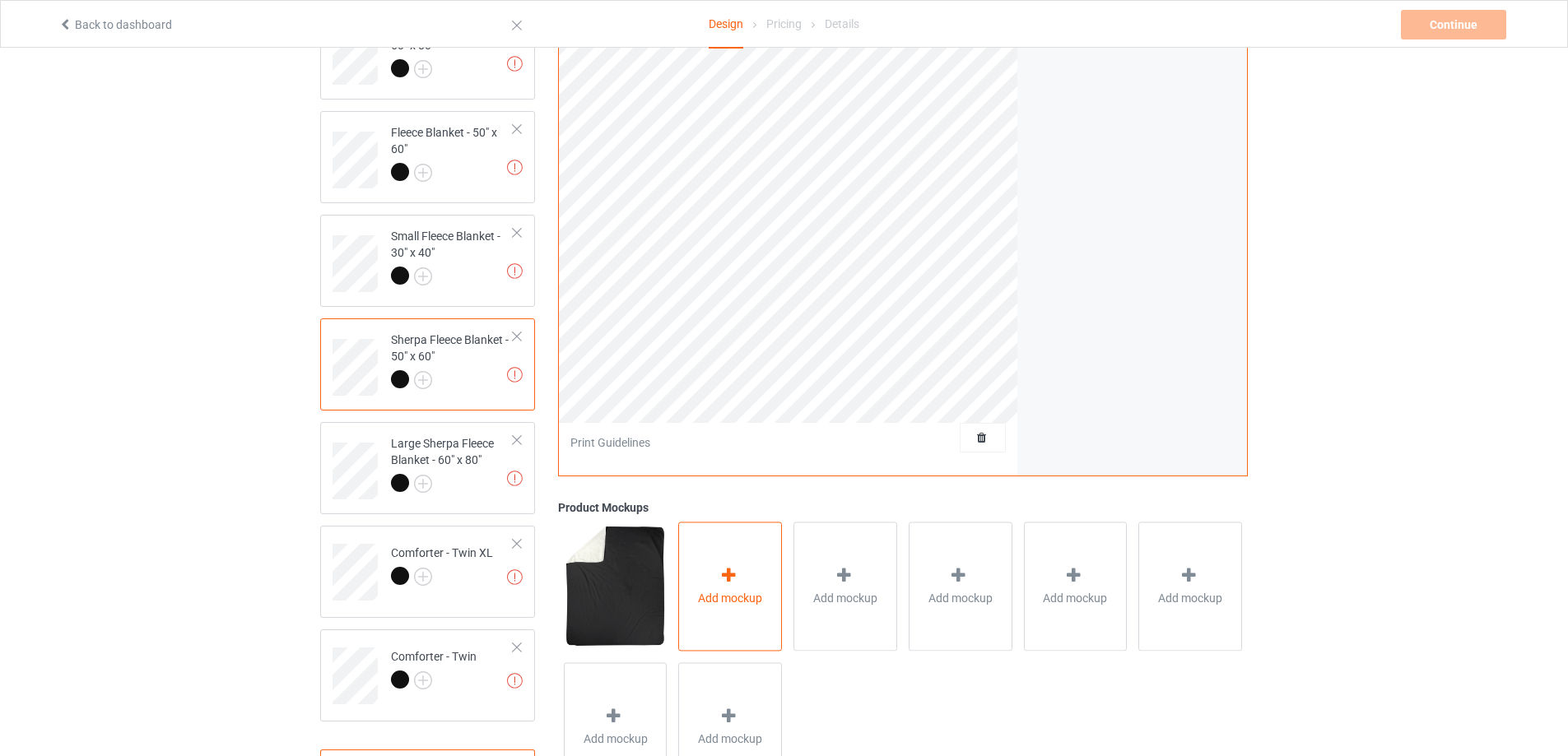
click at [743, 599] on span "Add mockup" at bounding box center [730, 598] width 65 height 16
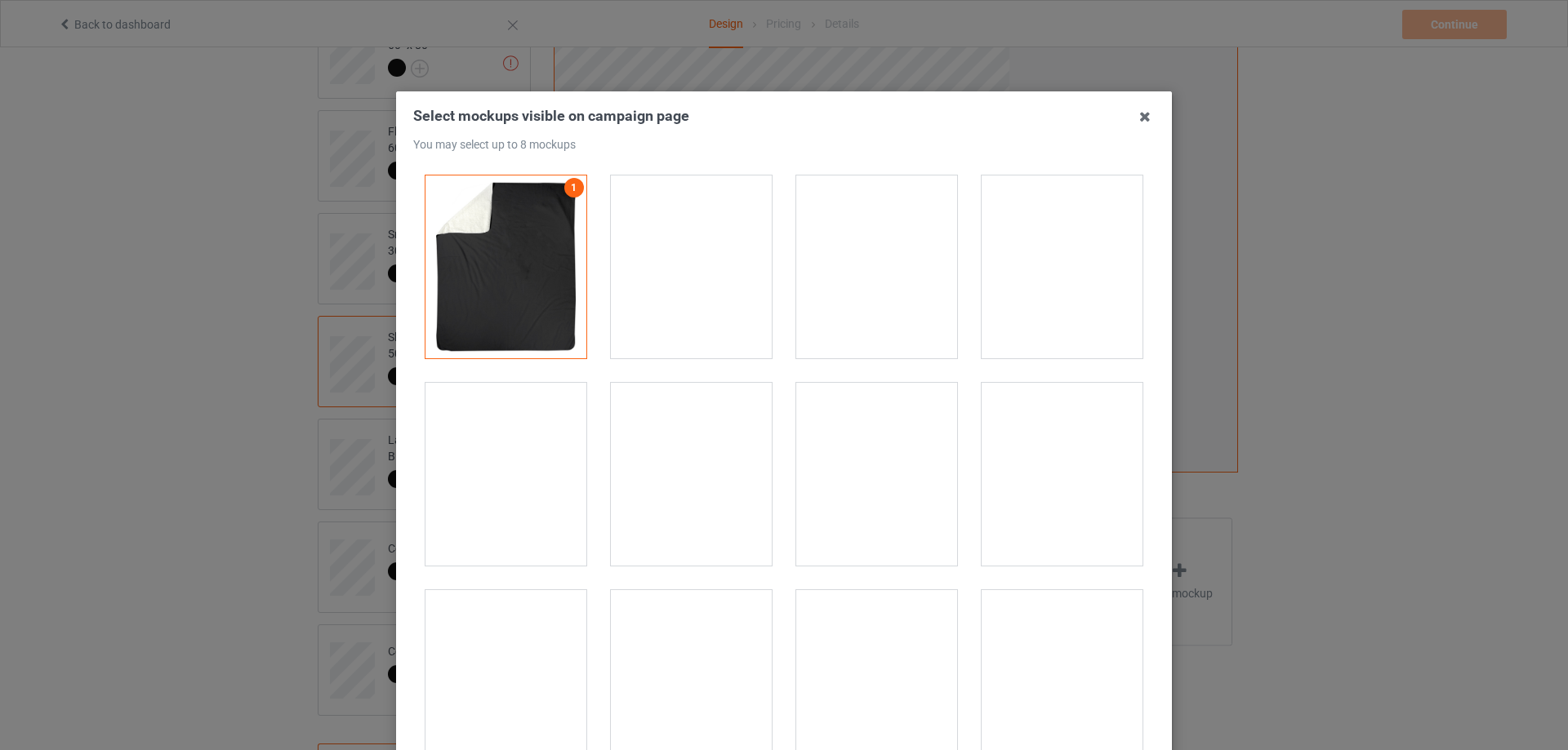
click at [824, 258] on div at bounding box center [876, 266] width 161 height 183
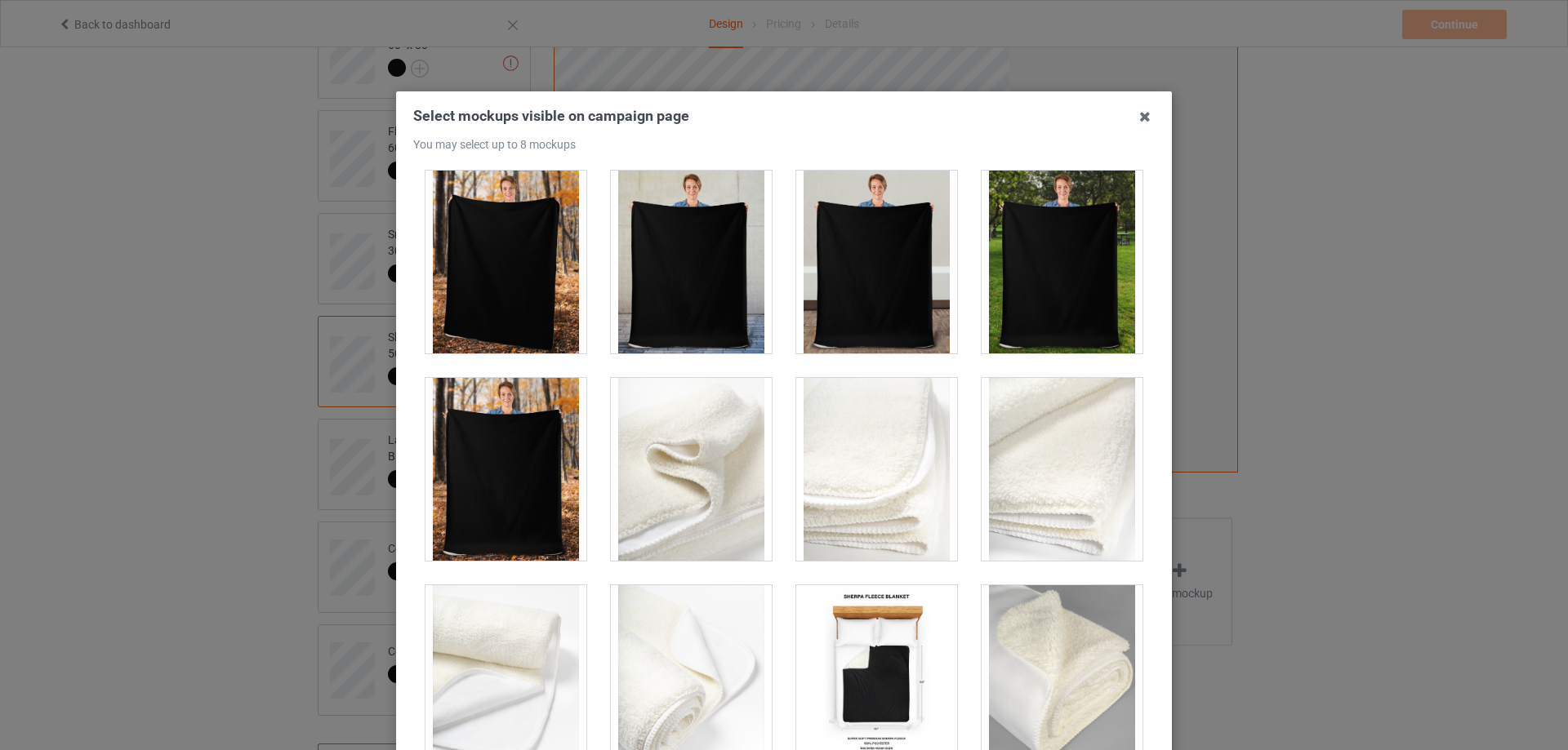
scroll to position [1058, 0]
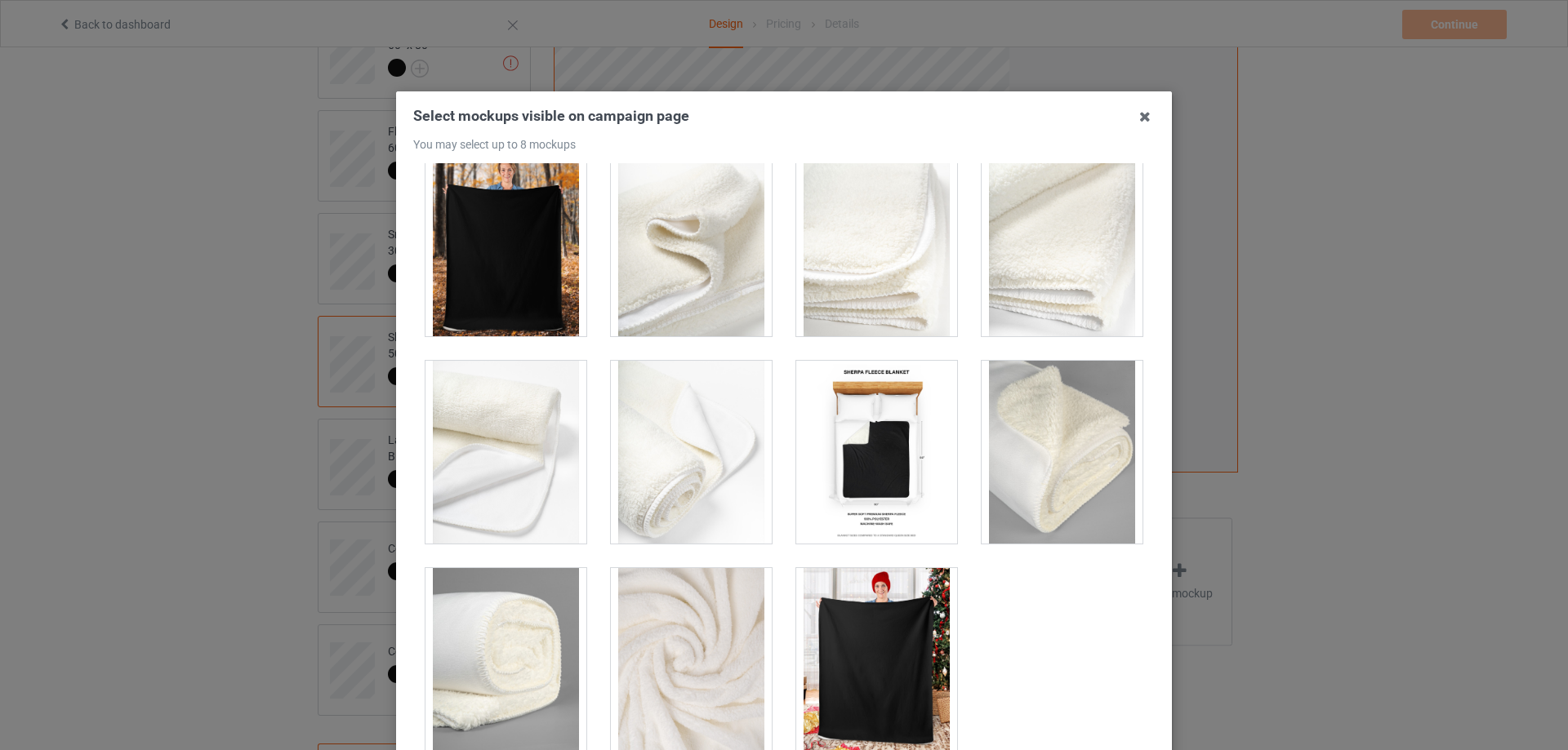
click at [491, 475] on div at bounding box center [506, 452] width 161 height 183
click at [725, 489] on div at bounding box center [691, 452] width 161 height 183
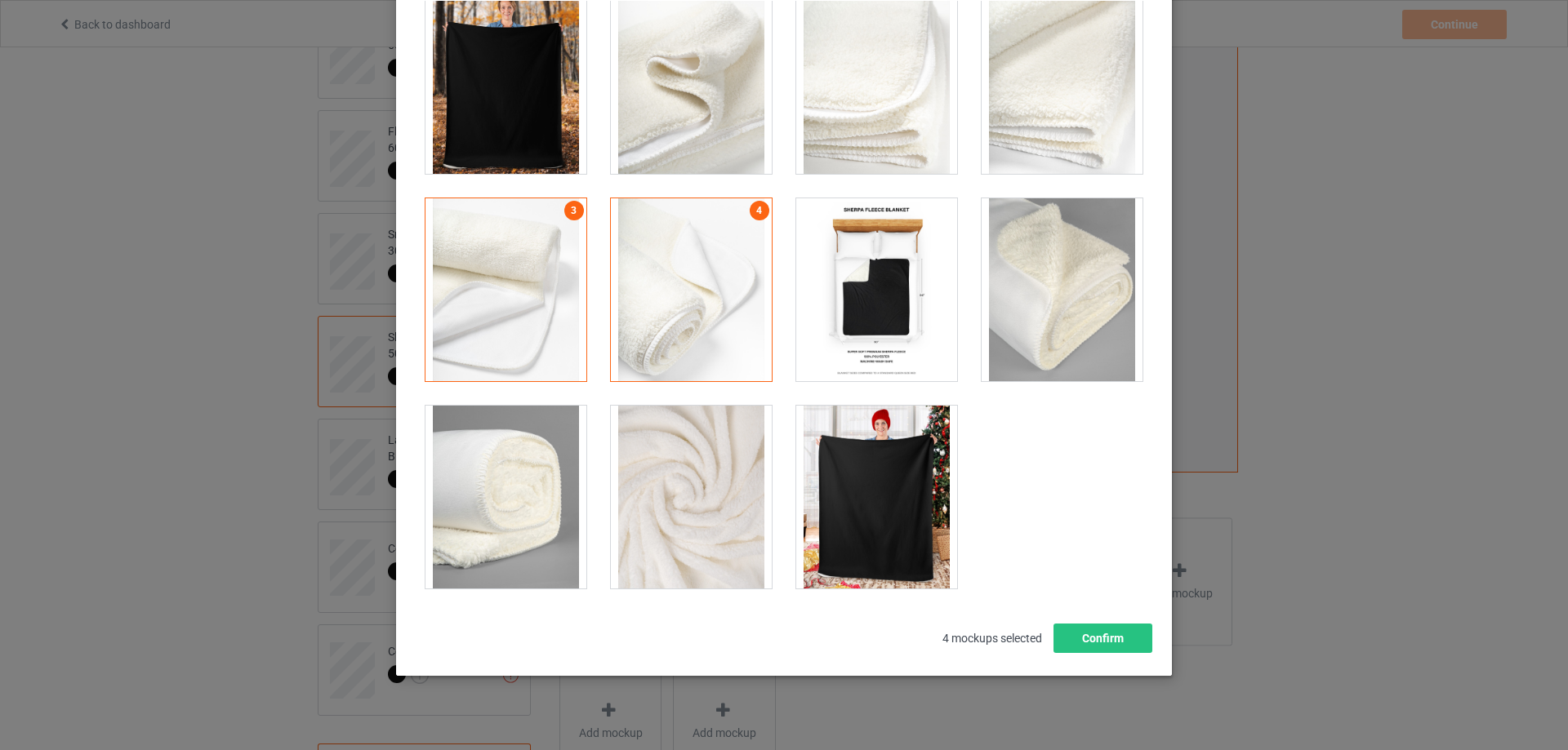
scroll to position [163, 0]
click at [862, 330] on div at bounding box center [876, 288] width 161 height 183
click at [1104, 640] on button "Confirm" at bounding box center [1103, 637] width 99 height 29
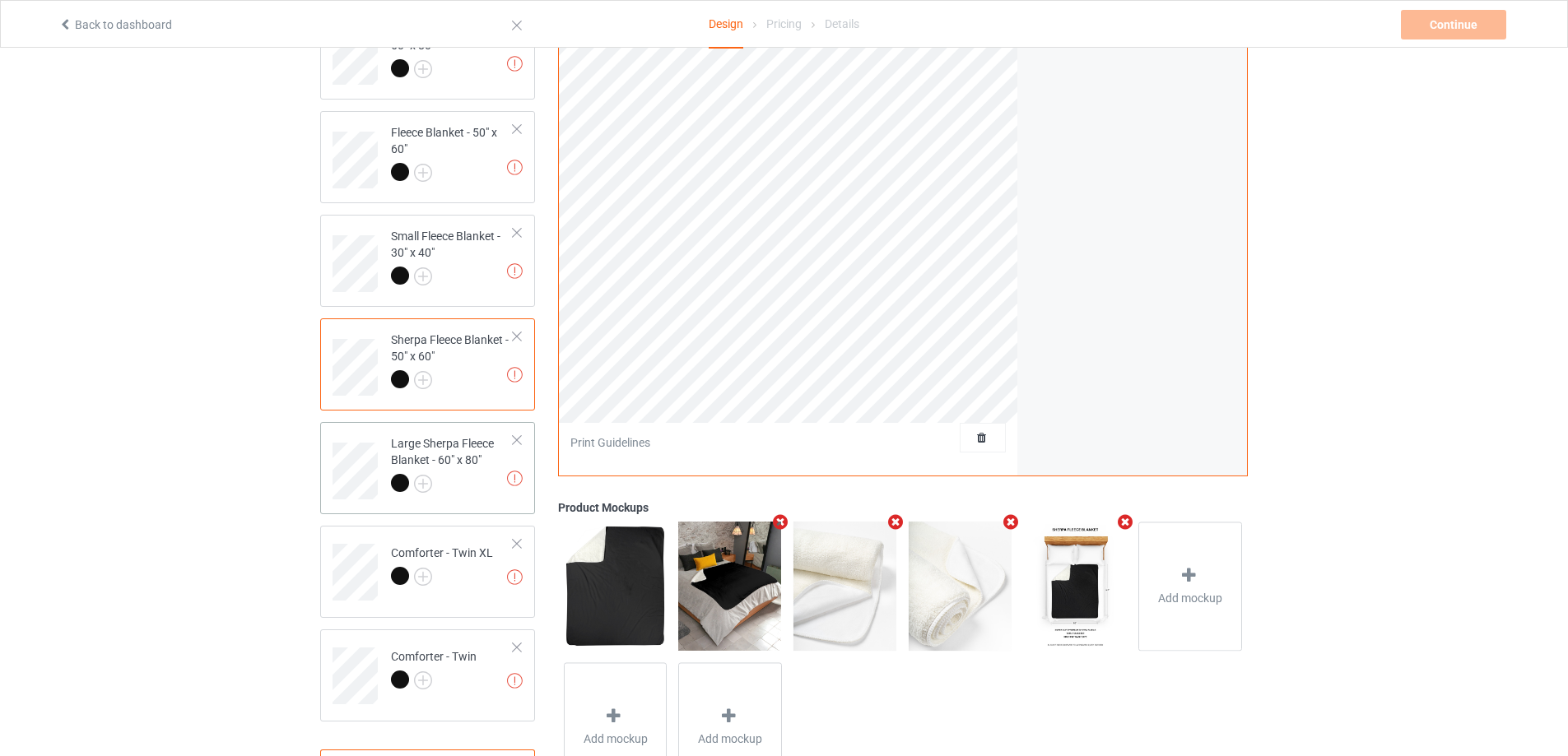
click at [472, 464] on div "Large Sherpa Fleece Blanket - 60" x 80"" at bounding box center [452, 463] width 122 height 56
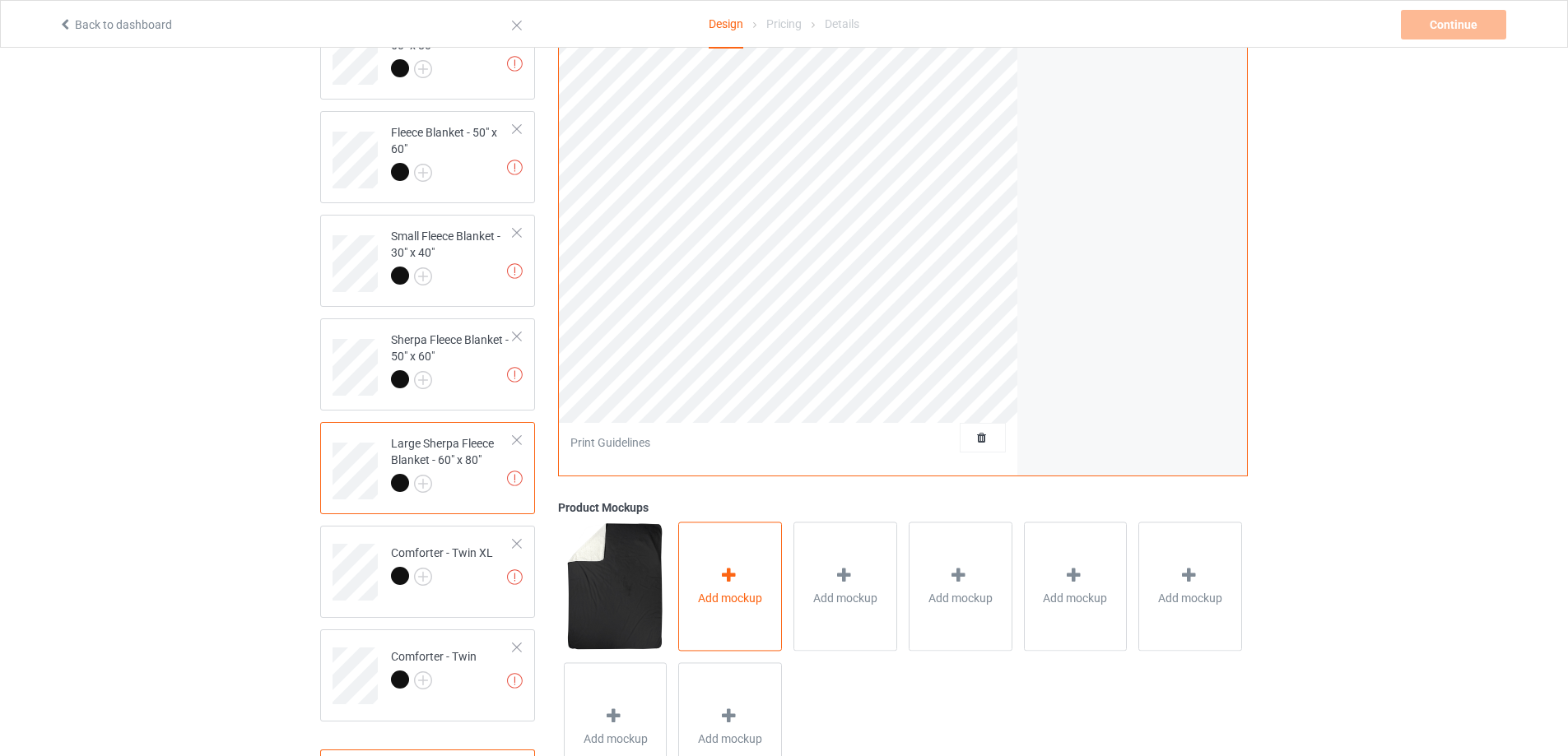
click at [739, 619] on div "Add mockup" at bounding box center [730, 587] width 104 height 129
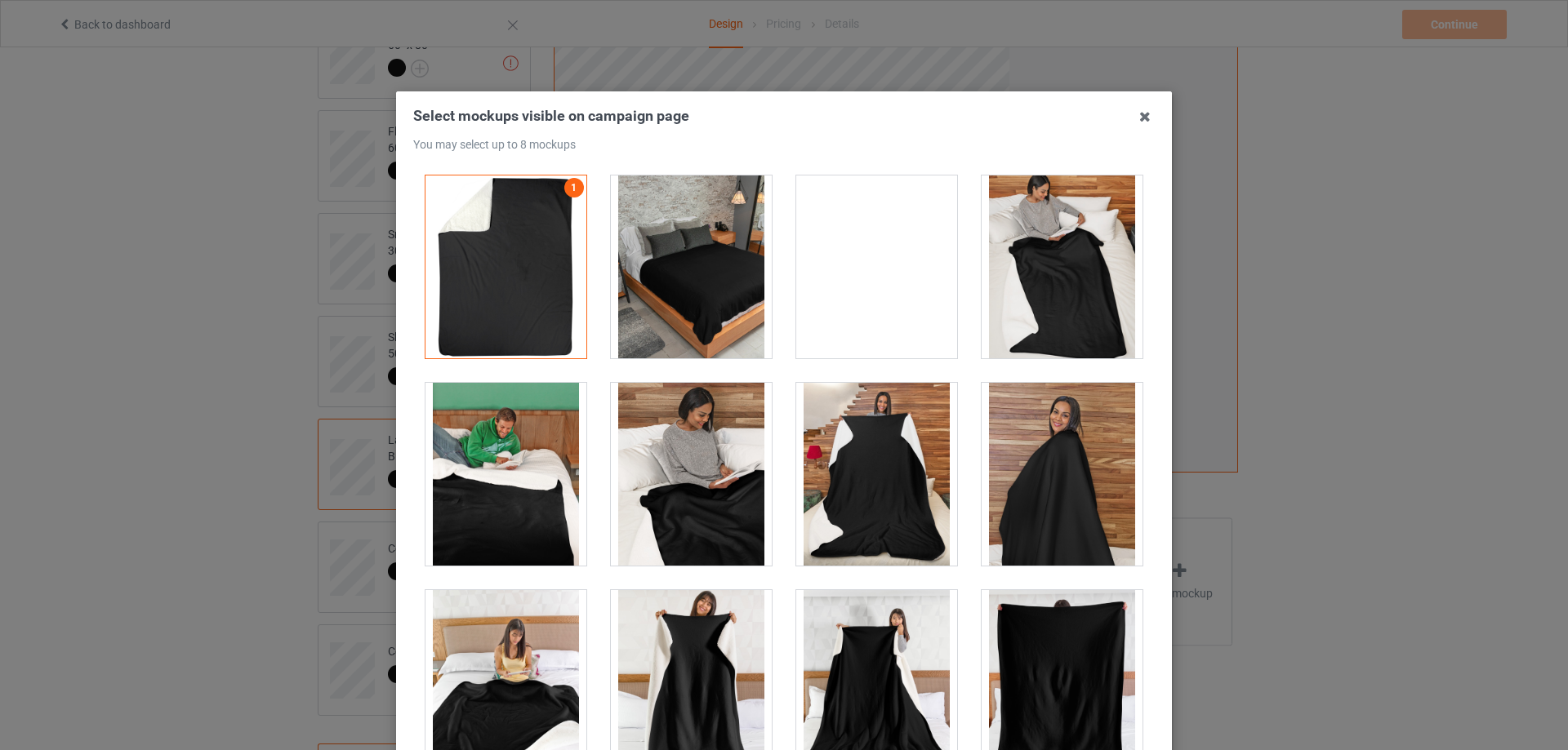
click at [679, 308] on div at bounding box center [691, 266] width 161 height 183
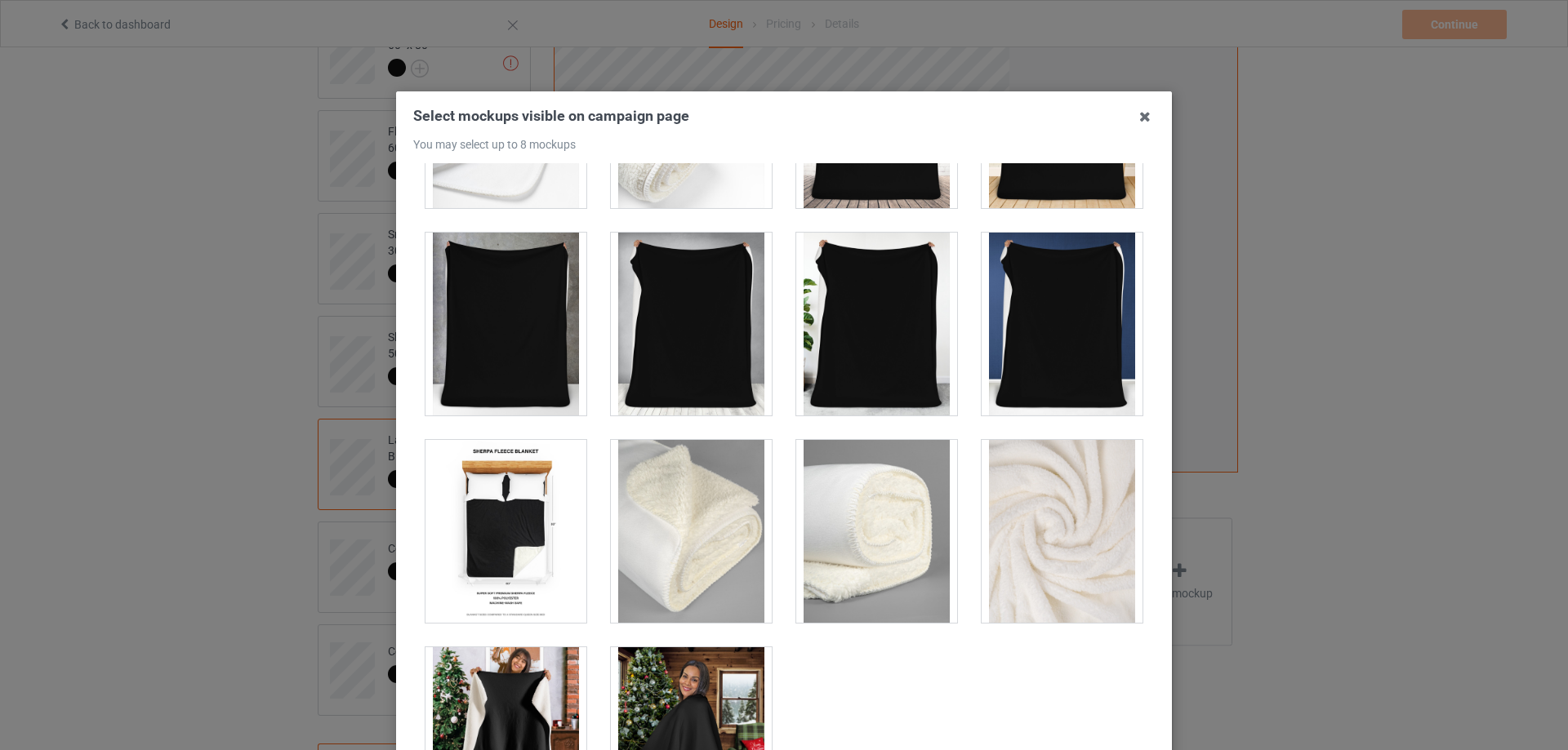
scroll to position [977, 0]
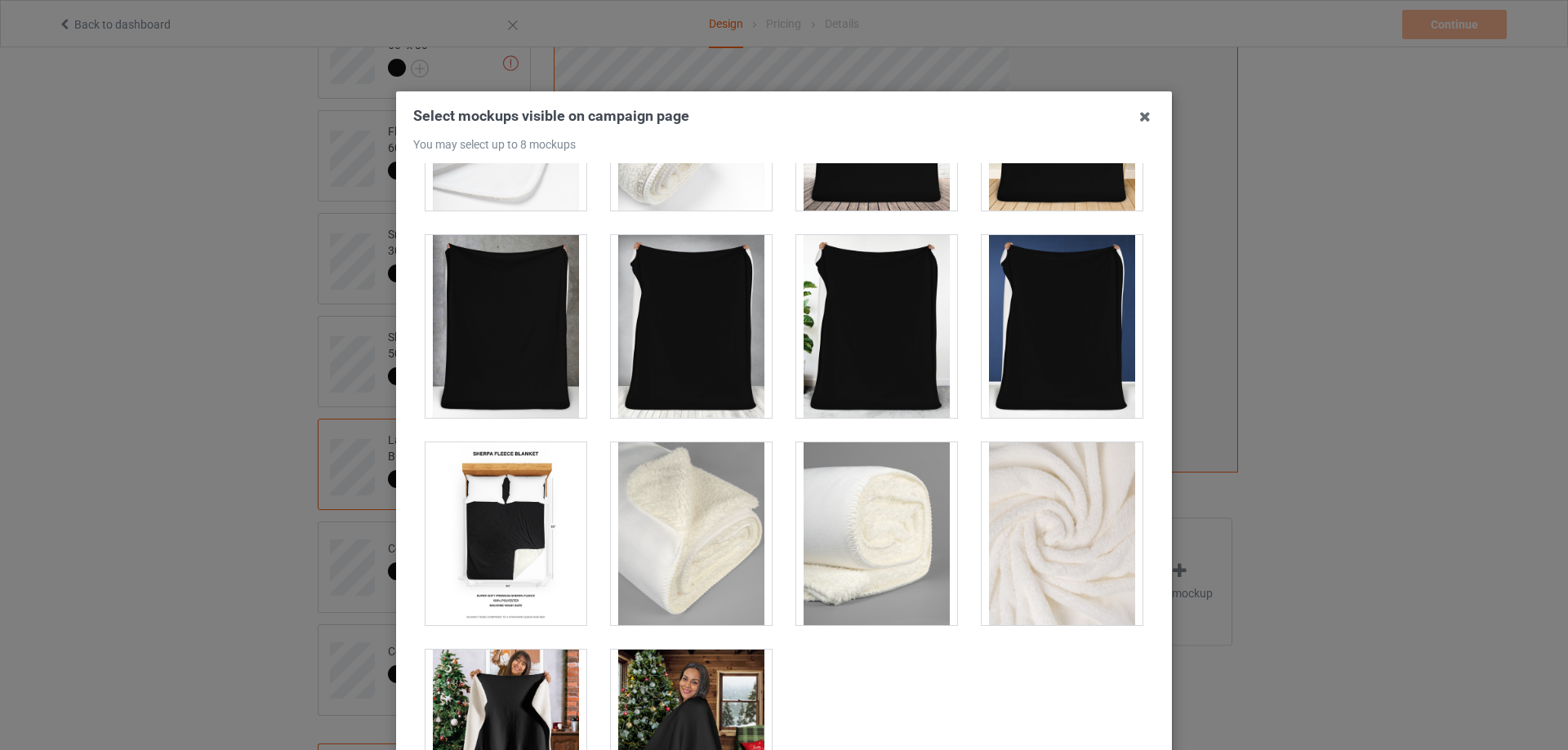
click at [722, 527] on div at bounding box center [691, 533] width 161 height 183
click at [881, 544] on div at bounding box center [876, 533] width 161 height 183
click at [469, 540] on div at bounding box center [506, 533] width 161 height 183
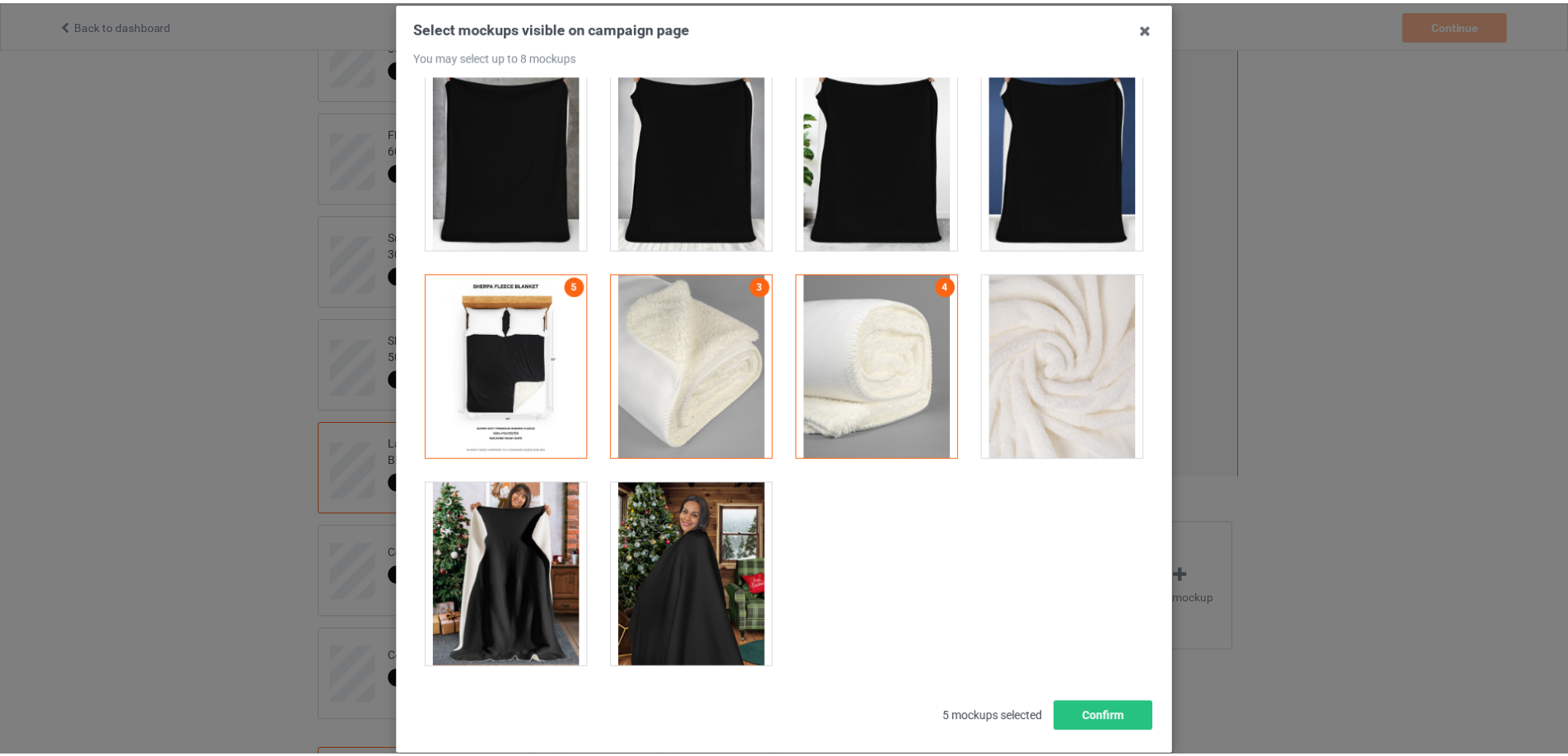
scroll to position [181, 0]
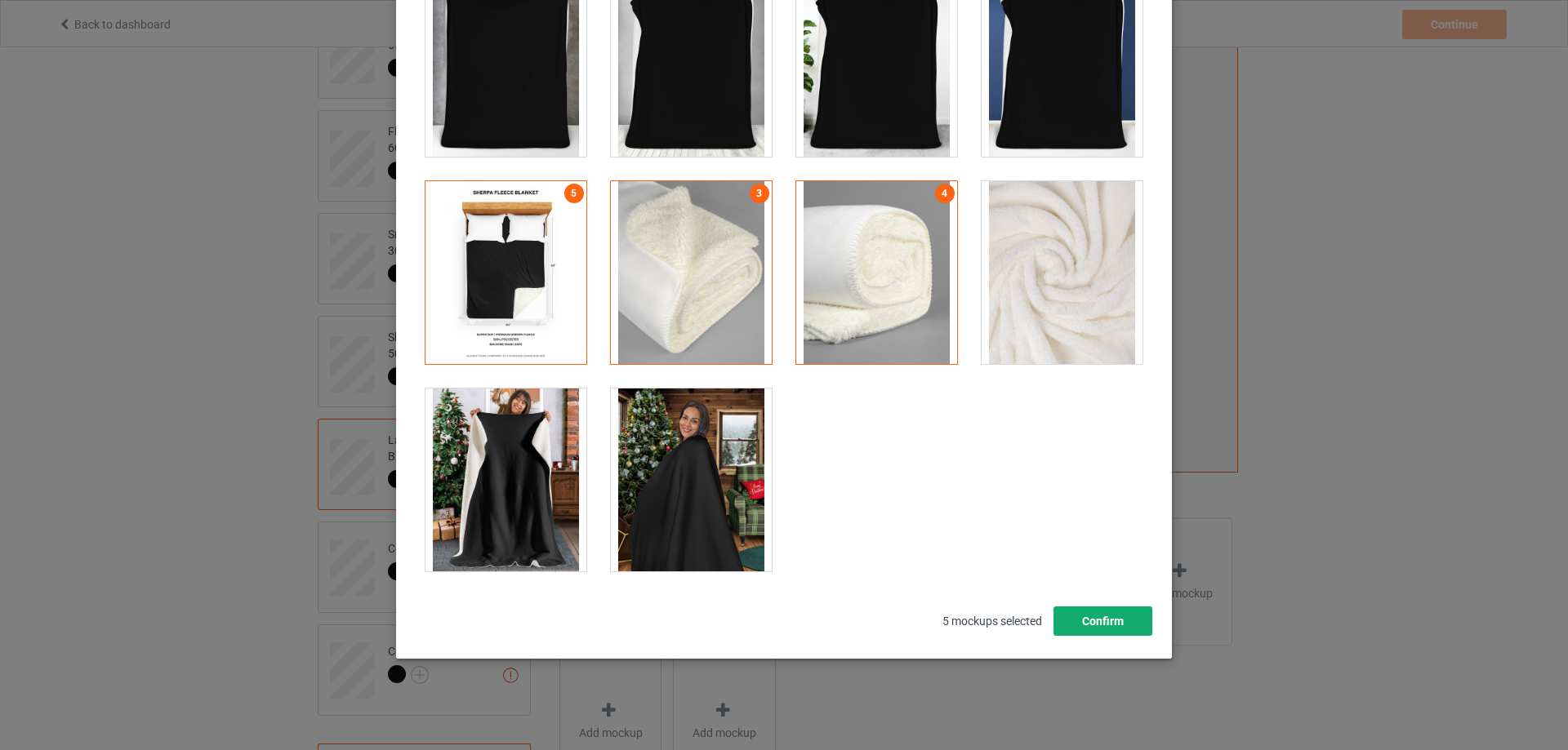
click at [1110, 621] on button "Confirm" at bounding box center [1103, 621] width 99 height 29
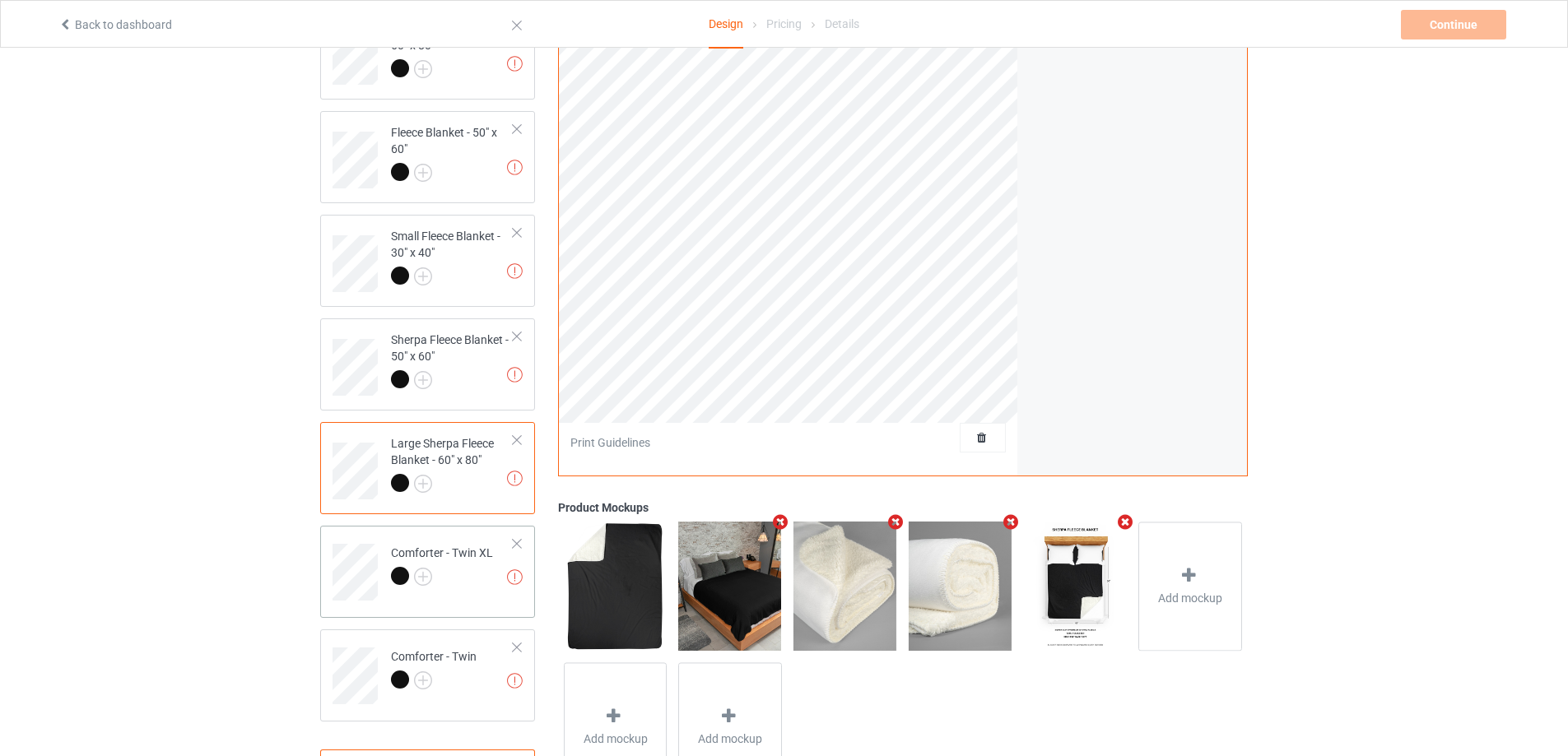
click at [449, 587] on div at bounding box center [442, 578] width 102 height 23
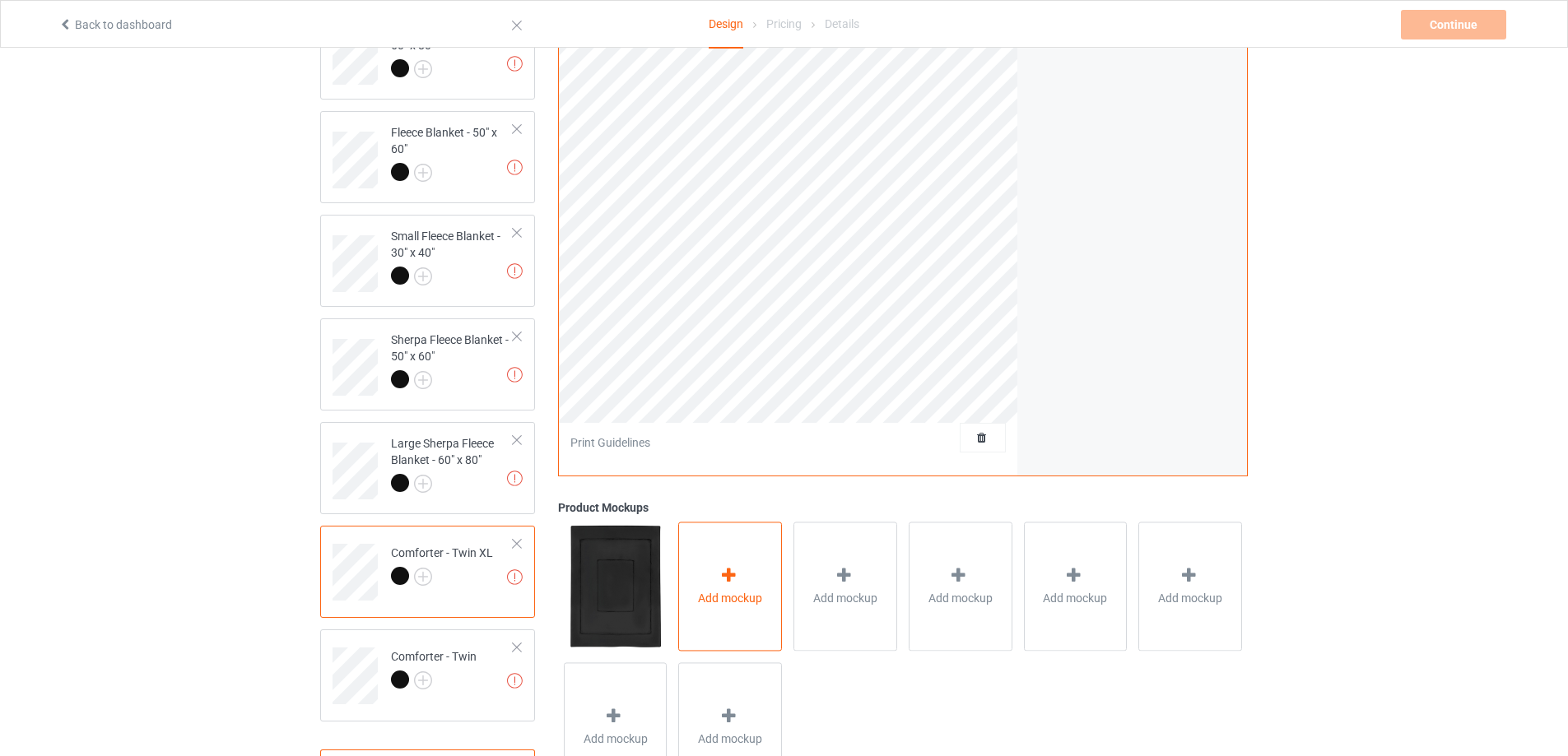
click at [704, 590] on div "Add mockup" at bounding box center [730, 587] width 104 height 129
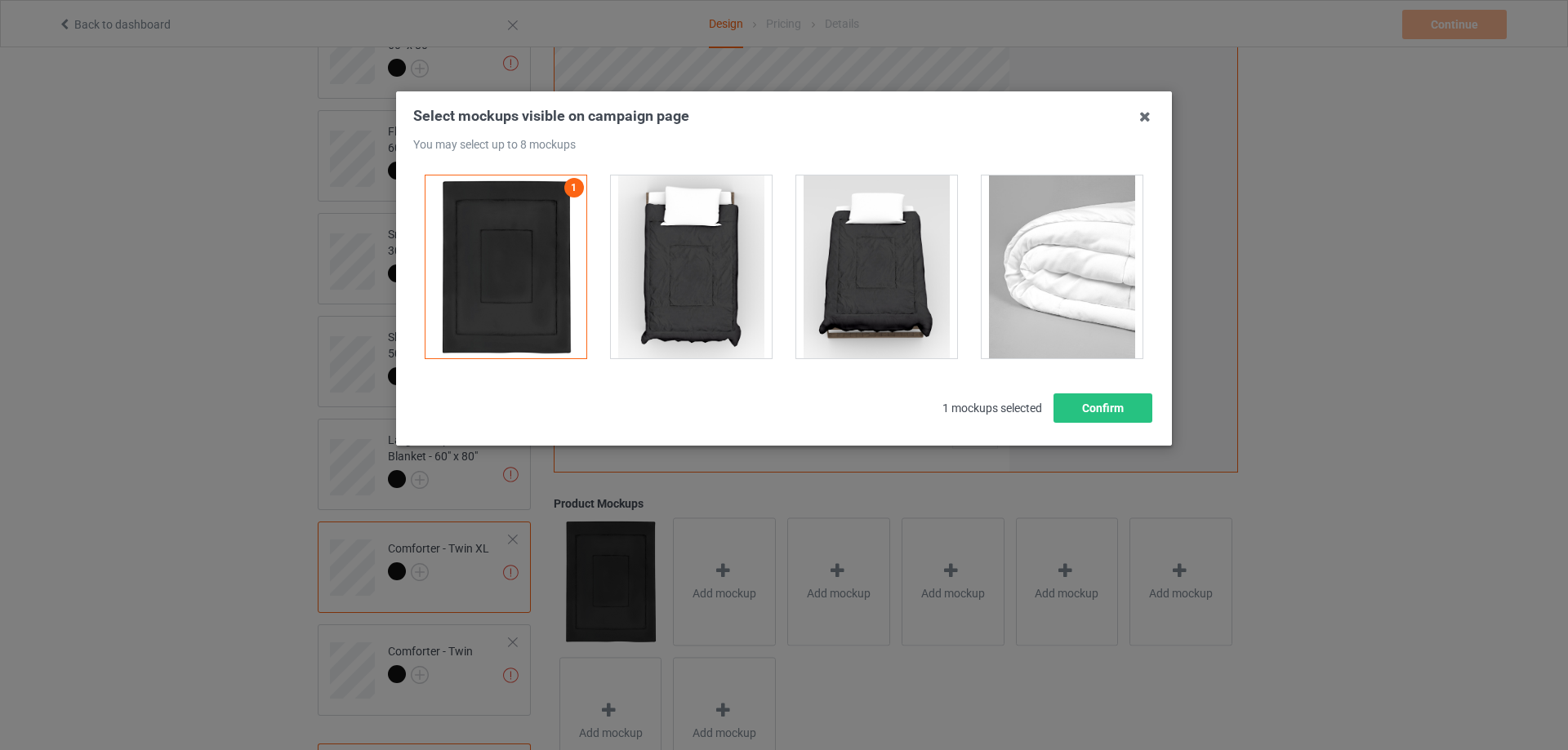
click at [722, 316] on div at bounding box center [691, 266] width 161 height 183
click at [1086, 303] on div at bounding box center [1061, 266] width 161 height 183
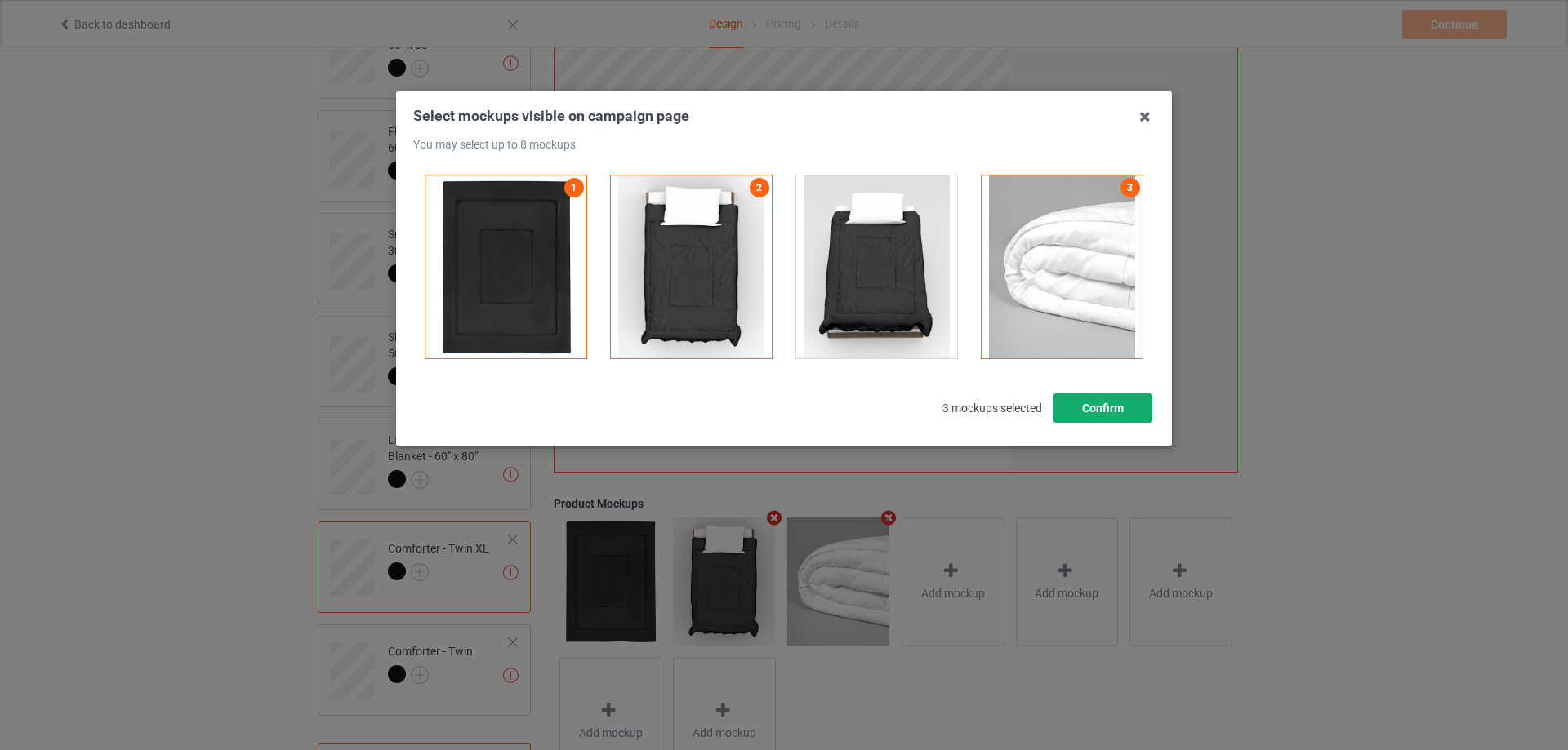
click at [1108, 410] on button "Confirm" at bounding box center [1103, 408] width 99 height 29
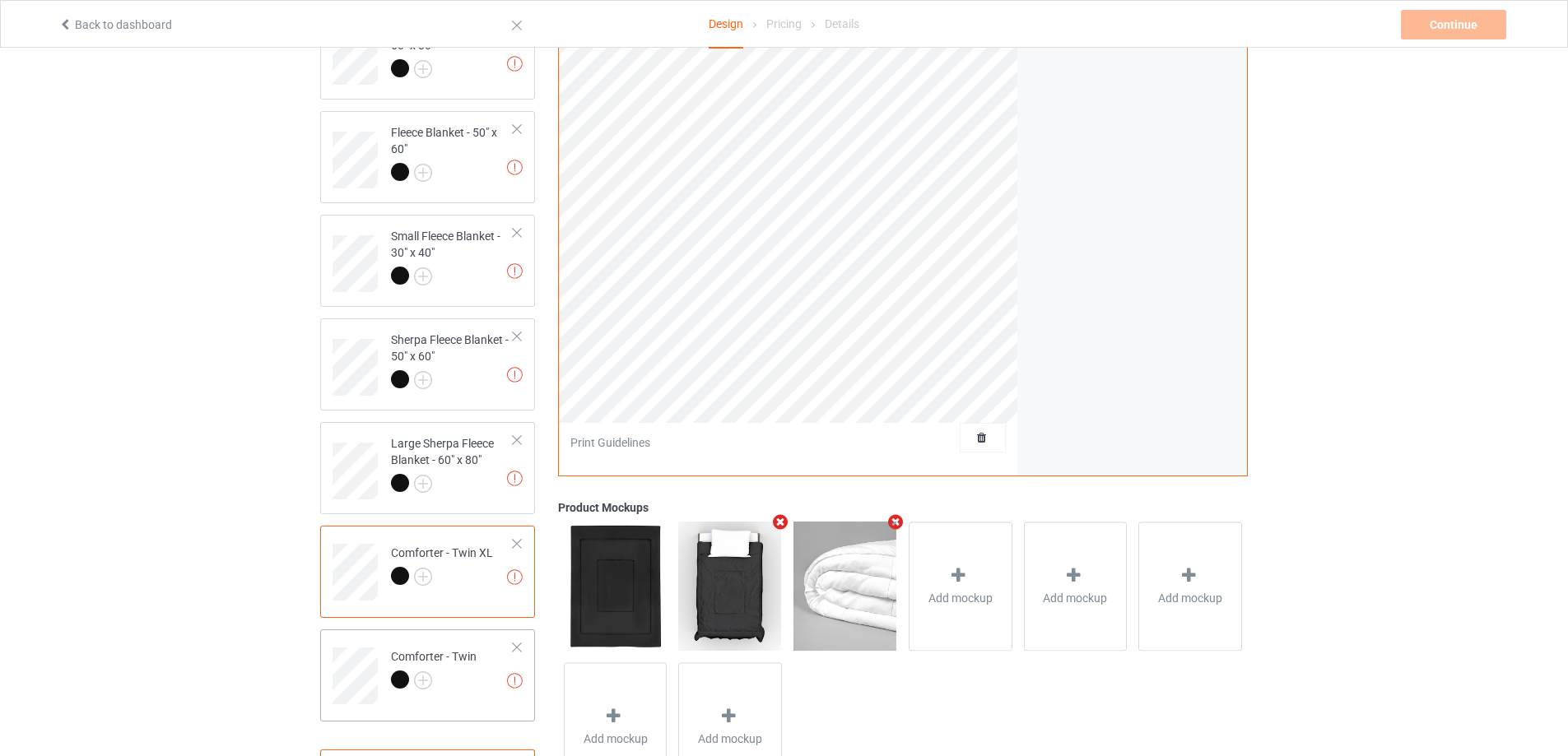
click at [482, 667] on td "Missing artworks Comforter - Twin" at bounding box center [452, 670] width 141 height 68
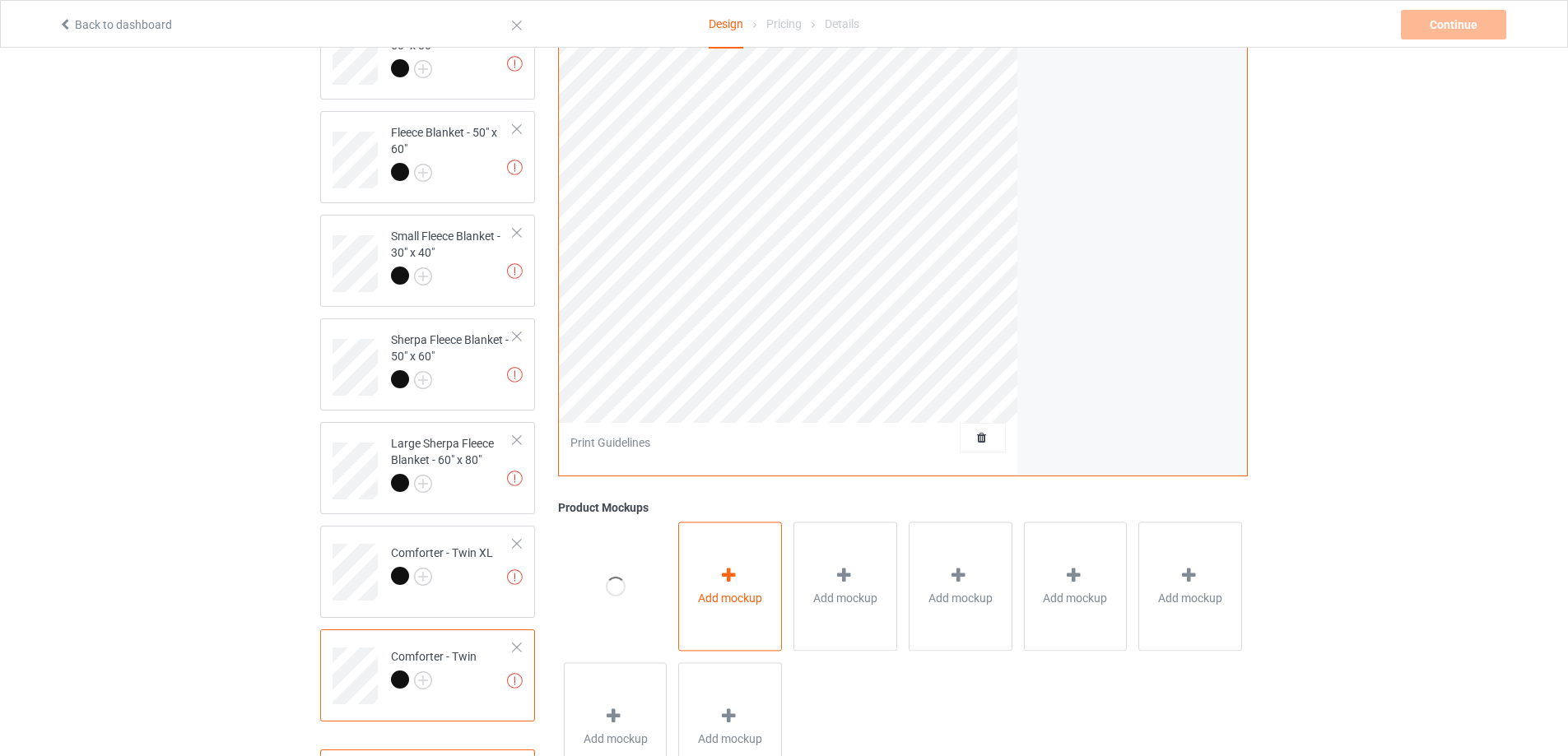
click at [733, 569] on icon at bounding box center [729, 575] width 20 height 17
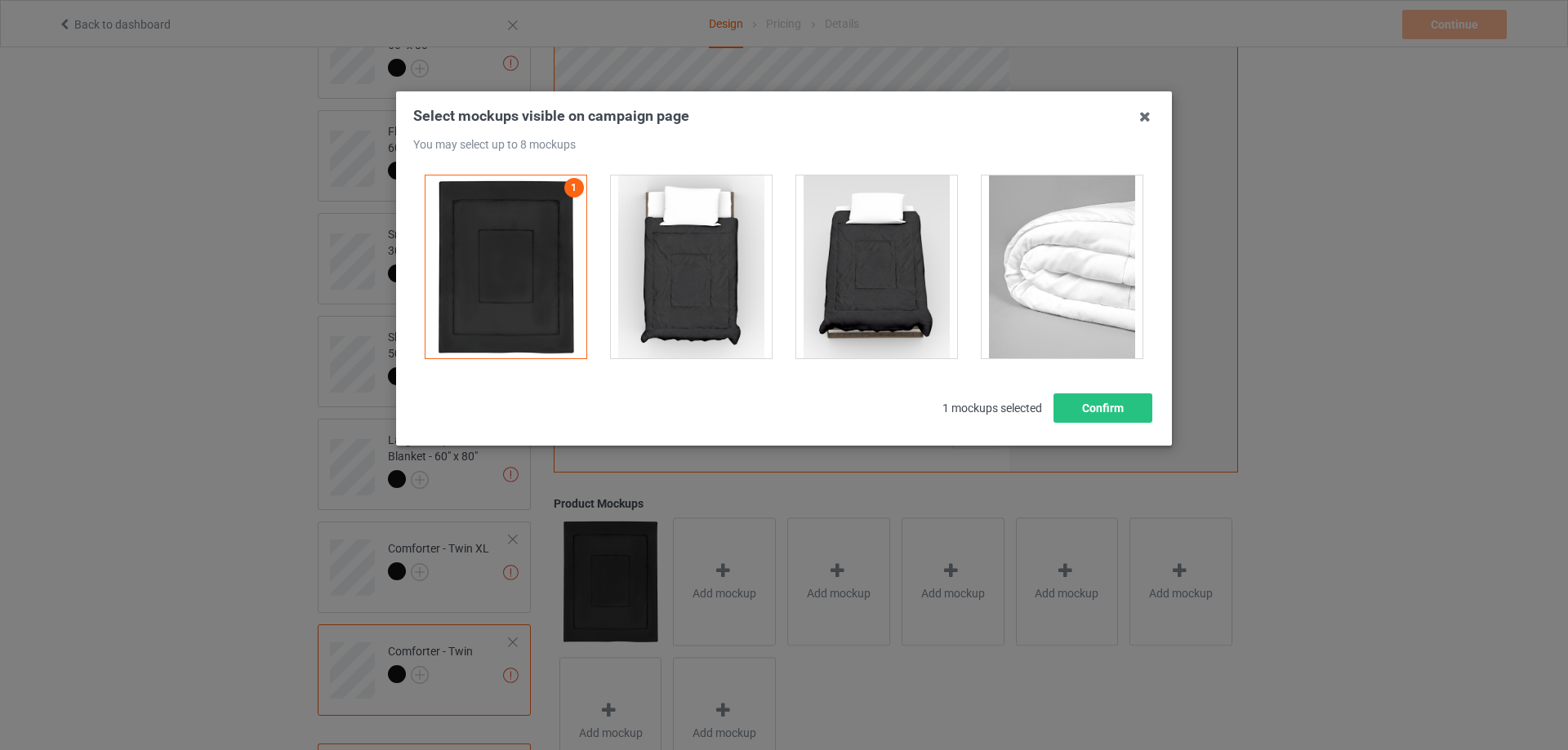
drag, startPoint x: 713, startPoint y: 324, endPoint x: 738, endPoint y: 324, distance: 25.0
click at [713, 323] on div at bounding box center [691, 266] width 161 height 183
click at [1066, 302] on div at bounding box center [1061, 266] width 161 height 183
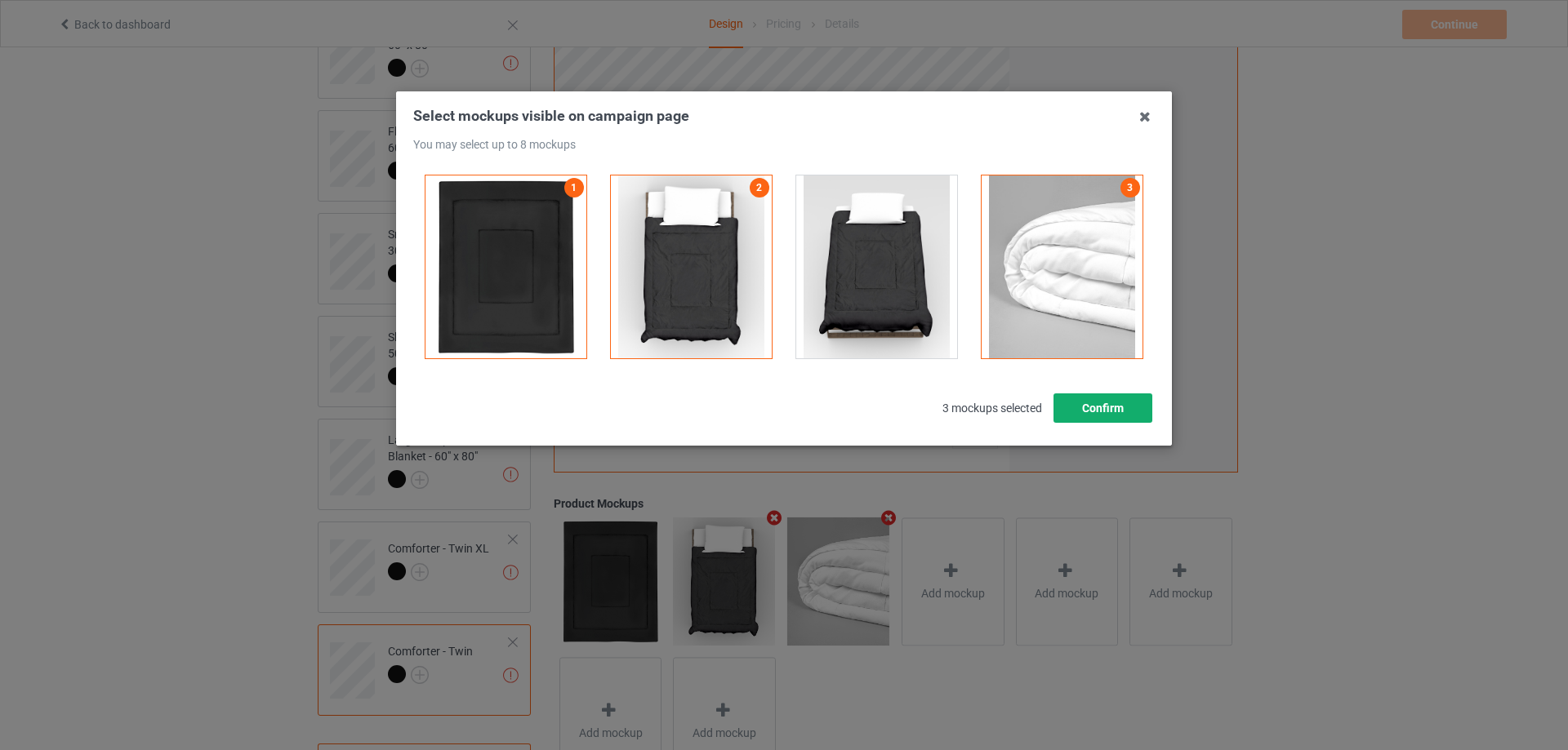
click at [1093, 414] on button "Confirm" at bounding box center [1103, 408] width 99 height 29
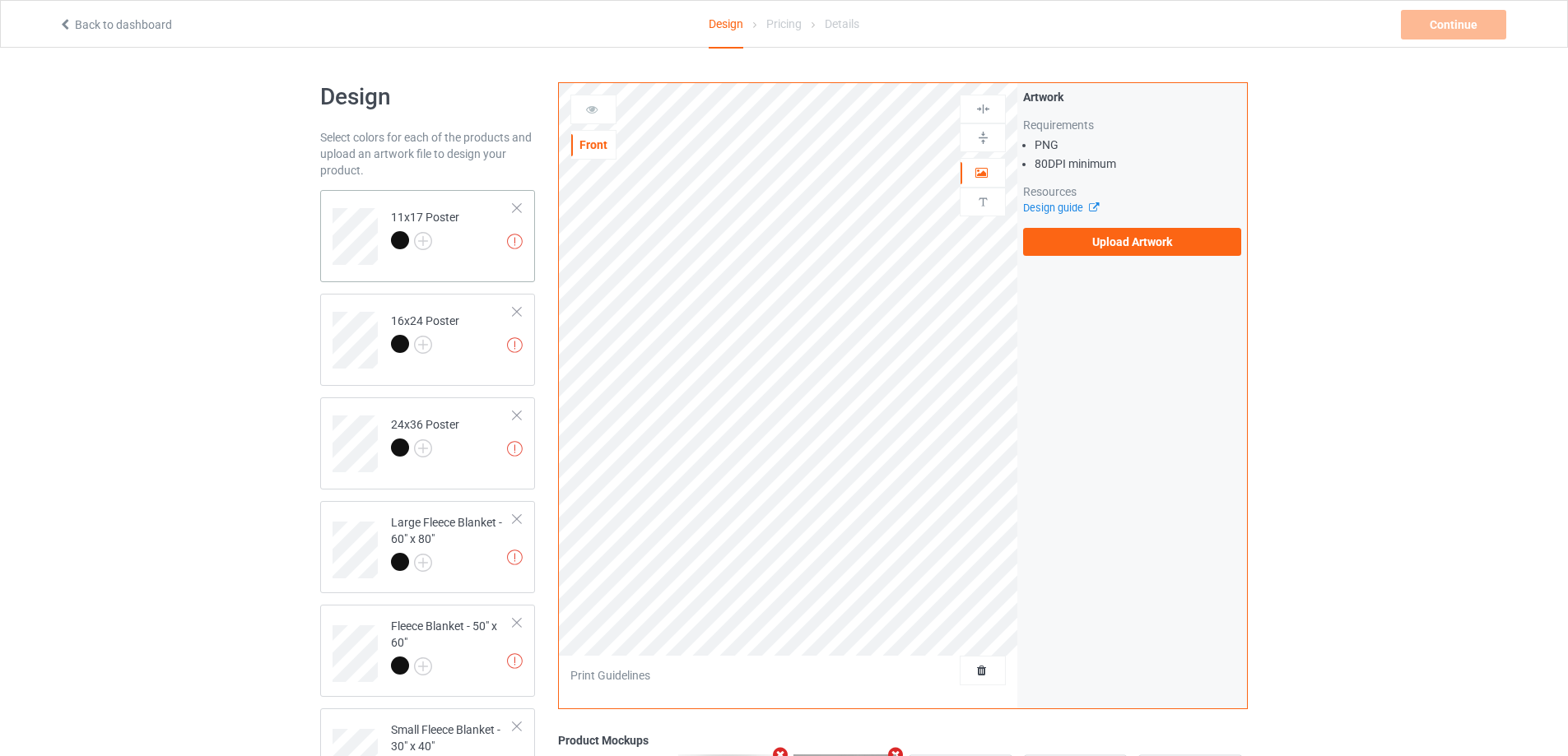
click at [508, 252] on td "Missing artworks 11x17 Poster" at bounding box center [452, 231] width 141 height 68
click at [1137, 249] on label "Upload Artwork" at bounding box center [1132, 241] width 218 height 28
click at [0, 0] on input "Upload Artwork" at bounding box center [0, 0] width 0 height 0
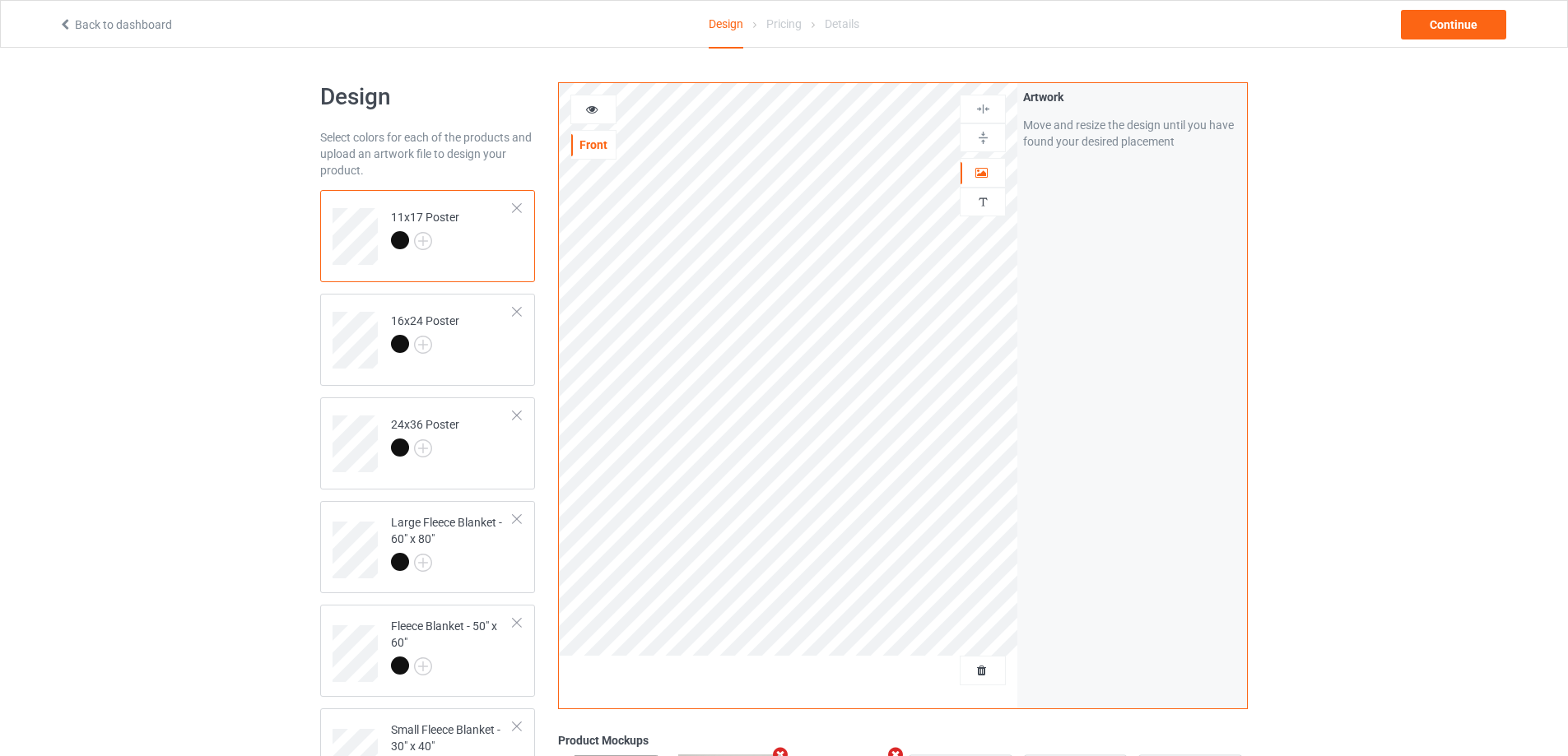
click at [473, 253] on td "11x17 Poster" at bounding box center [452, 231] width 141 height 68
click at [985, 137] on img at bounding box center [983, 138] width 15 height 15
click at [985, 104] on img at bounding box center [983, 109] width 15 height 15
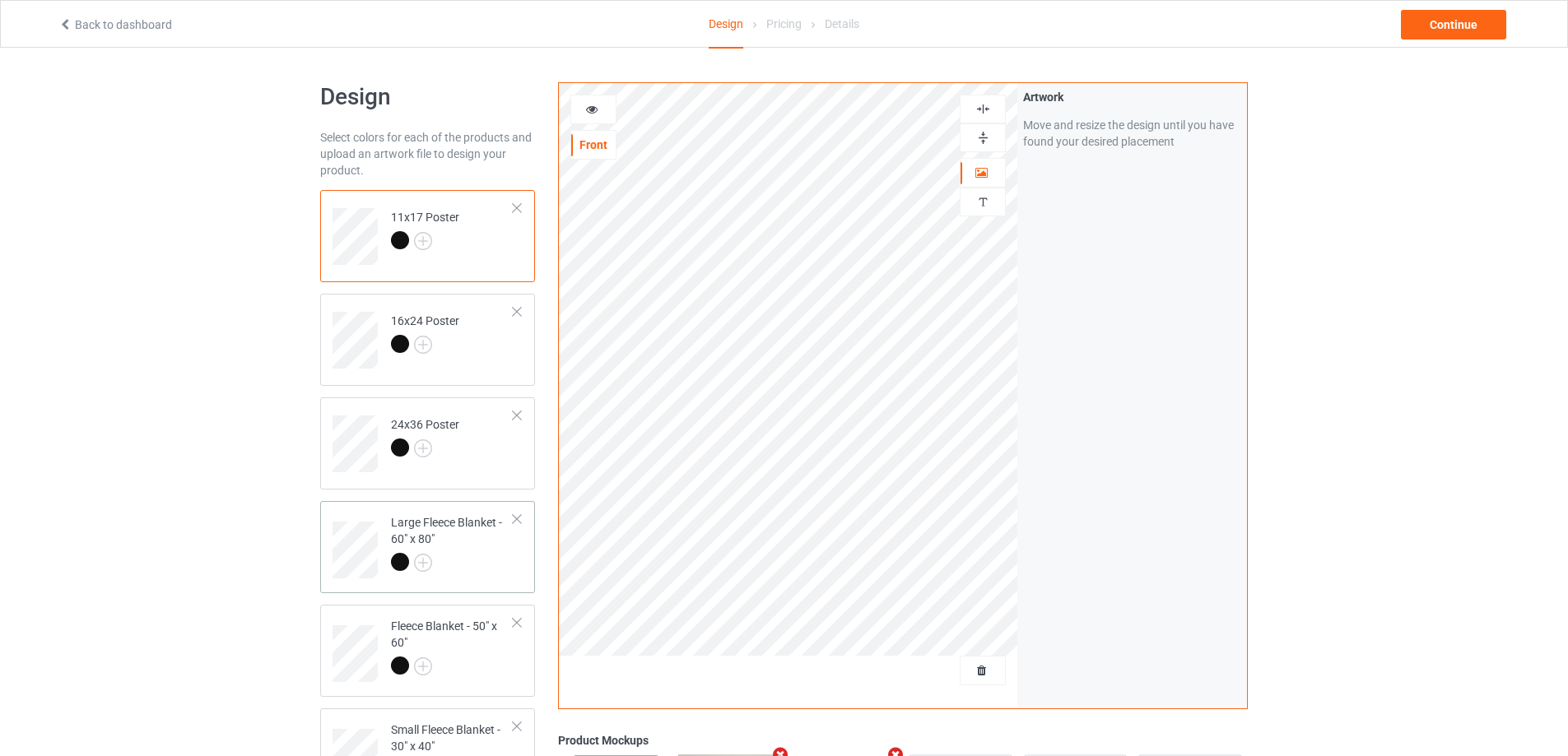
click at [492, 547] on div "Large Fleece Blanket - 60" x 80"" at bounding box center [452, 542] width 122 height 56
click at [988, 130] on img at bounding box center [983, 138] width 15 height 15
click at [985, 104] on img at bounding box center [983, 109] width 15 height 15
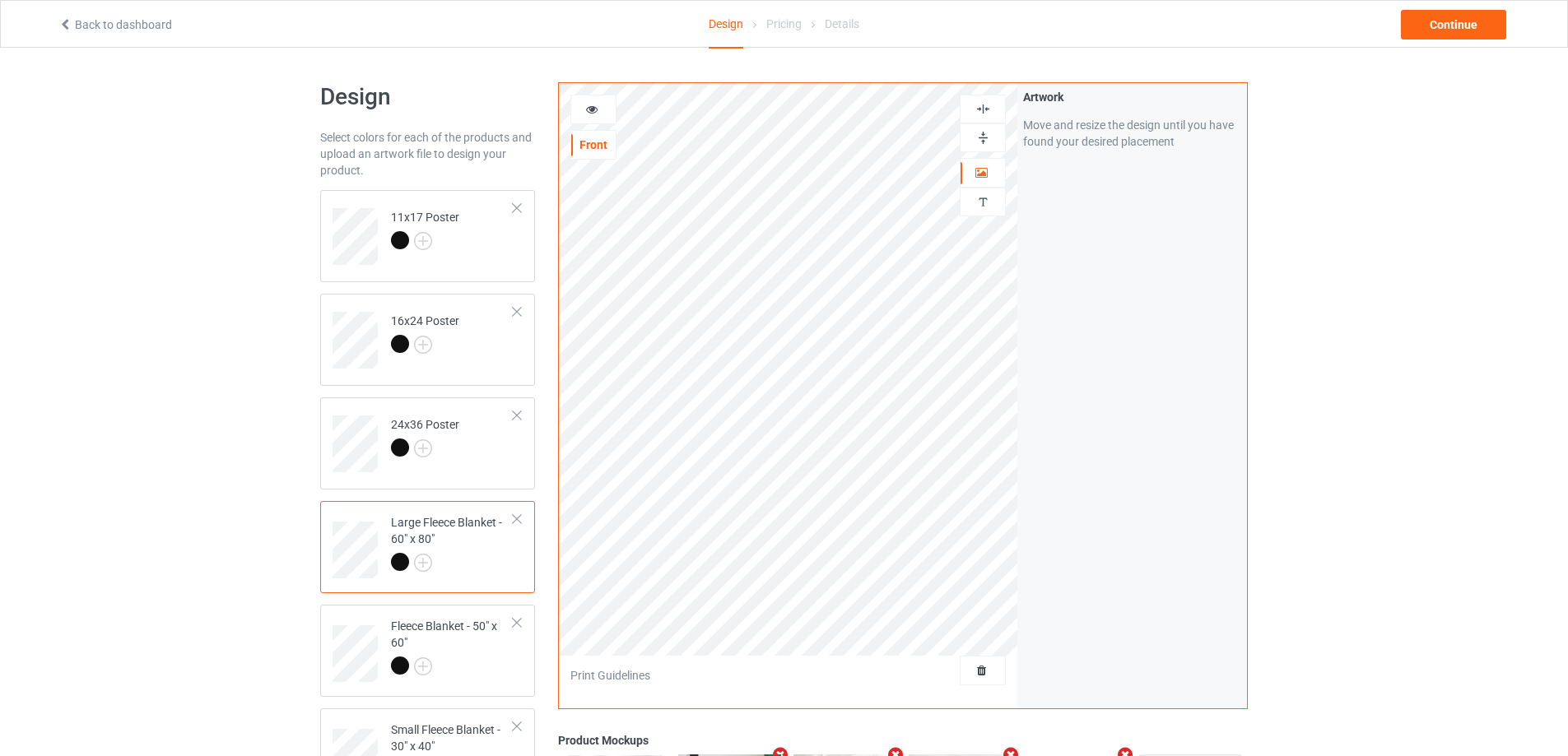
click at [985, 104] on img at bounding box center [983, 109] width 15 height 15
click at [985, 139] on img at bounding box center [983, 138] width 15 height 15
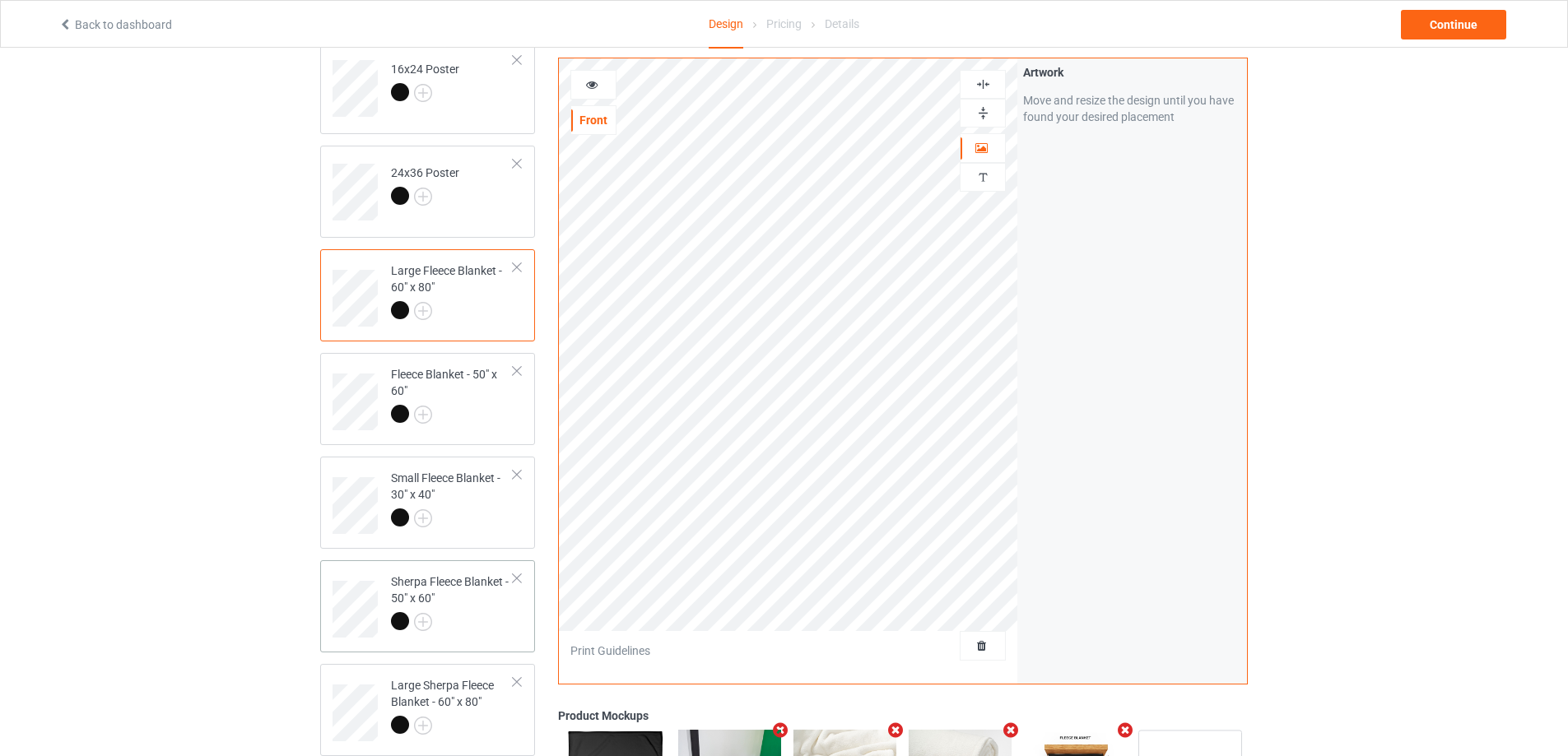
scroll to position [329, 0]
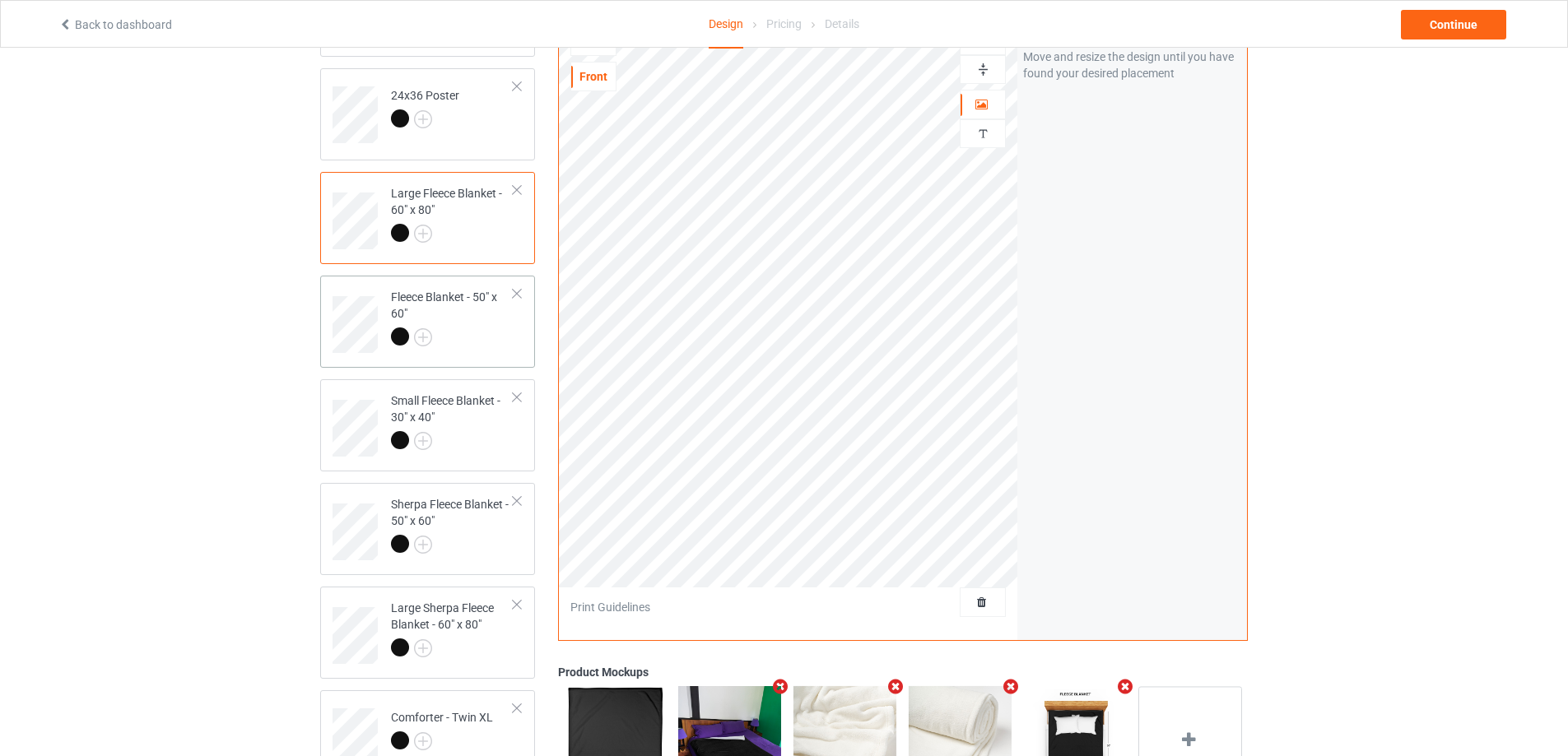
click at [488, 322] on div "Fleece Blanket - 50" x 60"" at bounding box center [452, 317] width 122 height 56
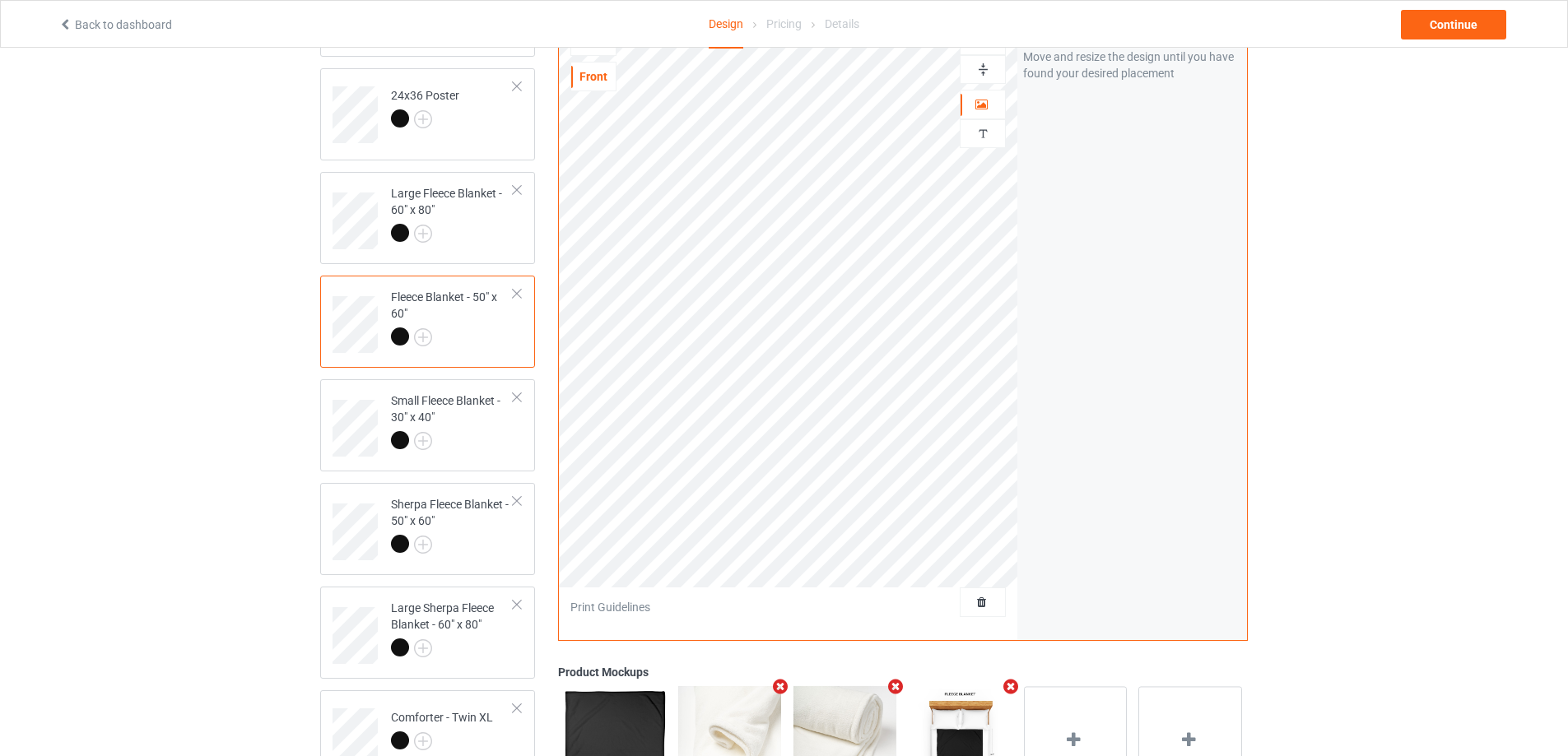
click at [983, 71] on img at bounding box center [983, 70] width 15 height 15
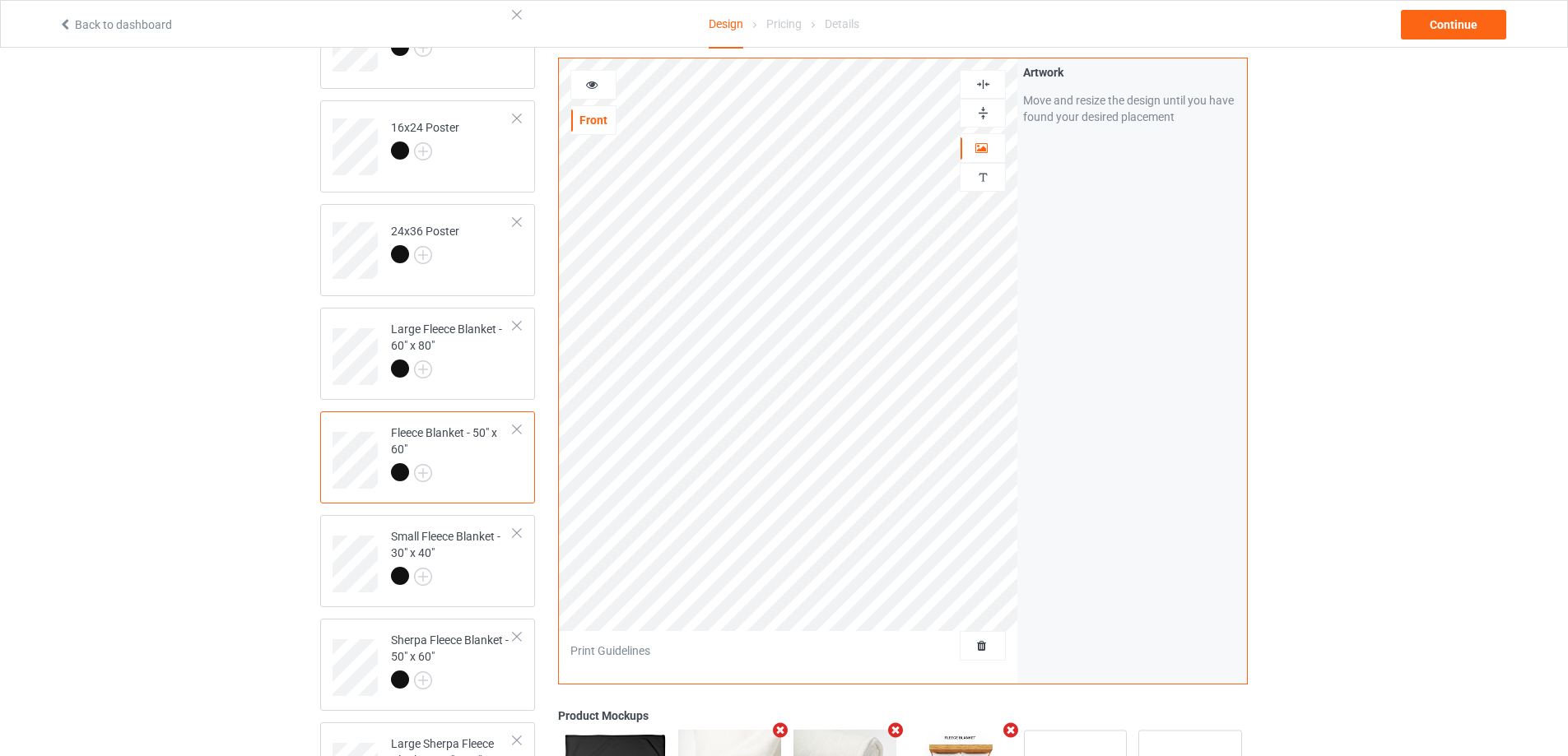
scroll to position [165, 0]
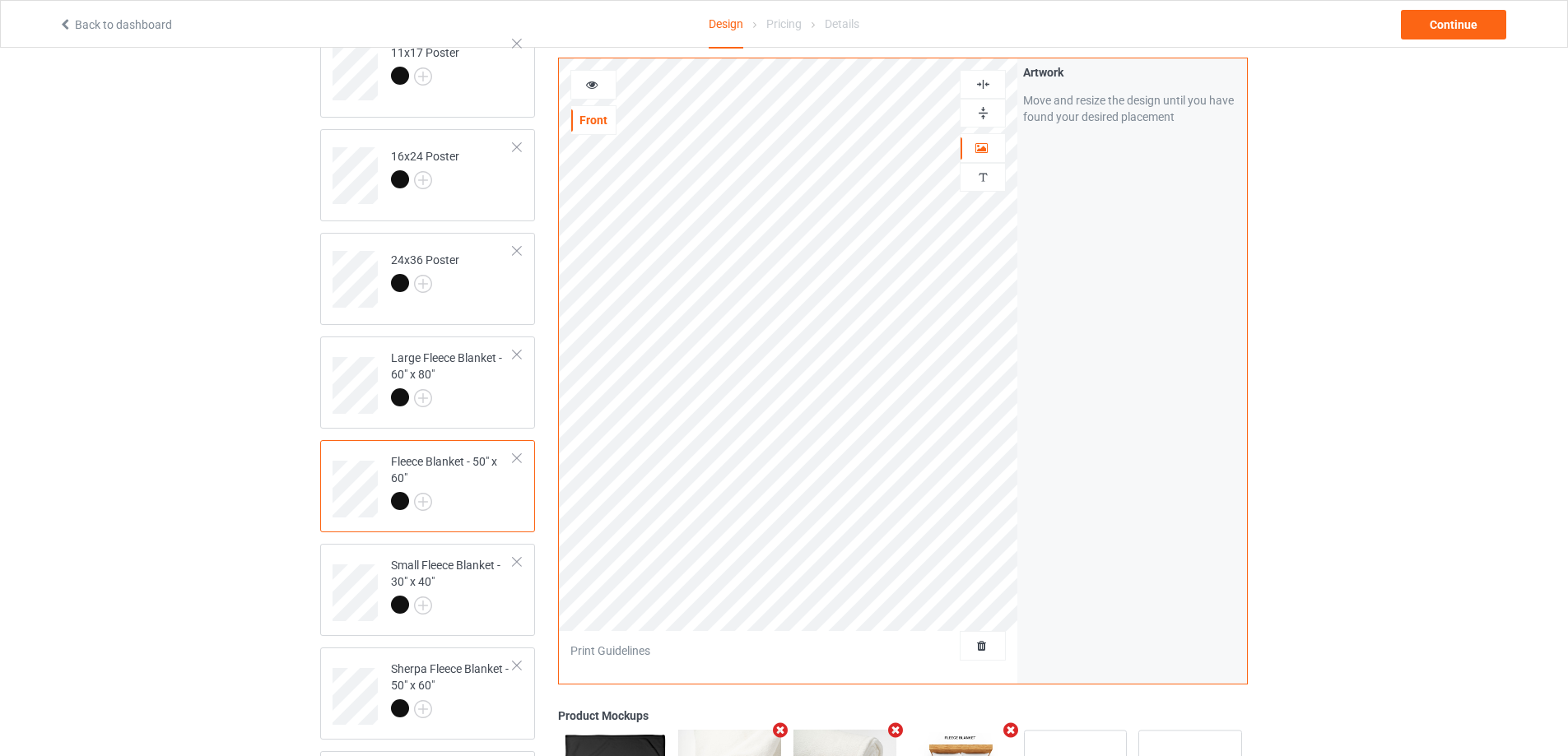
click at [984, 82] on img at bounding box center [983, 84] width 15 height 15
click at [982, 105] on img at bounding box center [983, 113] width 15 height 15
click at [478, 579] on div "Small Fleece Blanket - 30" x 40"" at bounding box center [452, 585] width 122 height 56
click at [978, 114] on img at bounding box center [983, 113] width 15 height 15
click at [987, 83] on img at bounding box center [983, 84] width 15 height 15
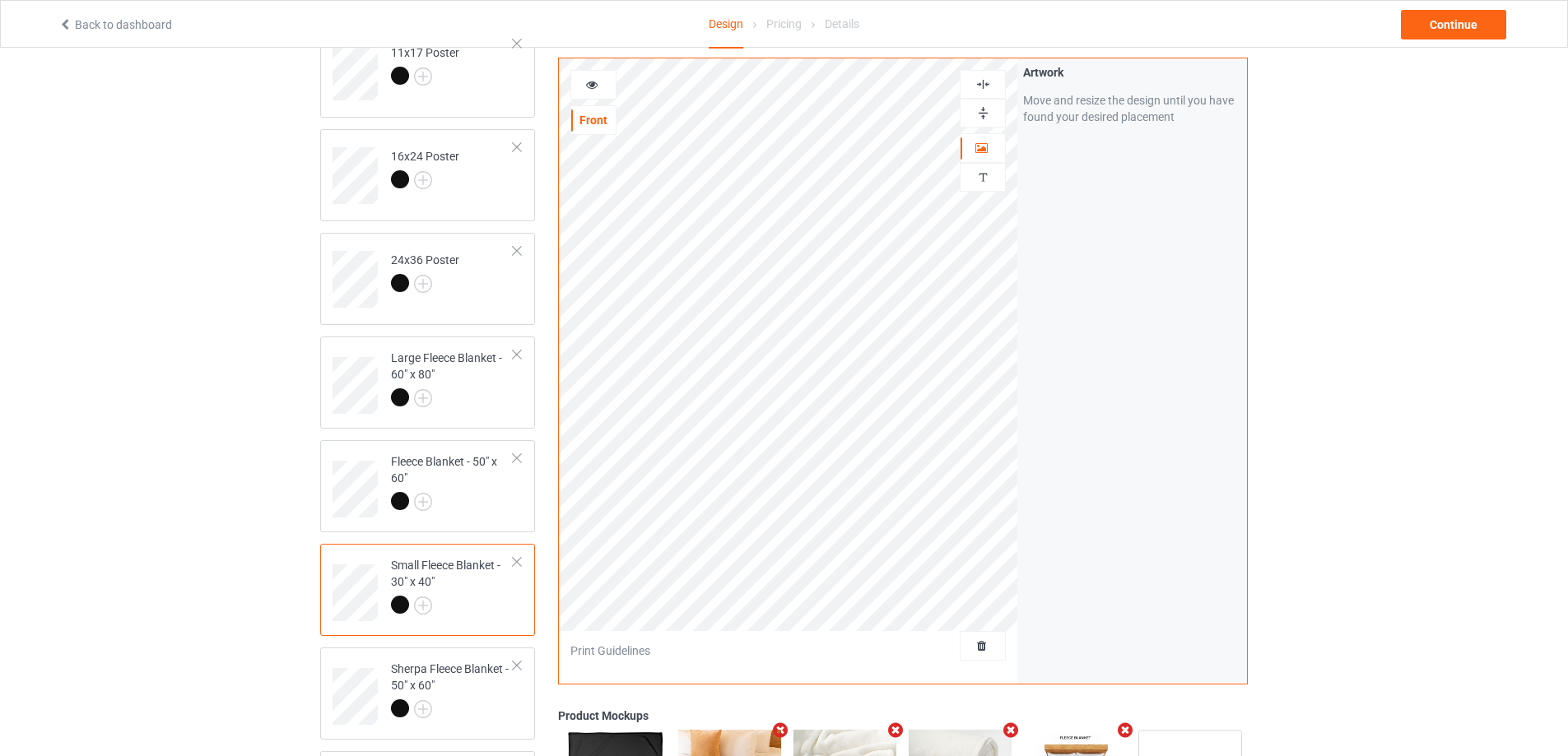
click at [987, 83] on img at bounding box center [983, 84] width 15 height 15
click at [462, 692] on div "Sherpa Fleece Blanket - 50" x 60"" at bounding box center [452, 689] width 122 height 56
click at [982, 111] on img at bounding box center [983, 113] width 15 height 15
click at [982, 81] on img at bounding box center [983, 84] width 15 height 15
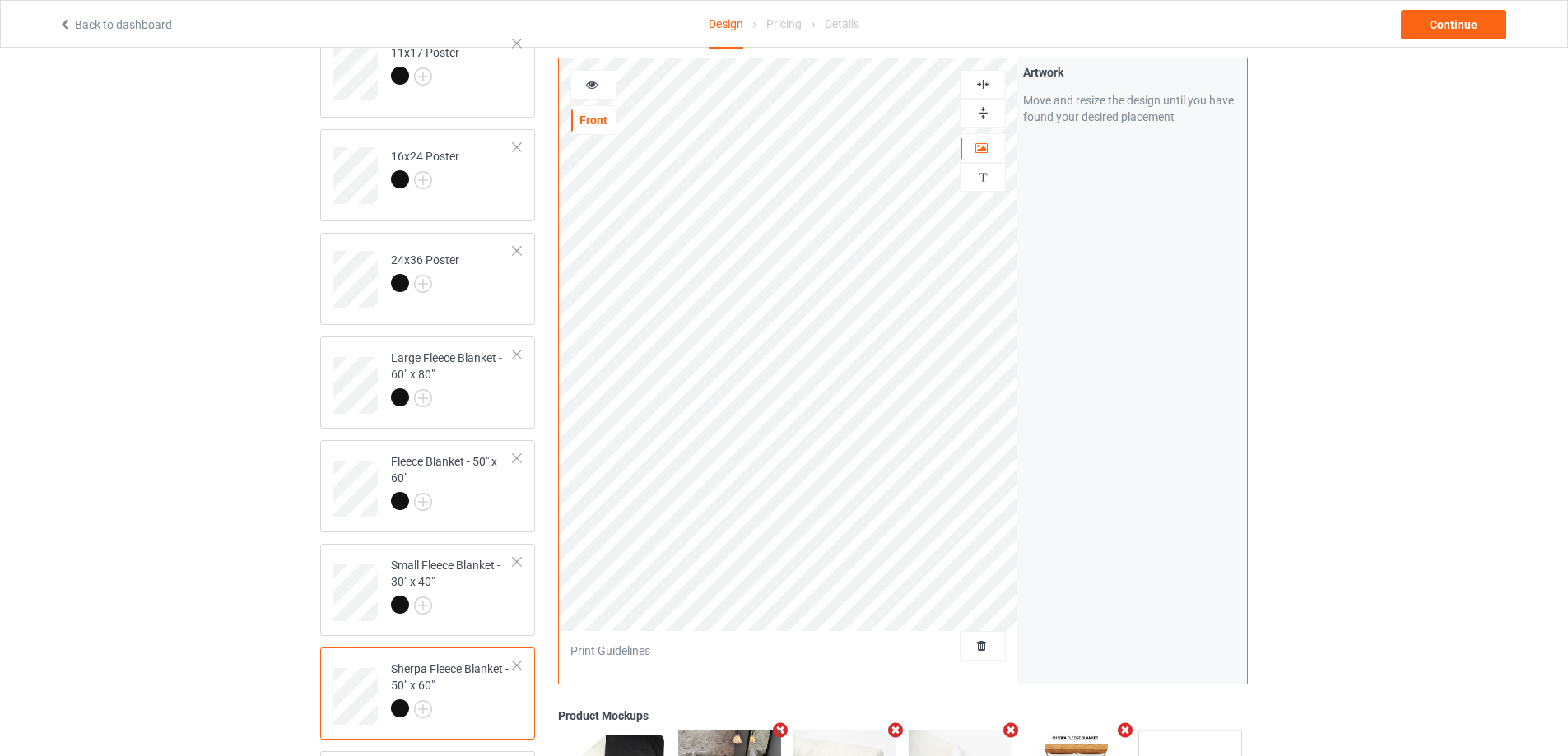
click at [982, 81] on img at bounding box center [983, 84] width 15 height 15
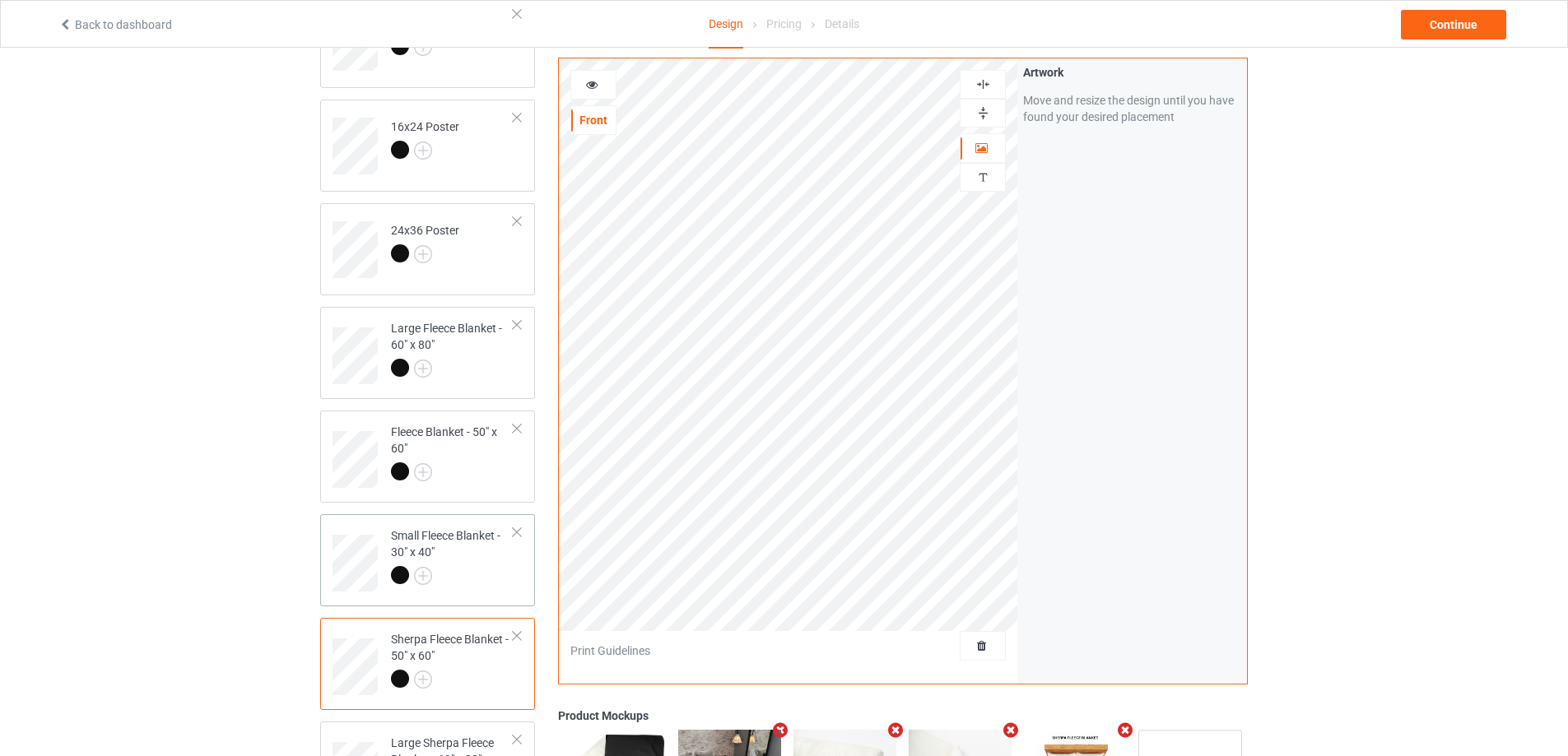
scroll to position [411, 0]
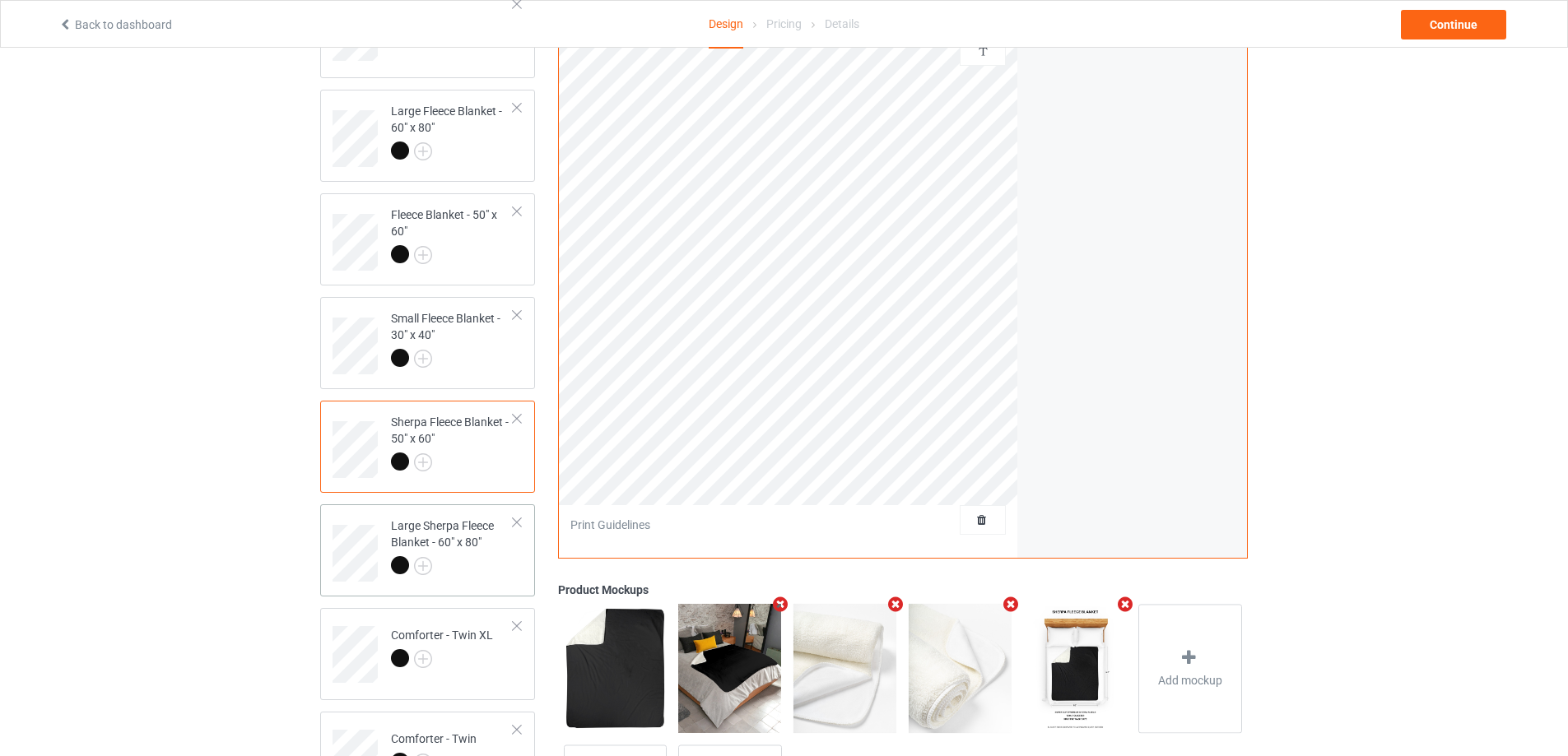
click at [484, 554] on div "Large Sherpa Fleece Blanket - 60" x 80"" at bounding box center [452, 545] width 122 height 56
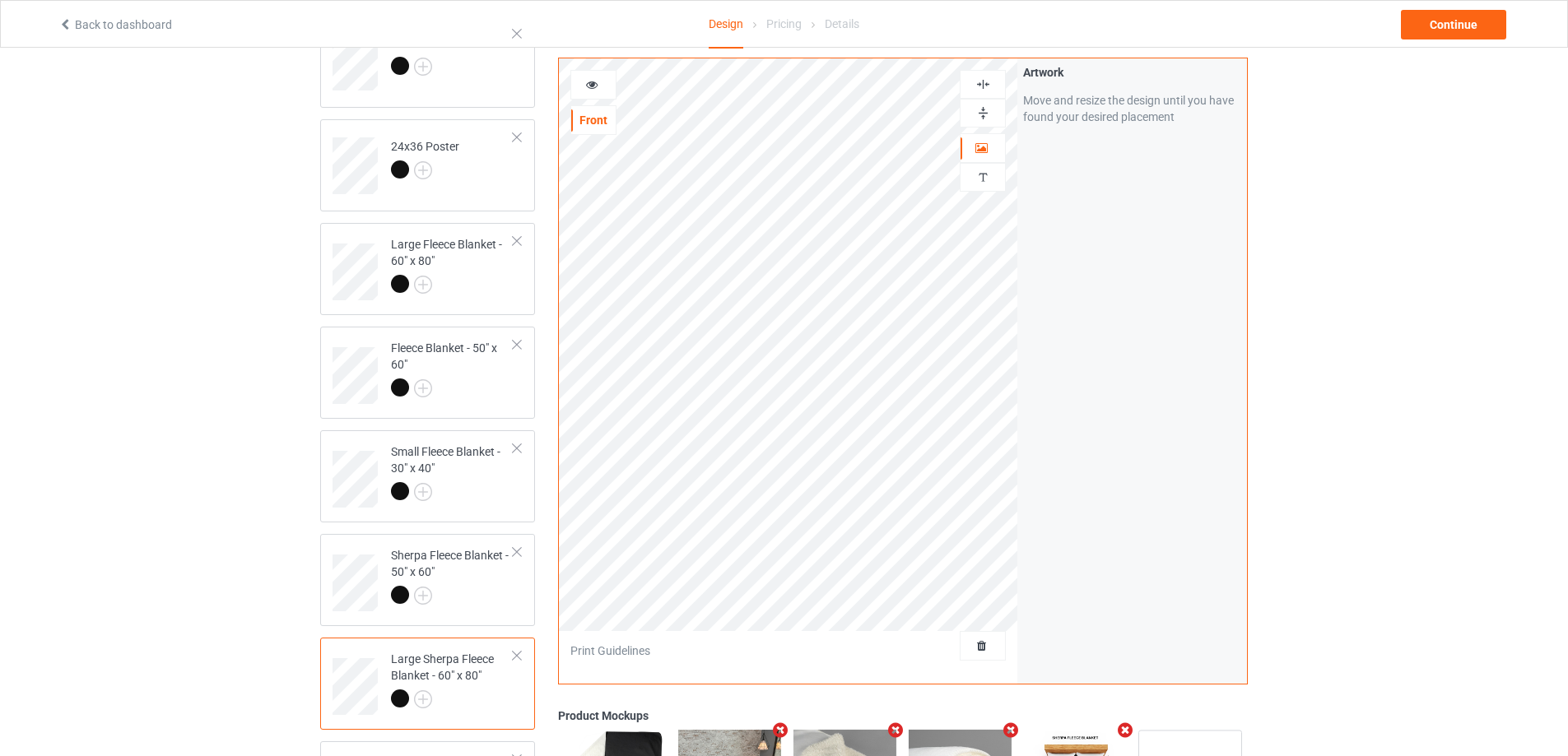
scroll to position [165, 0]
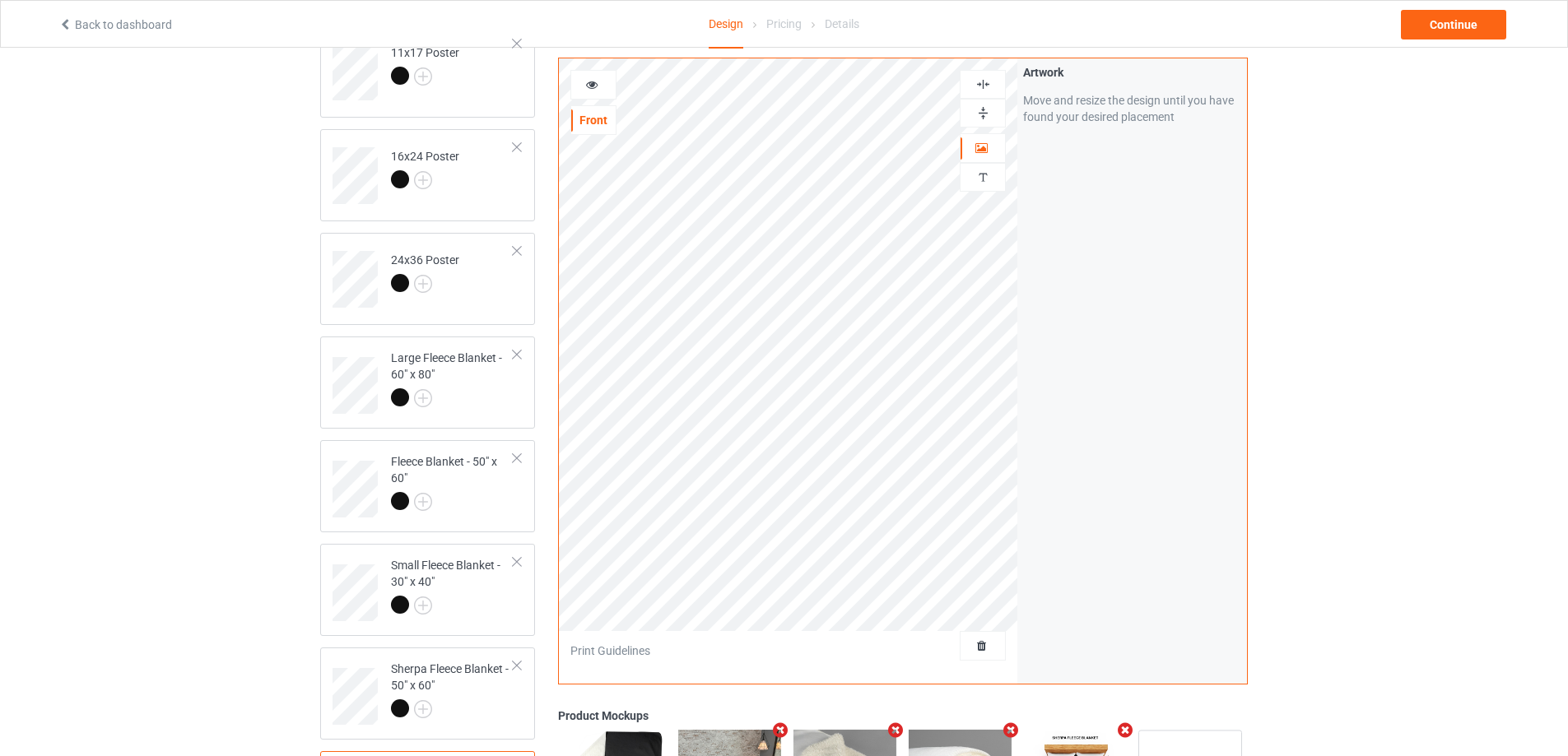
click at [978, 109] on img at bounding box center [983, 113] width 15 height 15
click at [982, 88] on img at bounding box center [983, 84] width 15 height 15
click at [982, 85] on img at bounding box center [983, 84] width 15 height 15
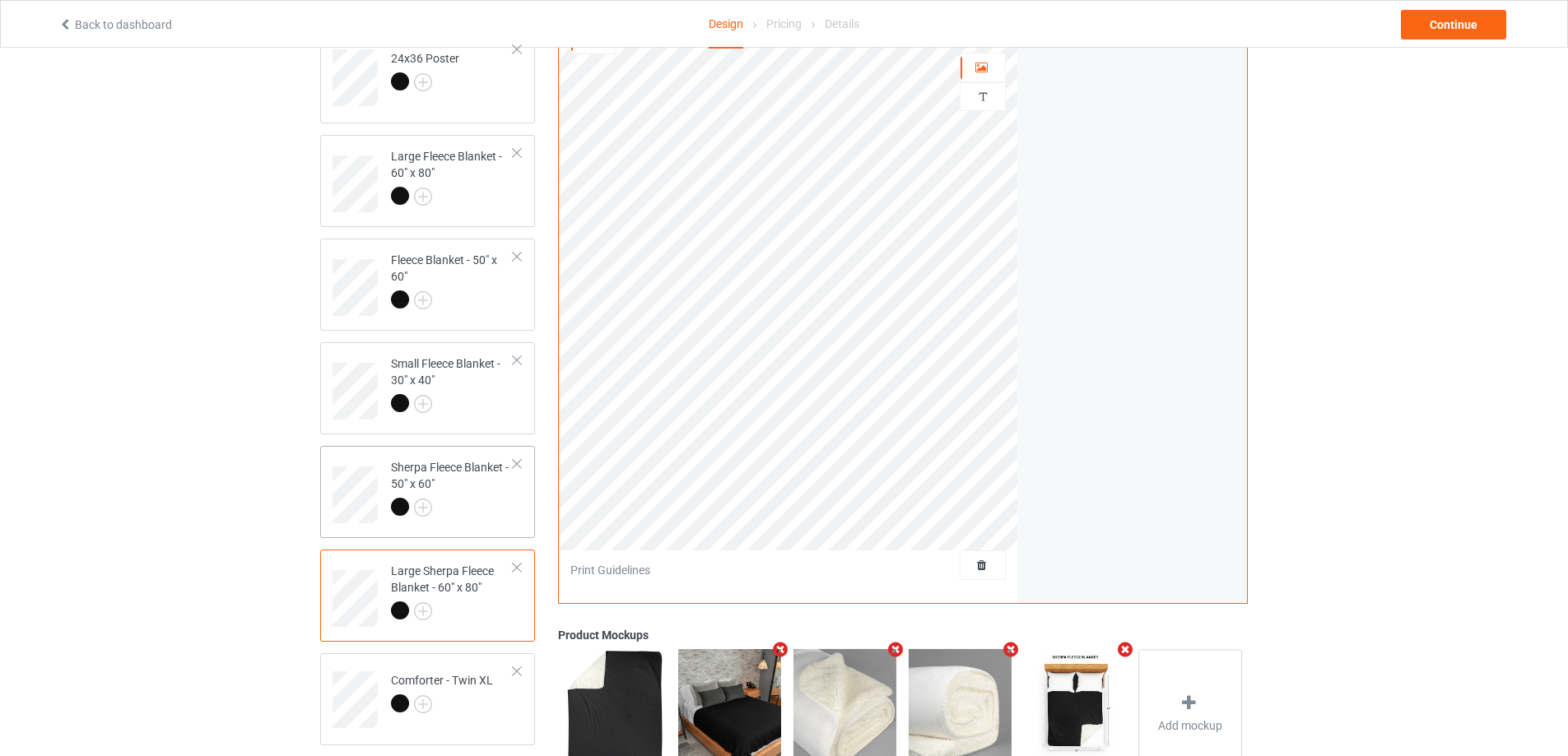
scroll to position [411, 0]
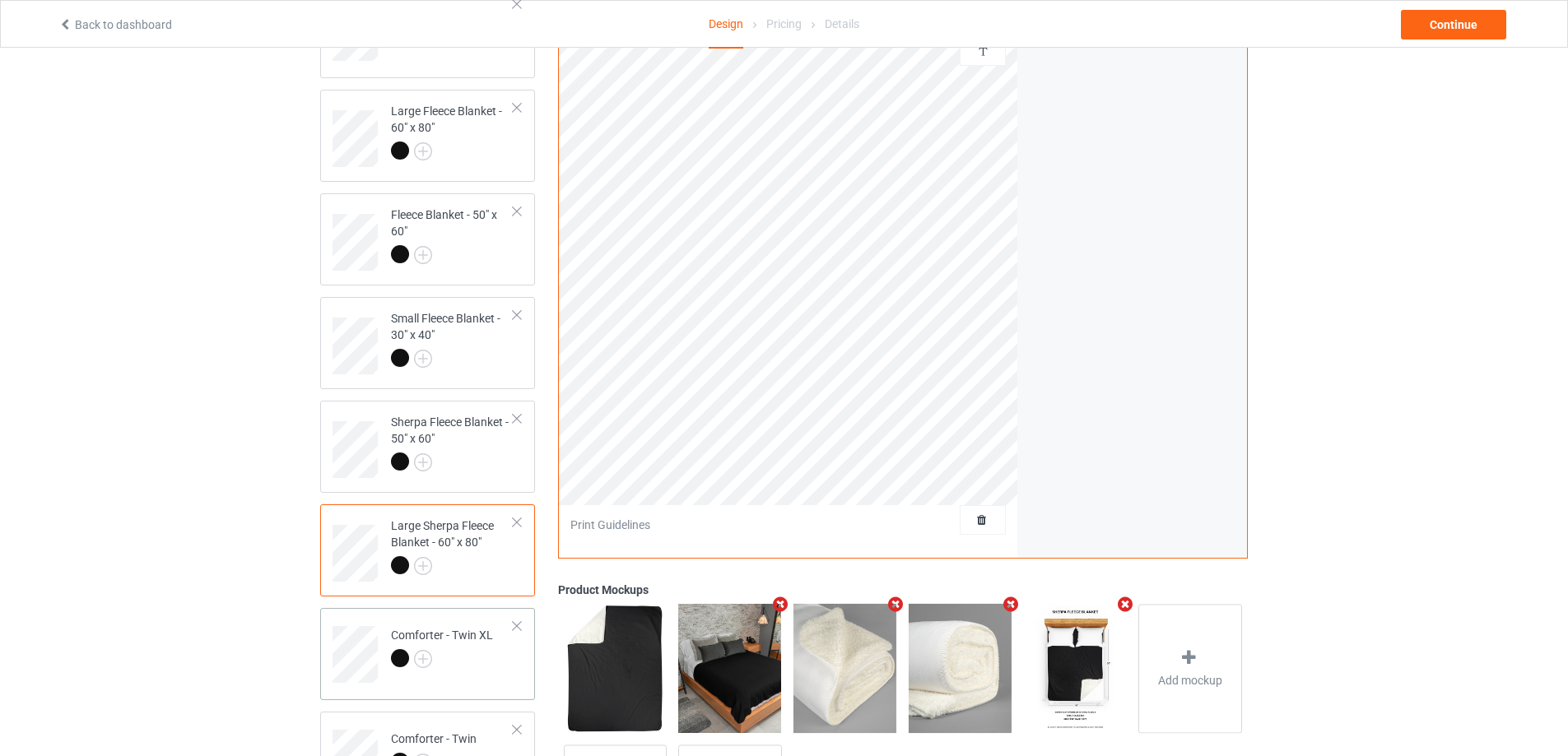
click at [462, 628] on div "Comforter - Twin XL" at bounding box center [442, 646] width 102 height 39
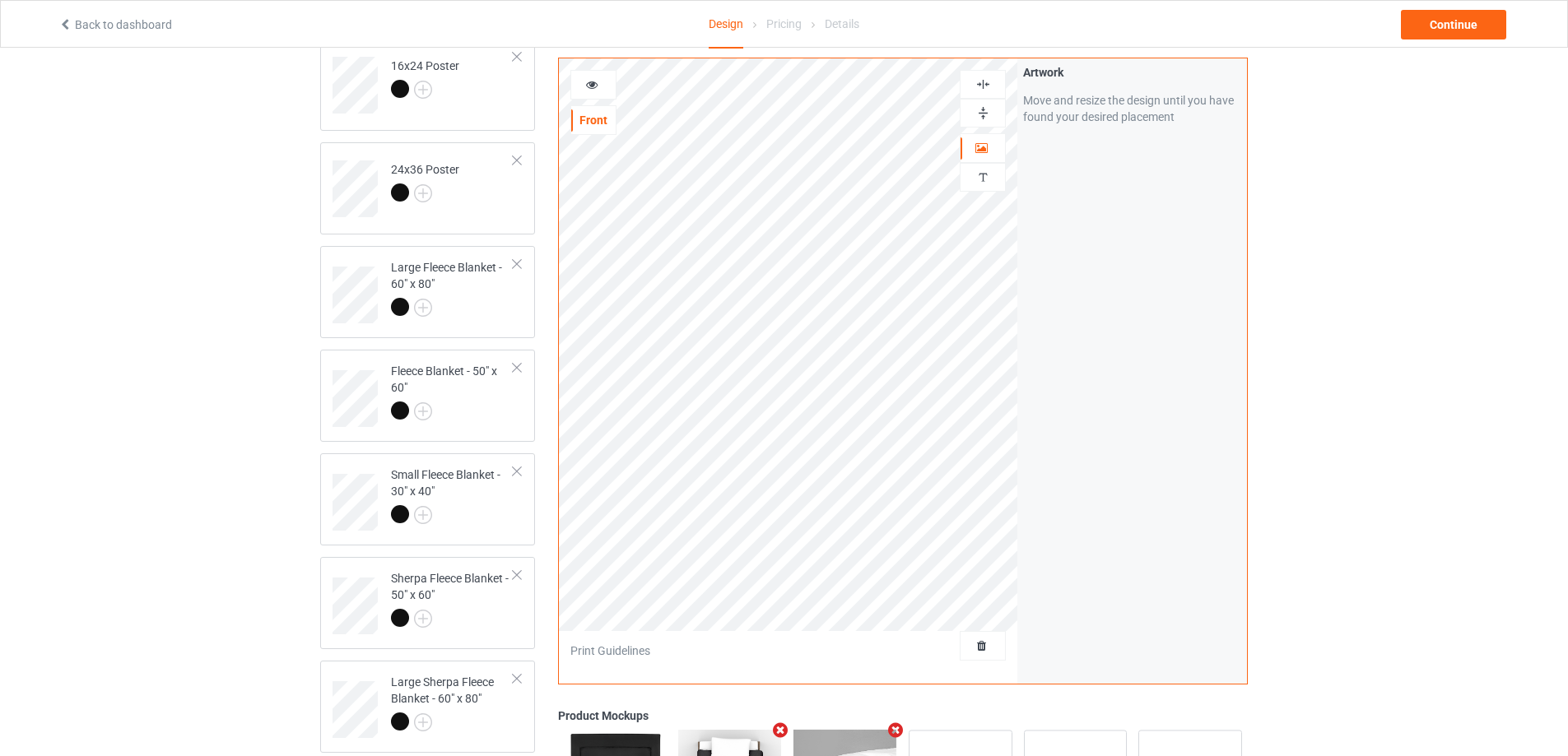
scroll to position [247, 0]
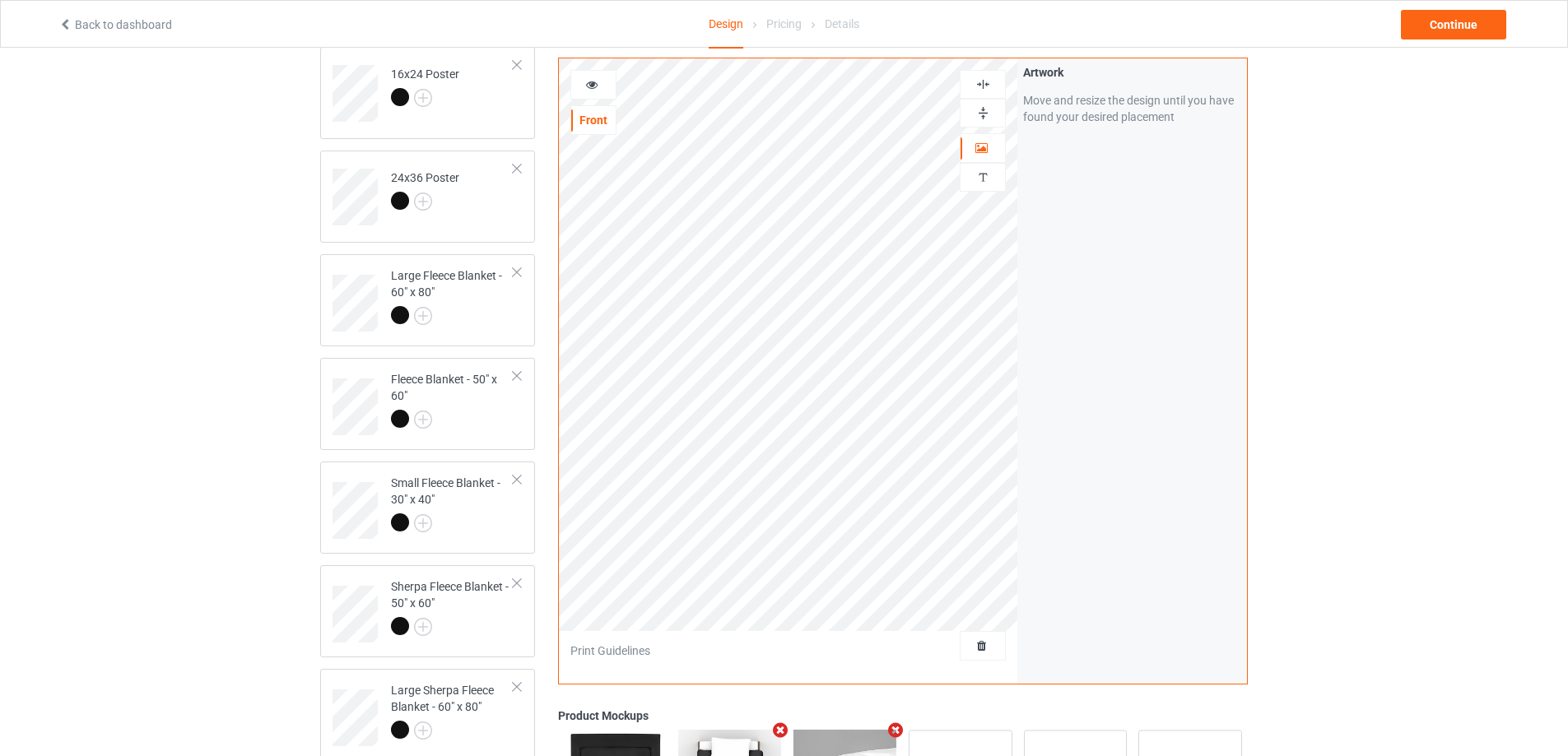
click at [975, 104] on div at bounding box center [982, 113] width 46 height 29
click at [980, 81] on img at bounding box center [983, 84] width 15 height 15
click at [982, 105] on img at bounding box center [983, 113] width 15 height 15
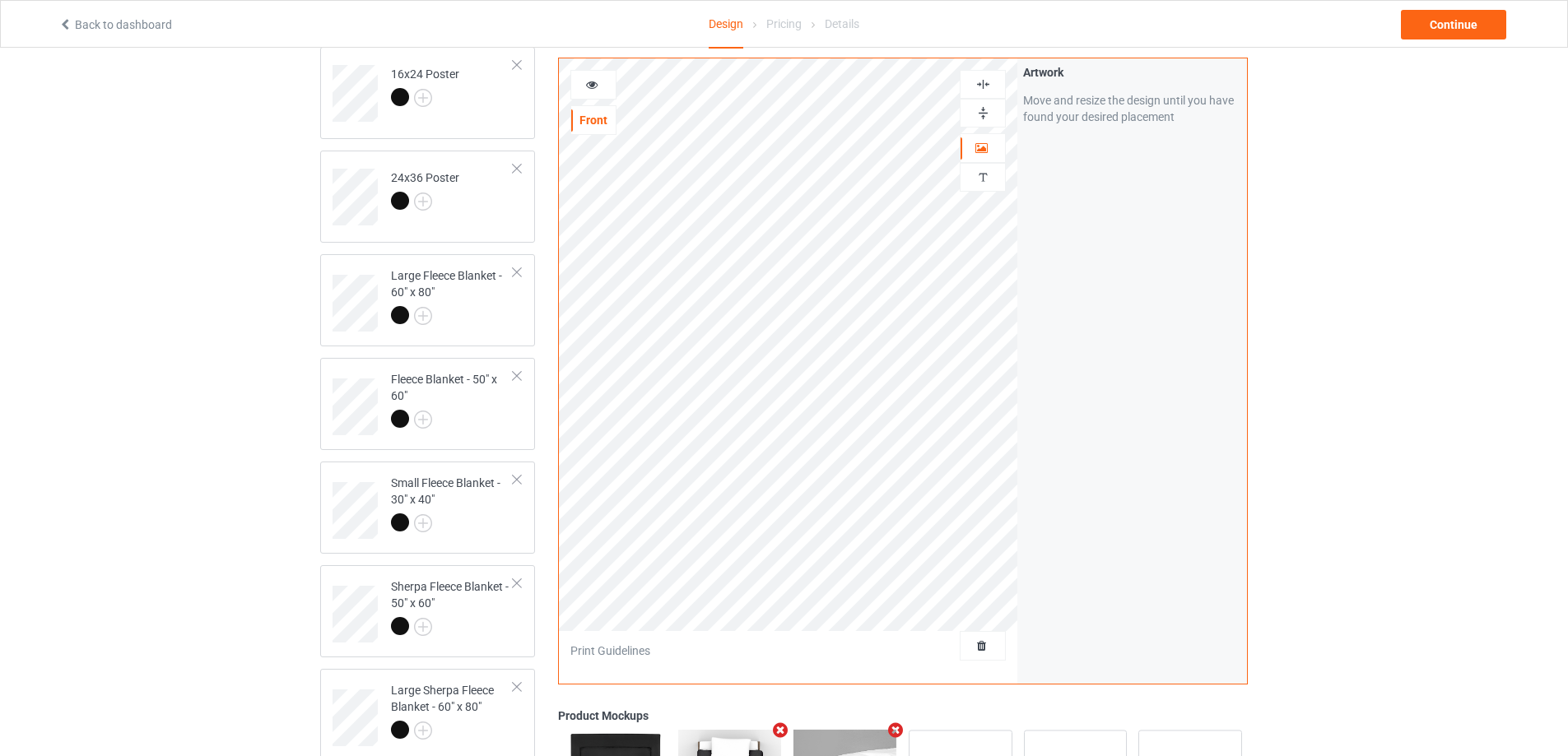
click at [982, 105] on img at bounding box center [983, 113] width 15 height 15
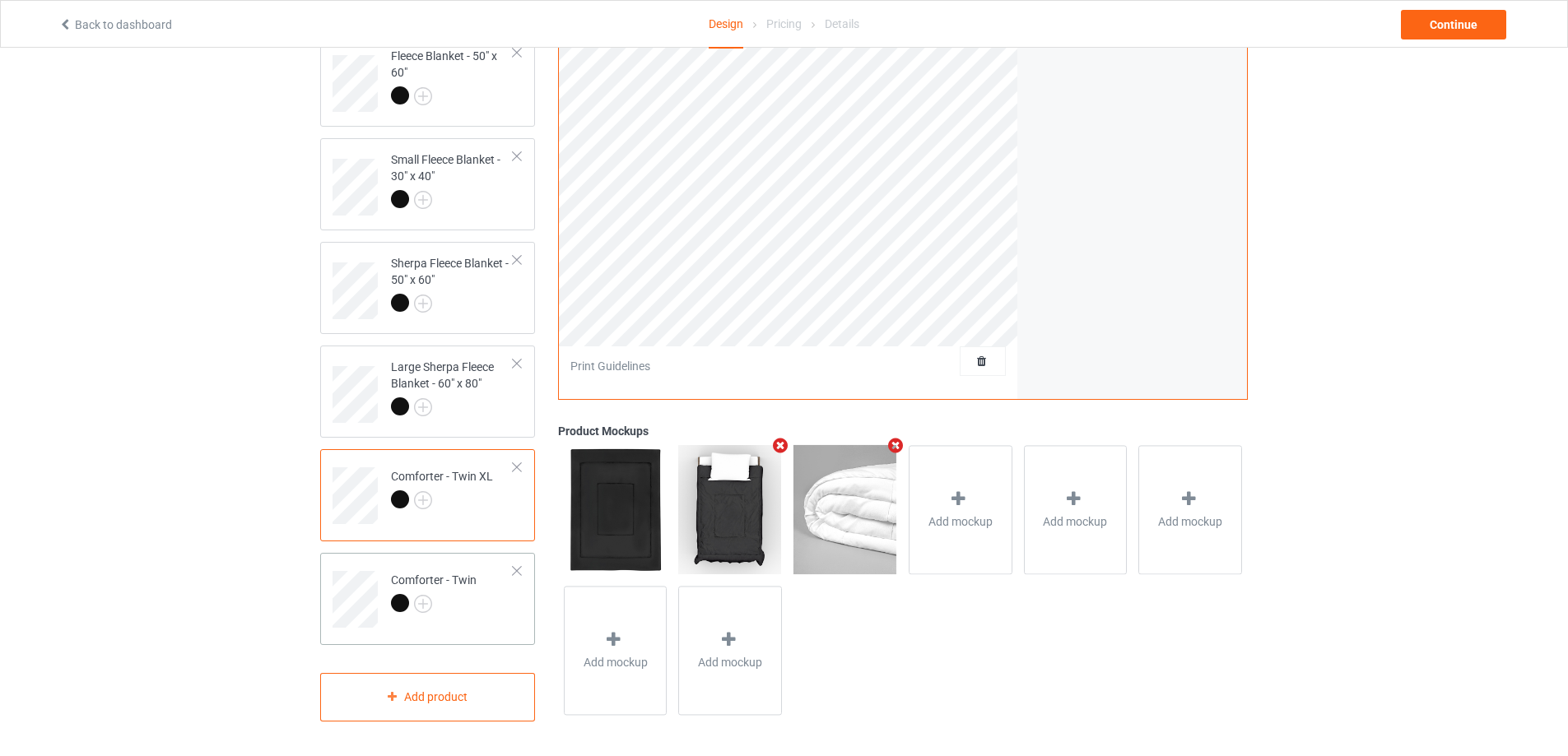
click at [458, 603] on div at bounding box center [433, 605] width 86 height 23
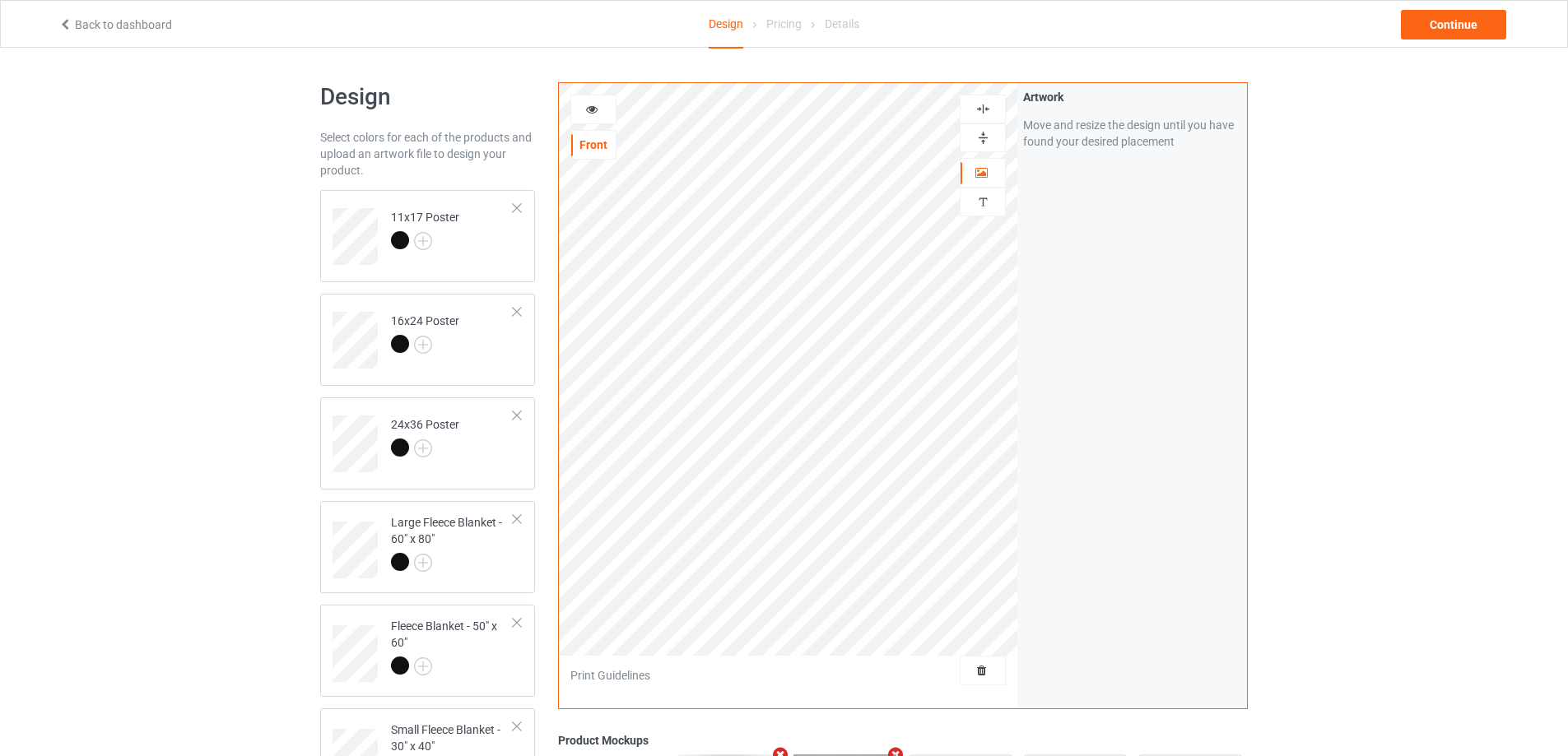
click at [979, 135] on img at bounding box center [983, 138] width 15 height 15
click at [979, 104] on img at bounding box center [983, 109] width 15 height 15
click at [988, 138] on img at bounding box center [983, 138] width 15 height 15
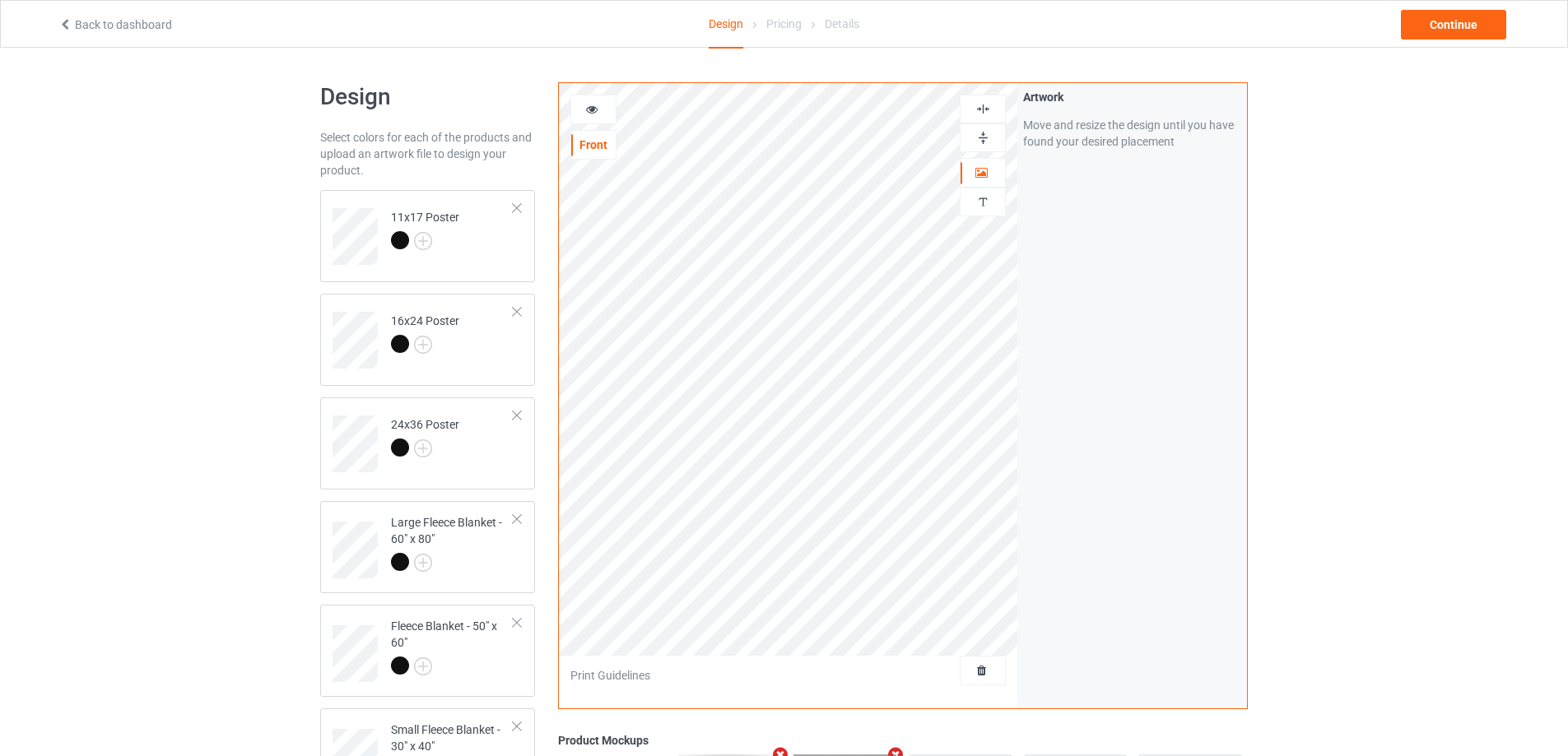
click at [988, 138] on img at bounding box center [983, 138] width 15 height 15
click at [1454, 26] on div "Continue" at bounding box center [1454, 25] width 105 height 30
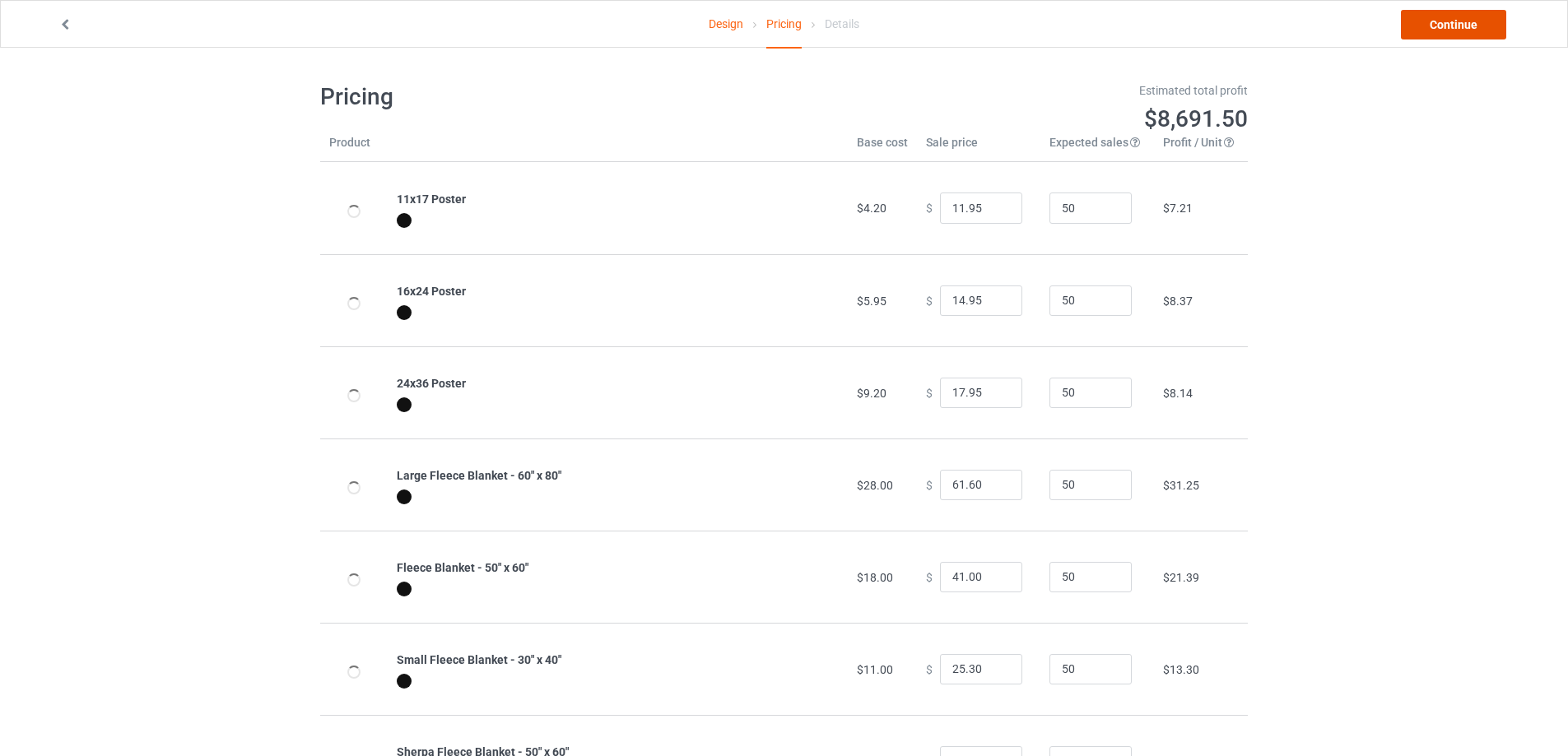
click at [1454, 26] on link "Continue" at bounding box center [1454, 25] width 105 height 30
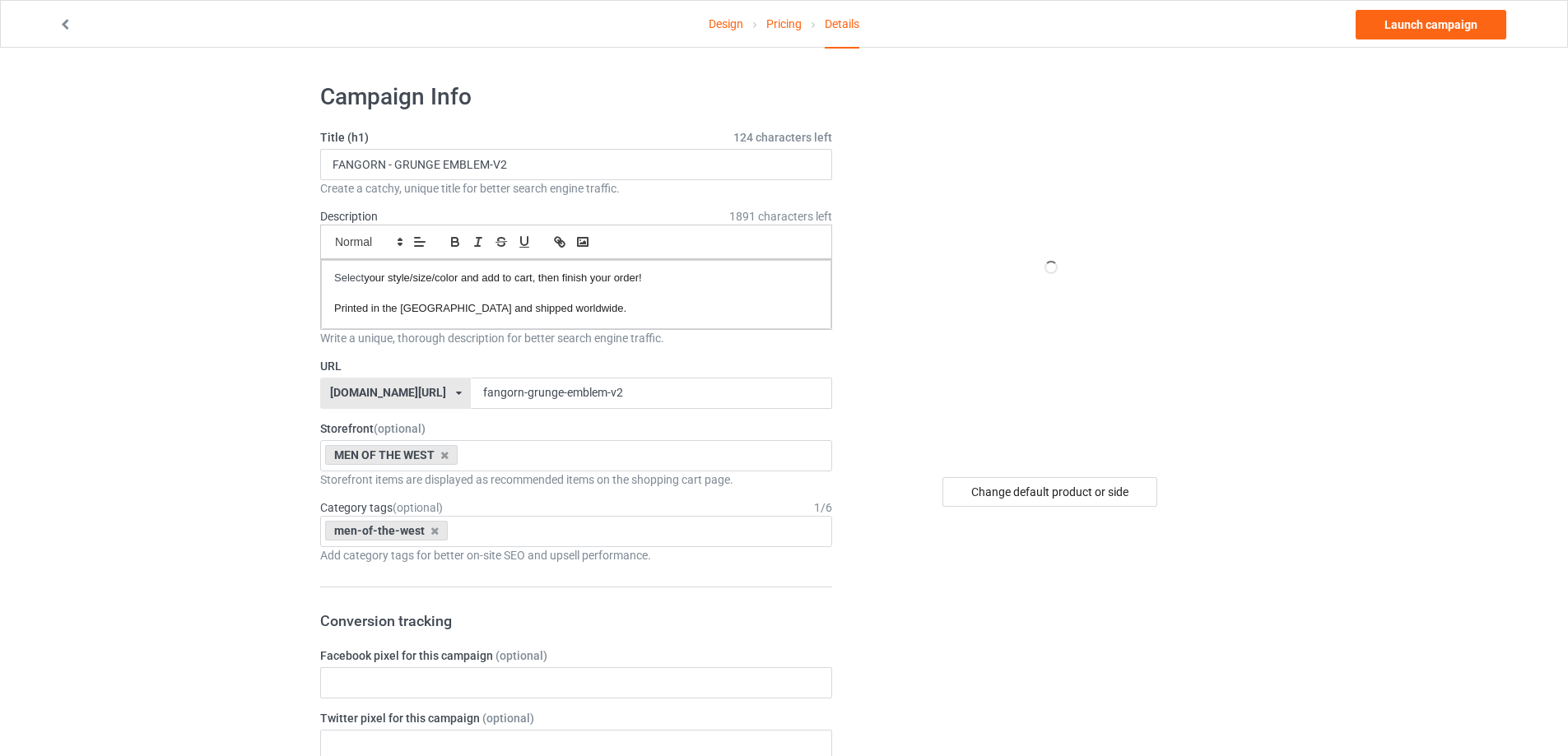
click at [777, 24] on link "Pricing" at bounding box center [784, 24] width 36 height 46
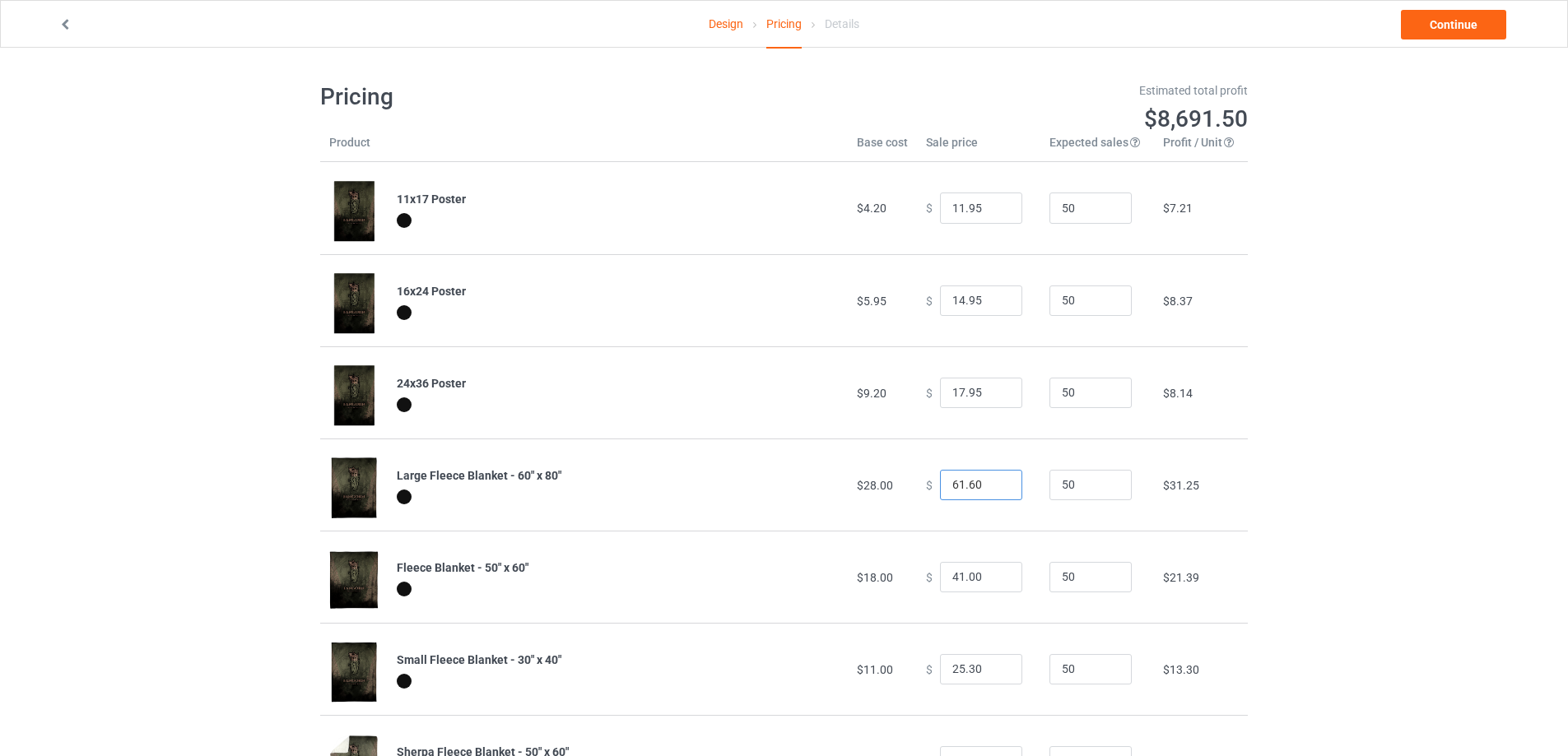
drag, startPoint x: 982, startPoint y: 494, endPoint x: 709, endPoint y: 501, distance: 273.1
click at [709, 501] on tr "Large Fleece Blanket - 60" x 80" $28.00 $ 61.60 50 $31.25" at bounding box center [784, 484] width 928 height 92
type input "60.95"
drag, startPoint x: 894, startPoint y: 585, endPoint x: 518, endPoint y: 599, distance: 376.3
click at [518, 599] on tr "Fleece Blanket - 50" x 60" $18.00 $ 41.00 50 $21.39" at bounding box center [784, 577] width 928 height 92
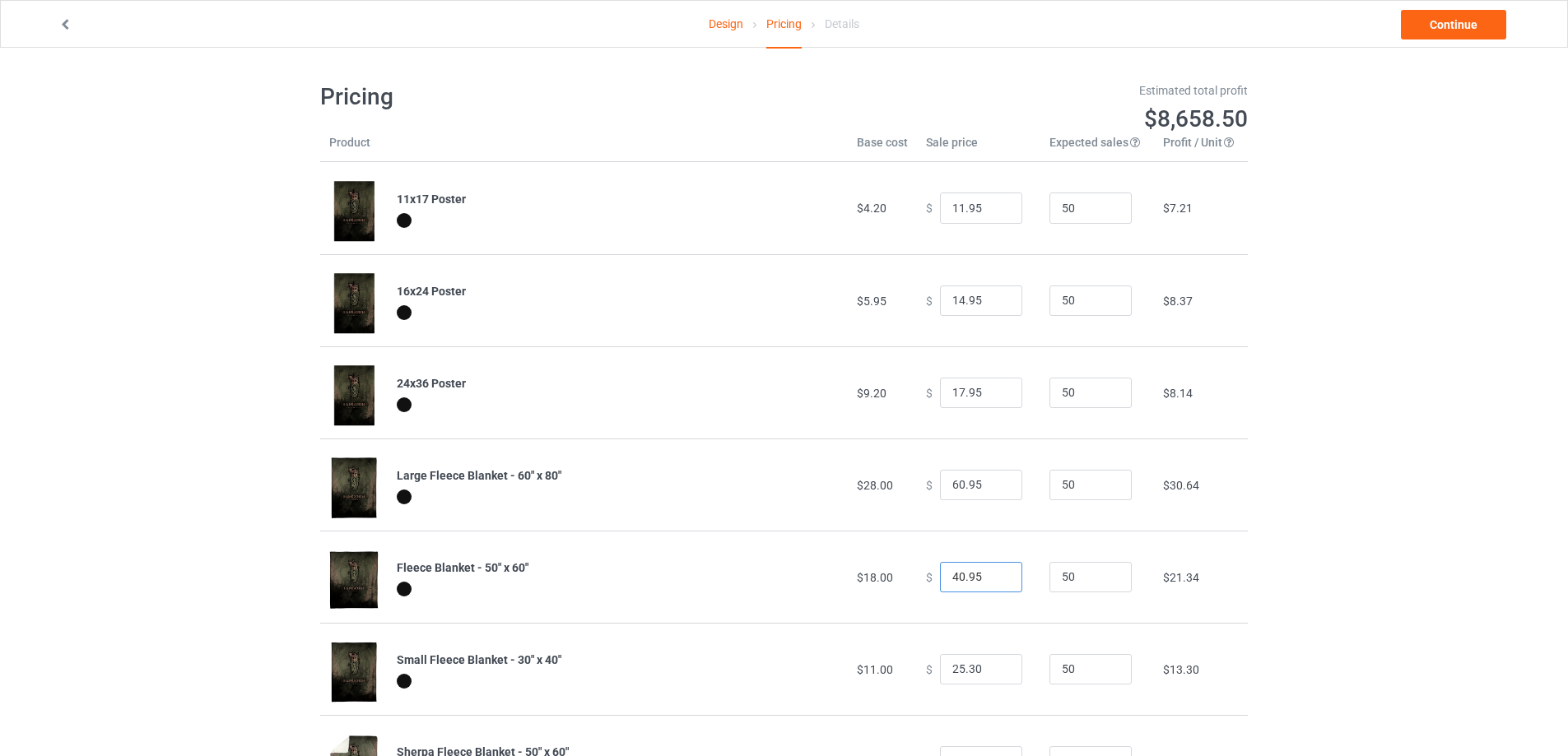
type input "40.95"
drag, startPoint x: 984, startPoint y: 671, endPoint x: 536, endPoint y: 695, distance: 448.6
click at [536, 695] on tr "Small Fleece Blanket - 30" x 40" $11.00 $ 25.30 50 $13.30" at bounding box center [784, 669] width 928 height 92
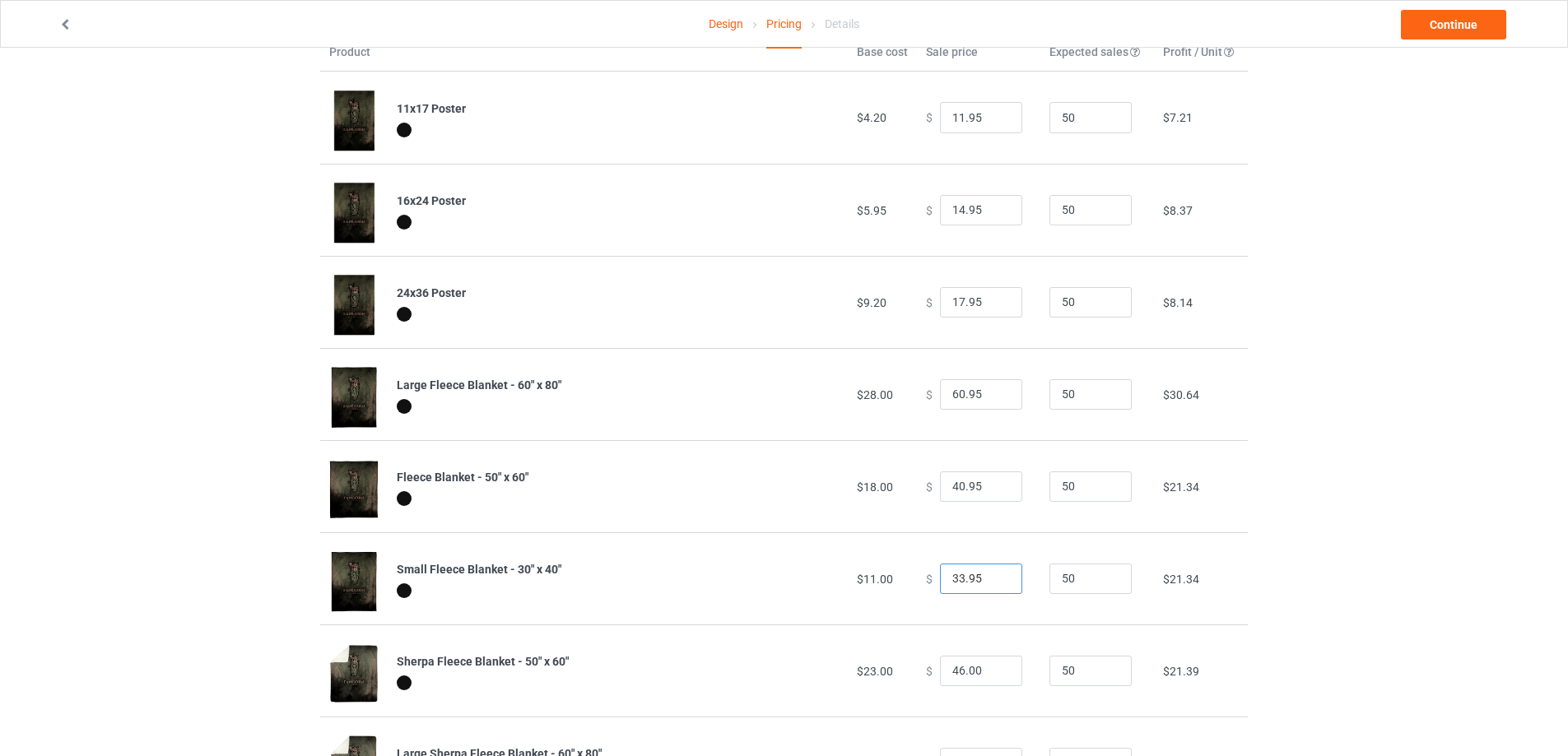
scroll to position [247, 0]
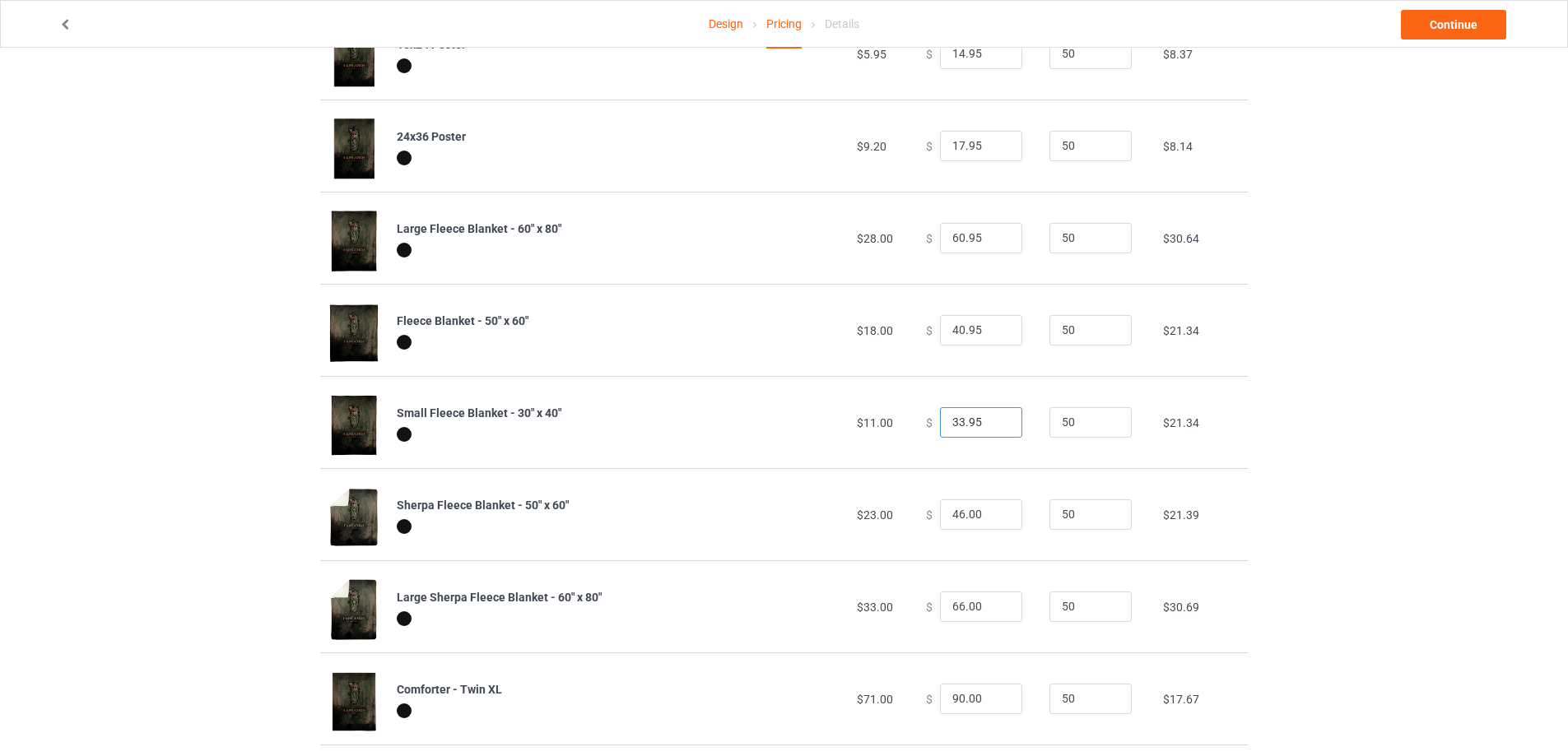
type input "33.95"
drag, startPoint x: 980, startPoint y: 519, endPoint x: 535, endPoint y: 528, distance: 445.1
click at [535, 528] on tr "Sherpa Fleece Blanket - 50" x 60" $23.00 $ 46.00 50 $21.39" at bounding box center [784, 514] width 928 height 92
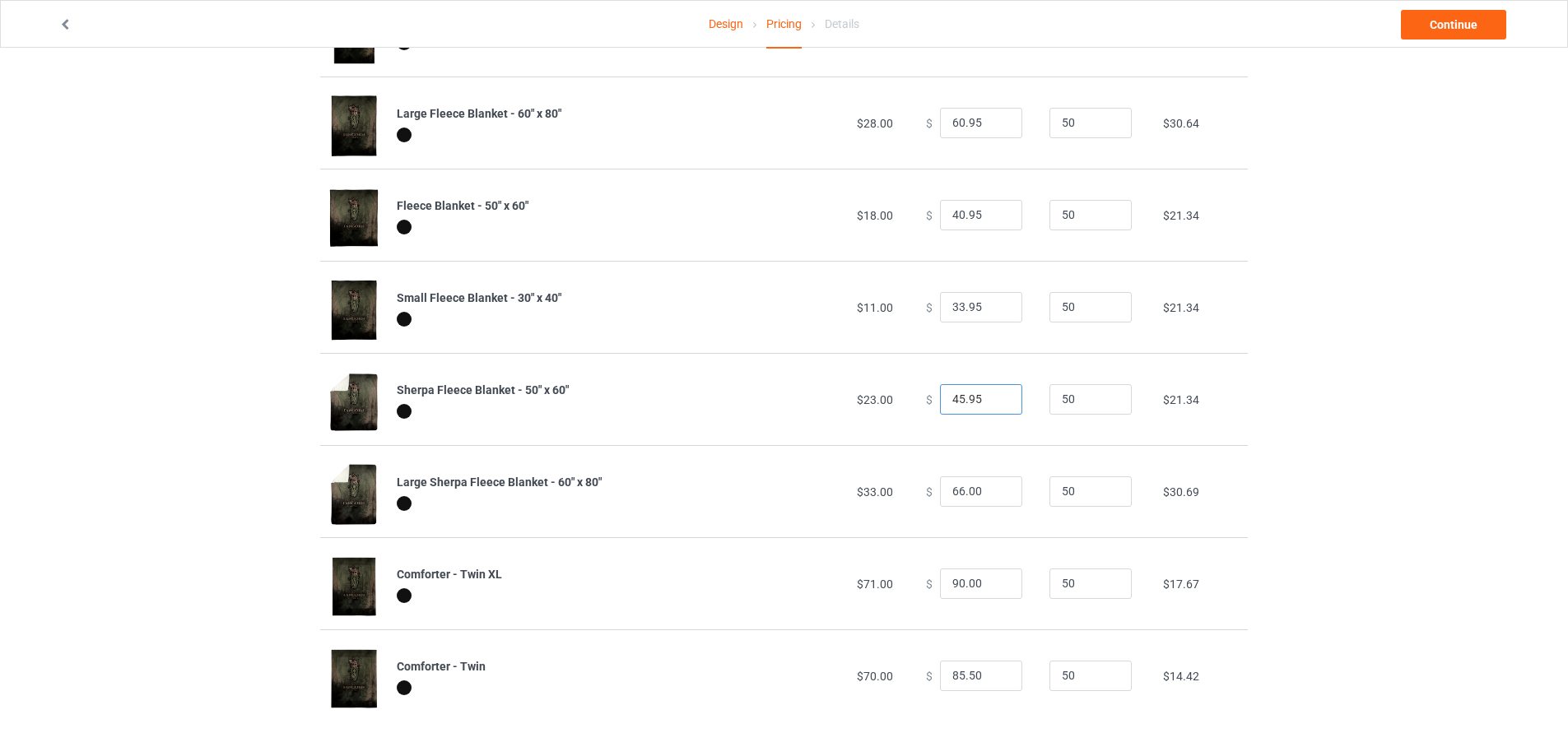
scroll to position [363, 0]
type input "45.95"
drag, startPoint x: 977, startPoint y: 494, endPoint x: 790, endPoint y: 499, distance: 187.1
click at [790, 499] on tr "Large Sherpa Fleece Blanket - 60" x 80" $33.00 $ 66.00 50 $30.69" at bounding box center [784, 491] width 928 height 92
type input "63.95"
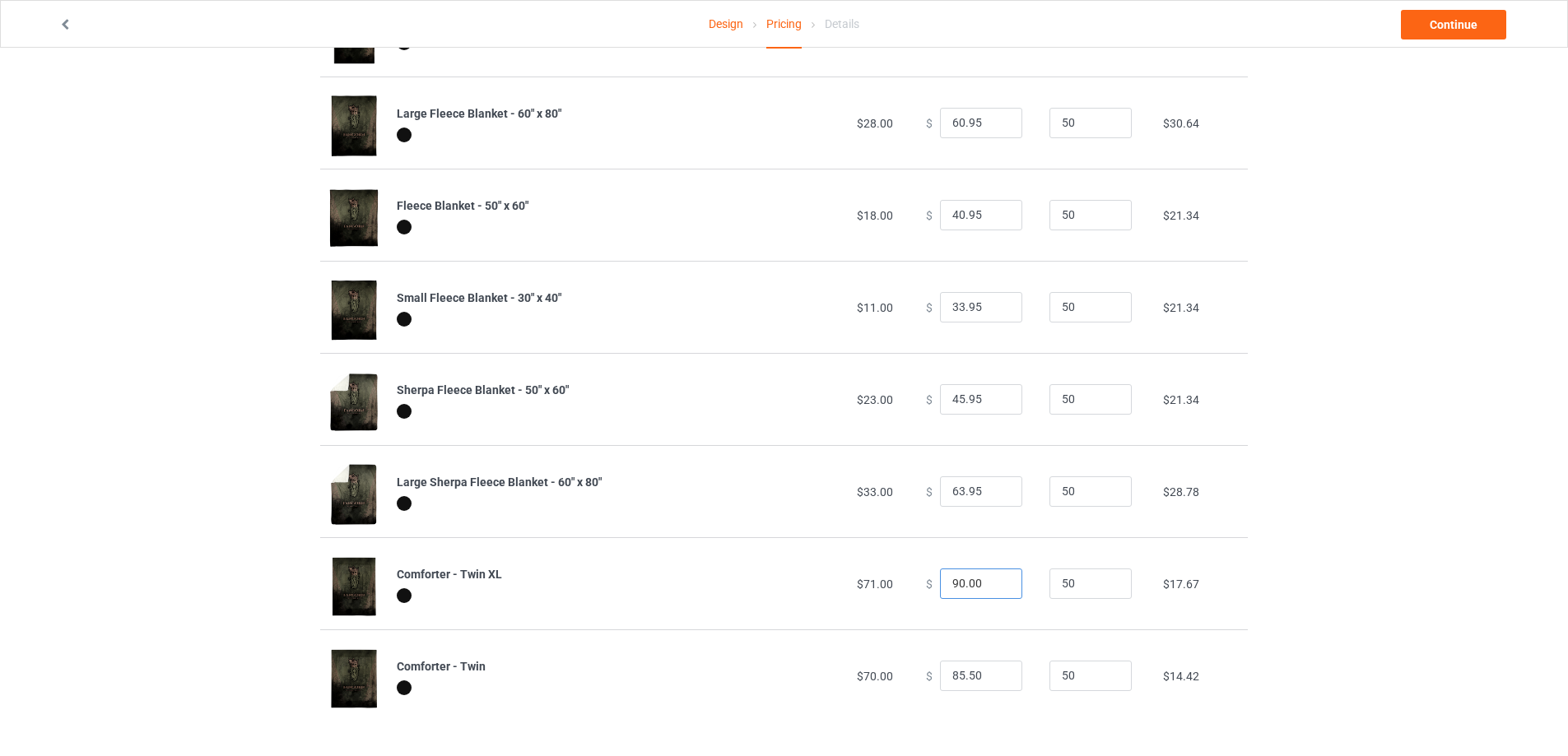
drag, startPoint x: 973, startPoint y: 580, endPoint x: 744, endPoint y: 606, distance: 230.5
click at [744, 606] on tr "Comforter - Twin XL $71.00 $ 90.00 50 $17.67" at bounding box center [784, 584] width 928 height 92
drag, startPoint x: 982, startPoint y: 580, endPoint x: 762, endPoint y: 598, distance: 220.7
click at [762, 598] on tr "Comforter - Twin XL $71.00 $ 105.95 50 $32.50" at bounding box center [784, 584] width 928 height 92
drag, startPoint x: 982, startPoint y: 593, endPoint x: 716, endPoint y: 600, distance: 266.1
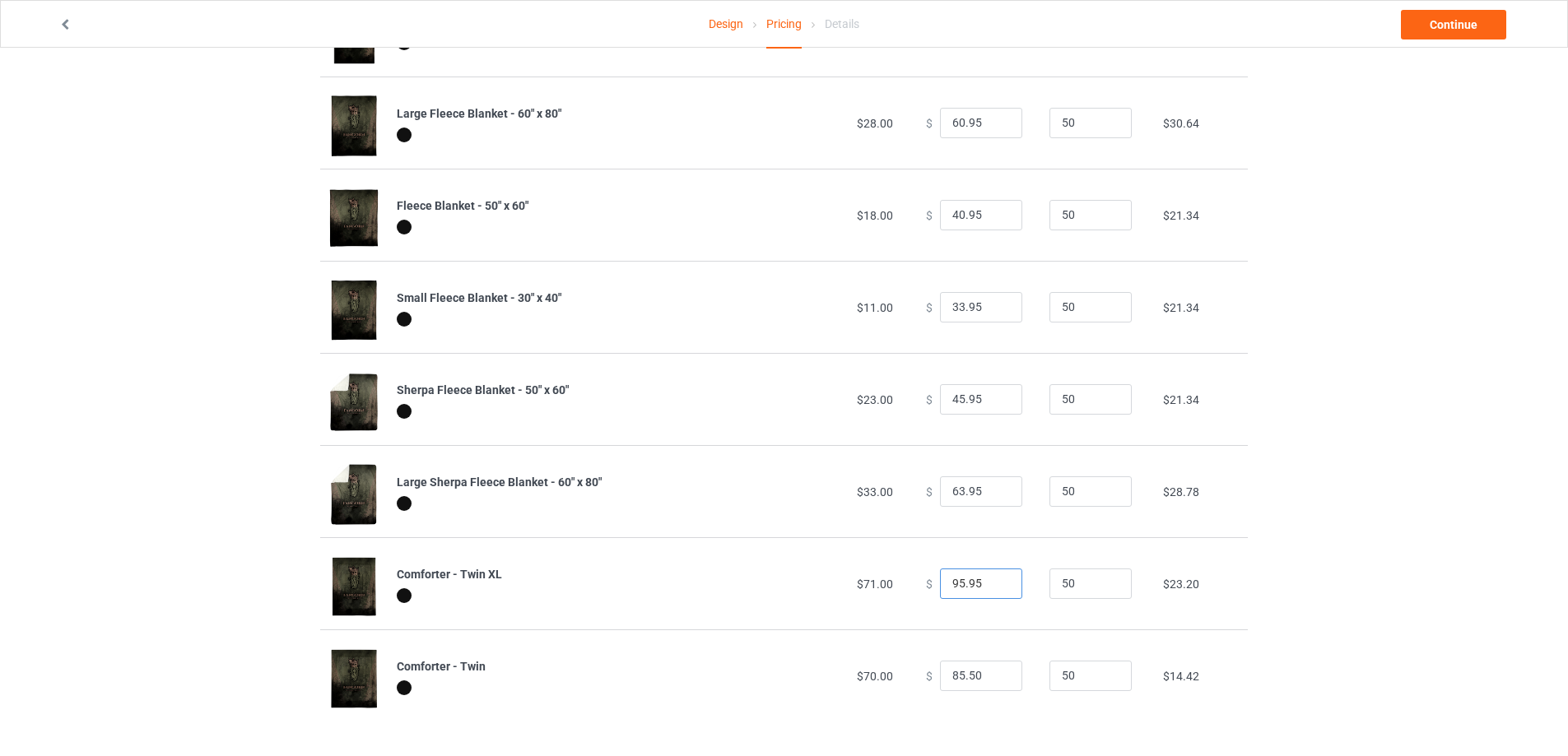
click at [716, 600] on tr "Comforter - Twin XL $71.00 $ 95.95 50 $23.20" at bounding box center [784, 584] width 928 height 92
drag, startPoint x: 976, startPoint y: 675, endPoint x: 856, endPoint y: 680, distance: 120.1
click at [856, 680] on tr "Comforter - Twin $70.00 $ 85.50 50 $14.42" at bounding box center [784, 675] width 928 height 92
click at [954, 583] on input "97.95" at bounding box center [981, 584] width 82 height 31
type input "95.95"
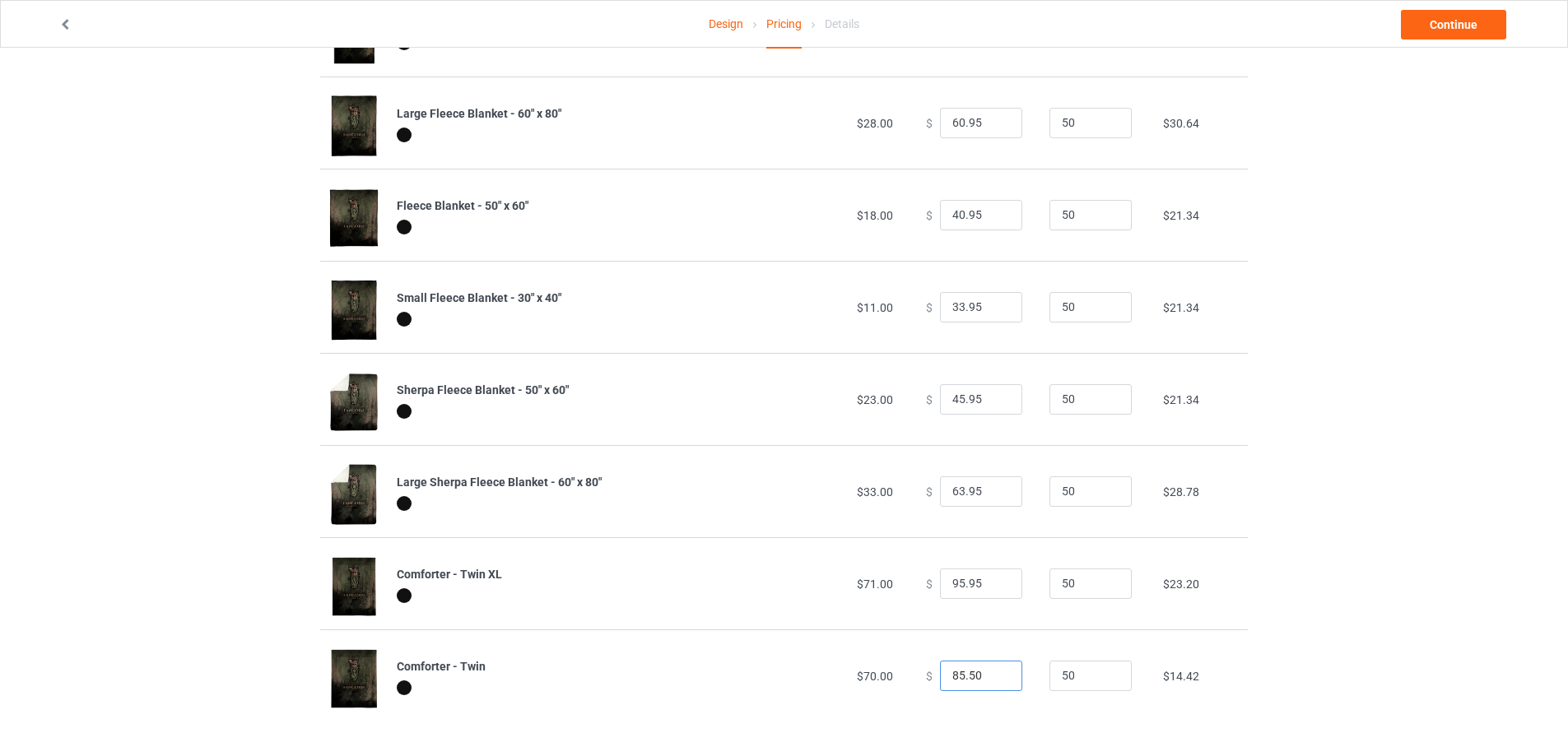
drag, startPoint x: 974, startPoint y: 679, endPoint x: 648, endPoint y: 697, distance: 326.5
click at [648, 697] on tr "Comforter - Twin $70.00 $ 85.50 50 $14.42" at bounding box center [784, 675] width 928 height 92
click at [975, 680] on input "85.50" at bounding box center [981, 676] width 82 height 31
click at [975, 679] on input "85.50" at bounding box center [981, 676] width 82 height 31
drag, startPoint x: 976, startPoint y: 670, endPoint x: 744, endPoint y: 685, distance: 232.5
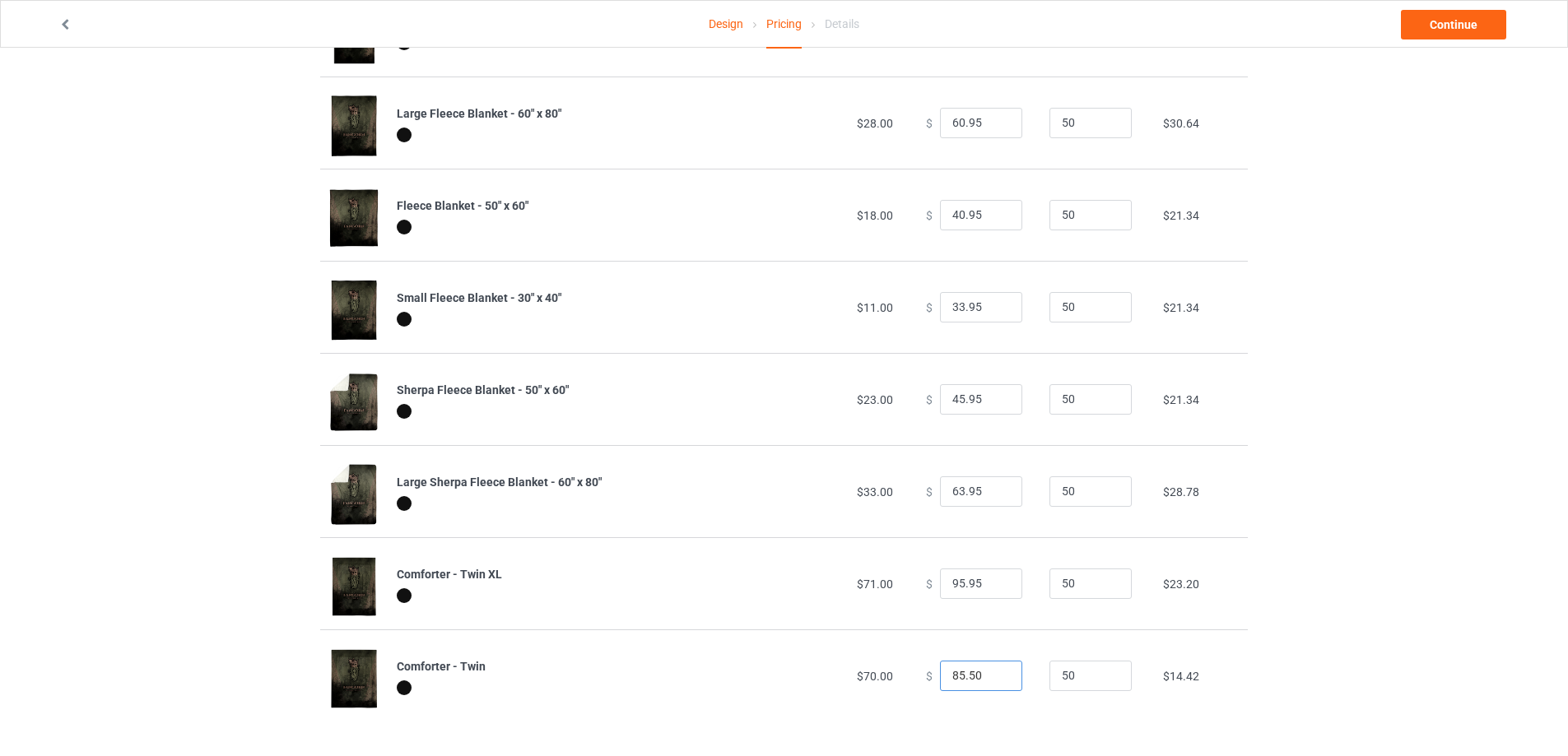
click at [744, 685] on tr "Comforter - Twin $70.00 $ 85.50 50 $14.42" at bounding box center [784, 675] width 928 height 92
drag, startPoint x: 973, startPoint y: 685, endPoint x: 682, endPoint y: 706, distance: 291.8
click at [682, 706] on tr "Comforter - Twin $70.00 $ 87.95 50 $16.69" at bounding box center [784, 675] width 928 height 92
type input "90.95"
click at [977, 578] on input "95.95" at bounding box center [981, 584] width 82 height 31
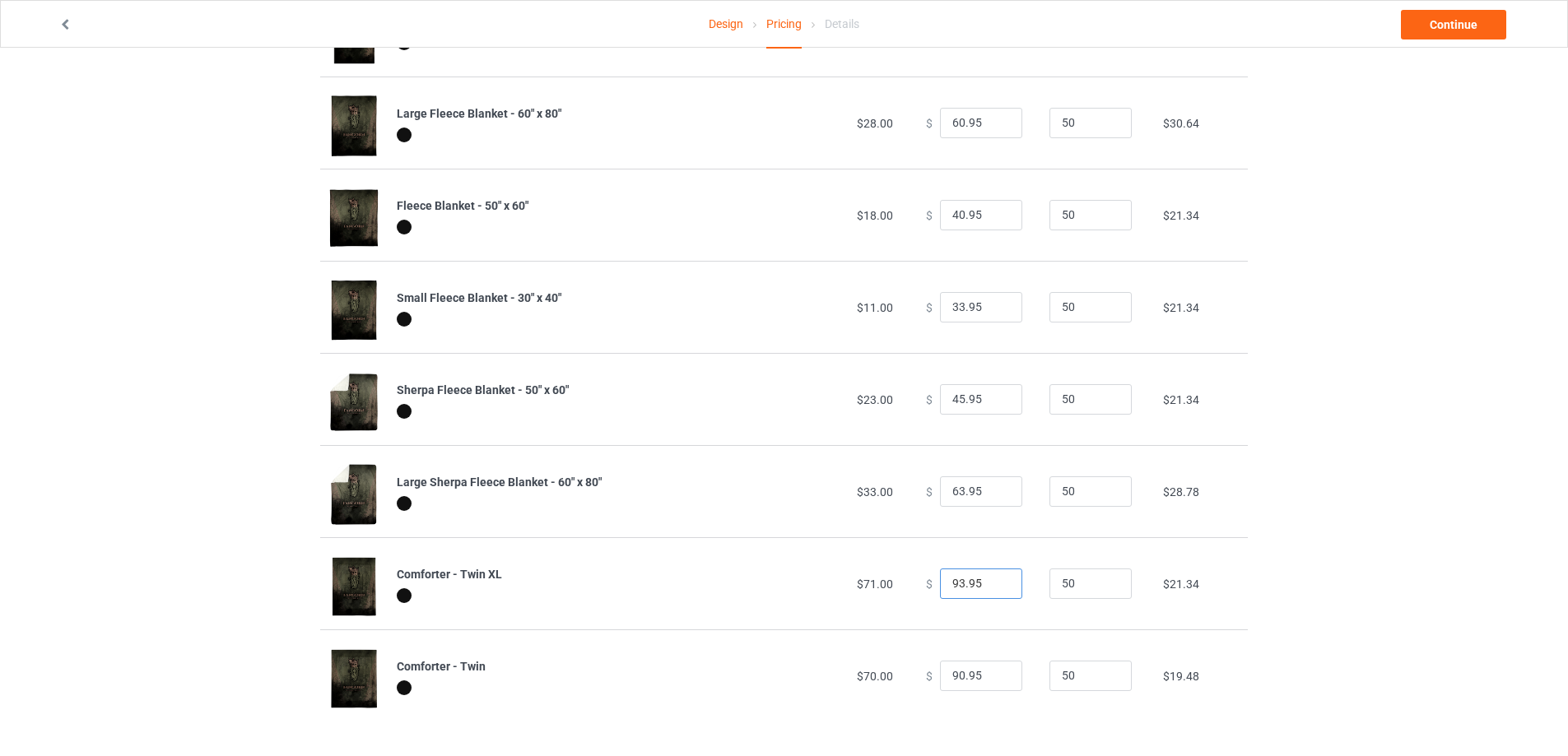
type input "92.95"
click at [977, 678] on input "90.95" at bounding box center [981, 676] width 82 height 31
type input "89.95"
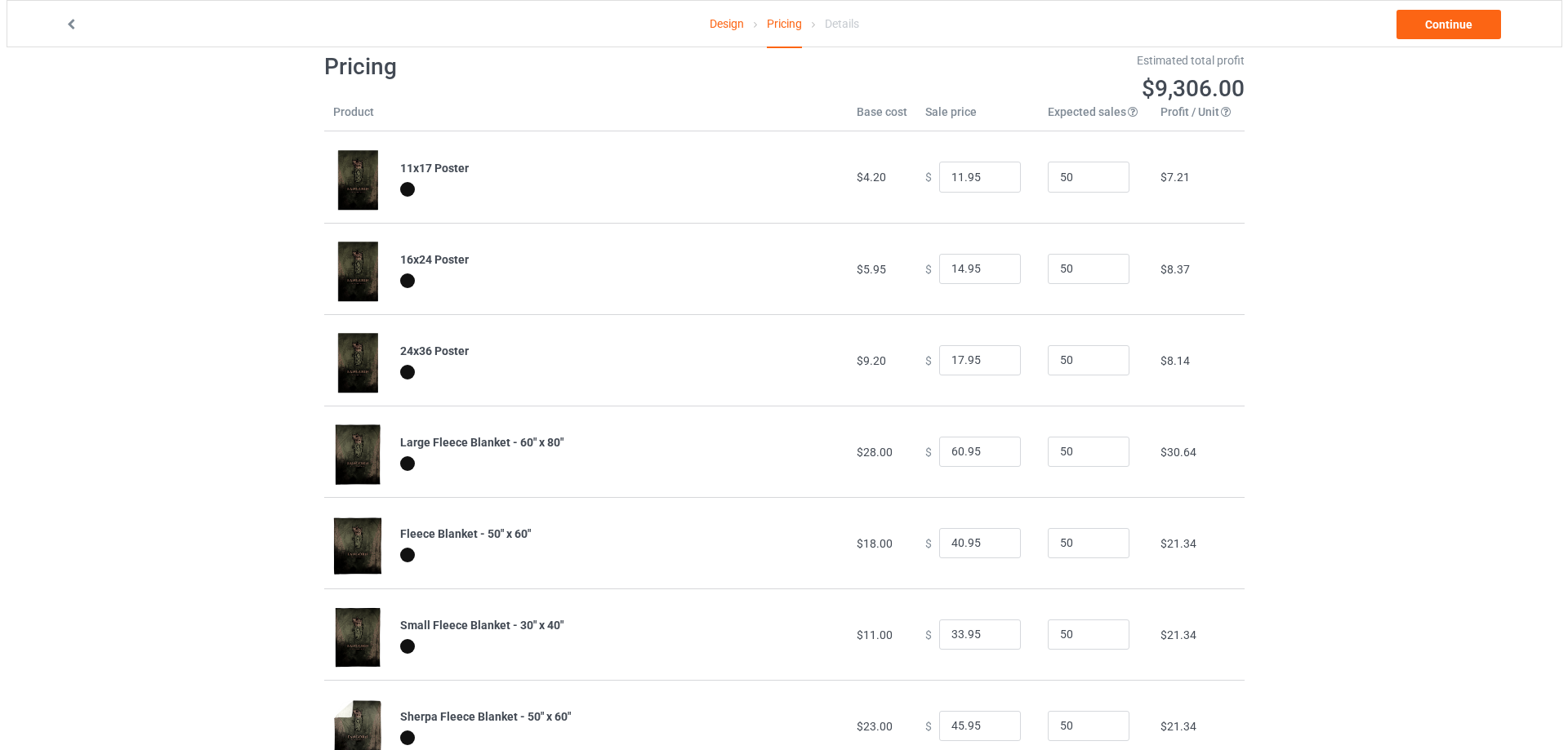
scroll to position [0, 0]
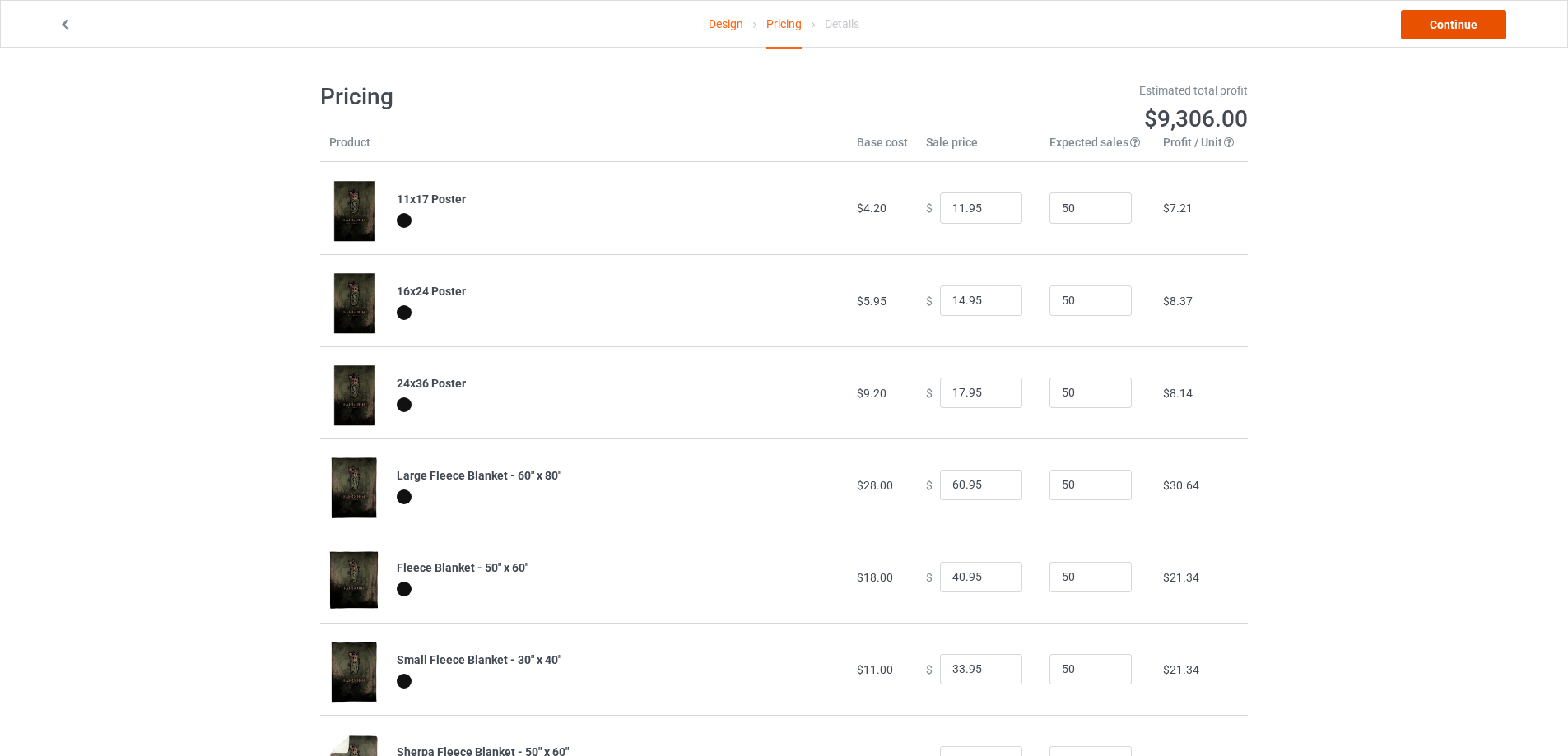
click at [1449, 21] on link "Continue" at bounding box center [1454, 25] width 105 height 30
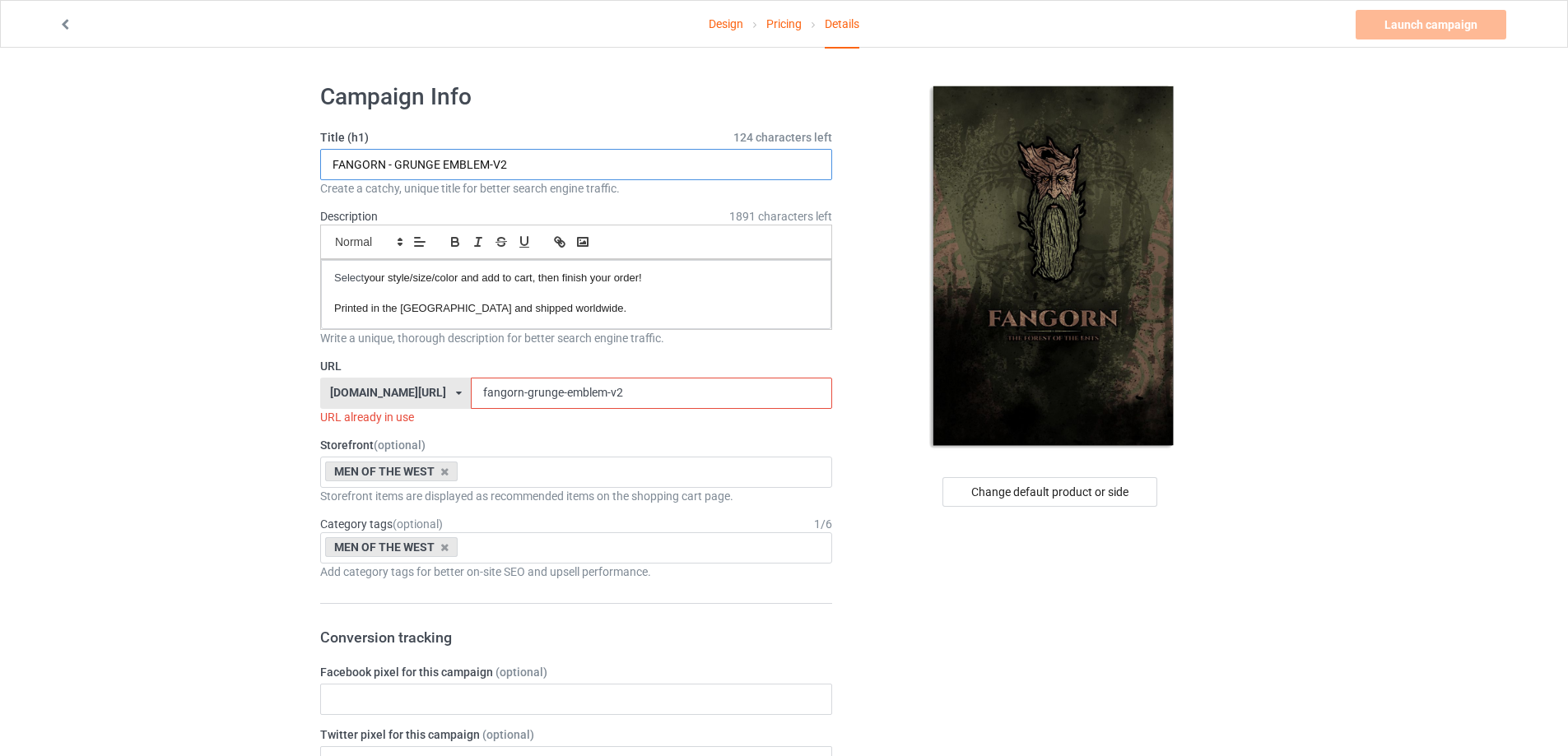
drag, startPoint x: 569, startPoint y: 166, endPoint x: 402, endPoint y: 194, distance: 169.3
click at [402, 194] on div "Title (h1) 124 characters left FANGORN - GRUNGE EMBLEM-V2 Create a catchy, uniq…" at bounding box center [576, 162] width 512 height 67
click at [504, 147] on div "Title (h1) 124 characters left FANGORN - GRUNGE EMBLEM-V2 Create a catchy, uniq…" at bounding box center [576, 162] width 512 height 67
drag, startPoint x: 441, startPoint y: 166, endPoint x: 619, endPoint y: 170, distance: 178.0
click at [619, 170] on input "FANGORN - GRUNGE EMBLEM-V2" at bounding box center [576, 164] width 512 height 31
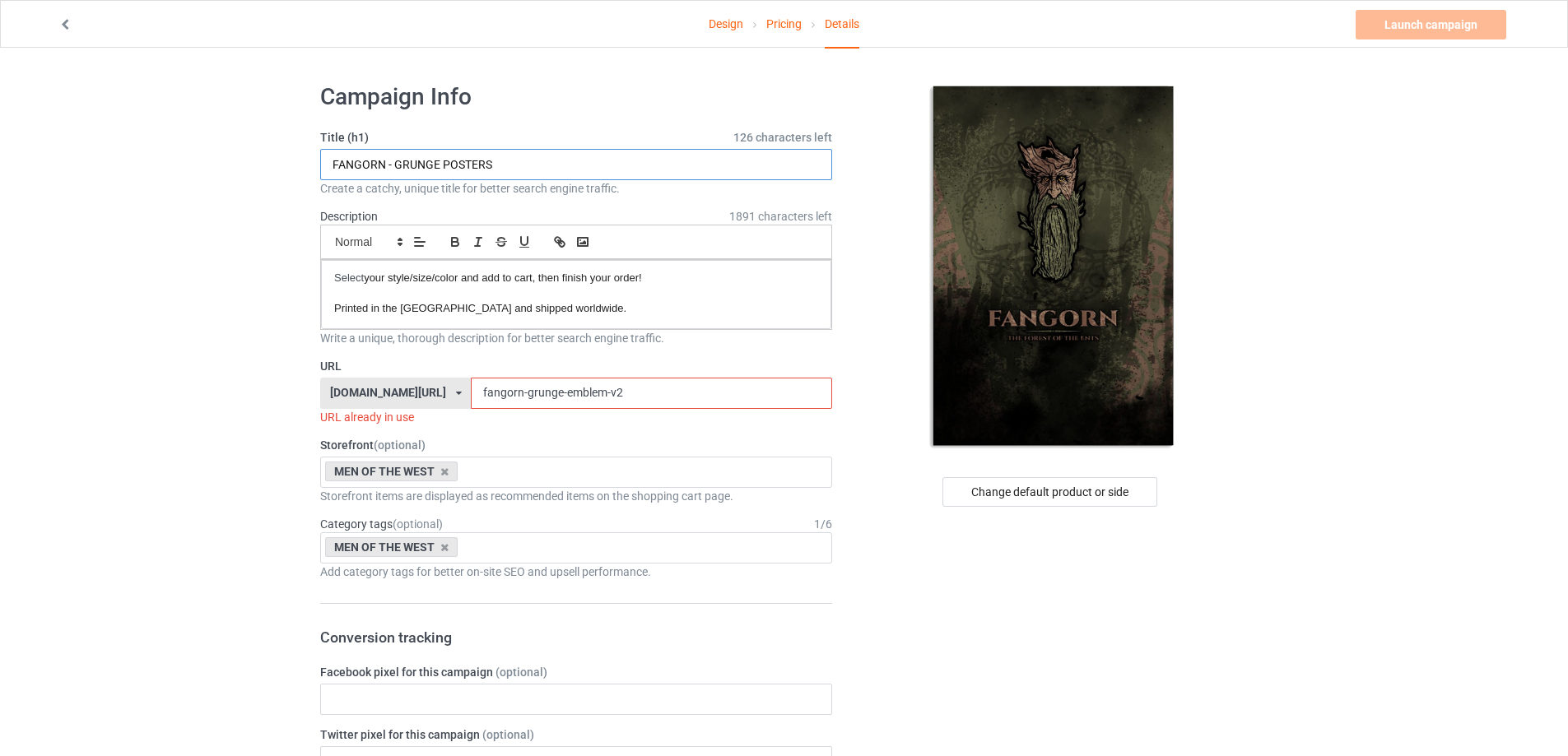
type input "FANGORN - GRUNGE POSTERS"
drag, startPoint x: 653, startPoint y: 390, endPoint x: 552, endPoint y: 396, distance: 101.2
click at [552, 396] on input "fangorn-grunge-emblem-v2" at bounding box center [651, 393] width 360 height 31
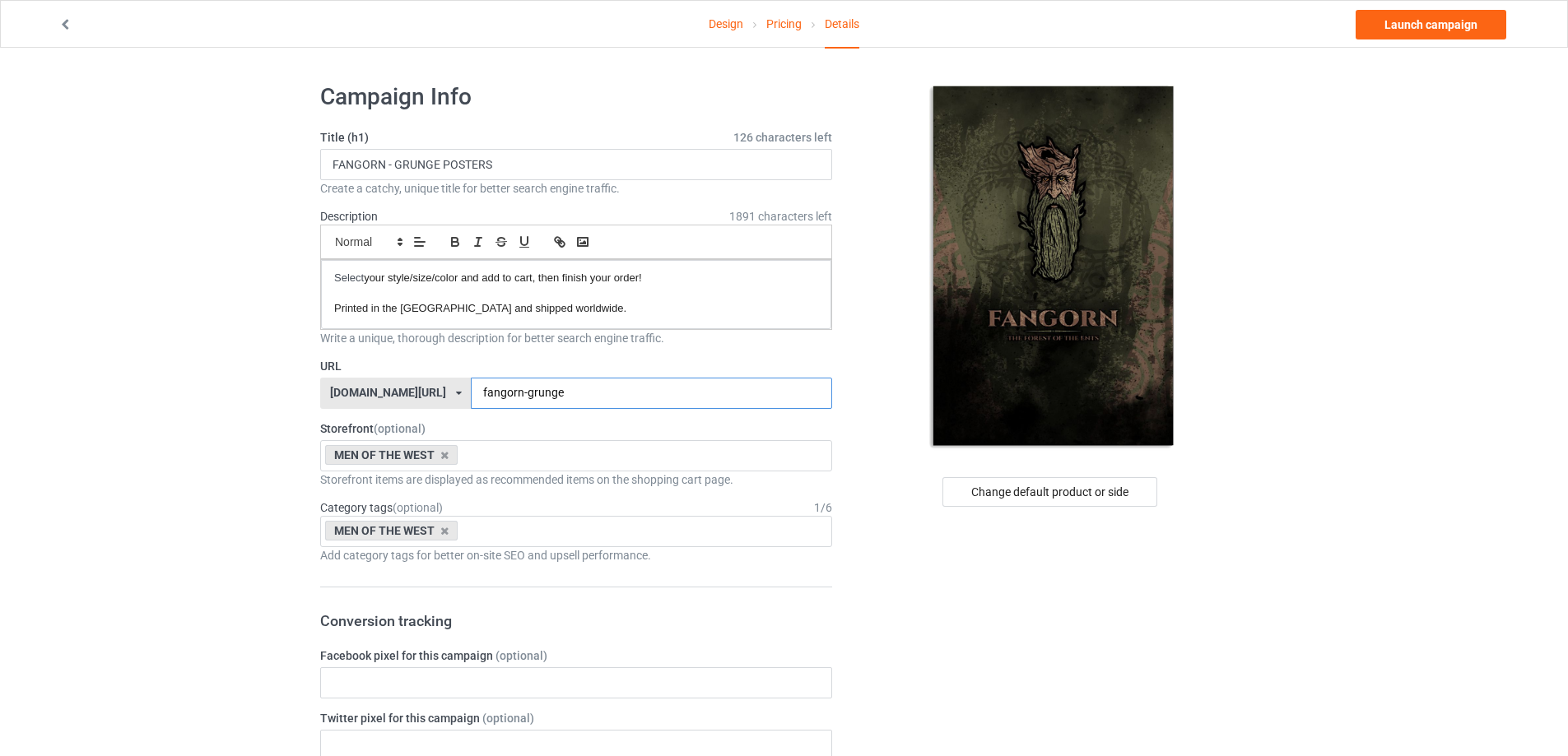
type input "fangorn-grunge"
drag, startPoint x: 528, startPoint y: 169, endPoint x: 438, endPoint y: 177, distance: 90.4
click at [438, 177] on input "FANGORN - GRUNGE POSTERS" at bounding box center [576, 164] width 512 height 31
type input "FANGORN - GRUNGE"
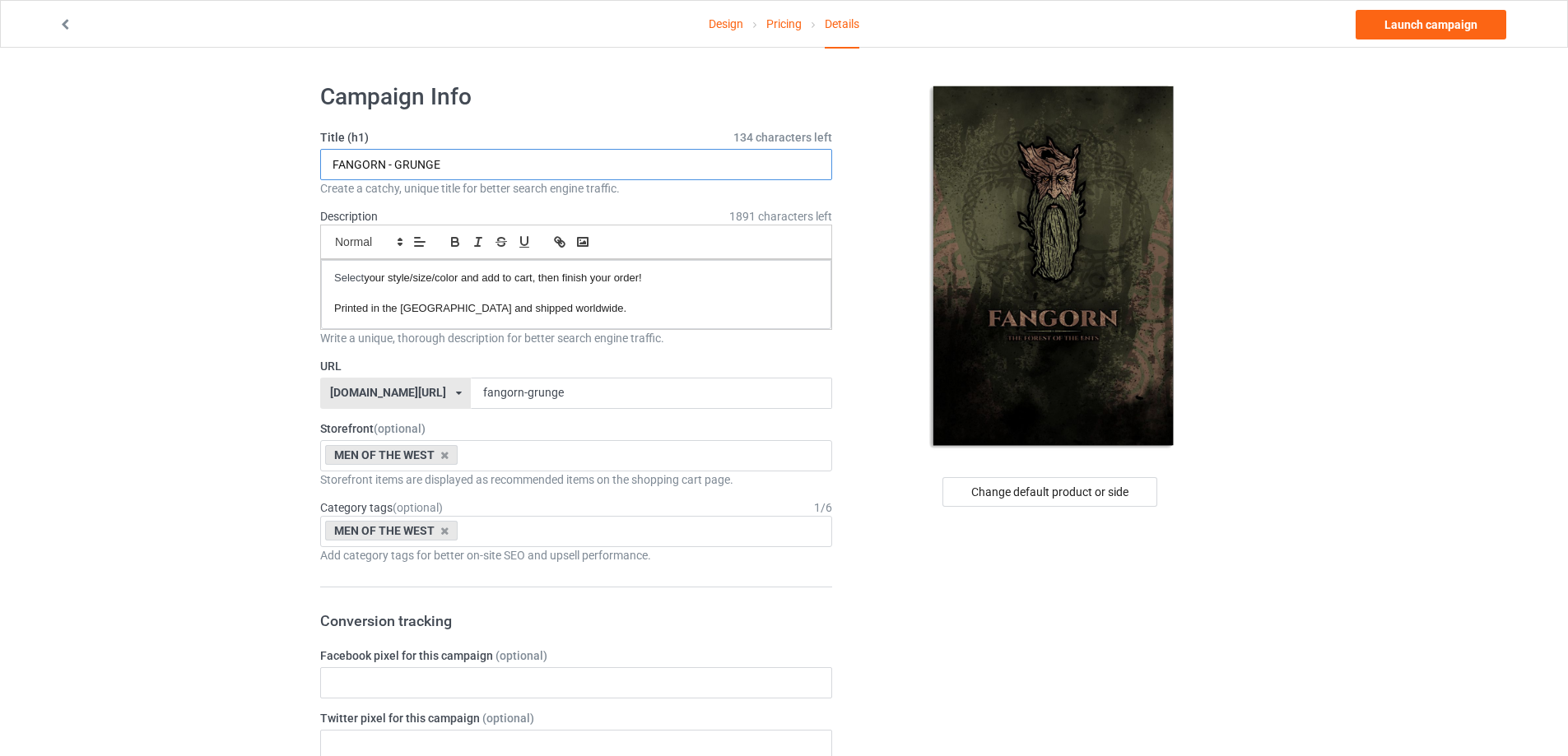
drag, startPoint x: 386, startPoint y: 166, endPoint x: 298, endPoint y: 166, distance: 88.0
drag, startPoint x: 508, startPoint y: 401, endPoint x: 416, endPoint y: 395, distance: 92.2
click at [417, 396] on div "[DOMAIN_NAME][URL] [DOMAIN_NAME][URL] [DOMAIN_NAME][URL] [DOMAIN_NAME][URL] 5a5…" at bounding box center [576, 393] width 512 height 31
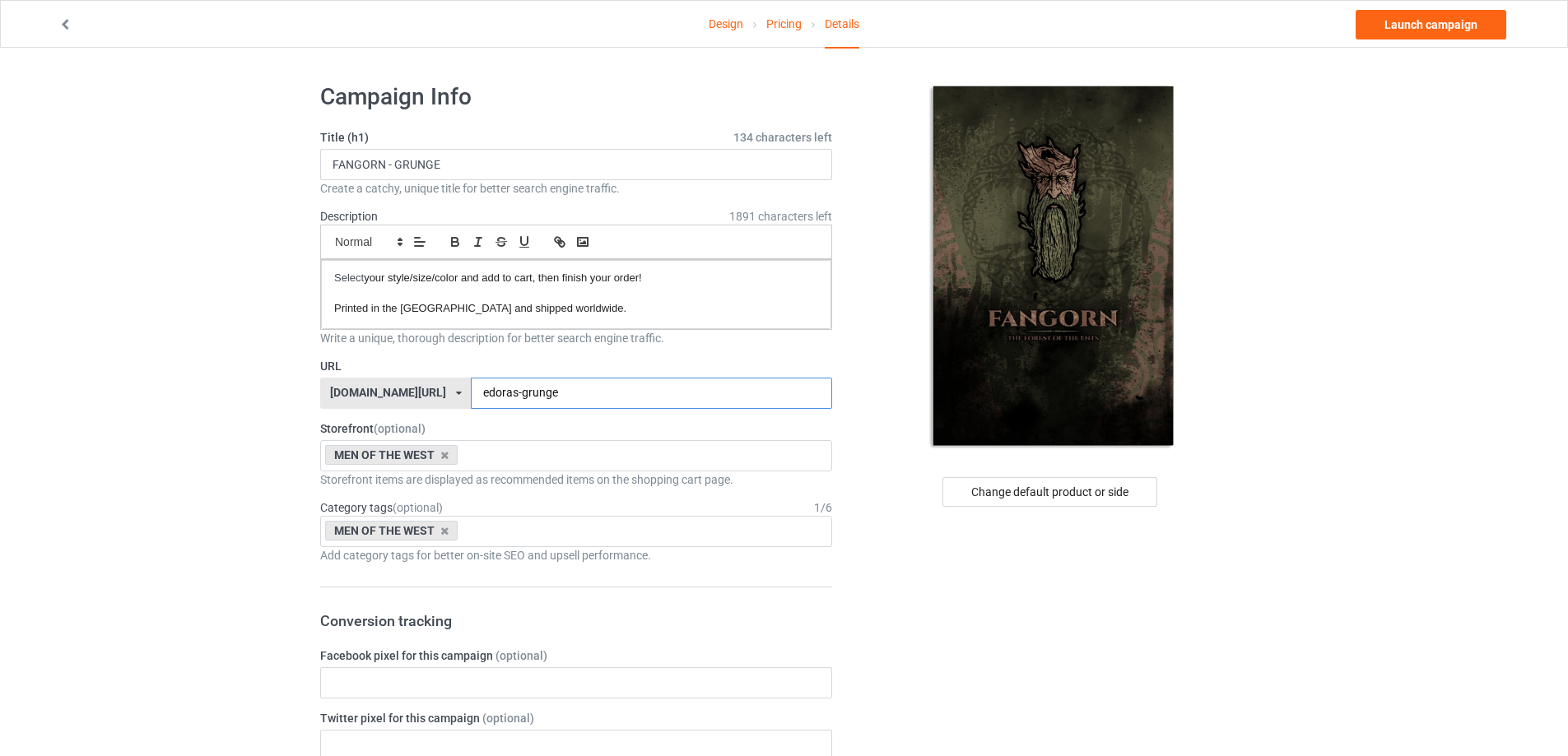
drag, startPoint x: 503, startPoint y: 392, endPoint x: 351, endPoint y: 372, distance: 153.3
click at [351, 372] on div "URL [DOMAIN_NAME][URL] [DOMAIN_NAME][URL] [DOMAIN_NAME][URL] [DOMAIN_NAME][URL]…" at bounding box center [576, 383] width 512 height 51
type input "fangorn-grunge"
click at [1444, 21] on link "Launch campaign" at bounding box center [1430, 25] width 150 height 30
